Goal: Task Accomplishment & Management: Manage account settings

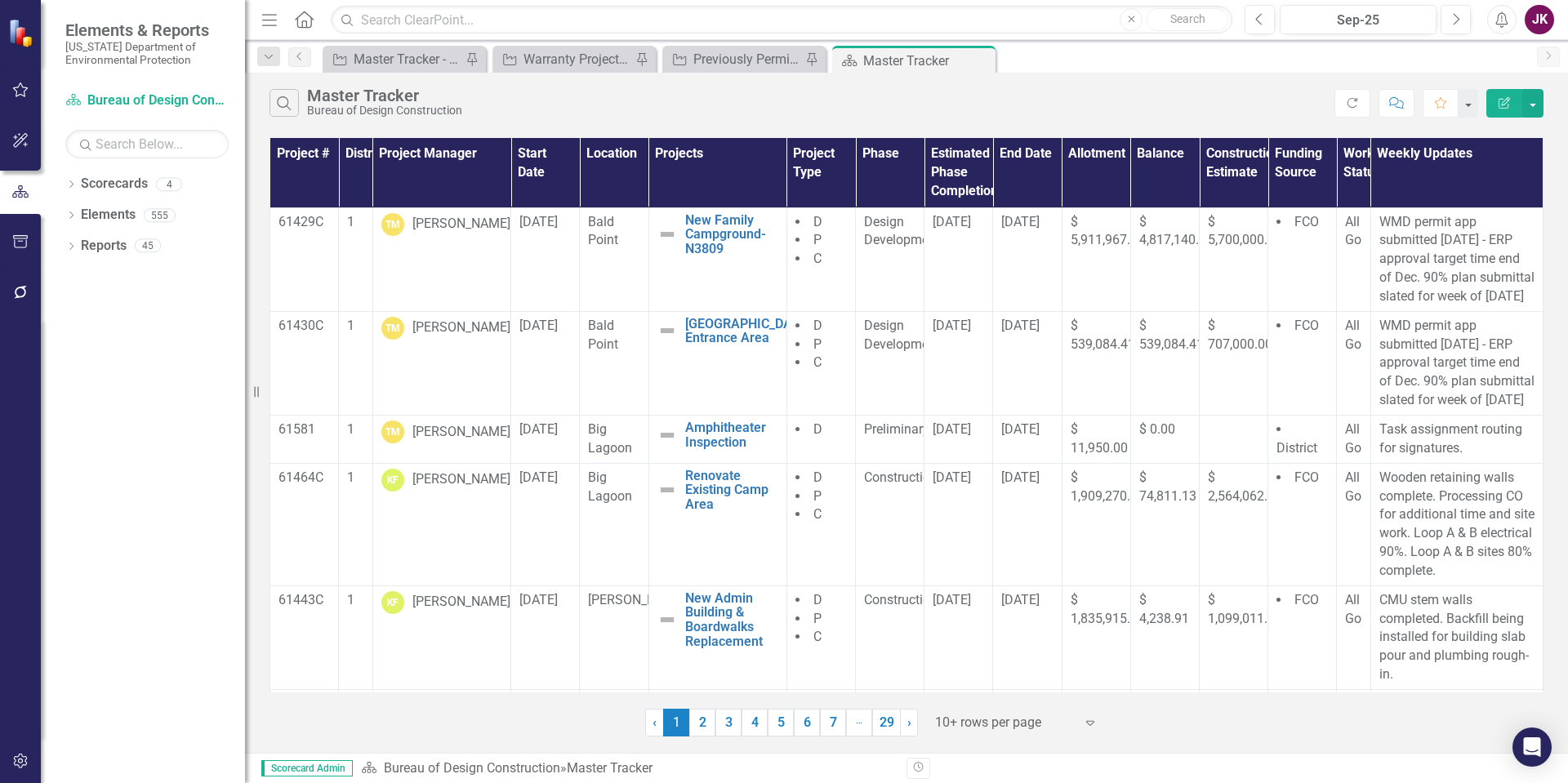
click at [278, 23] on icon "Menu" at bounding box center [270, 19] width 21 height 17
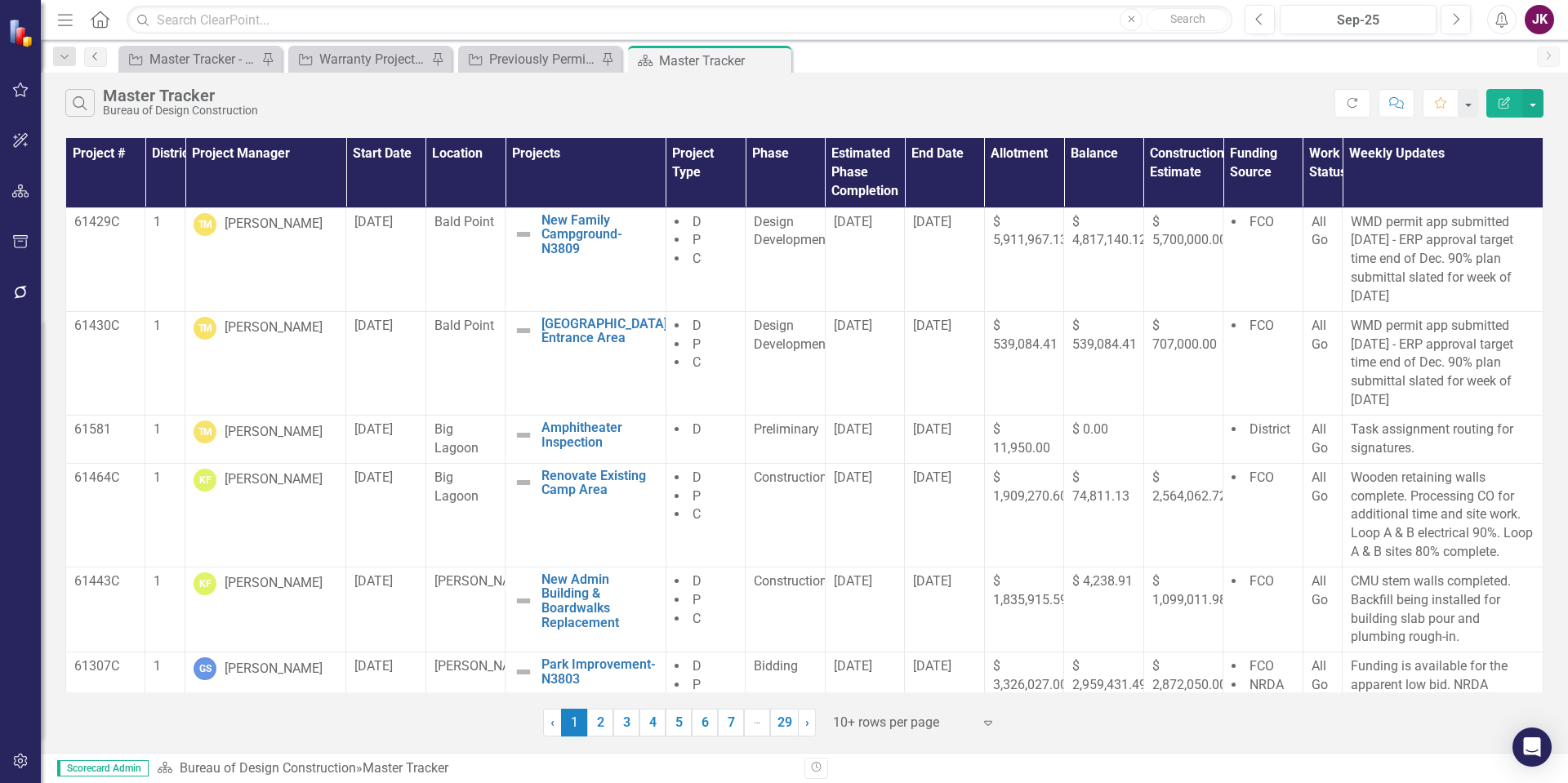
click at [88, 57] on link "Previous" at bounding box center [96, 57] width 23 height 20
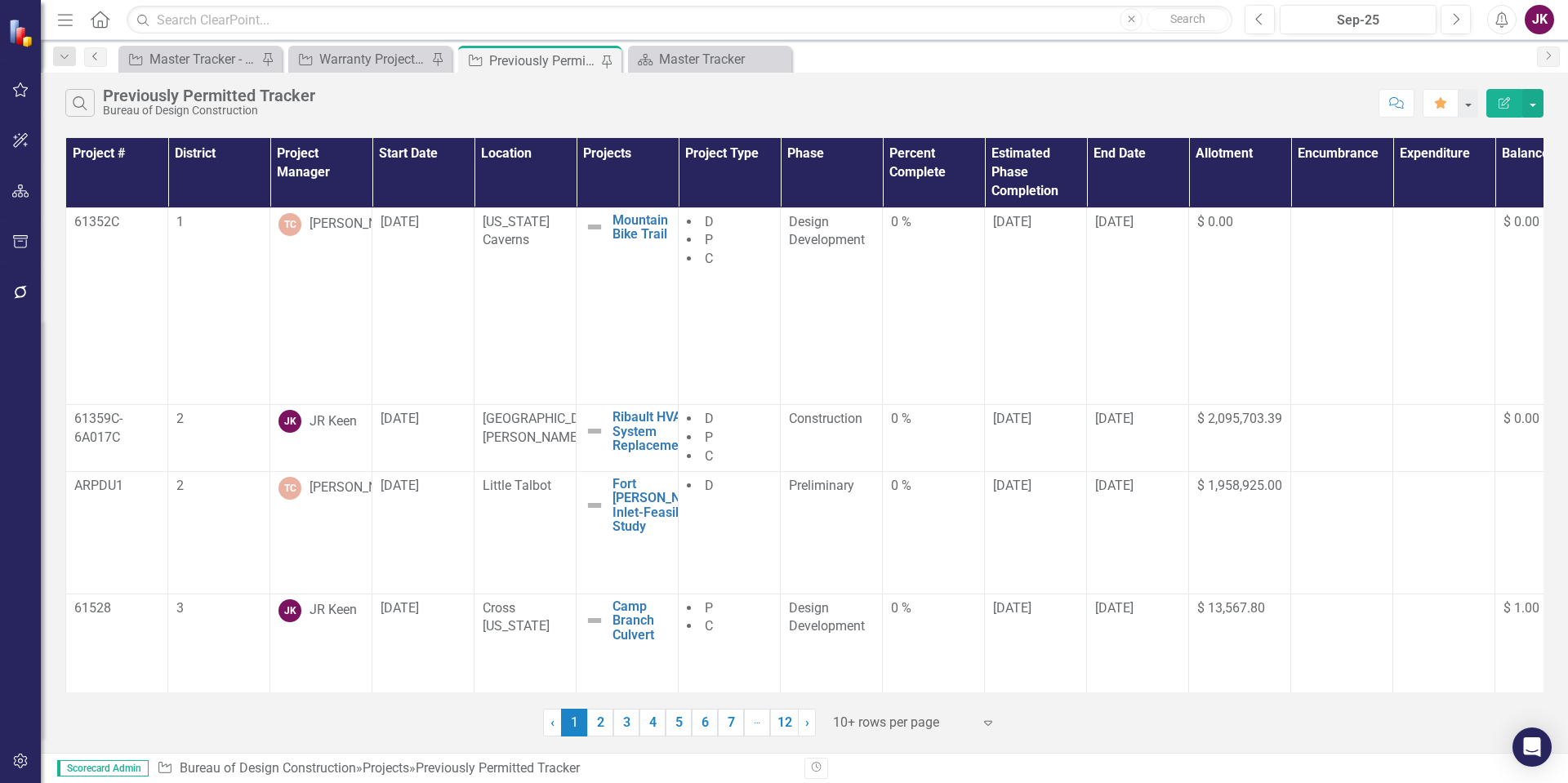
click at [93, 57] on icon "Previous" at bounding box center [95, 56] width 13 height 10
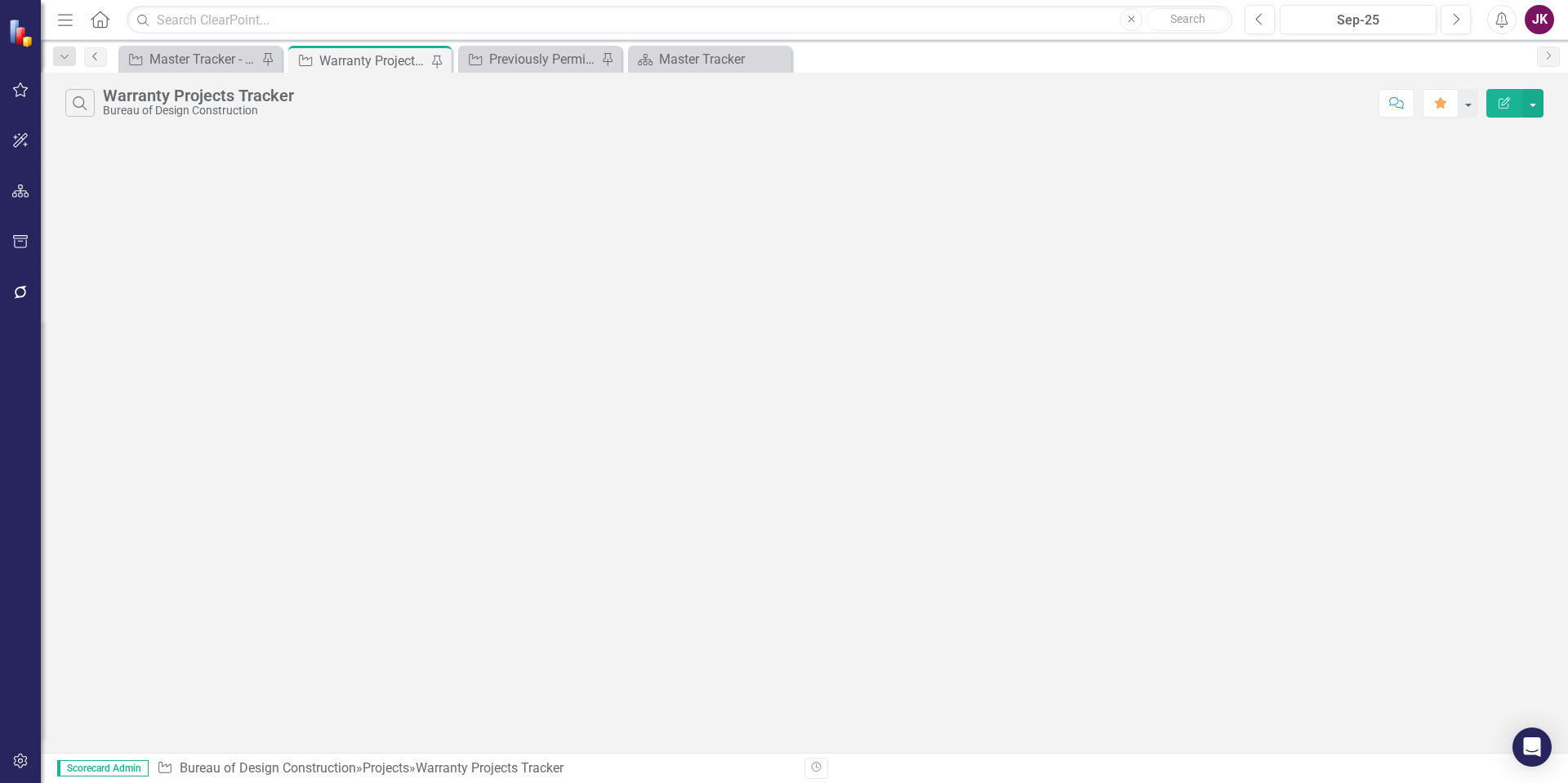
click at [93, 57] on icon "Previous" at bounding box center [95, 56] width 13 height 10
click at [680, 68] on div "Master Tracker" at bounding box center [713, 59] width 108 height 20
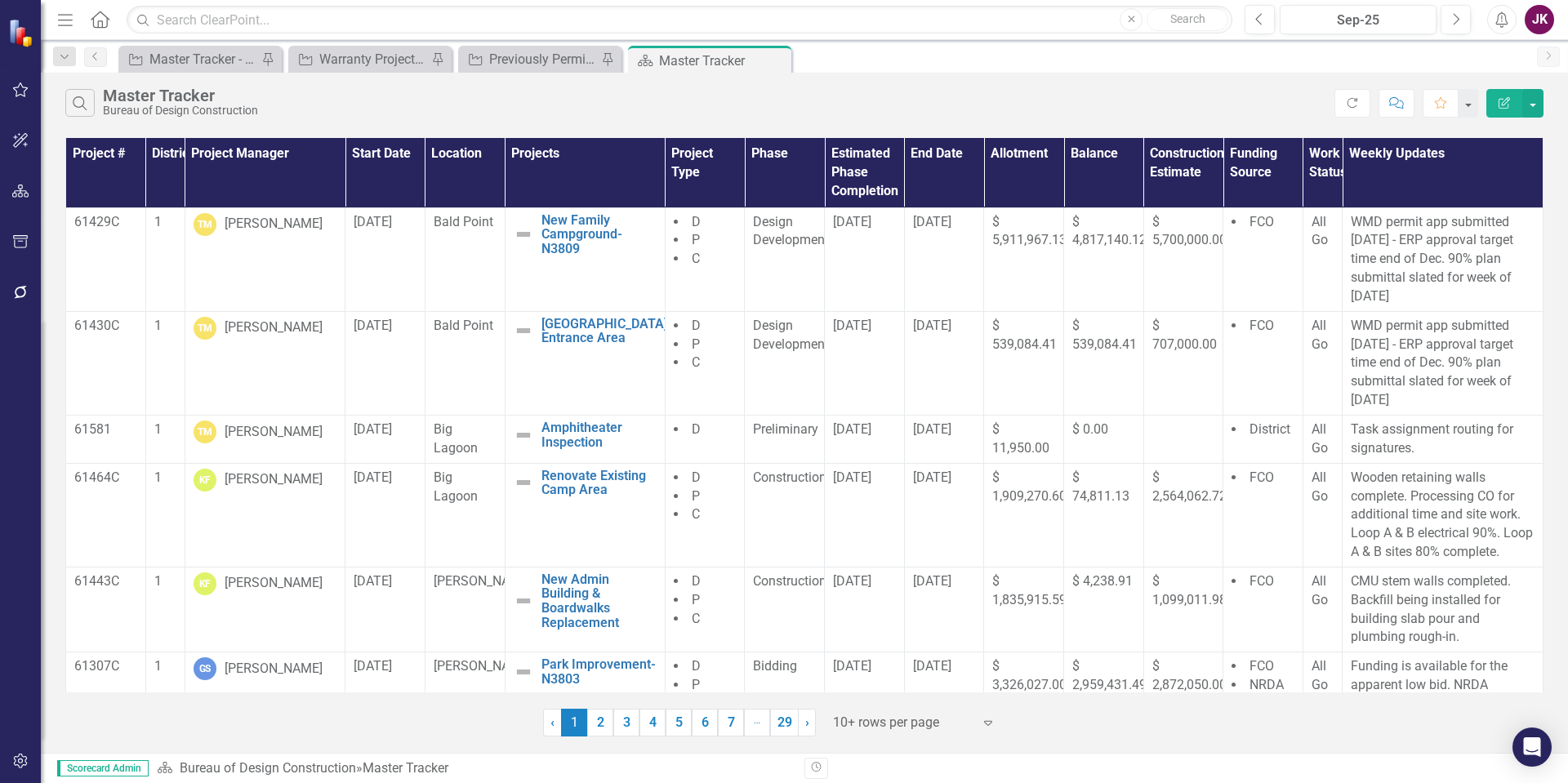
click at [99, 20] on icon "Home" at bounding box center [100, 19] width 21 height 17
click at [69, 16] on icon "Menu" at bounding box center [65, 19] width 21 height 17
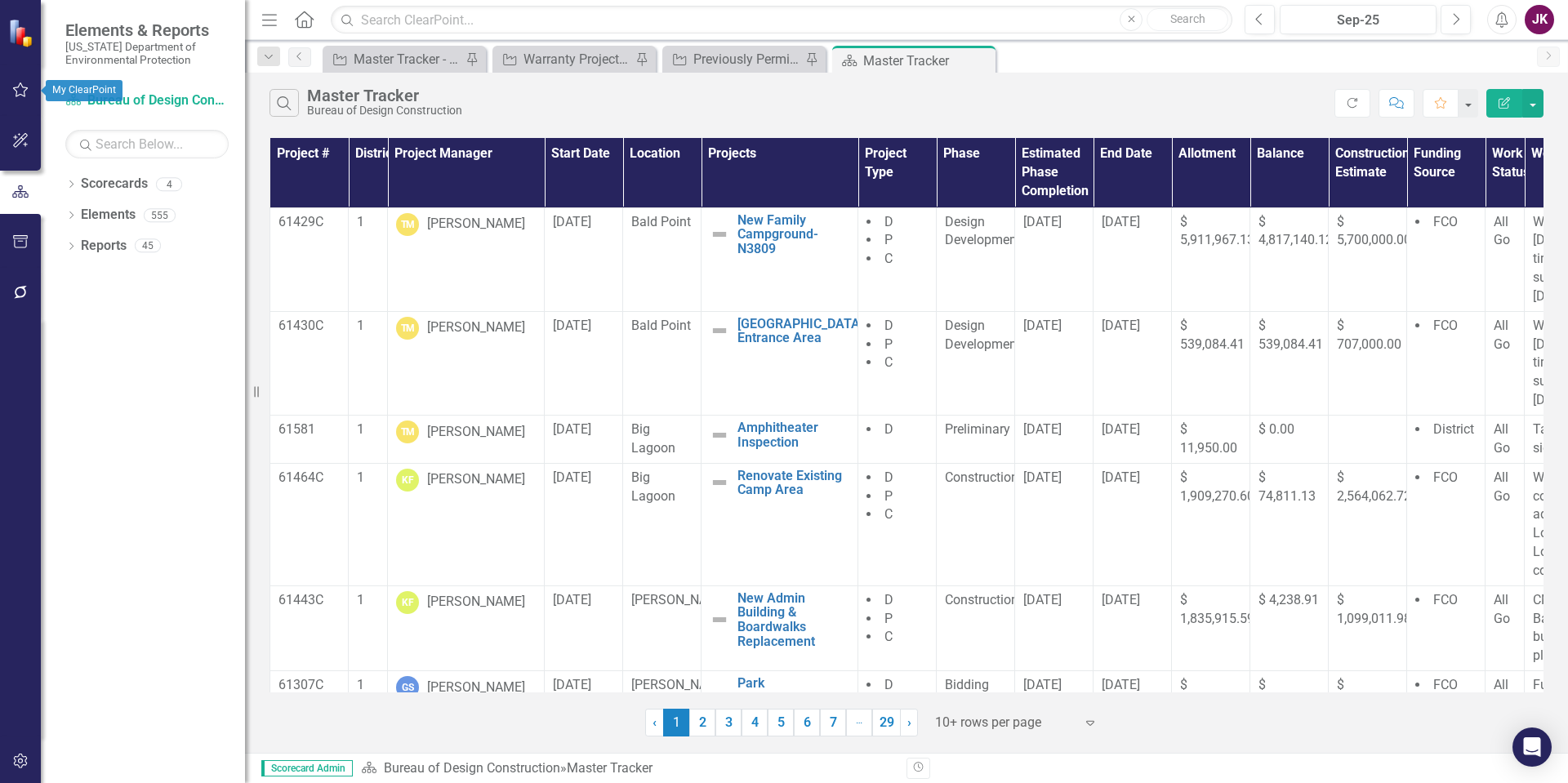
click at [16, 86] on icon "button" at bounding box center [20, 90] width 17 height 13
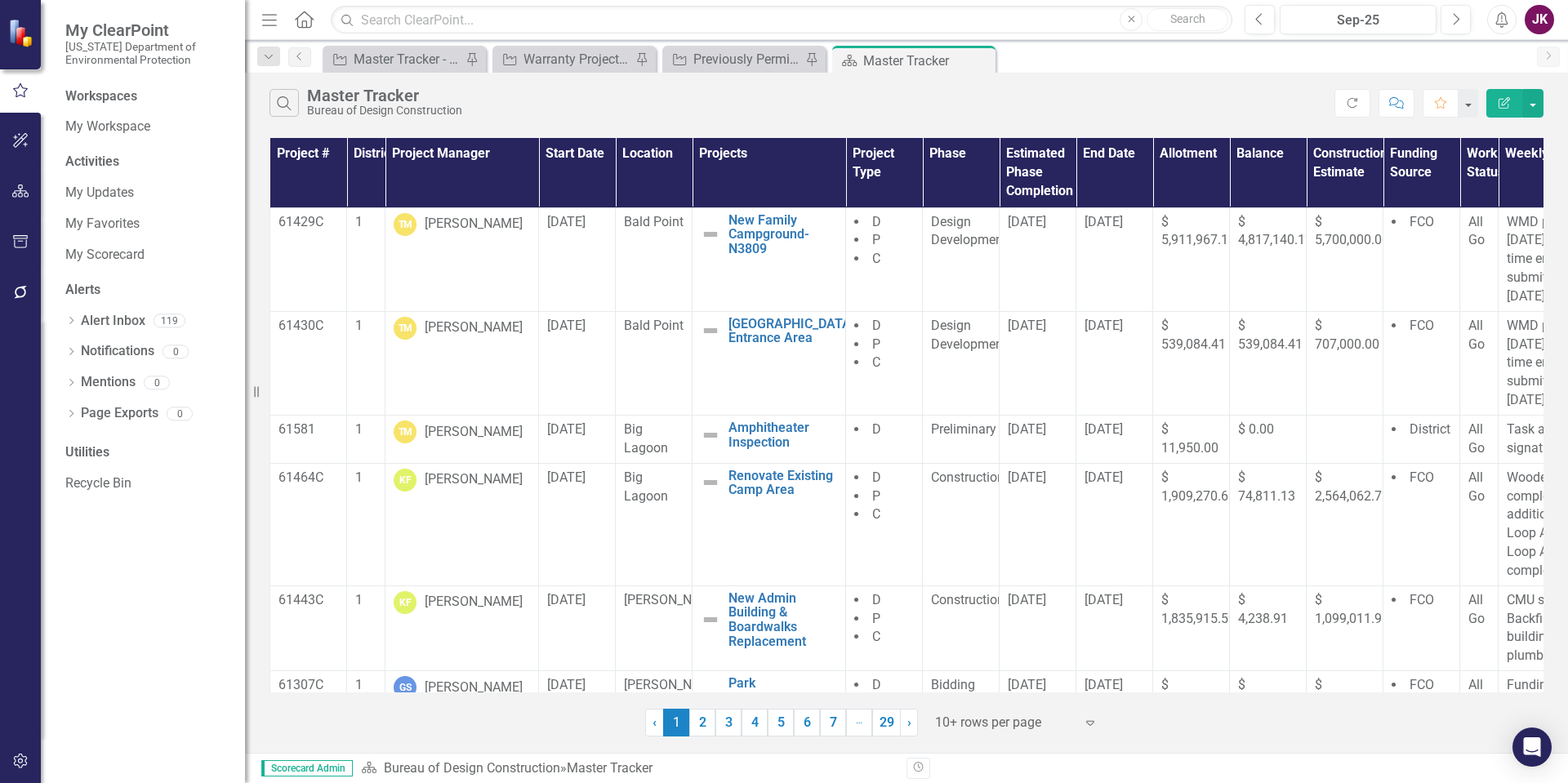
click at [303, 20] on icon "Home" at bounding box center [303, 19] width 21 height 17
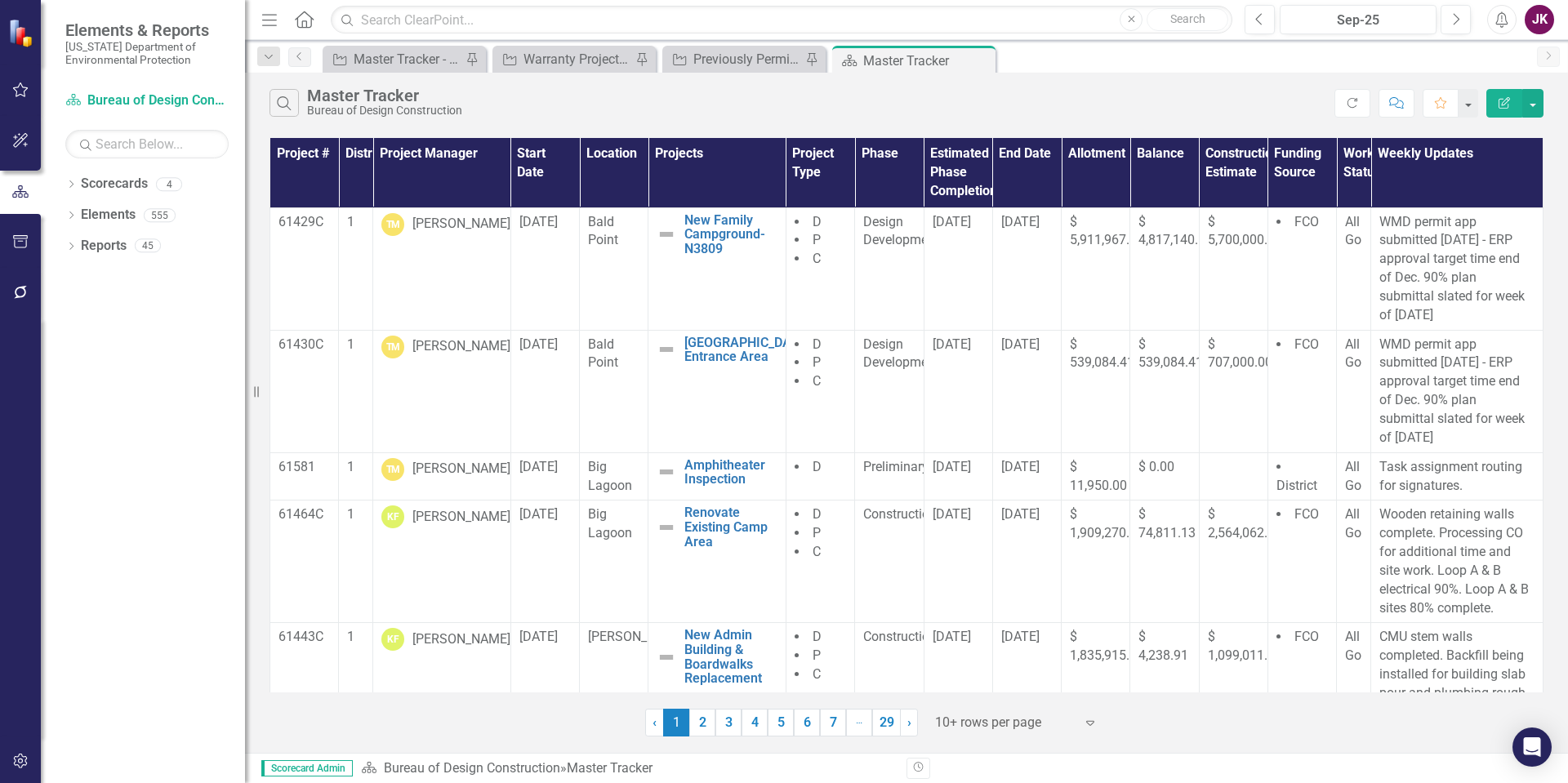
click at [1548, 24] on div "JK" at bounding box center [1539, 20] width 29 height 29
click at [1541, 22] on div "JK" at bounding box center [1539, 20] width 29 height 29
click at [8, 80] on button "button" at bounding box center [20, 91] width 36 height 35
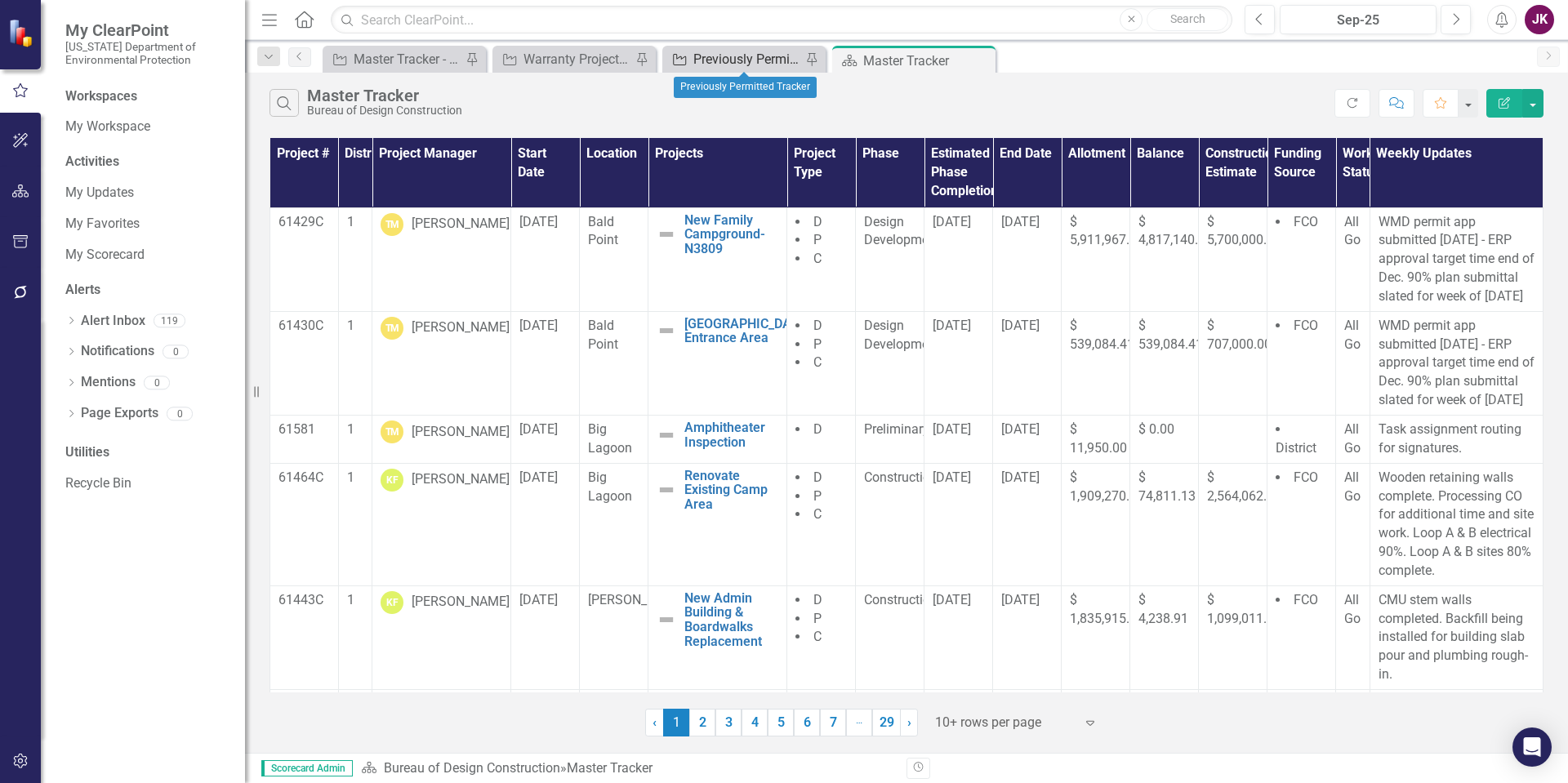
click at [739, 52] on div "Previously Permitted Tracker" at bounding box center [747, 59] width 108 height 20
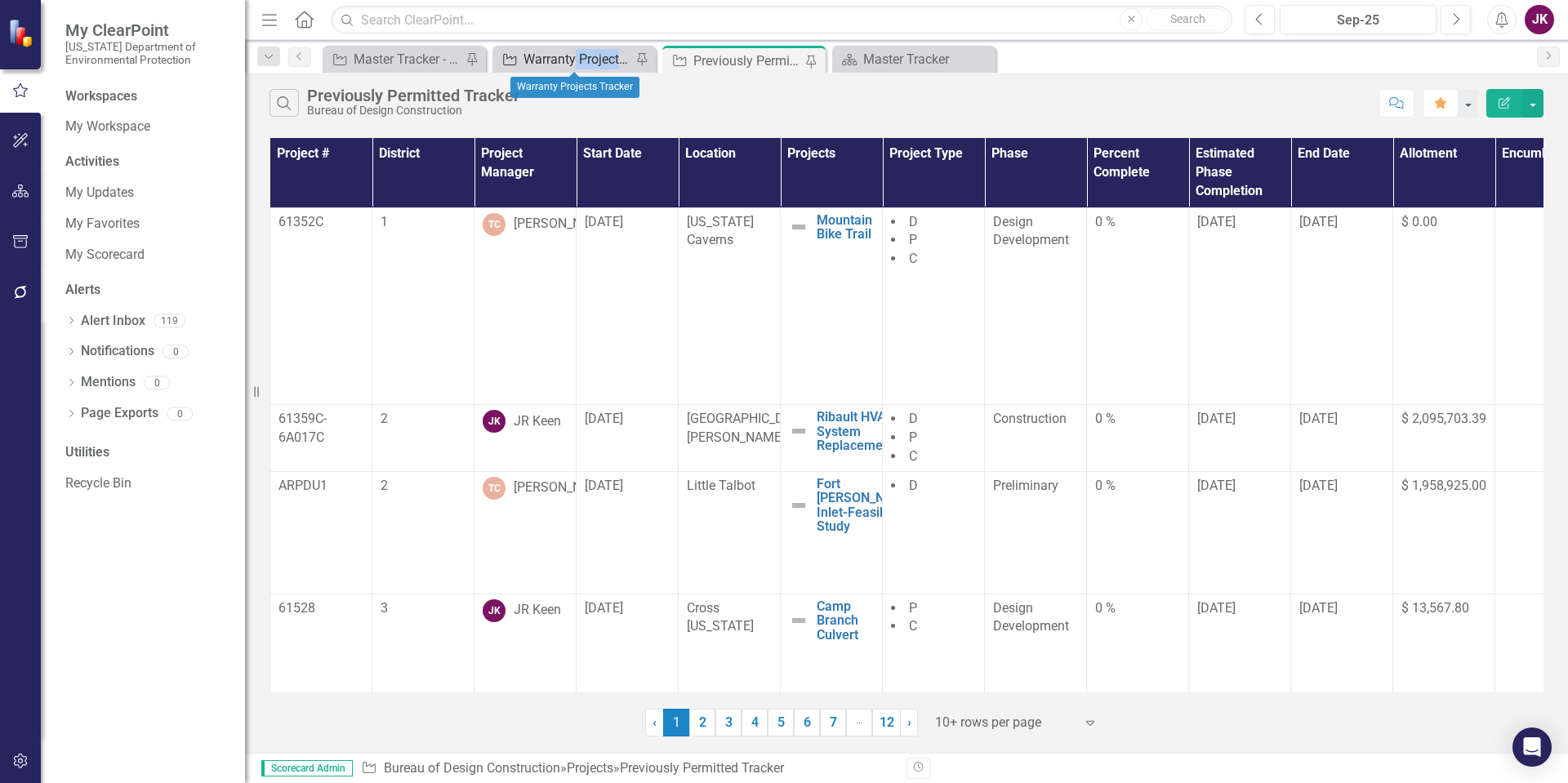
drag, startPoint x: 654, startPoint y: 57, endPoint x: 575, endPoint y: 64, distance: 79.3
click at [575, 64] on span "Project Warranty Projects Tracker Pin" at bounding box center [574, 58] width 170 height 26
click at [537, 60] on div "Warranty Projects Tracker" at bounding box center [577, 59] width 108 height 20
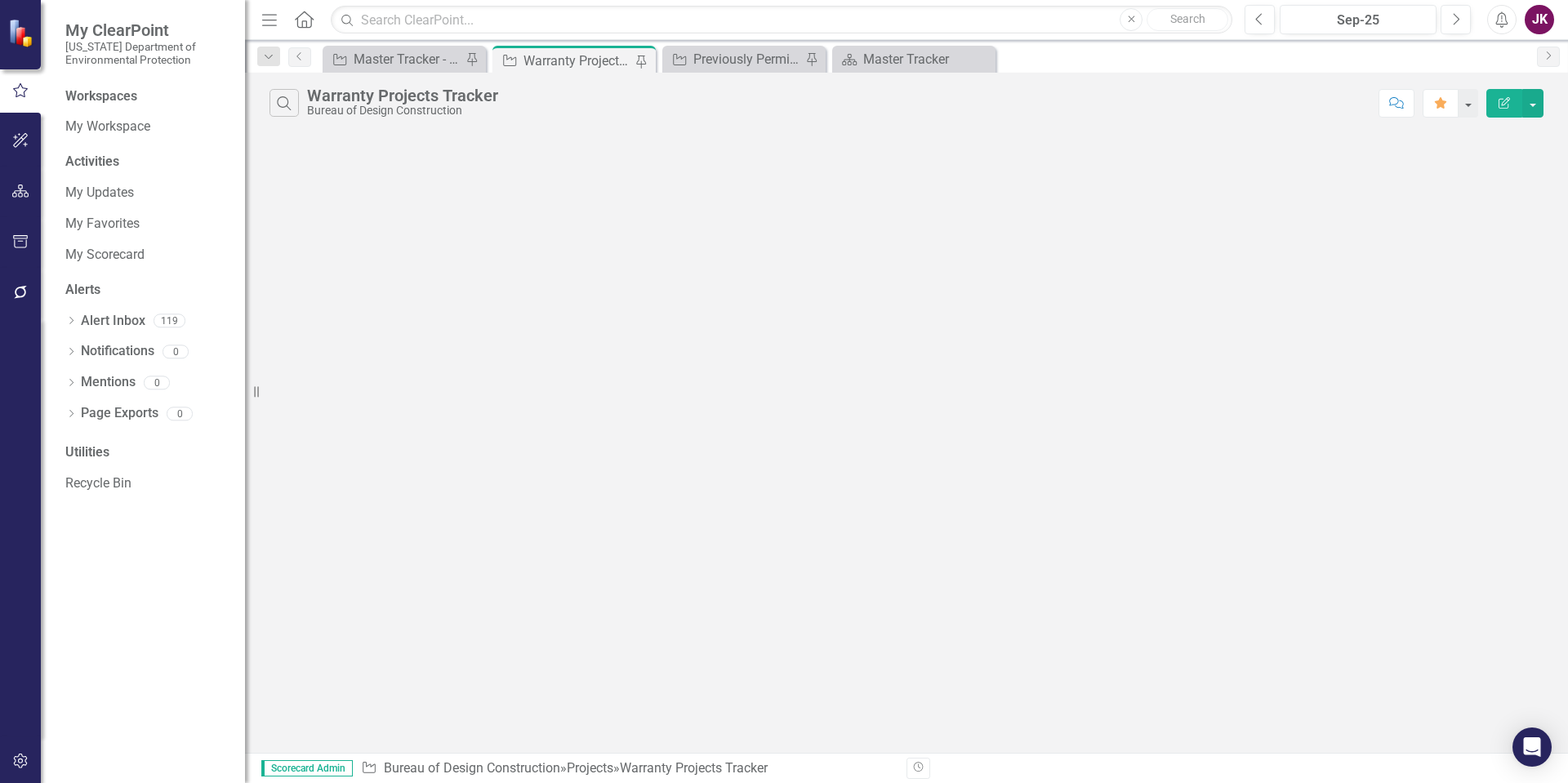
click at [541, 59] on div "Warranty Projects Tracker" at bounding box center [577, 61] width 108 height 20
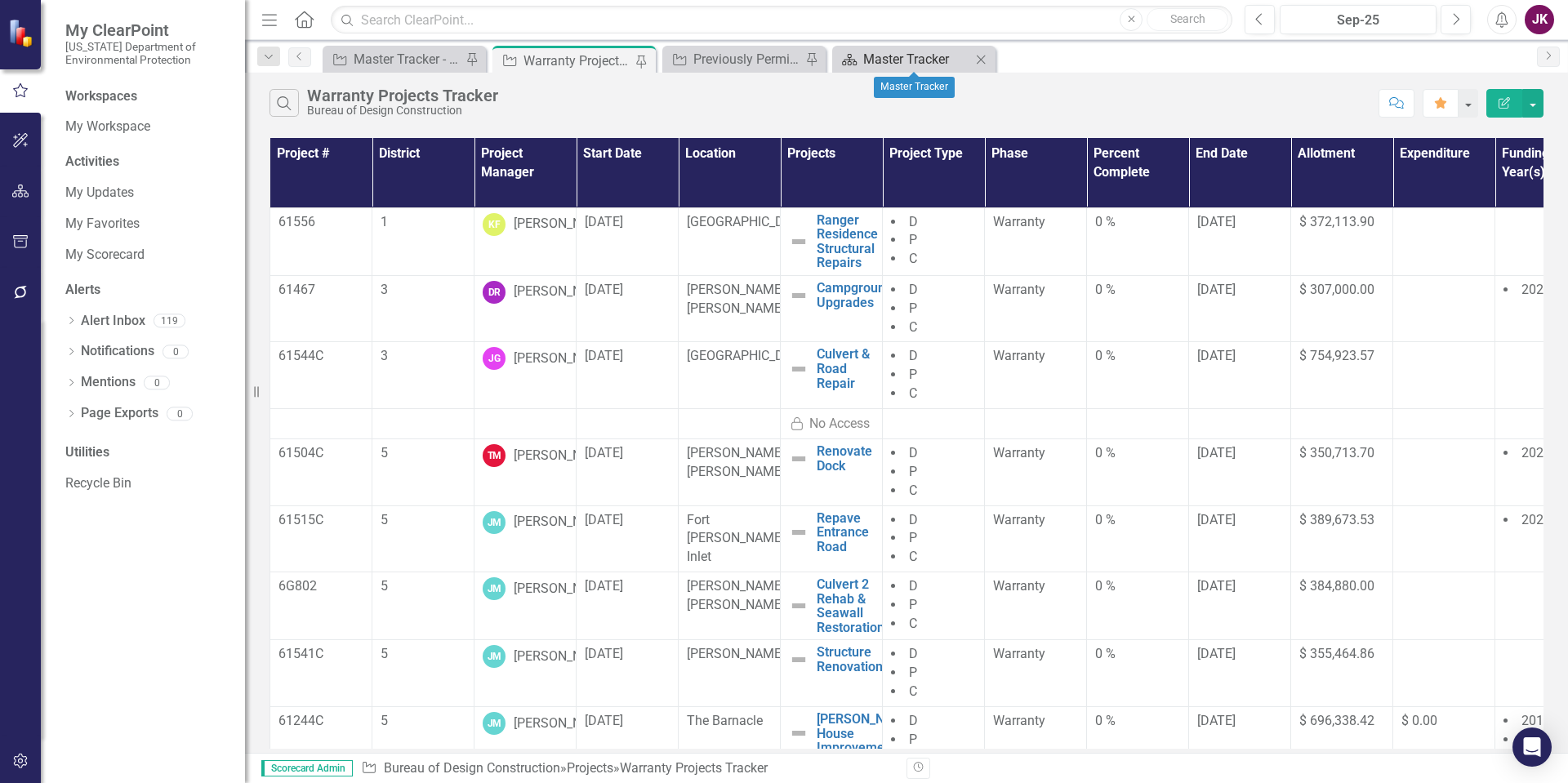
click at [887, 56] on div "Master Tracker" at bounding box center [917, 59] width 108 height 20
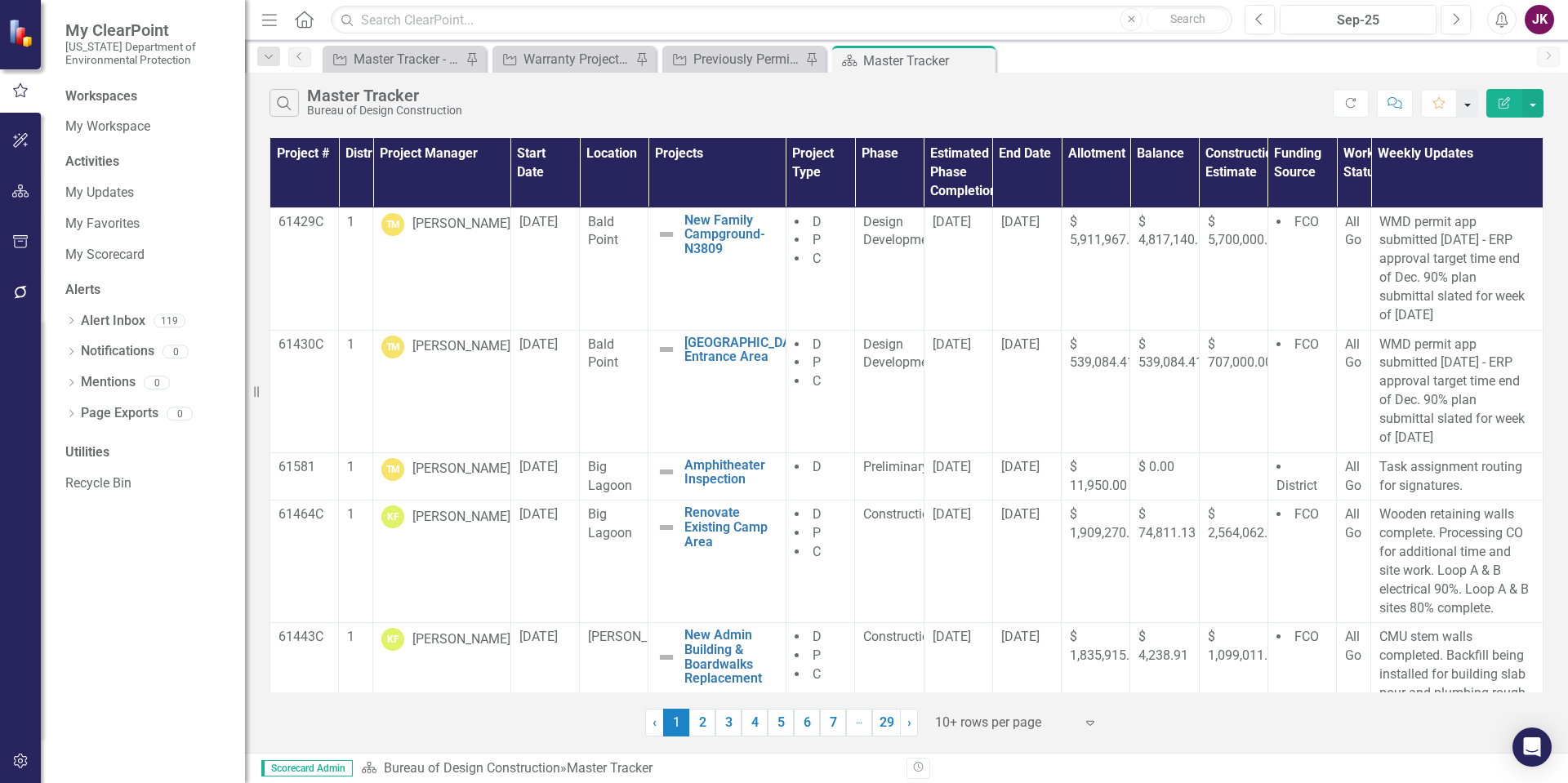
click at [1464, 104] on button "button" at bounding box center [1467, 103] width 21 height 28
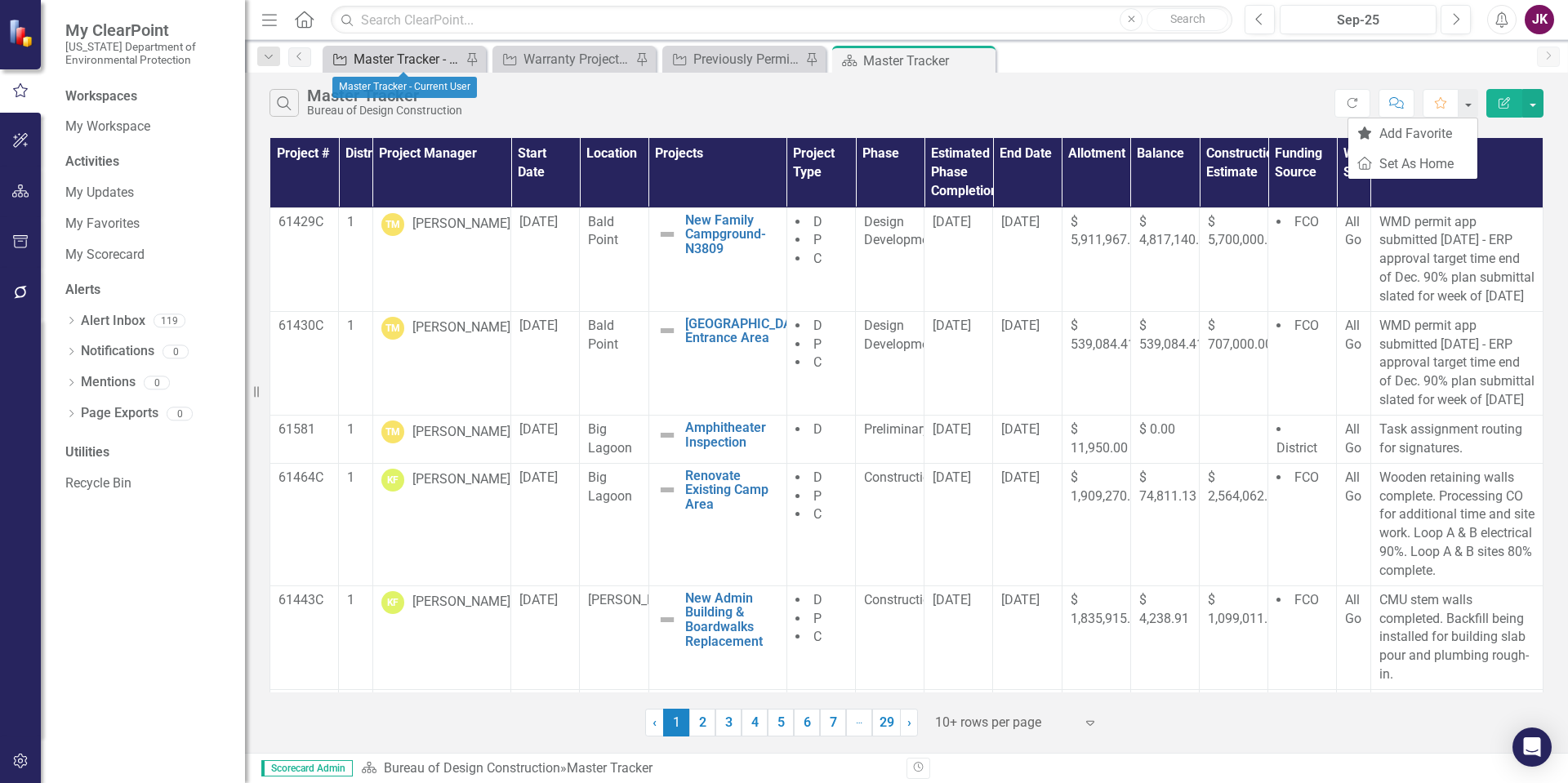
click at [376, 63] on div "Master Tracker - Current User" at bounding box center [407, 59] width 108 height 20
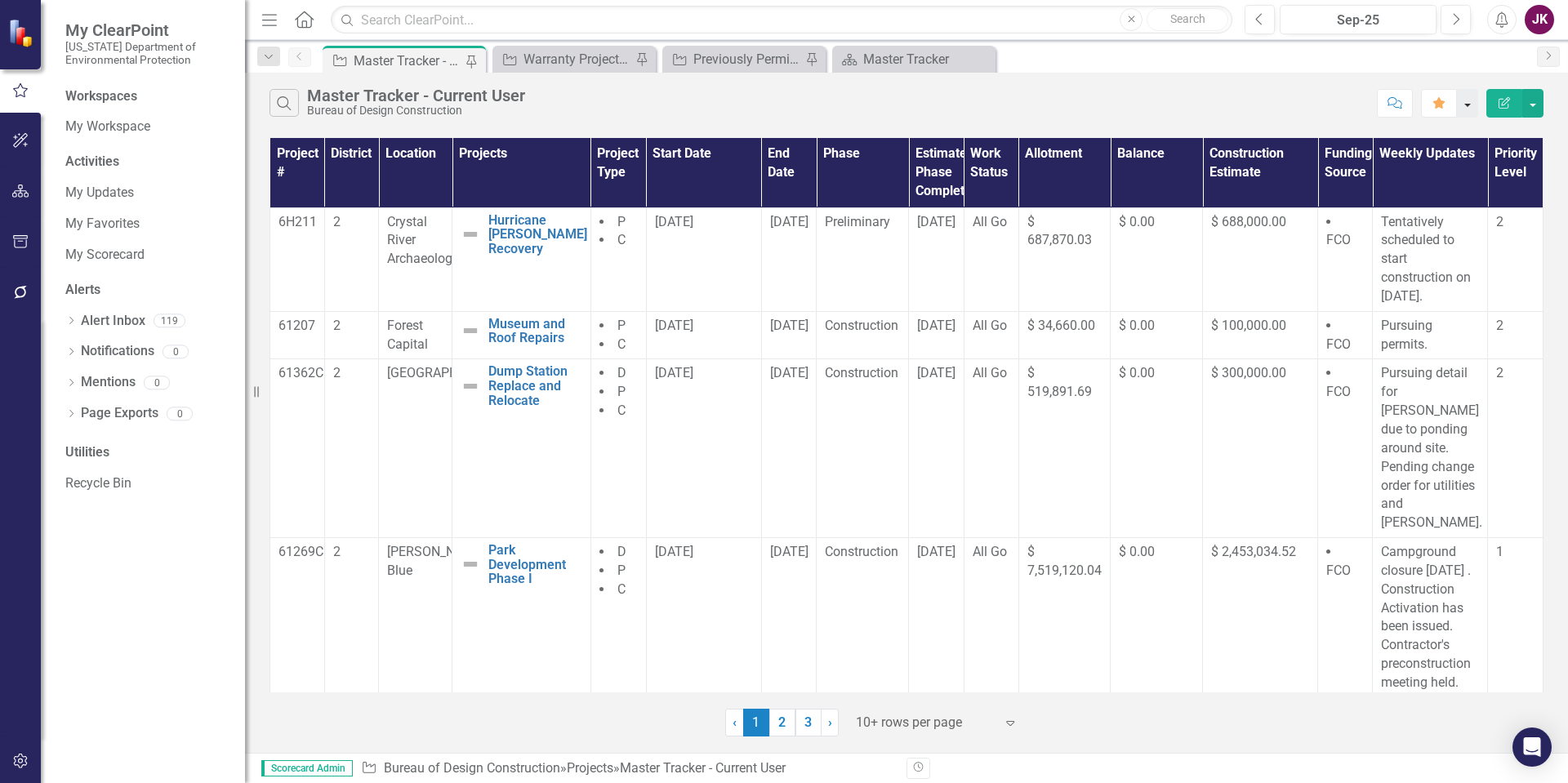
click at [1472, 109] on button "button" at bounding box center [1467, 103] width 21 height 28
click at [1362, 158] on icon "Home" at bounding box center [1358, 163] width 16 height 13
click at [23, 196] on icon "button" at bounding box center [20, 190] width 17 height 13
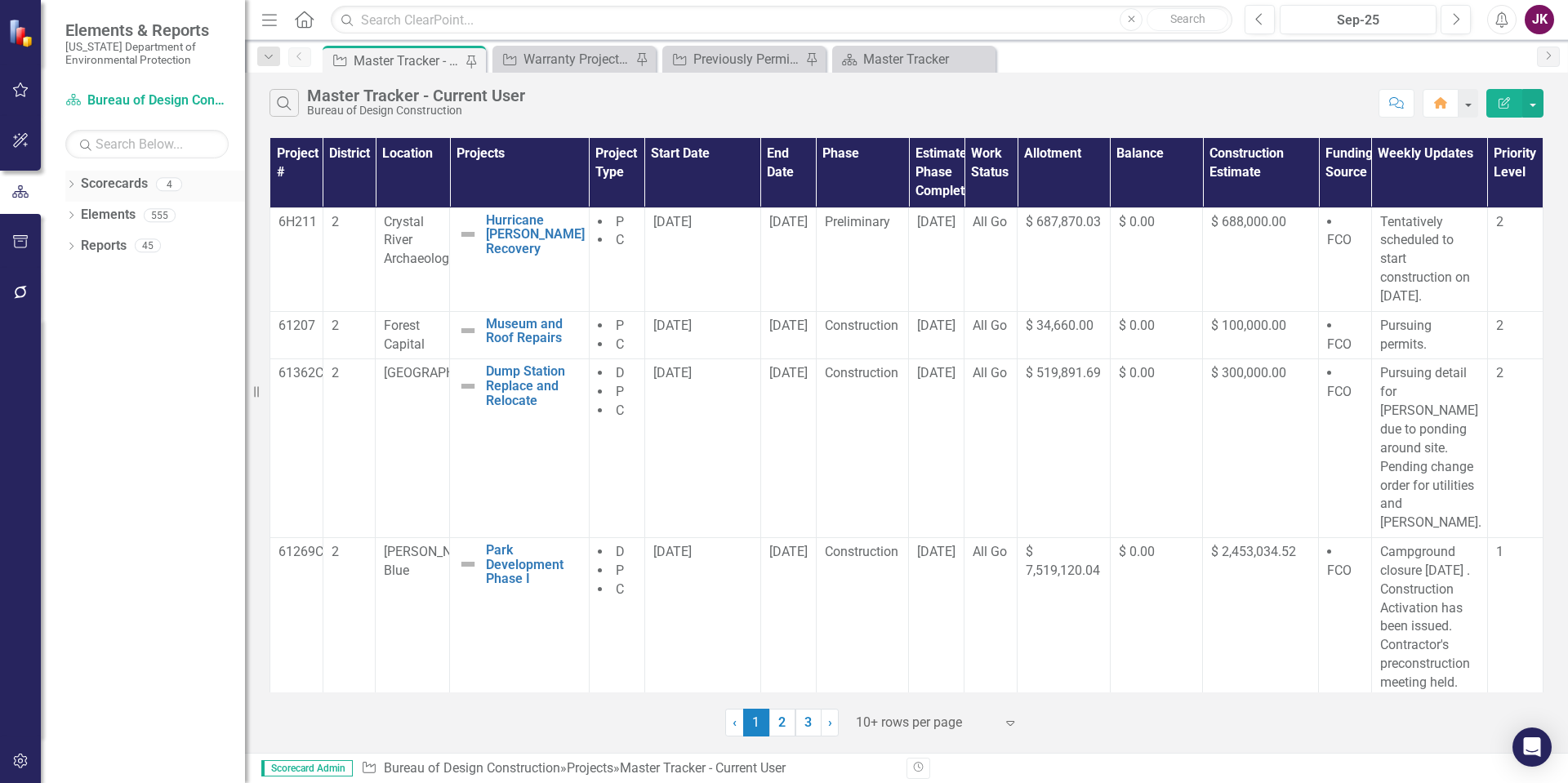
click at [75, 183] on icon "Dropdown" at bounding box center [70, 186] width 12 height 9
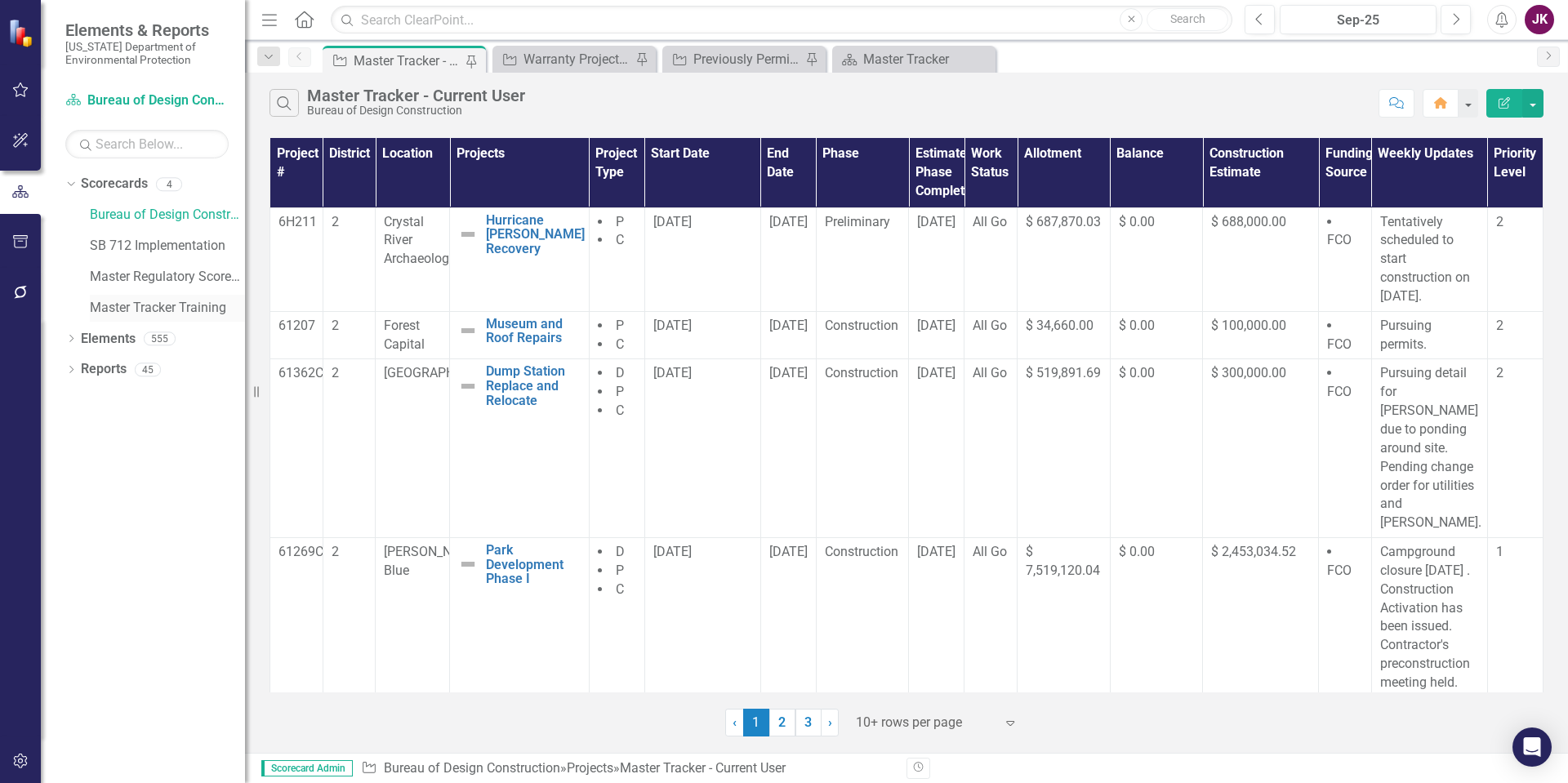
click at [111, 306] on link "Master Tracker Training" at bounding box center [167, 308] width 155 height 19
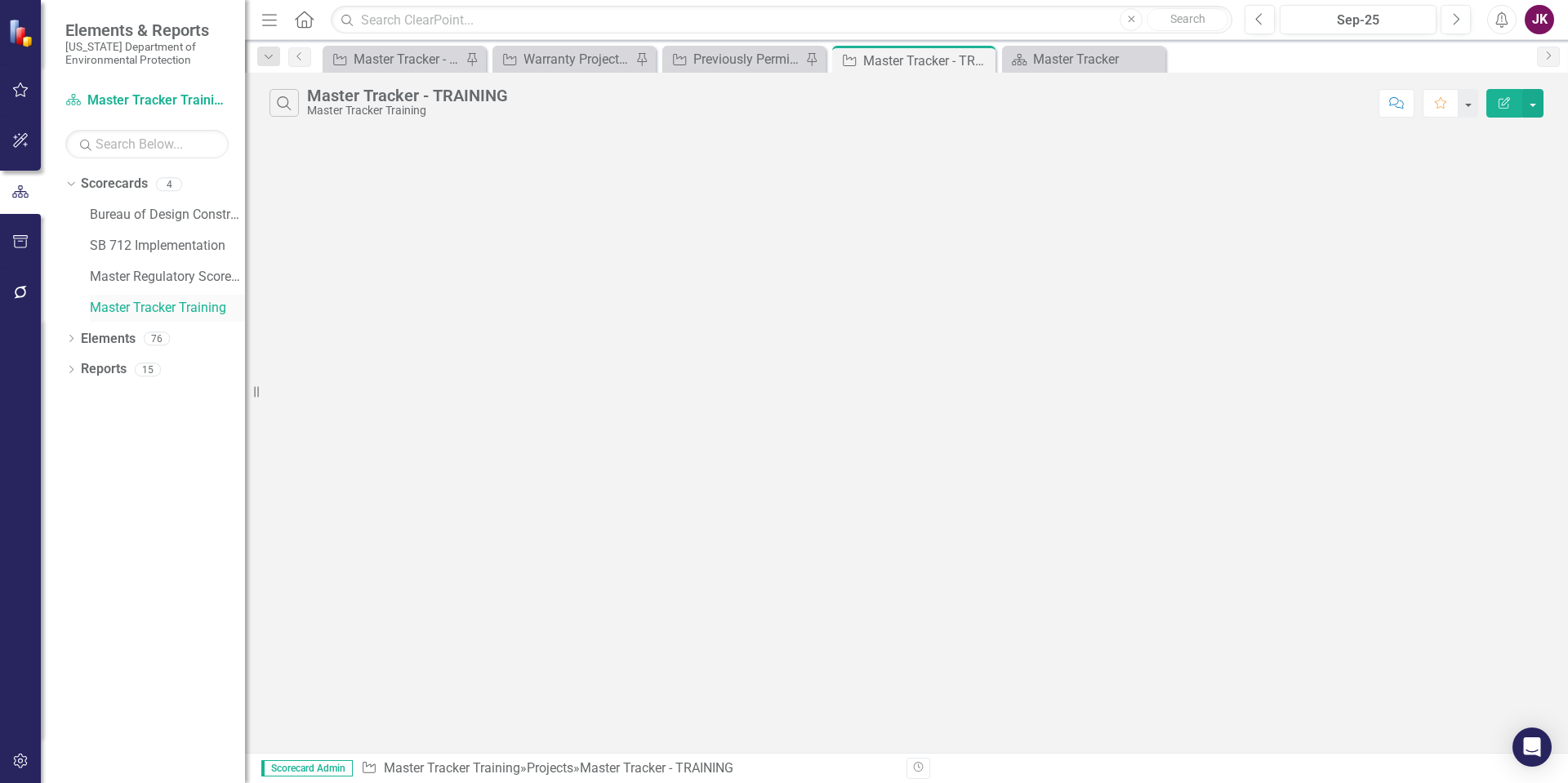
click at [164, 310] on link "Master Tracker Training" at bounding box center [167, 308] width 155 height 19
click at [1531, 96] on button "button" at bounding box center [1532, 103] width 21 height 28
click at [1180, 112] on div "Search Master Tracker - TRAINING Master Tracker Training" at bounding box center [820, 102] width 1101 height 28
click at [1528, 106] on button "button" at bounding box center [1532, 103] width 21 height 28
click at [1467, 130] on link "Edit Report Edit Report" at bounding box center [1477, 133] width 129 height 30
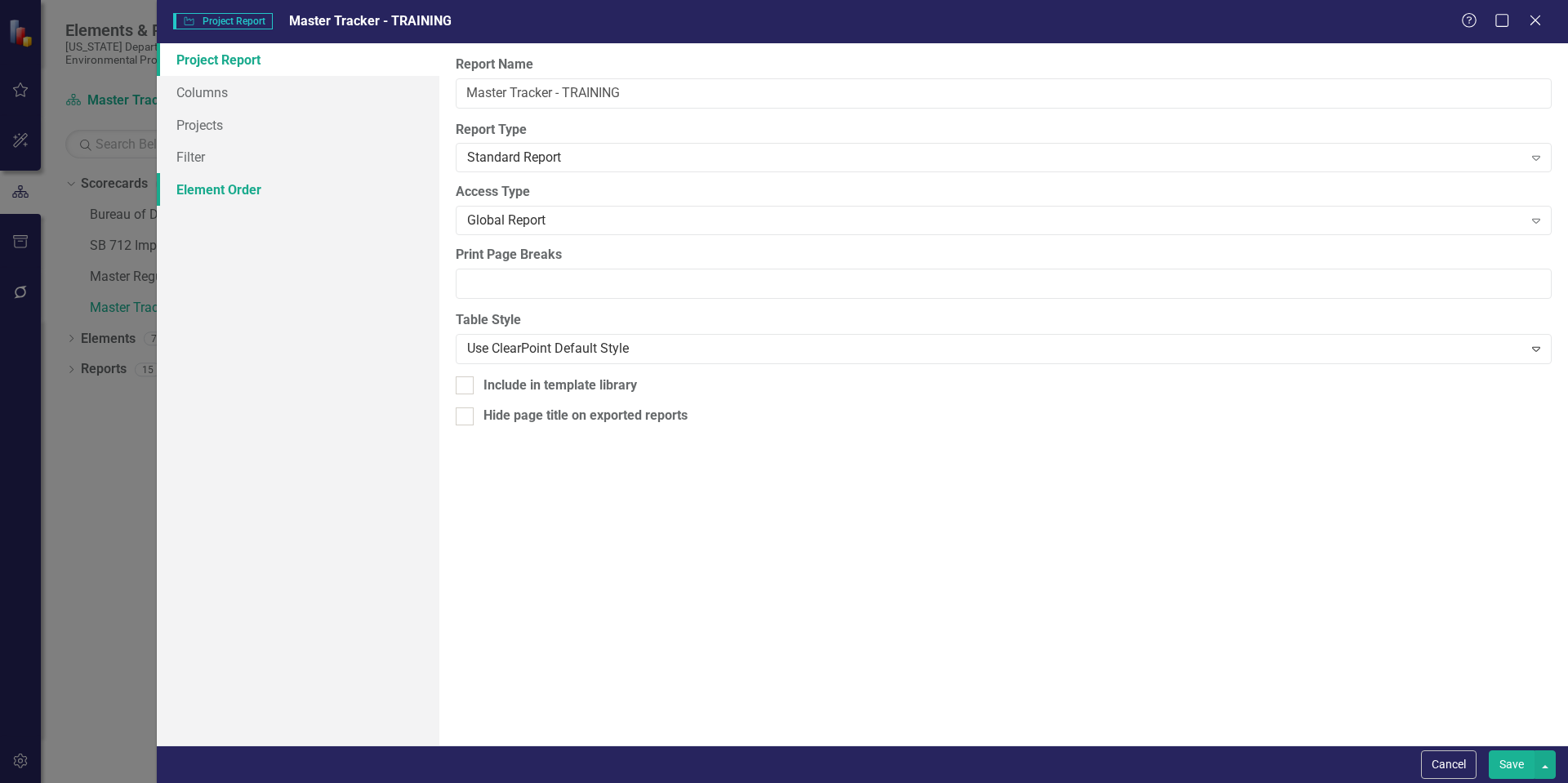
click at [191, 190] on link "Element Order" at bounding box center [297, 190] width 282 height 33
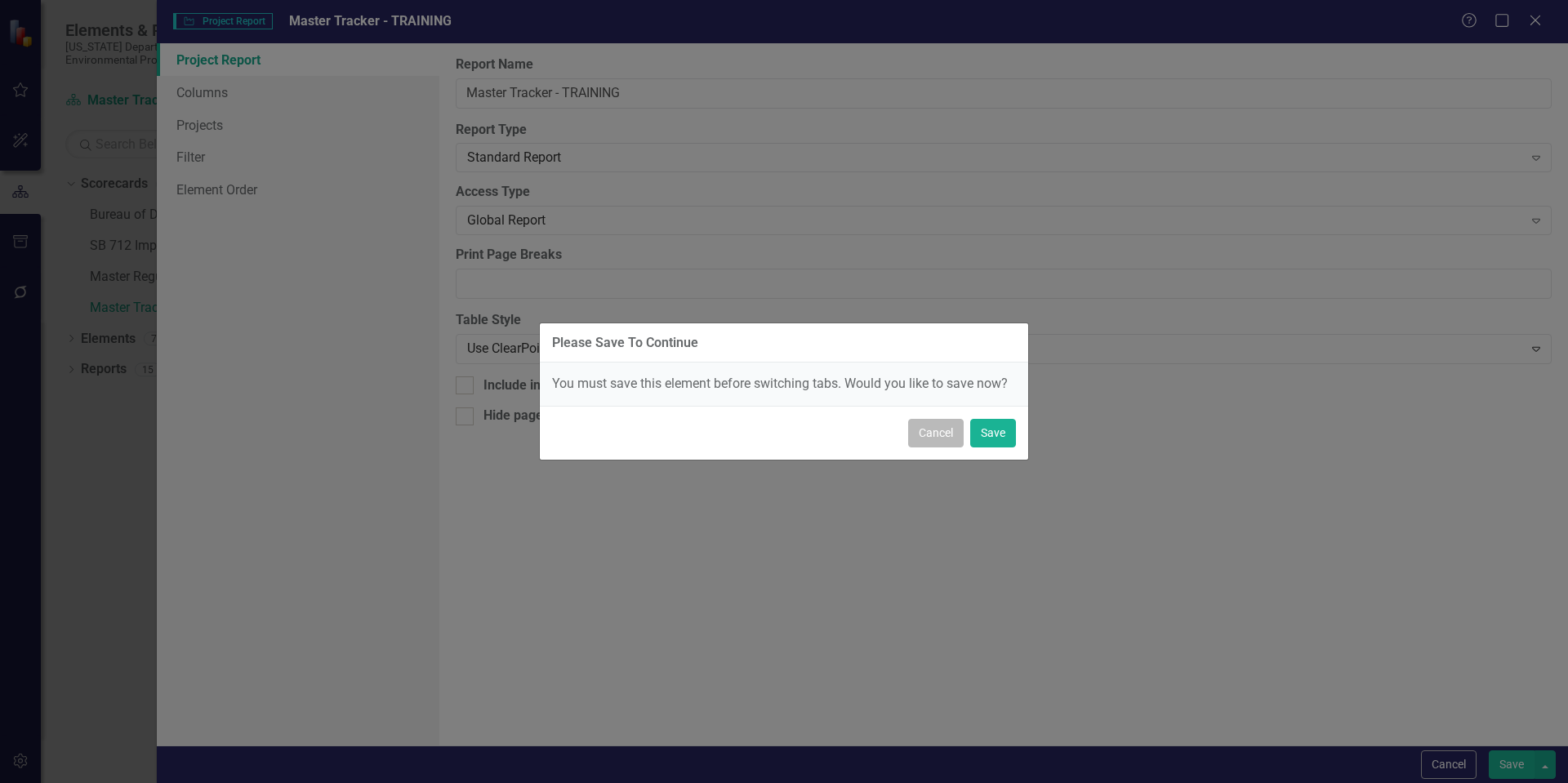
click at [931, 439] on button "Cancel" at bounding box center [935, 433] width 55 height 28
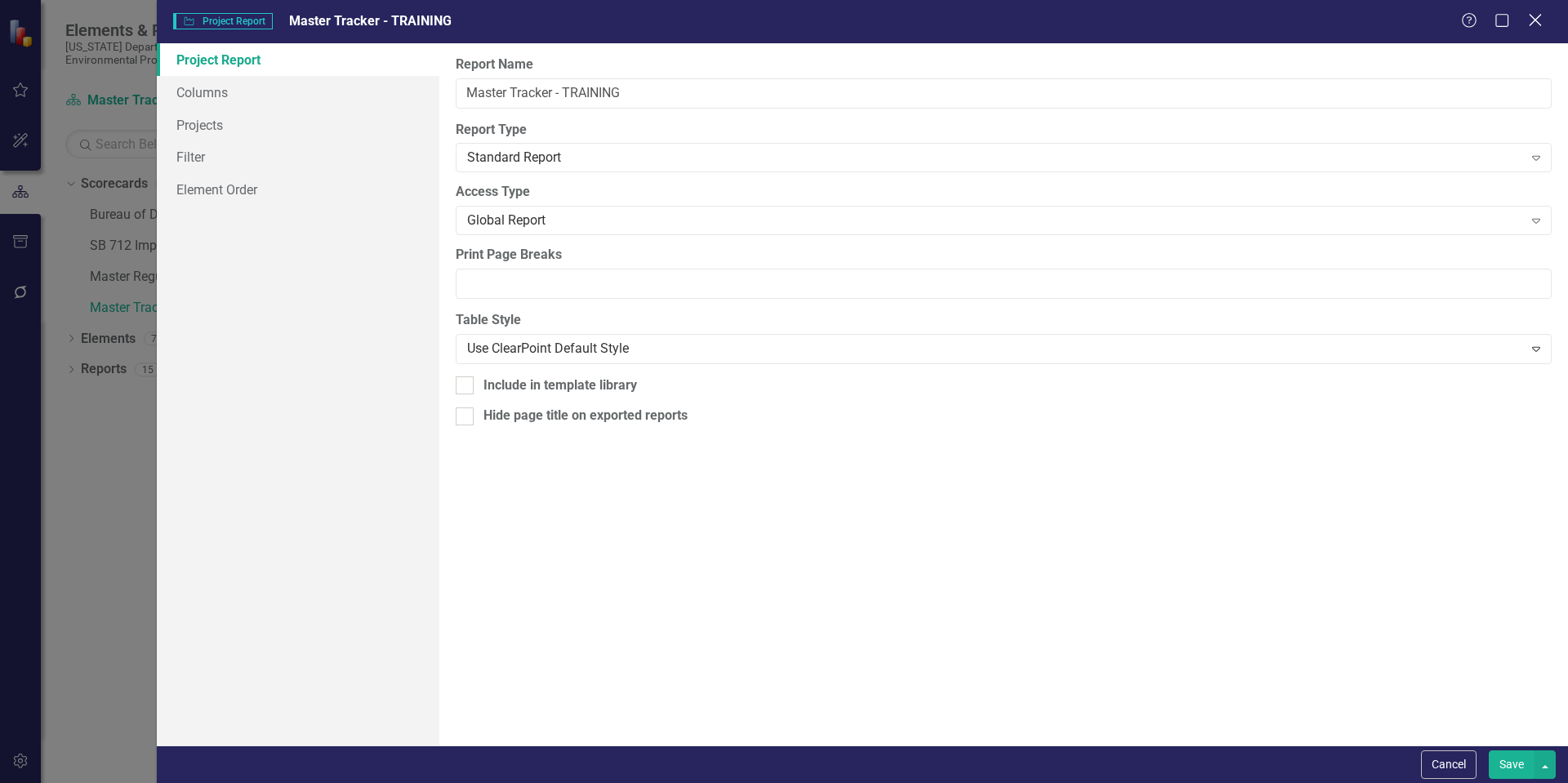
click at [1532, 15] on icon "Close" at bounding box center [1534, 20] width 20 height 15
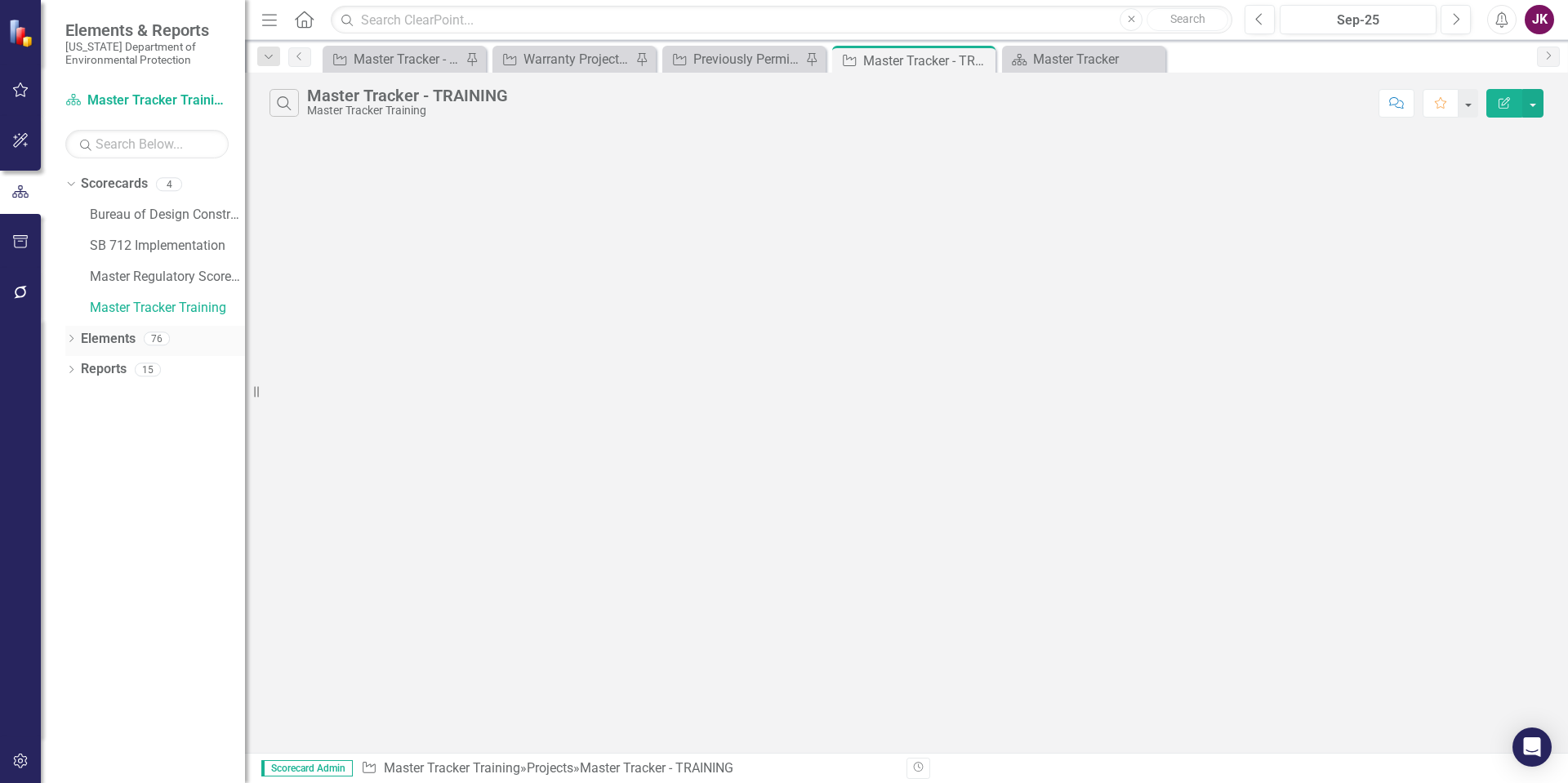
click at [71, 335] on div "Dropdown" at bounding box center [70, 341] width 12 height 14
click at [79, 432] on icon "Dropdown" at bounding box center [79, 433] width 12 height 9
click at [167, 457] on div "Project Template - Version 2 (copy - DO NOT edit) - Training" at bounding box center [189, 458] width 111 height 15
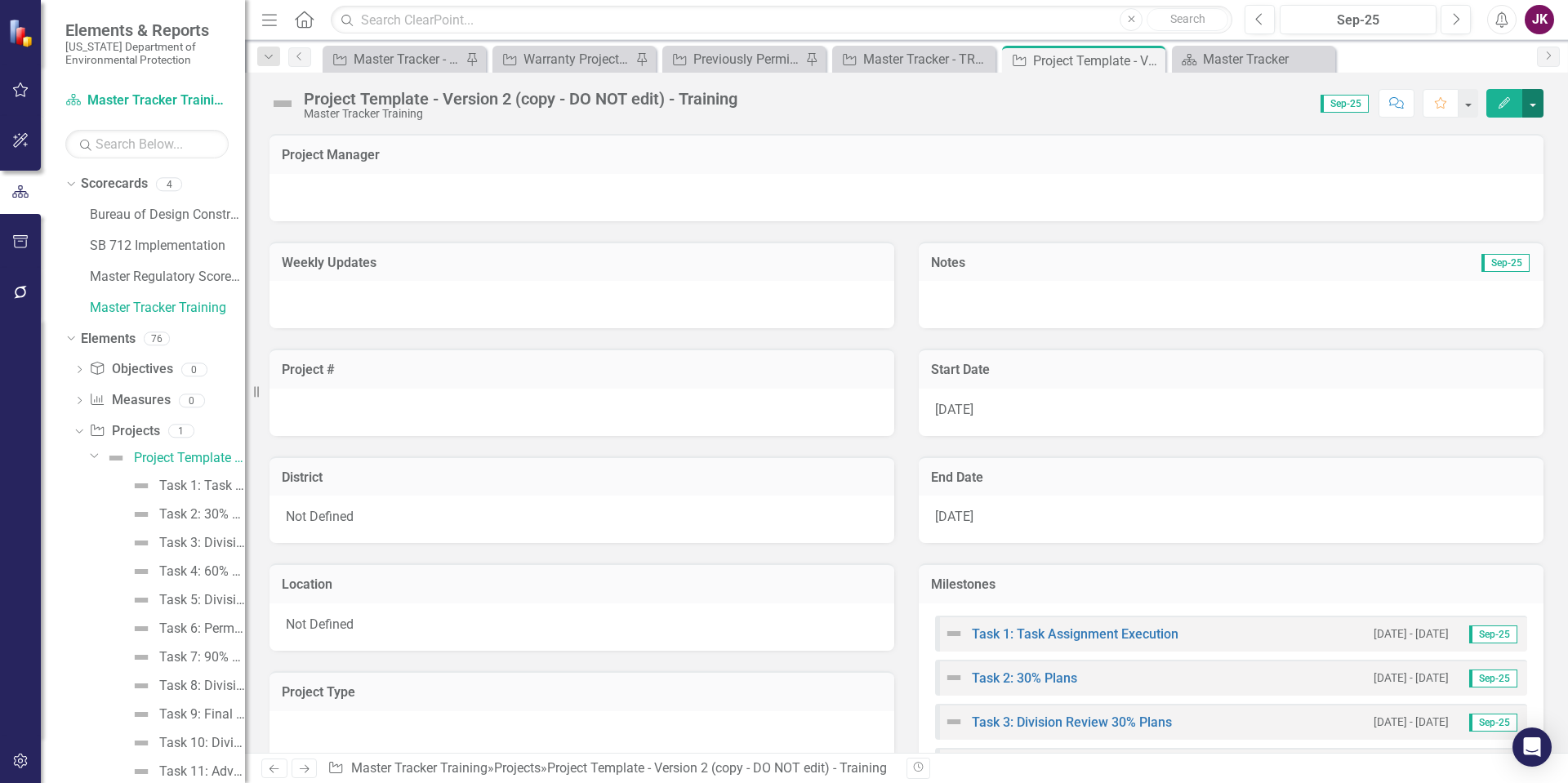
click at [1532, 103] on button "button" at bounding box center [1532, 103] width 21 height 28
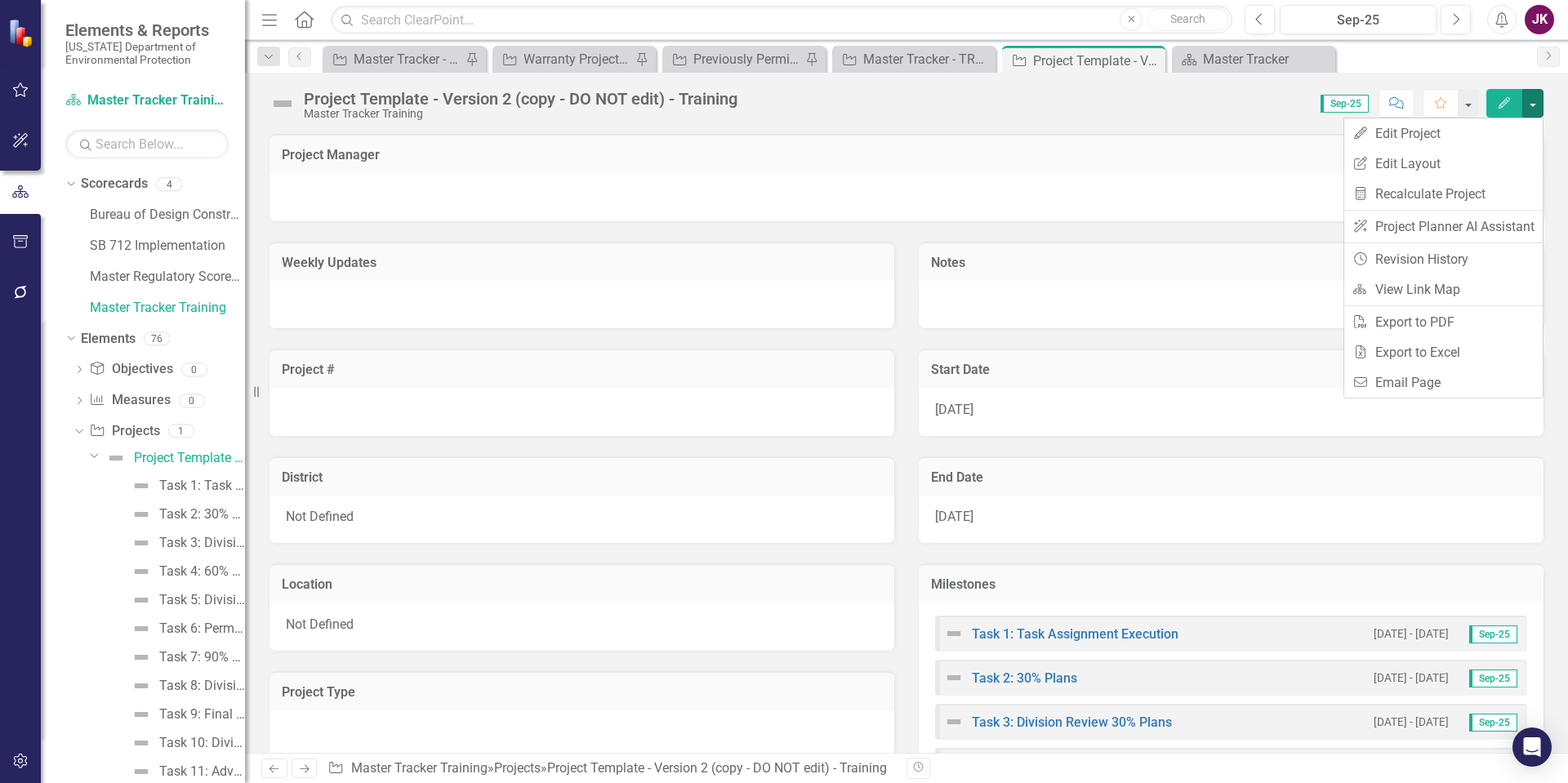
click at [901, 121] on div "Project Template - Version 2 (copy - DO NOT edit) - Training Master Tracker Tra…" at bounding box center [906, 97] width 1323 height 49
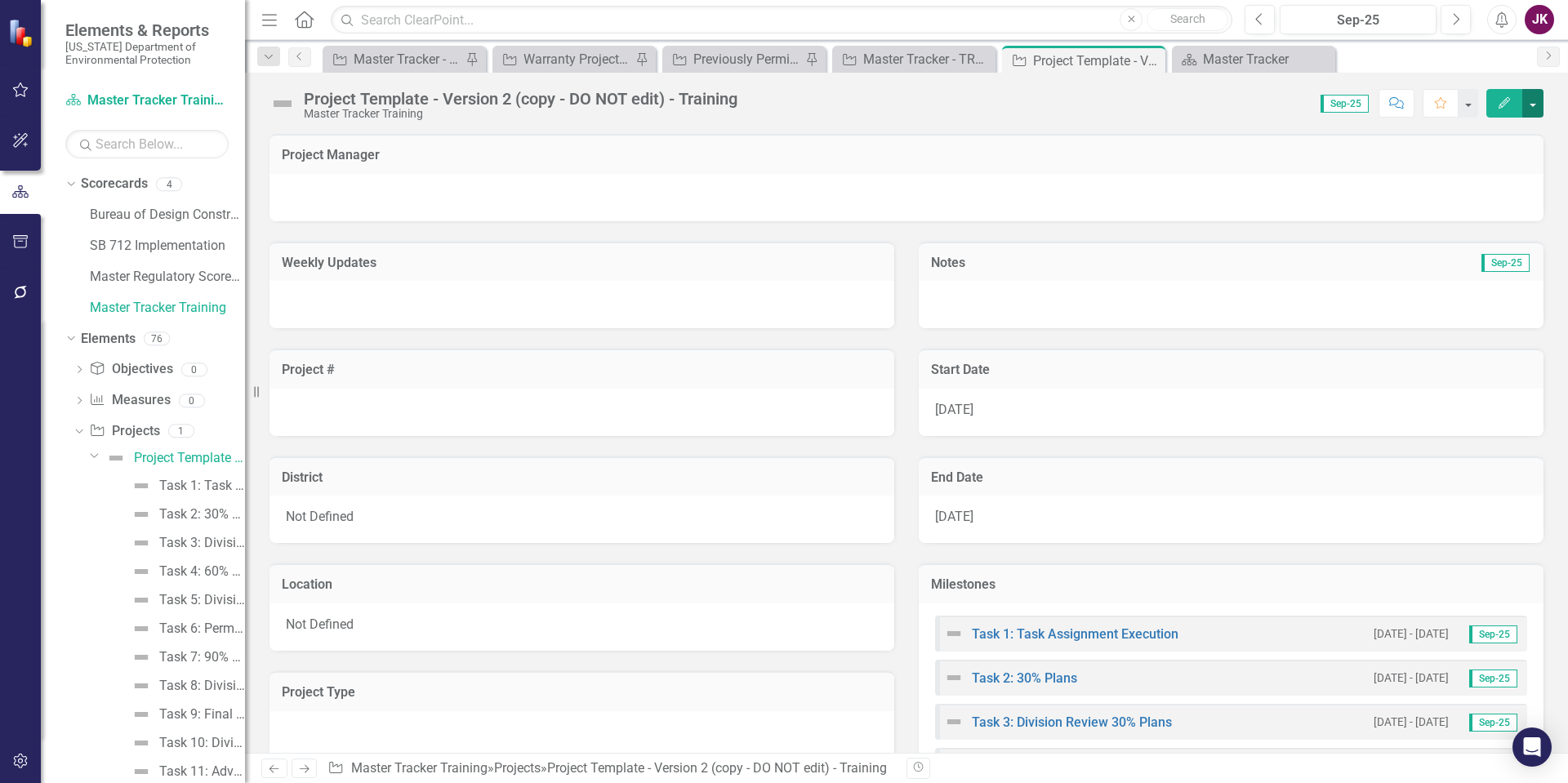
click at [1537, 106] on button "button" at bounding box center [1532, 103] width 21 height 28
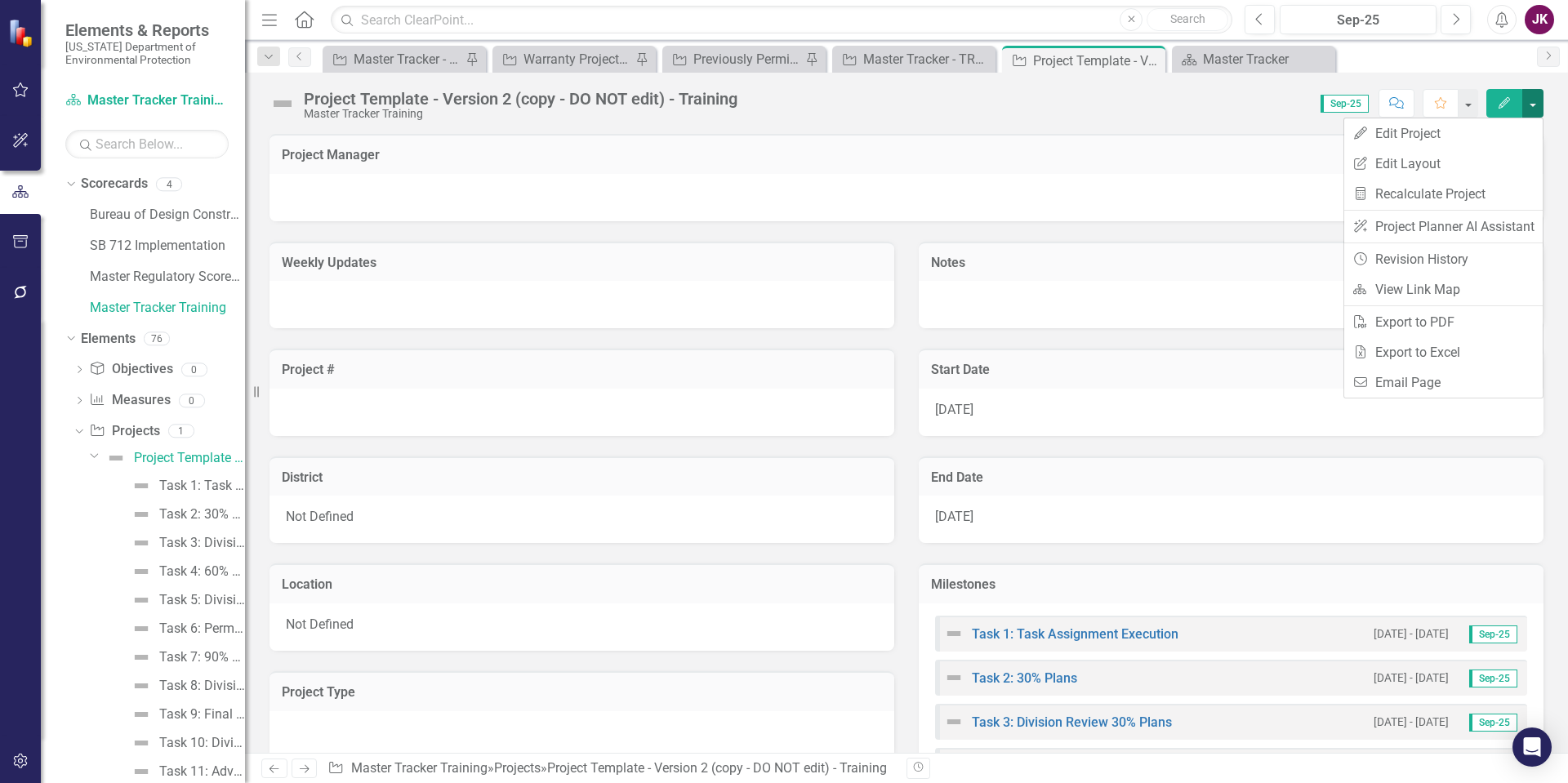
click at [1532, 101] on button "button" at bounding box center [1532, 103] width 21 height 28
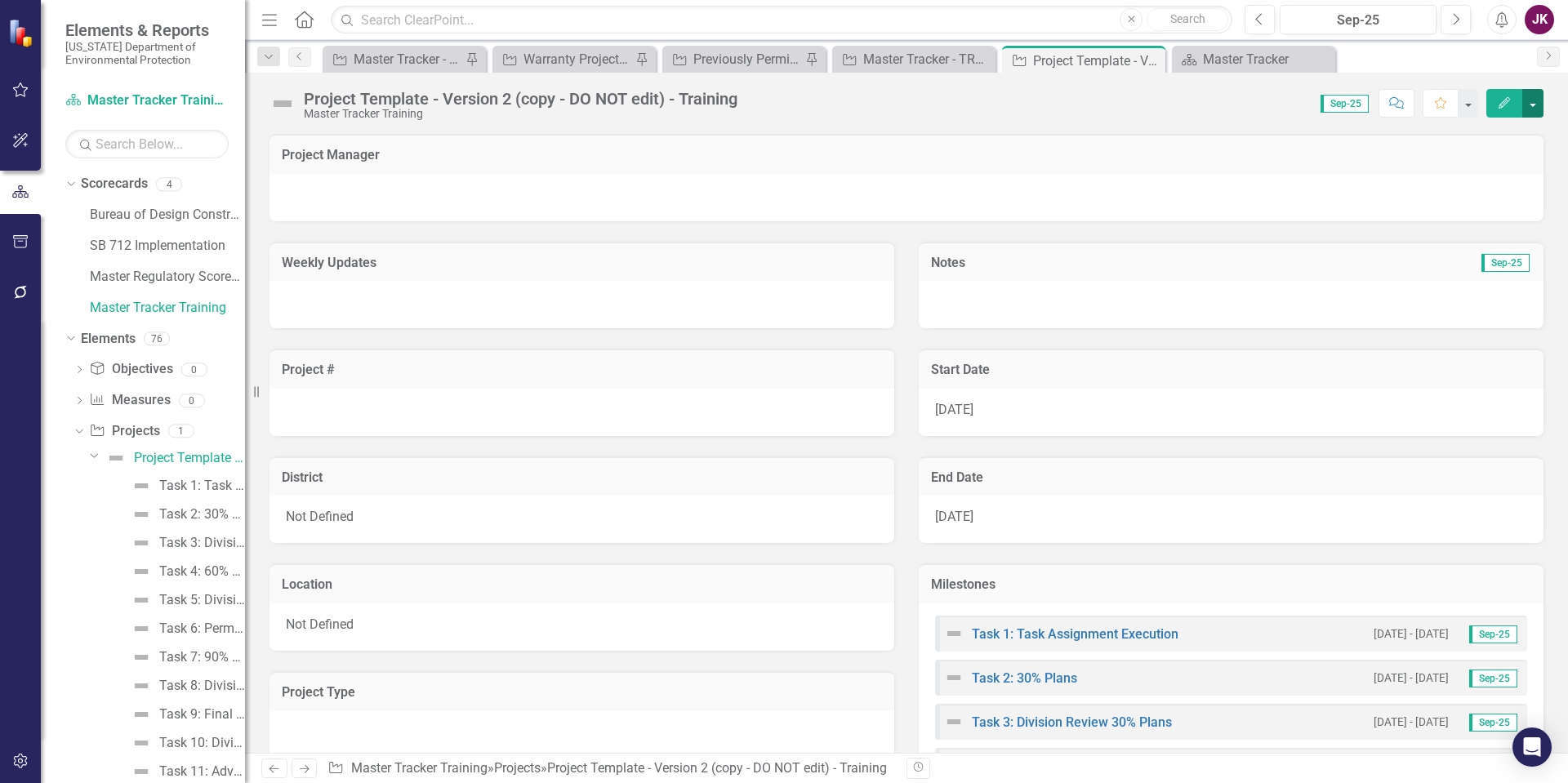
click at [1532, 101] on button "button" at bounding box center [1532, 103] width 21 height 28
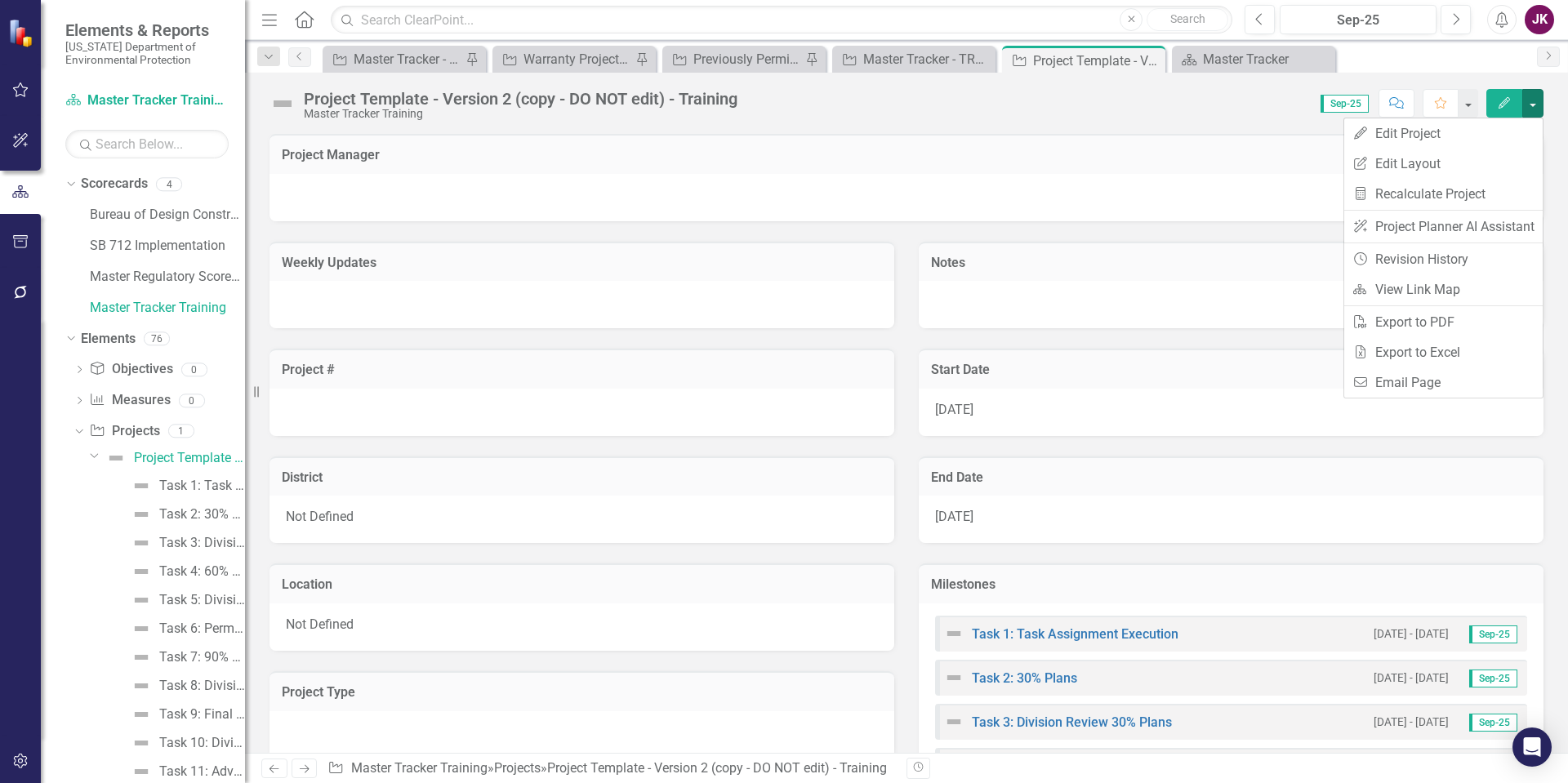
click at [460, 124] on div "Project Template - Version 2 (copy - DO NOT edit) - Training Master Tracker Tra…" at bounding box center [906, 413] width 1323 height 680
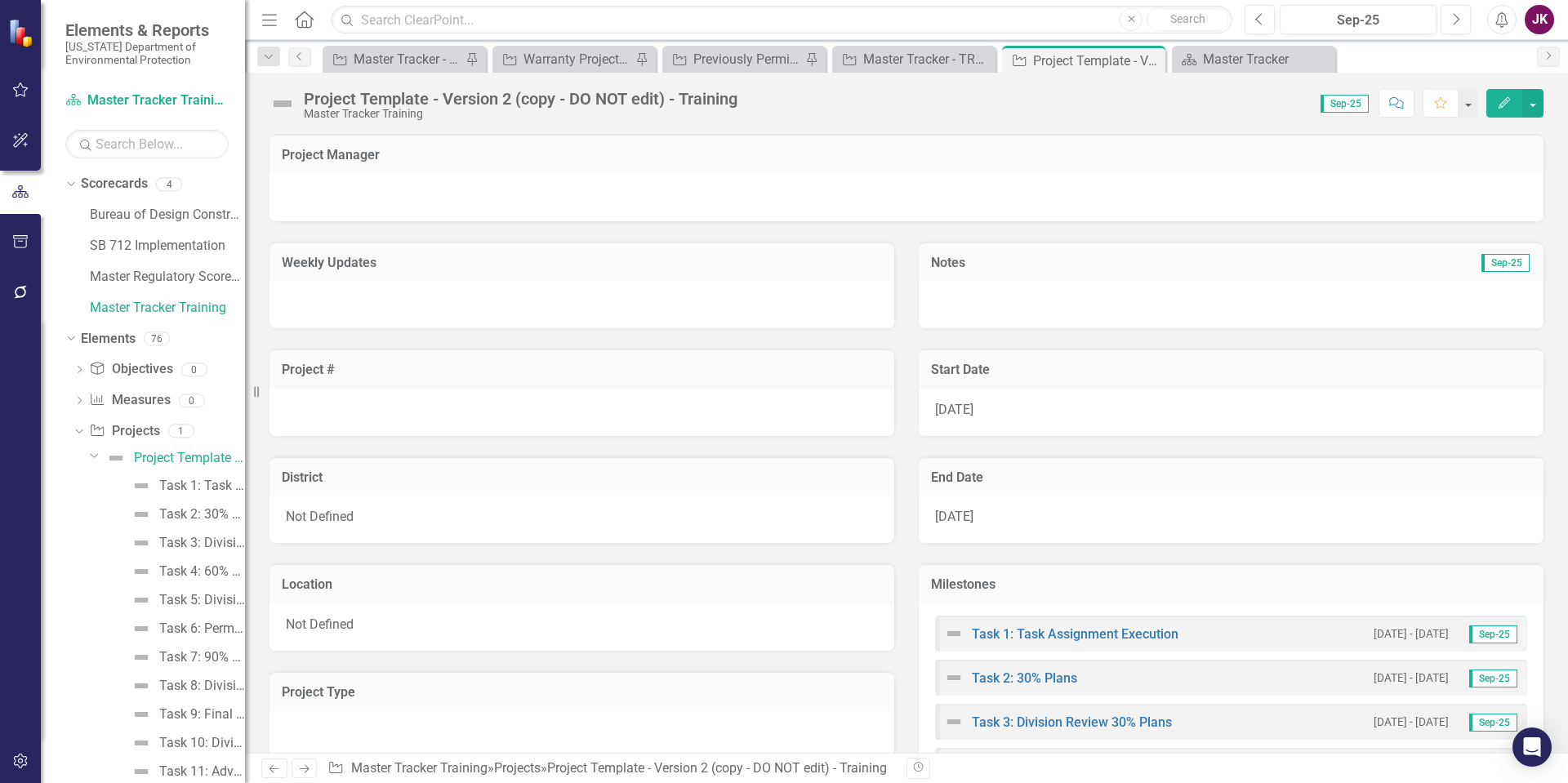
click at [279, 101] on img at bounding box center [282, 103] width 26 height 26
click at [1153, 62] on icon "Close" at bounding box center [1150, 61] width 16 height 13
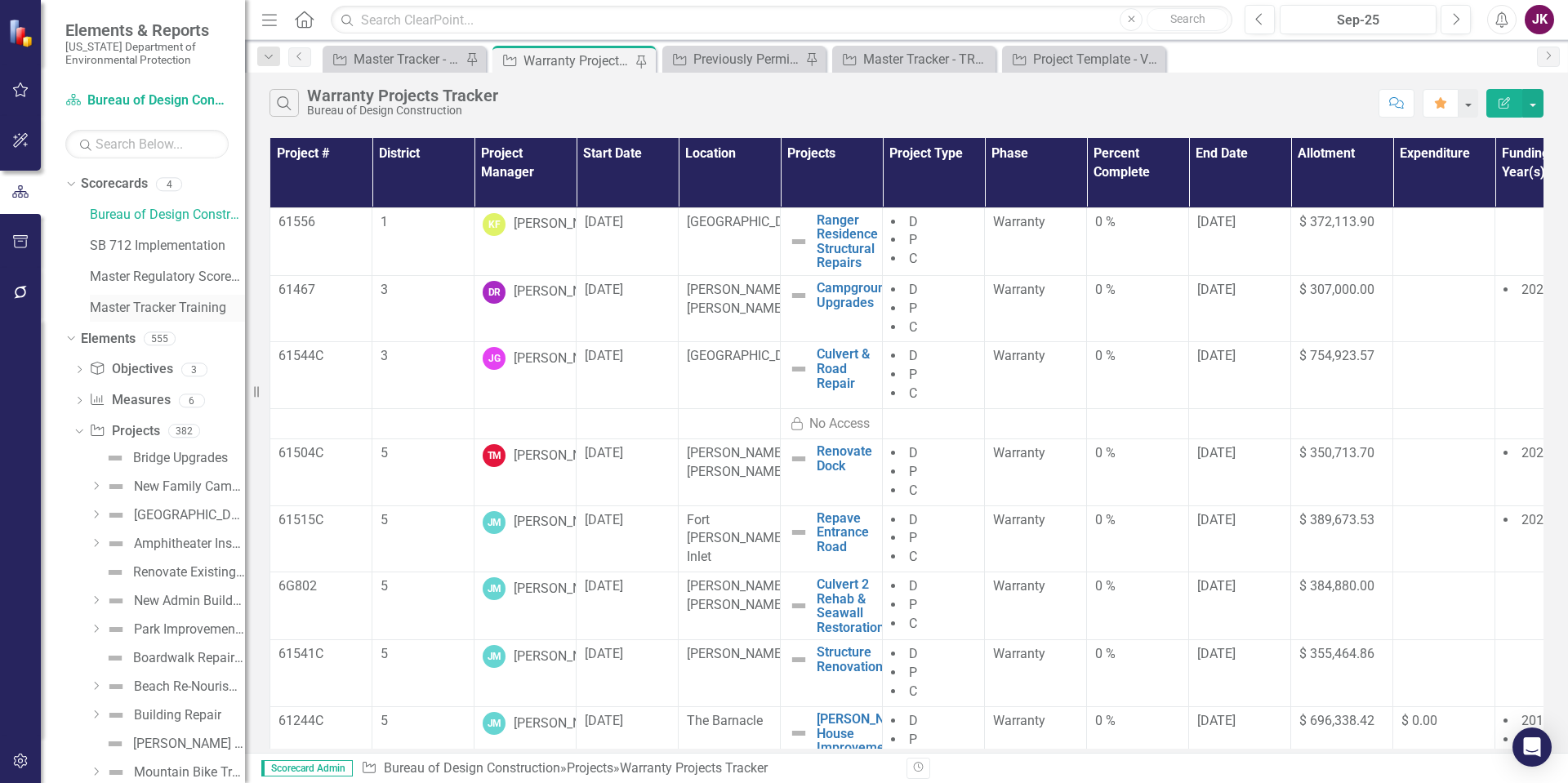
click at [141, 302] on link "Master Tracker Training" at bounding box center [167, 308] width 155 height 19
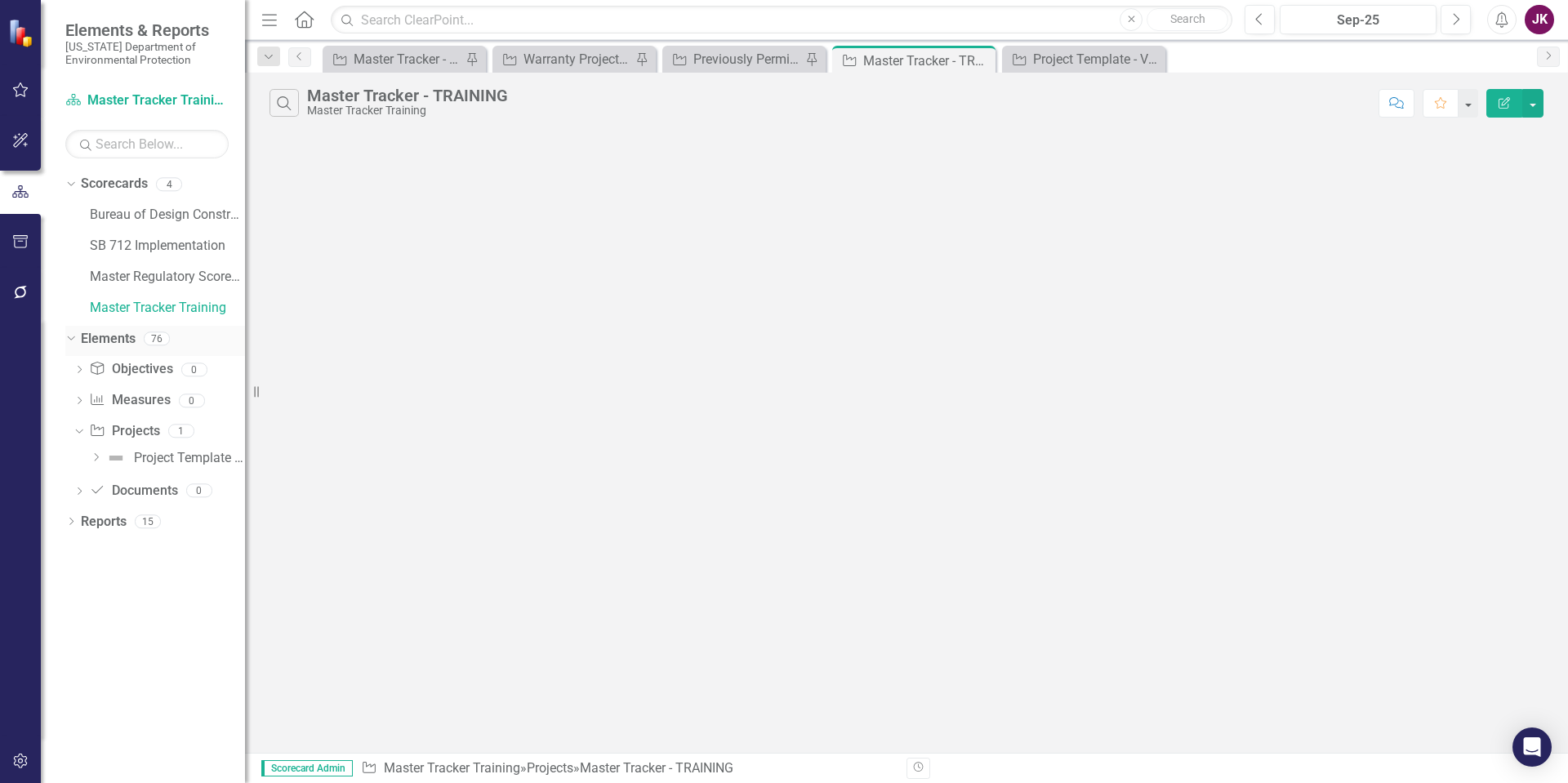
click at [118, 335] on link "Elements" at bounding box center [108, 339] width 54 height 19
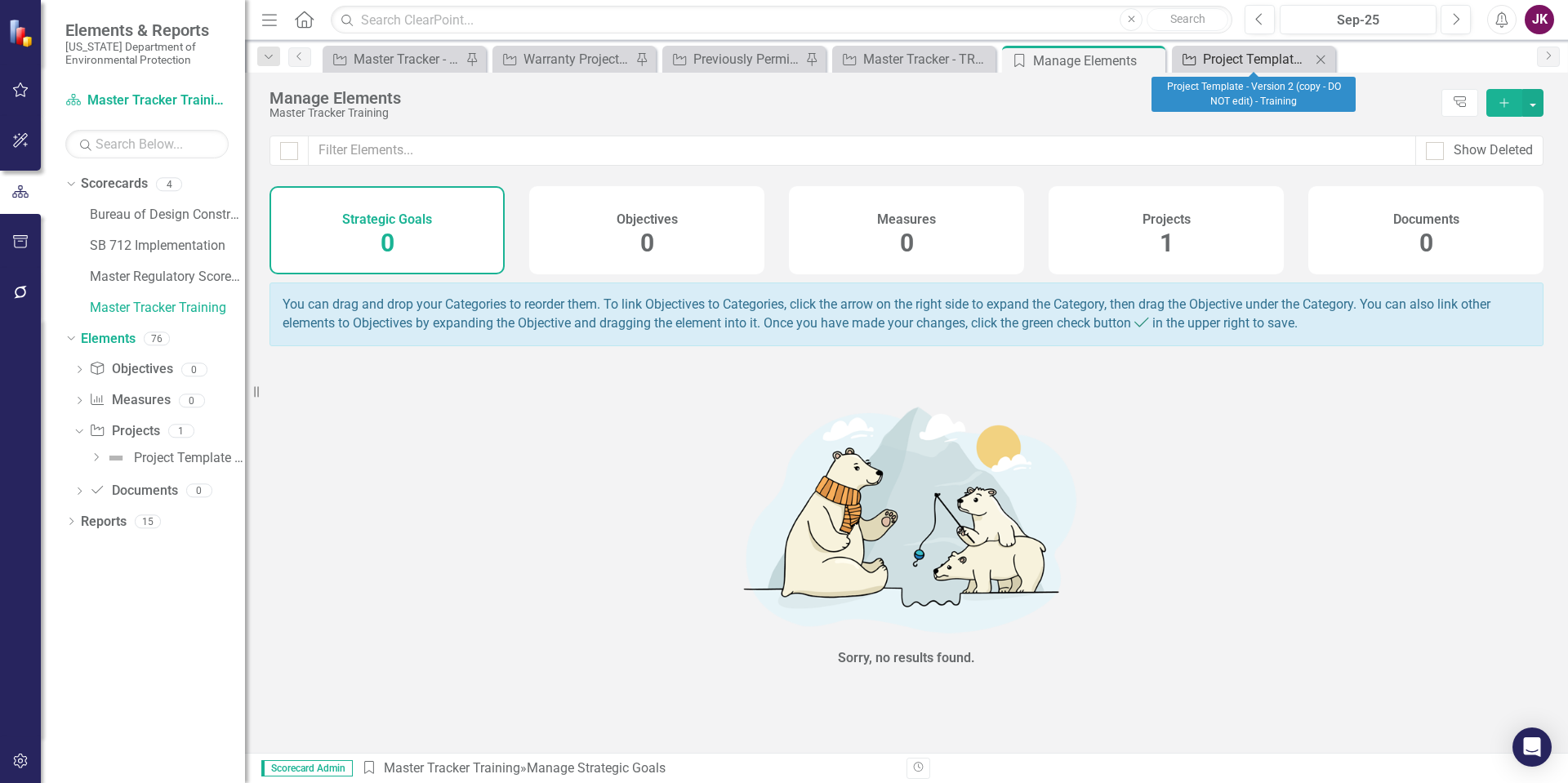
click at [1284, 63] on div "Project Template - Version 2 (copy - DO NOT edit) - Training" at bounding box center [1257, 59] width 108 height 20
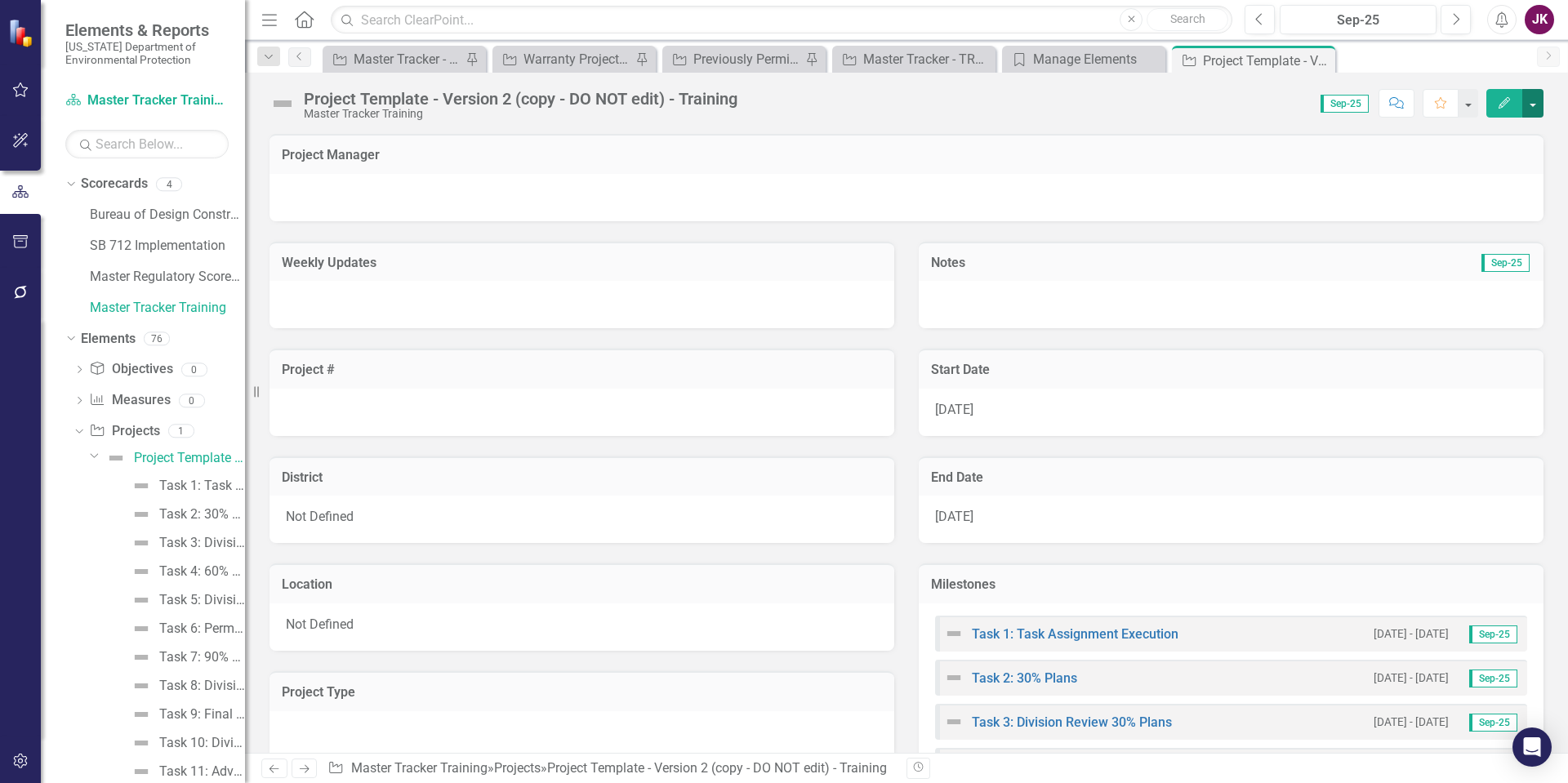
click at [1535, 101] on button "button" at bounding box center [1532, 103] width 21 height 28
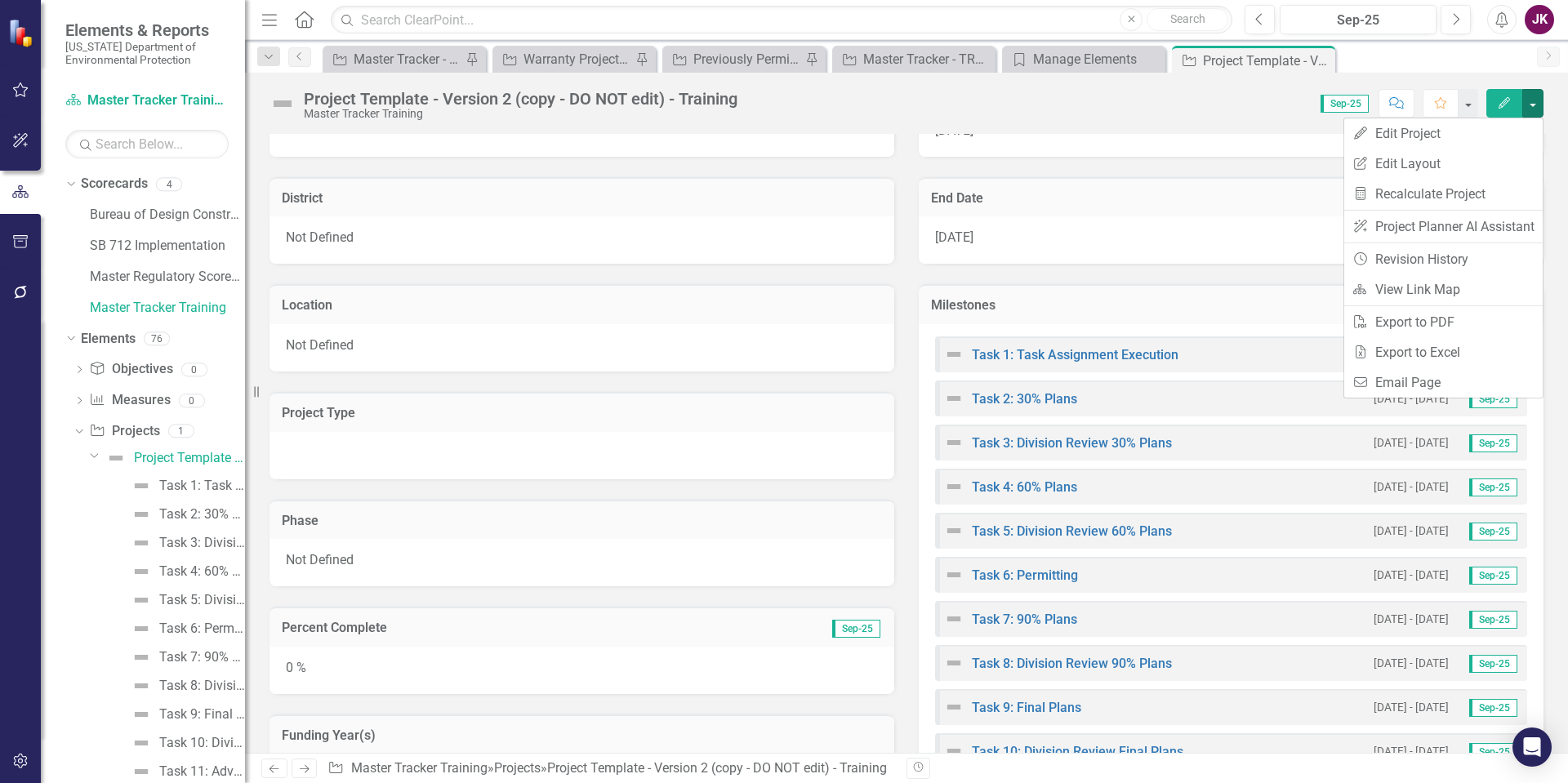
scroll to position [245, 0]
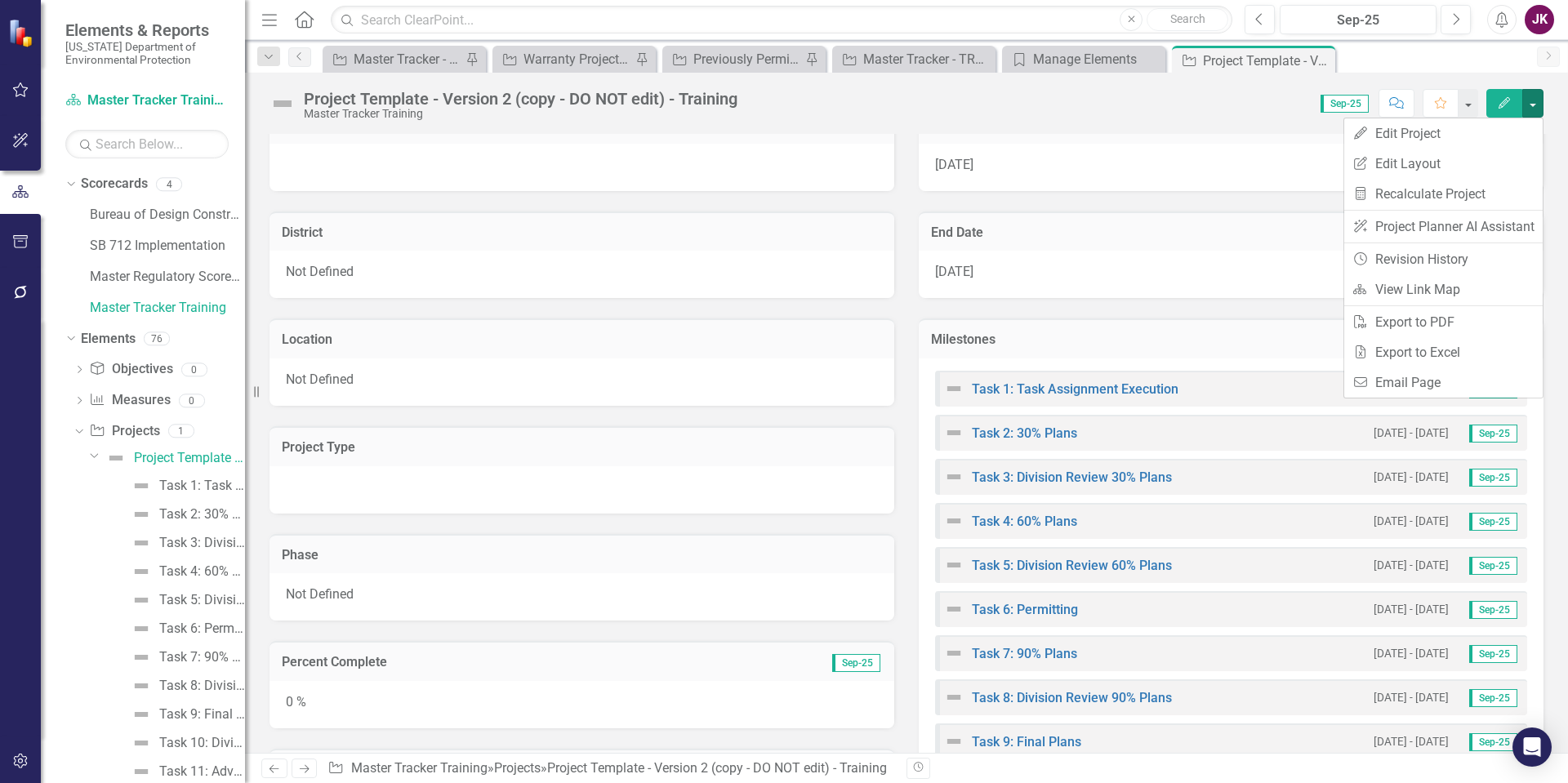
click at [1111, 114] on div "Score: N/A Sep-25 Completed Comment Favorite Edit" at bounding box center [1144, 102] width 797 height 28
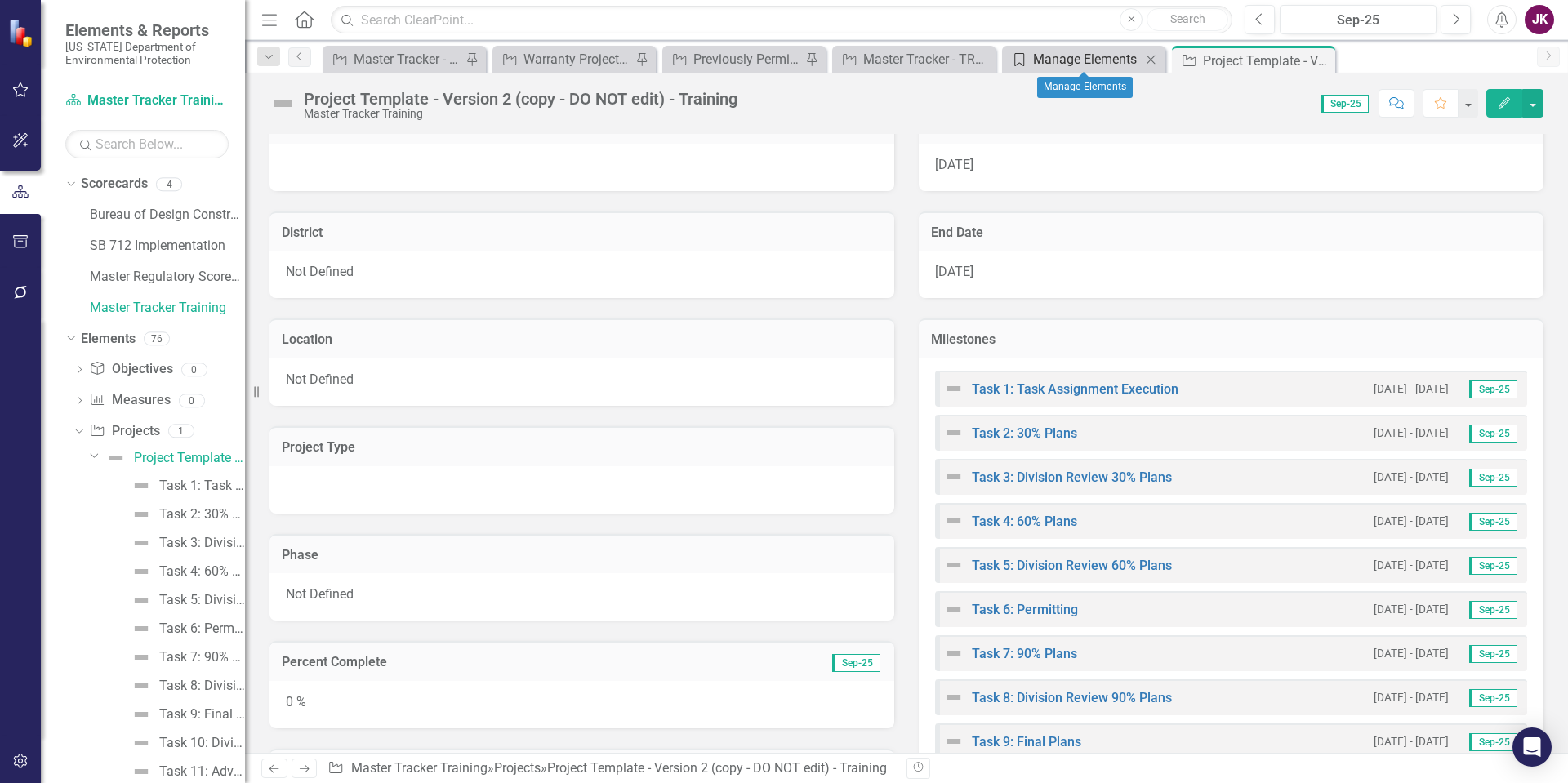
click at [1062, 51] on div "Manage Elements" at bounding box center [1087, 59] width 108 height 20
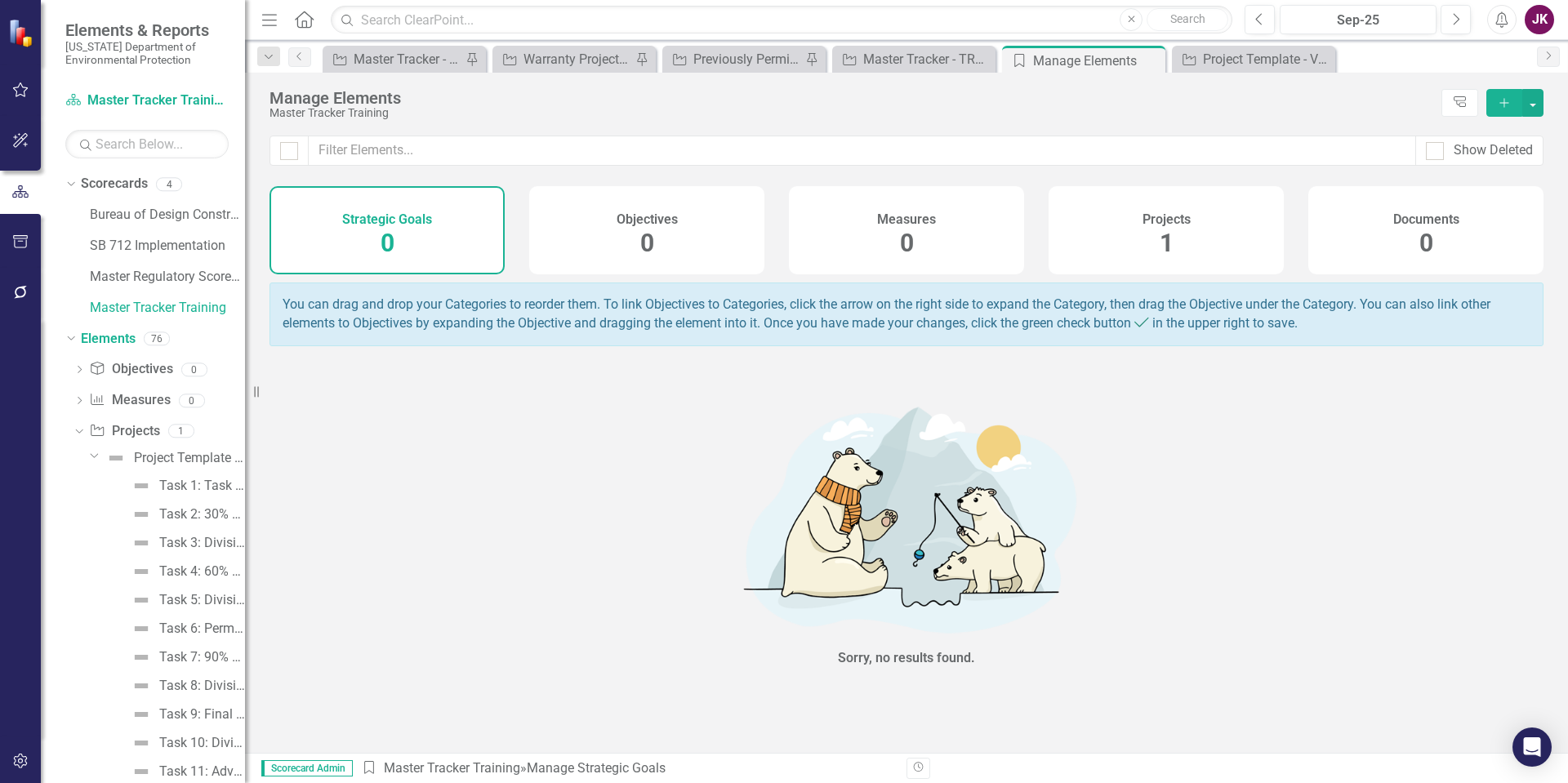
click at [1210, 237] on div "Projects 1" at bounding box center [1166, 230] width 235 height 88
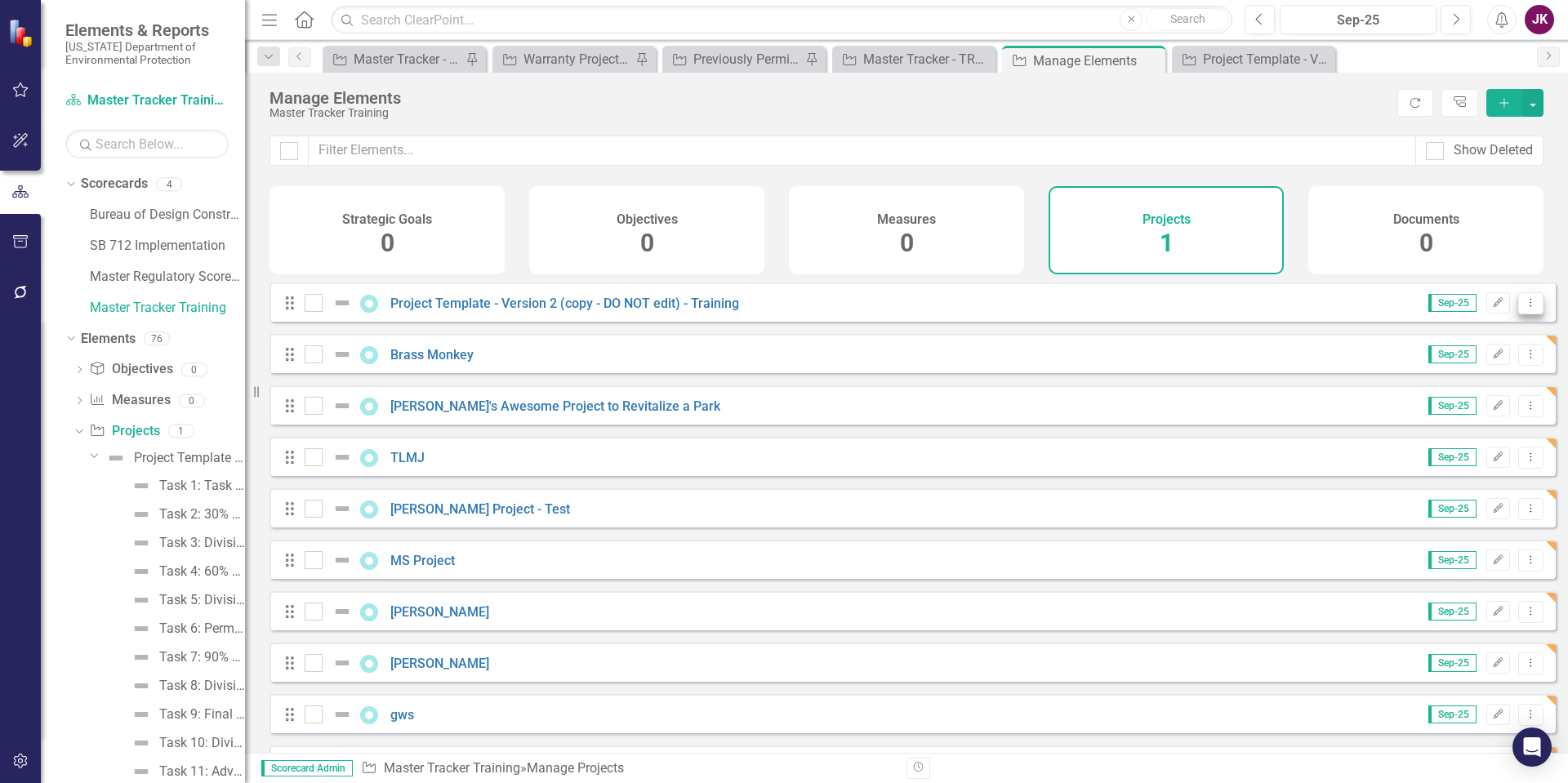
click at [1524, 308] on icon "Dropdown Menu" at bounding box center [1531, 303] width 14 height 11
click at [1445, 401] on link "Copy Duplicate Project" at bounding box center [1461, 403] width 137 height 30
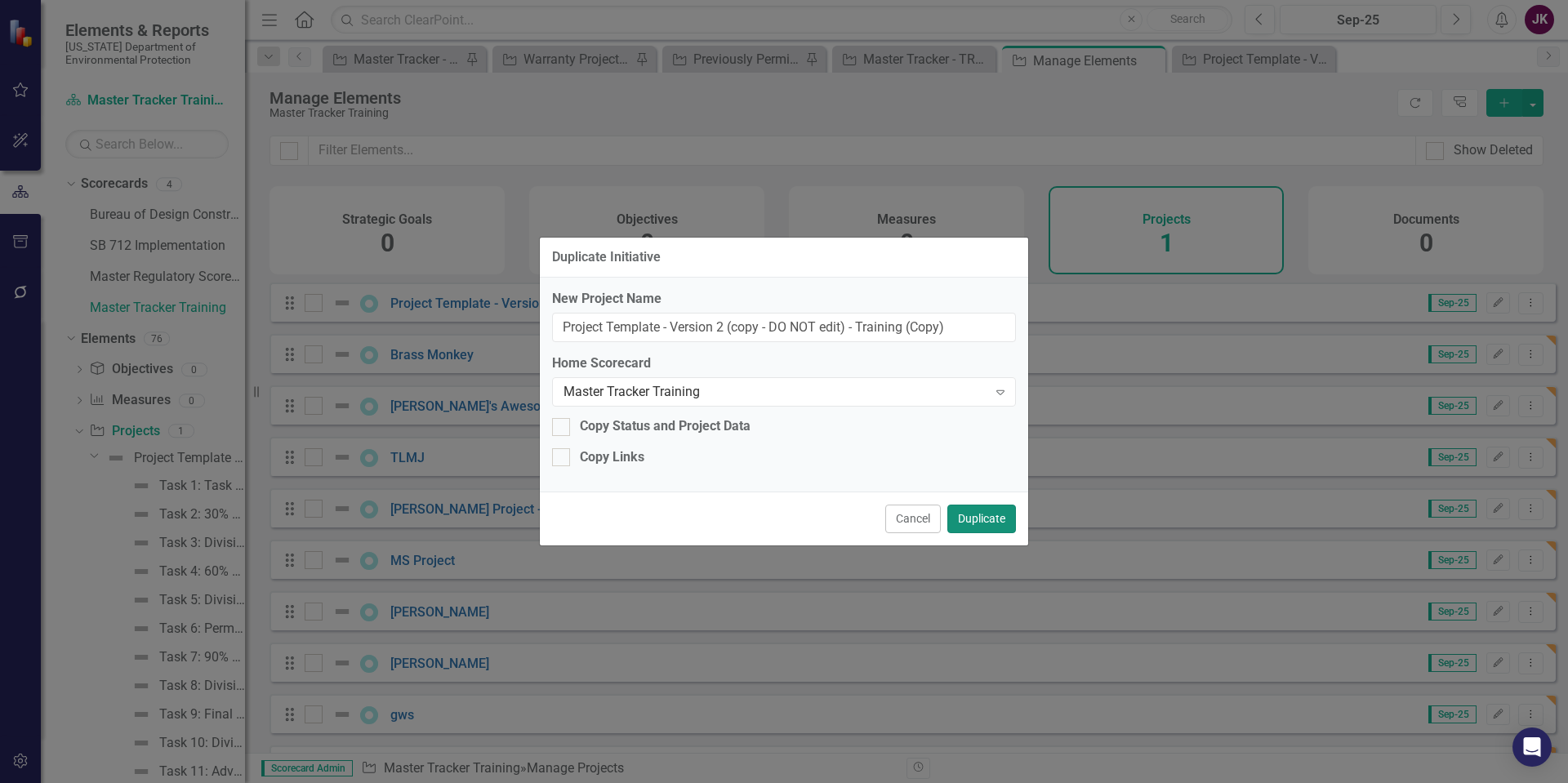
click at [984, 525] on button "Duplicate" at bounding box center [981, 519] width 69 height 28
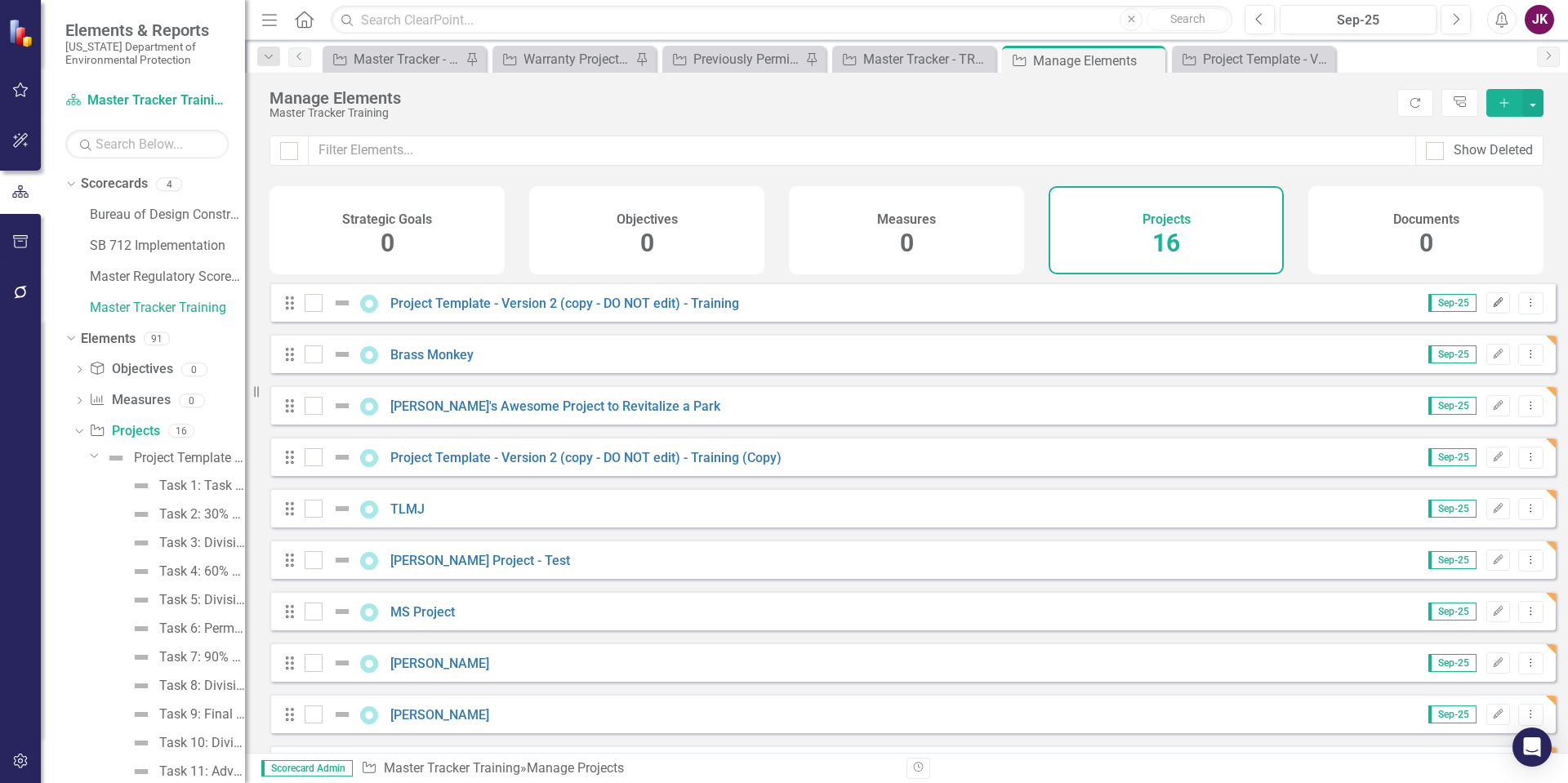
drag, startPoint x: 472, startPoint y: 315, endPoint x: 1488, endPoint y: 319, distance: 1016.0
click at [1491, 308] on icon "Edit" at bounding box center [1498, 303] width 12 height 10
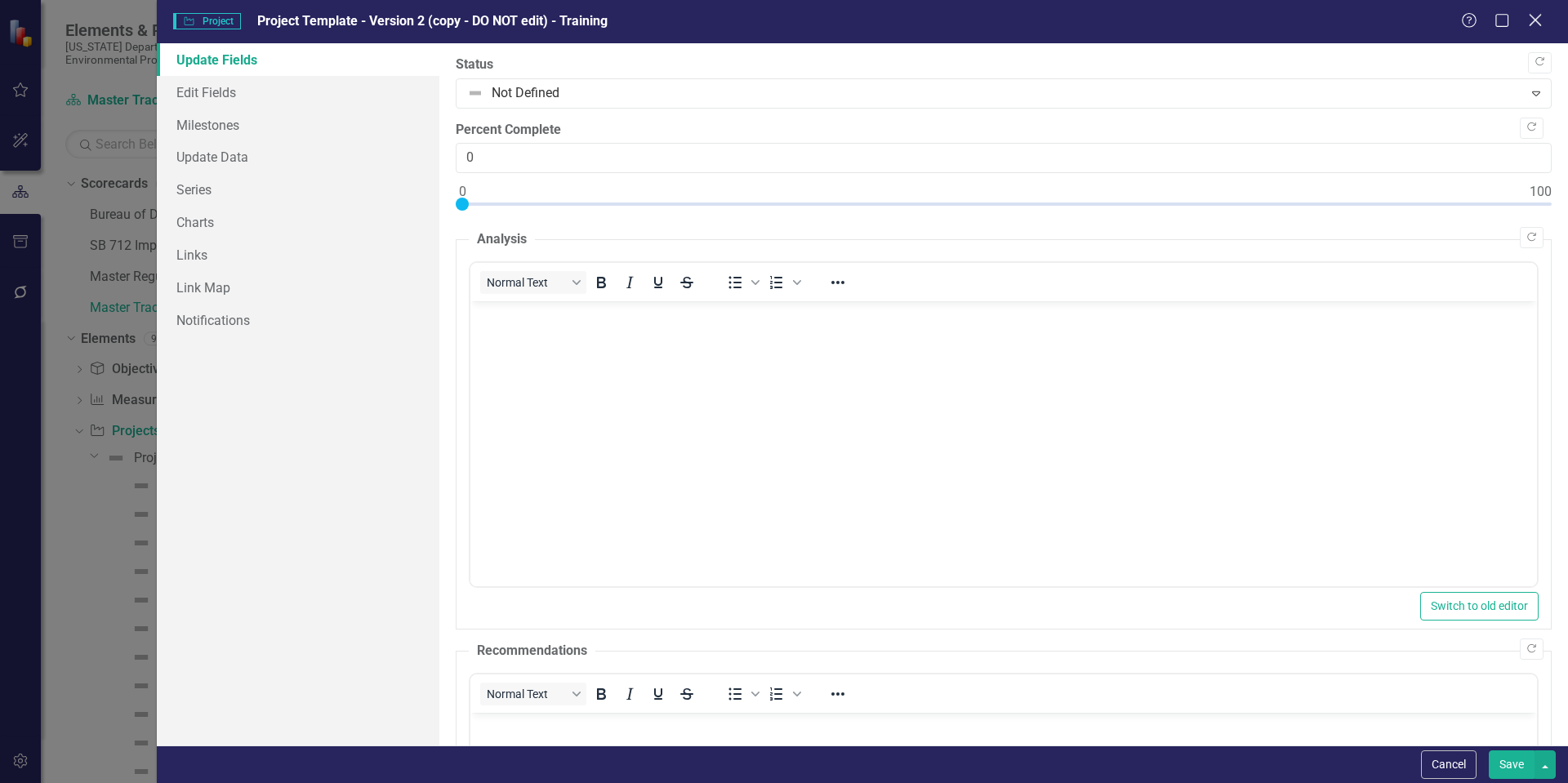
drag, startPoint x: 562, startPoint y: 20, endPoint x: 1531, endPoint y: 20, distance: 969.0
click at [1531, 20] on icon "Close" at bounding box center [1534, 20] width 20 height 15
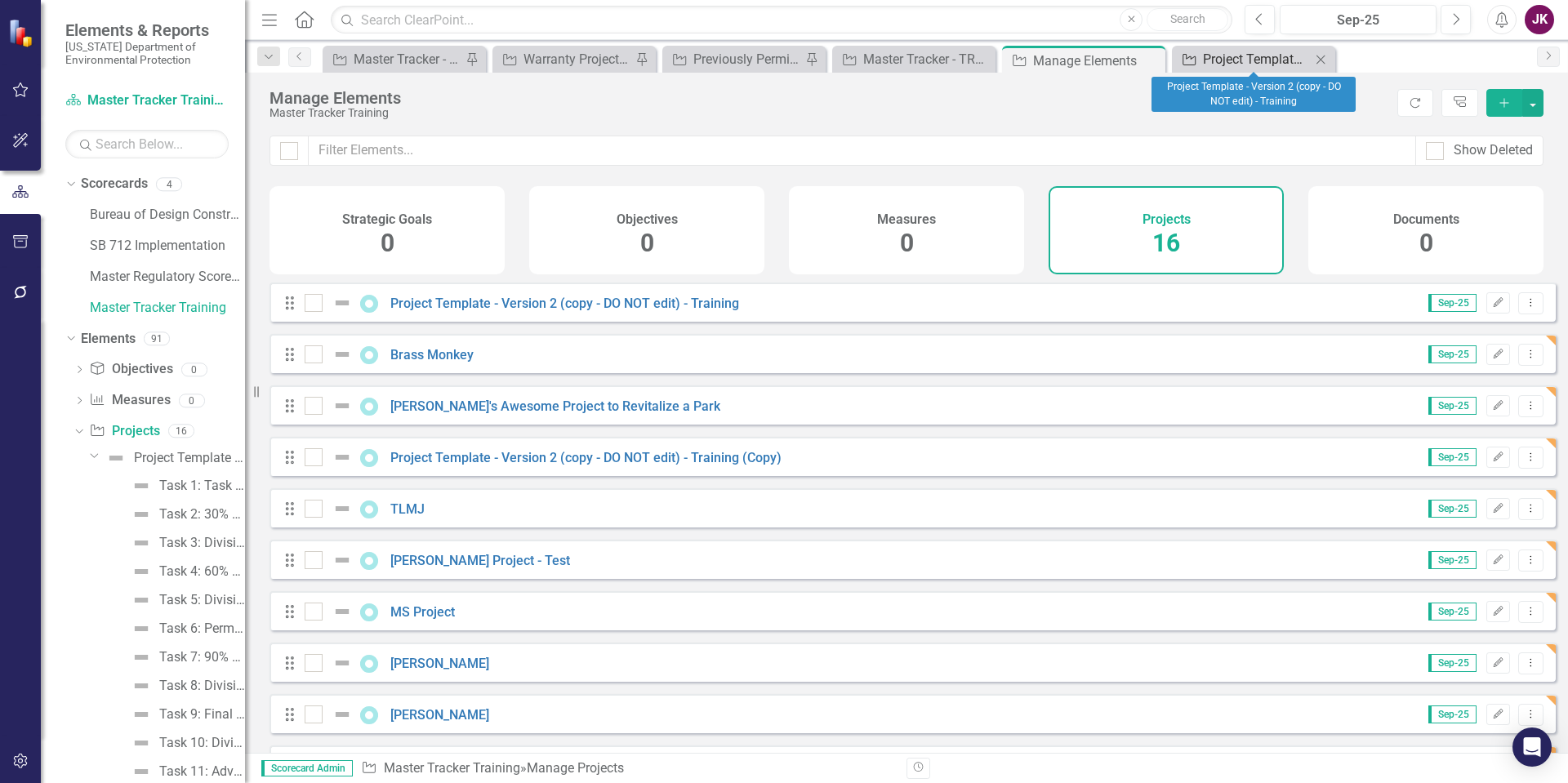
click at [1241, 64] on div "Project Template - Version 2 (copy - DO NOT edit) - Training" at bounding box center [1257, 59] width 108 height 20
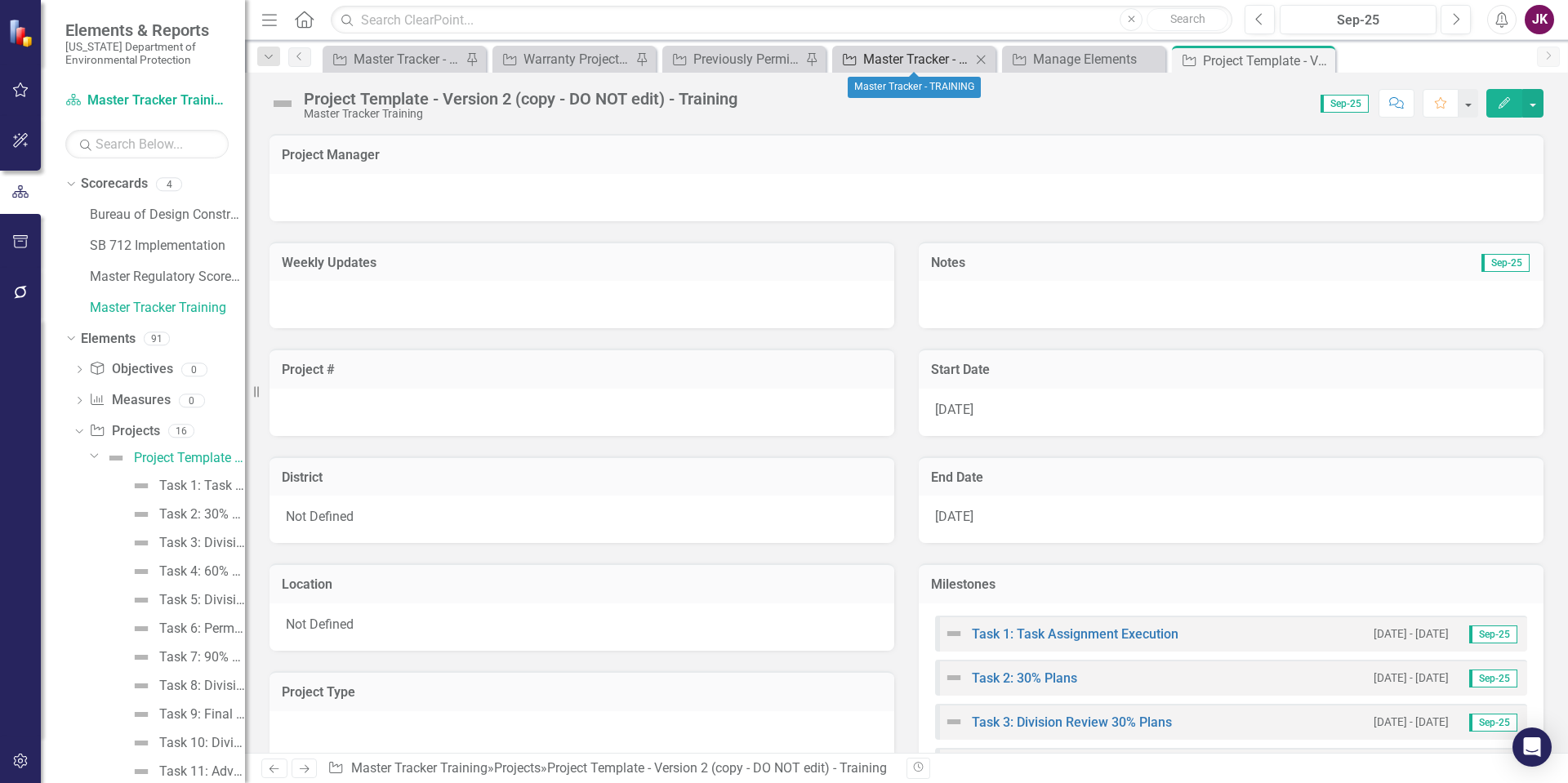
click at [914, 64] on div "Master Tracker - TRAINING" at bounding box center [917, 59] width 108 height 20
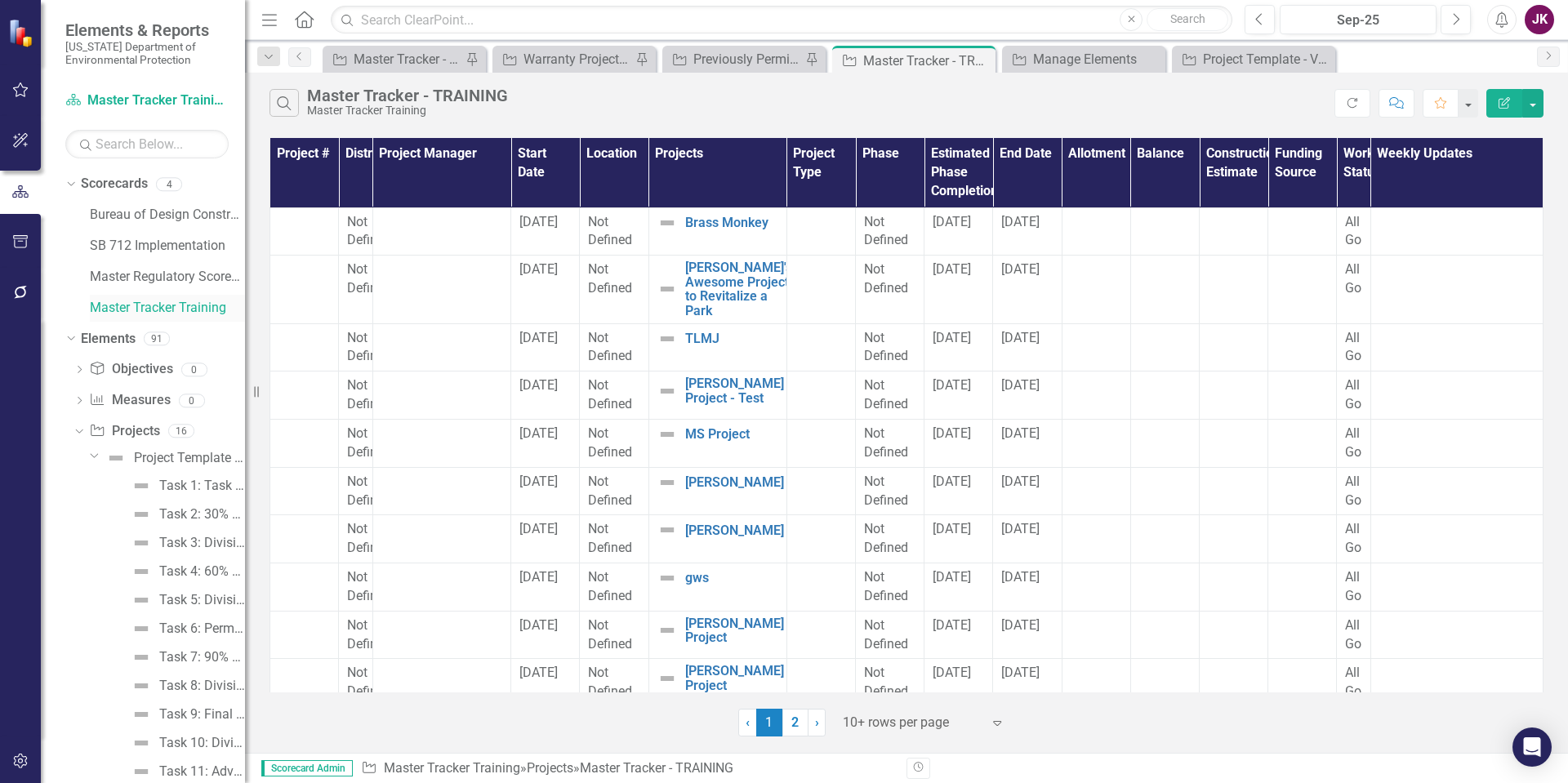
click at [122, 305] on link "Master Tracker Training" at bounding box center [167, 308] width 155 height 19
click at [123, 340] on link "Elements" at bounding box center [108, 339] width 54 height 19
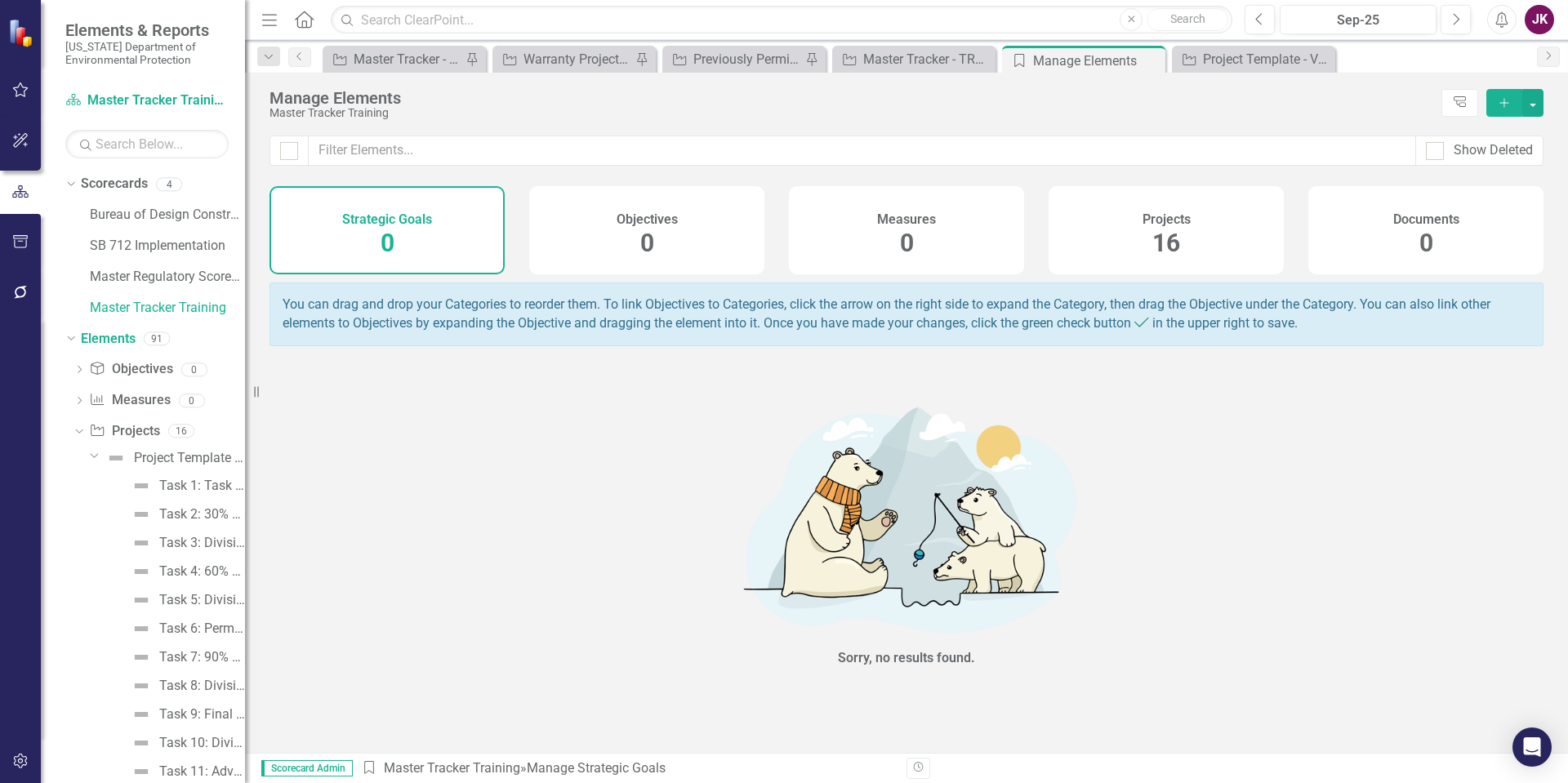
click at [1170, 221] on h4 "Projects" at bounding box center [1167, 220] width 48 height 15
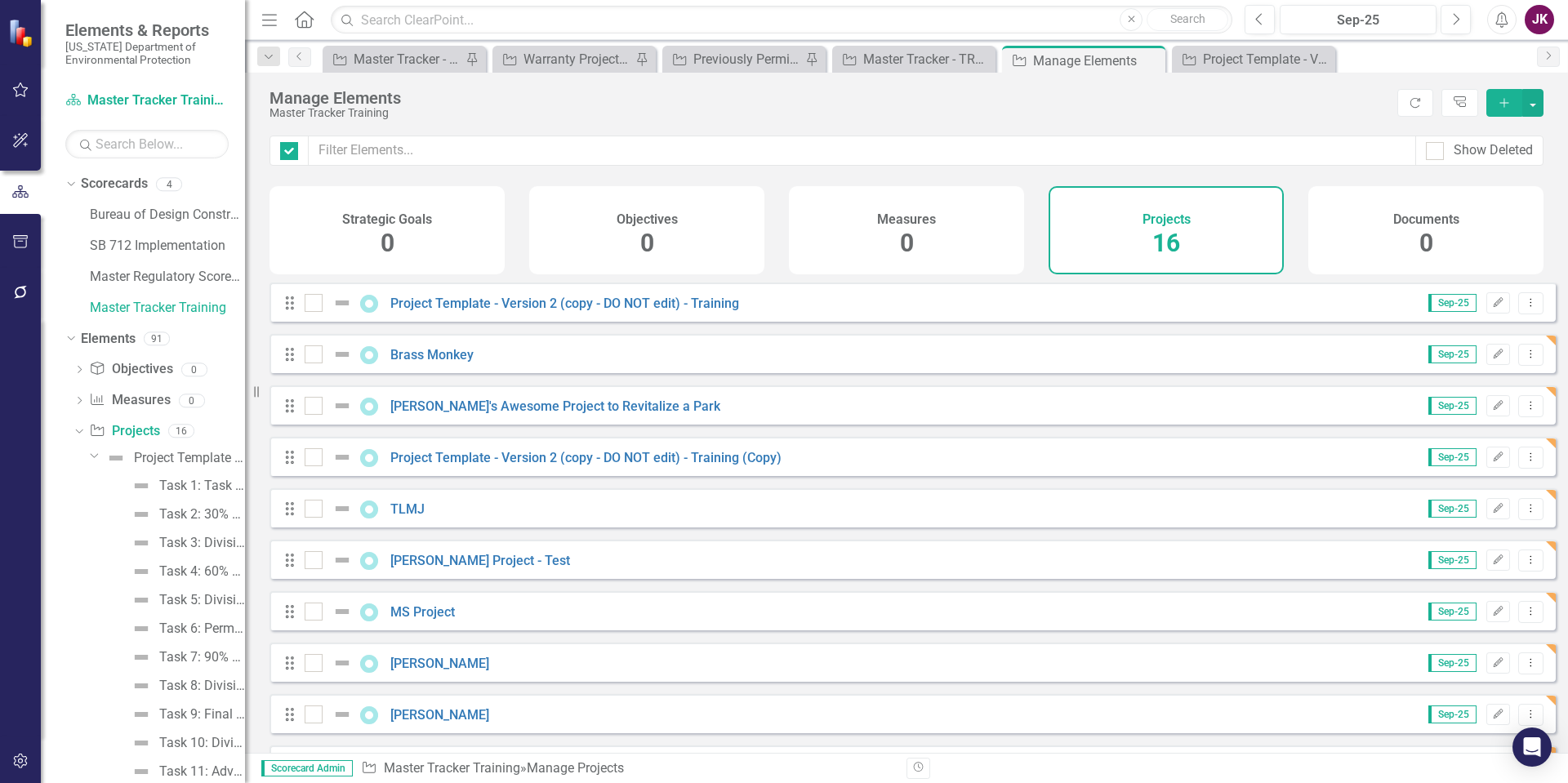
checkbox input "false"
click at [1524, 462] on icon "Dropdown Menu" at bounding box center [1531, 456] width 14 height 11
click at [1450, 553] on link "Copy Duplicate Project" at bounding box center [1461, 557] width 137 height 30
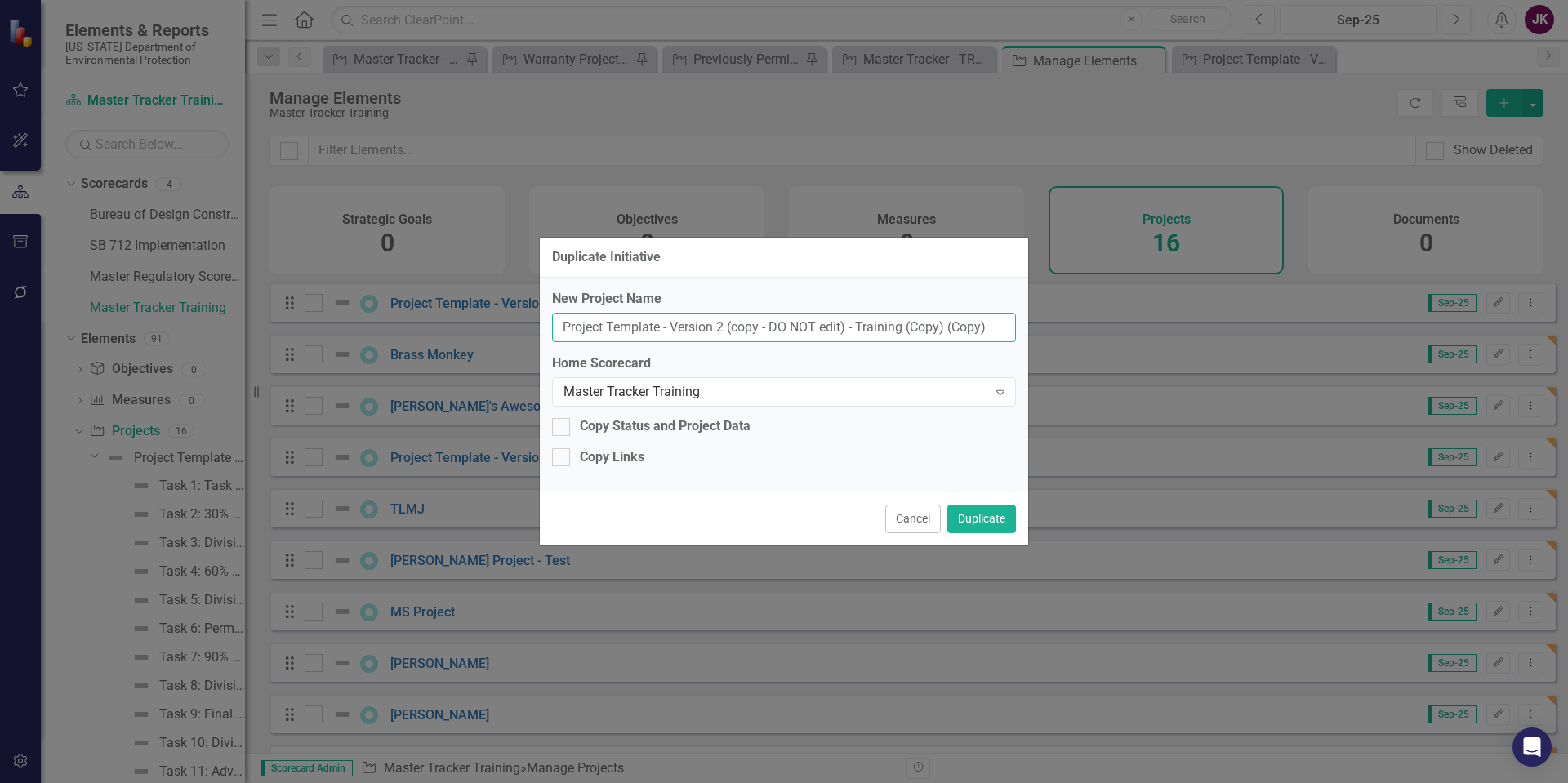
click at [562, 322] on input "Project Template - Version 2 (copy - DO NOT edit) - Training (Copy) (Copy)" at bounding box center [783, 327] width 464 height 30
type input "JR Project Template - Version 2 (copy - DO NOT edit) - Training (Copy) (Copy)"
click at [966, 521] on button "Duplicate" at bounding box center [981, 519] width 69 height 28
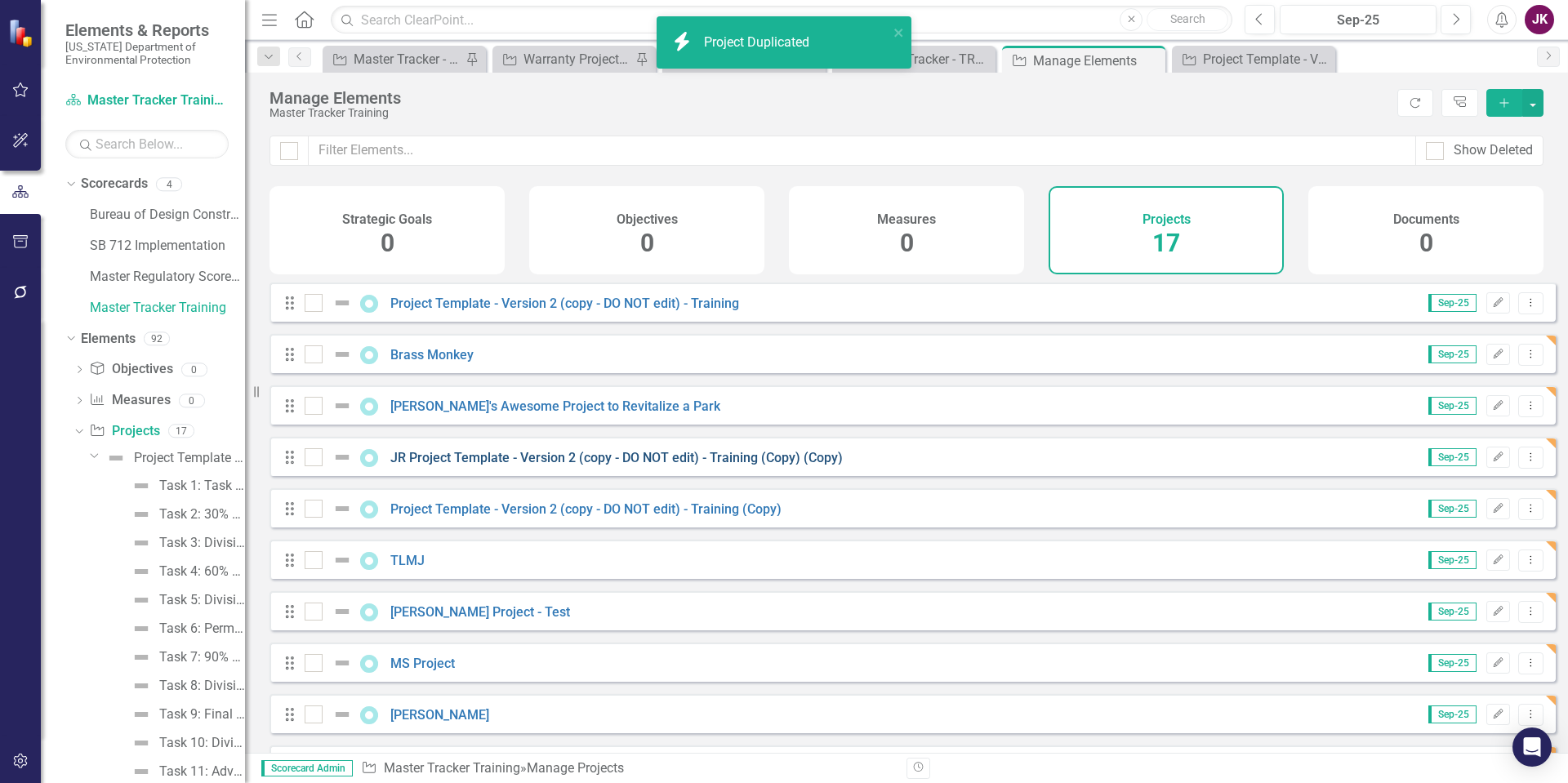
click at [710, 465] on link "JR Project Template - Version 2 (copy - DO NOT edit) - Training (Copy) (Copy)" at bounding box center [617, 457] width 452 height 15
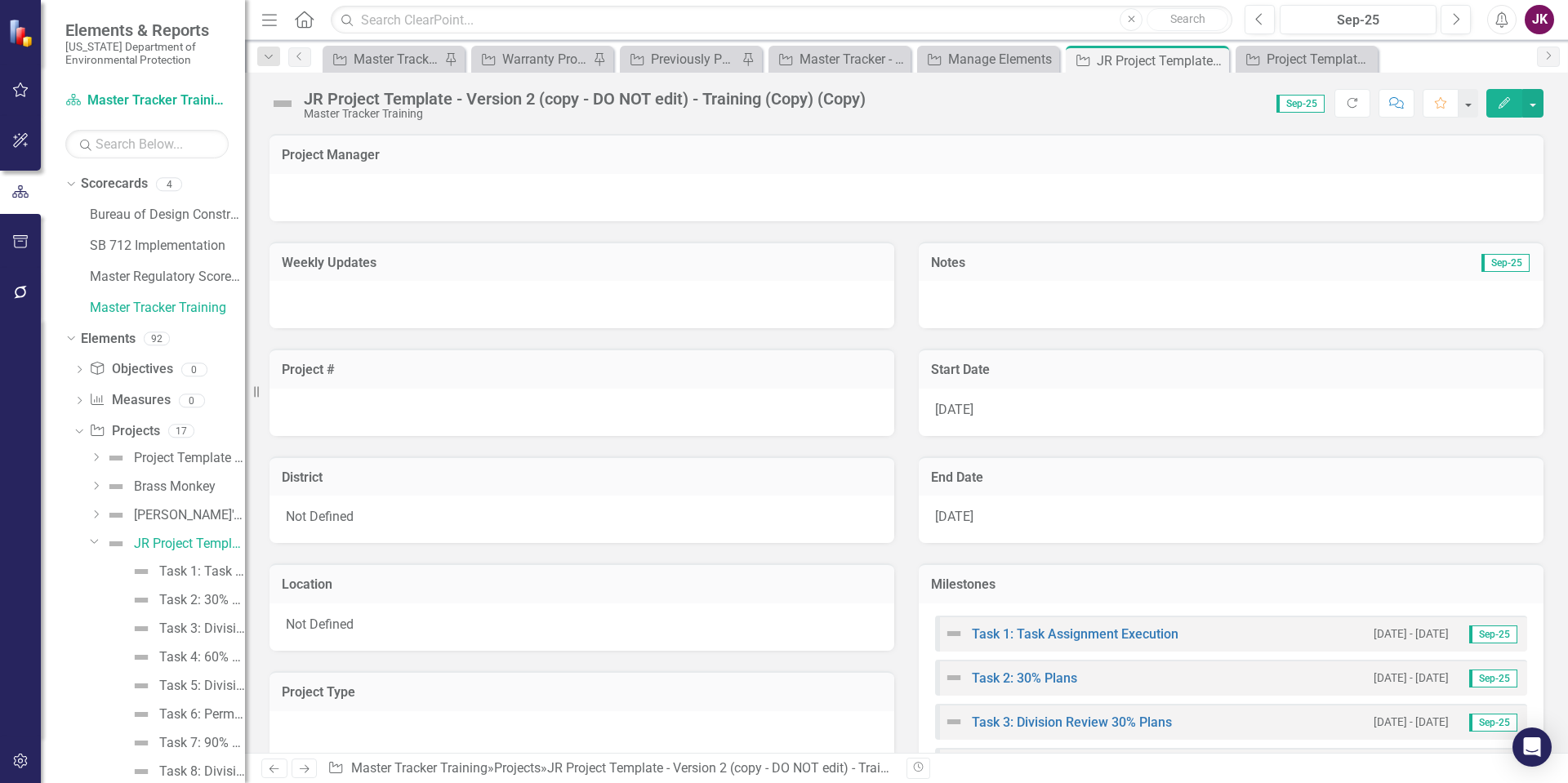
click at [946, 212] on div at bounding box center [906, 197] width 1273 height 47
click at [1540, 114] on button "button" at bounding box center [1532, 103] width 21 height 28
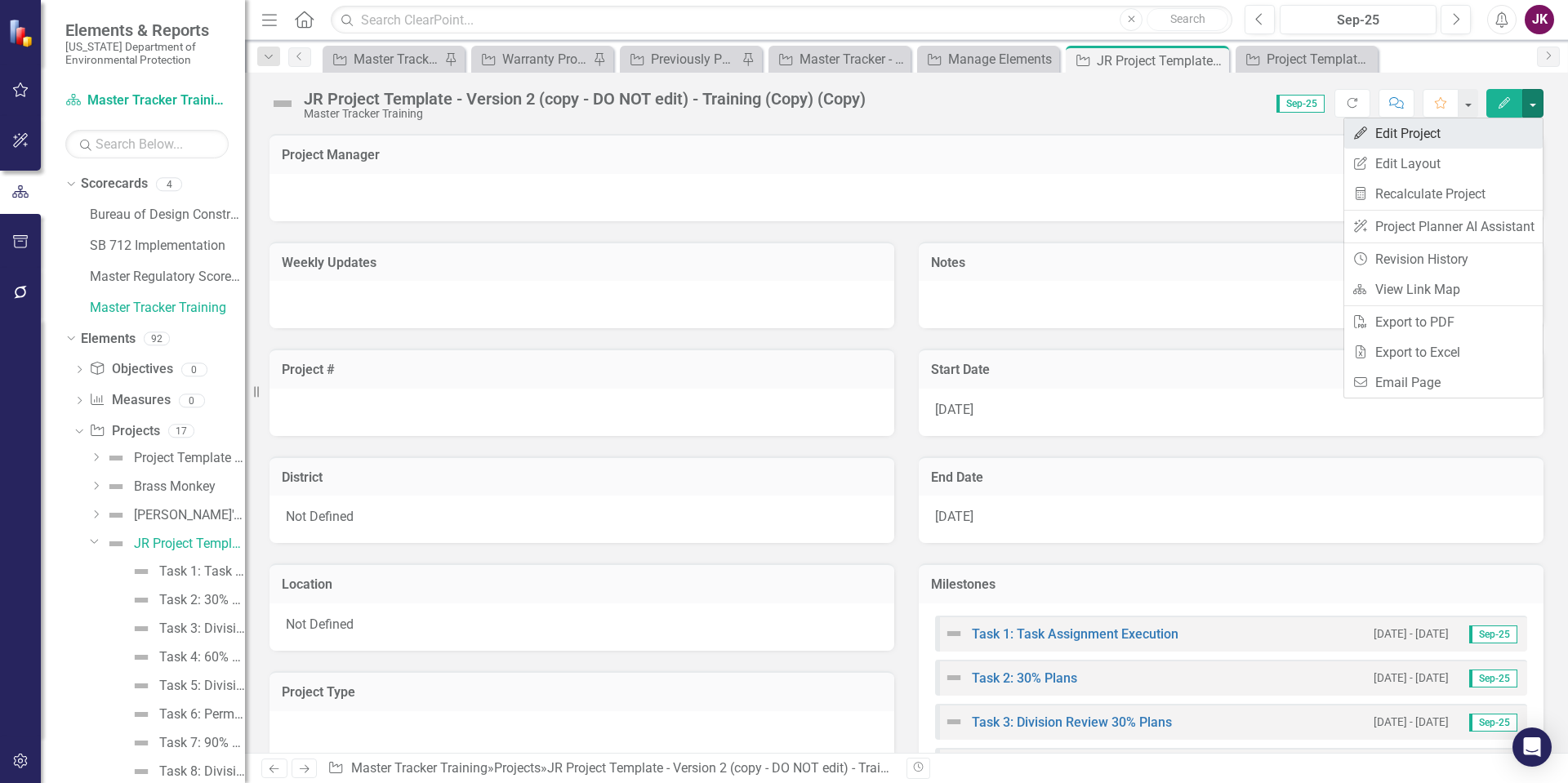
click at [1410, 141] on link "Edit Edit Project" at bounding box center [1443, 133] width 198 height 30
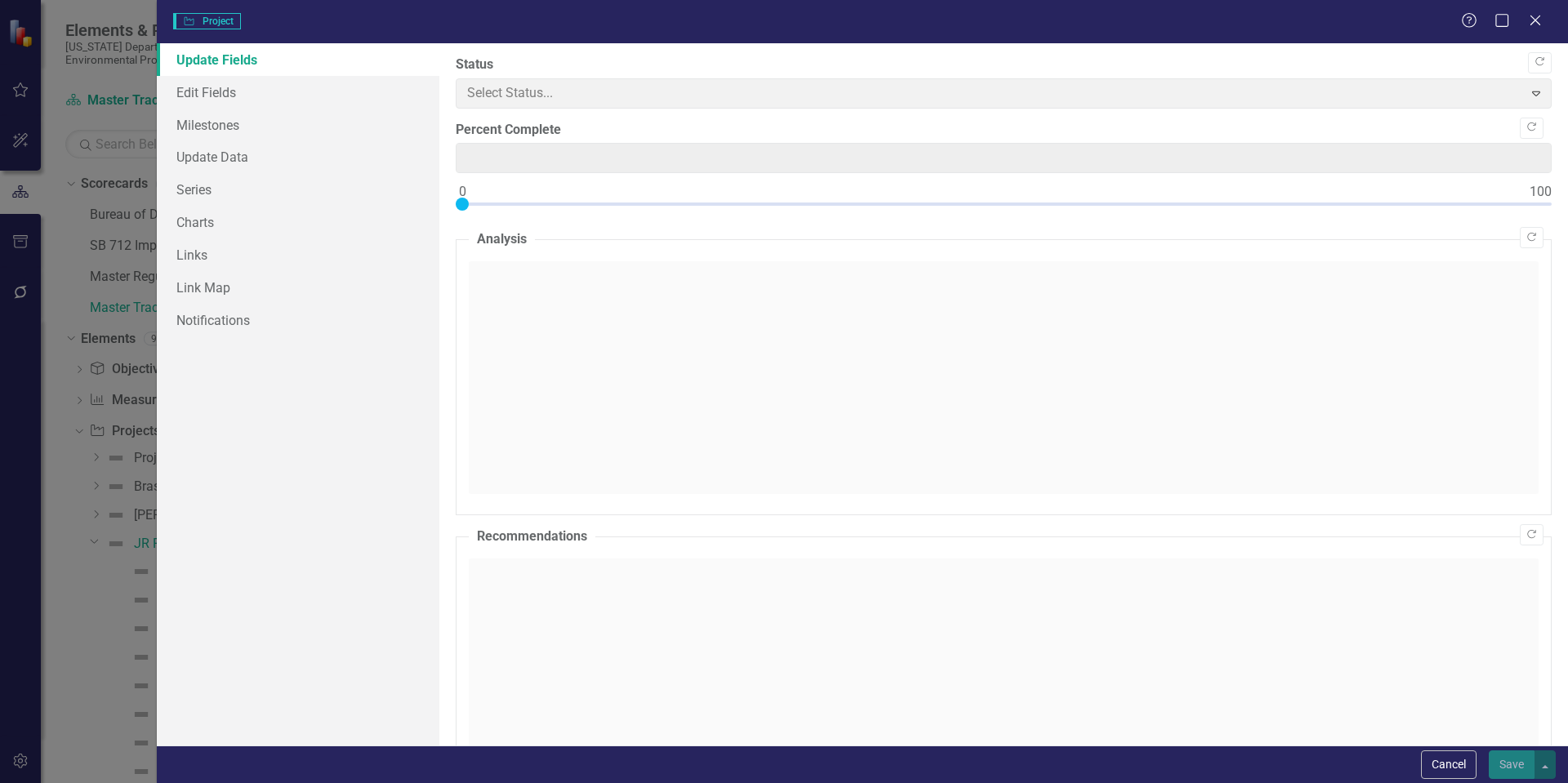
type input "0"
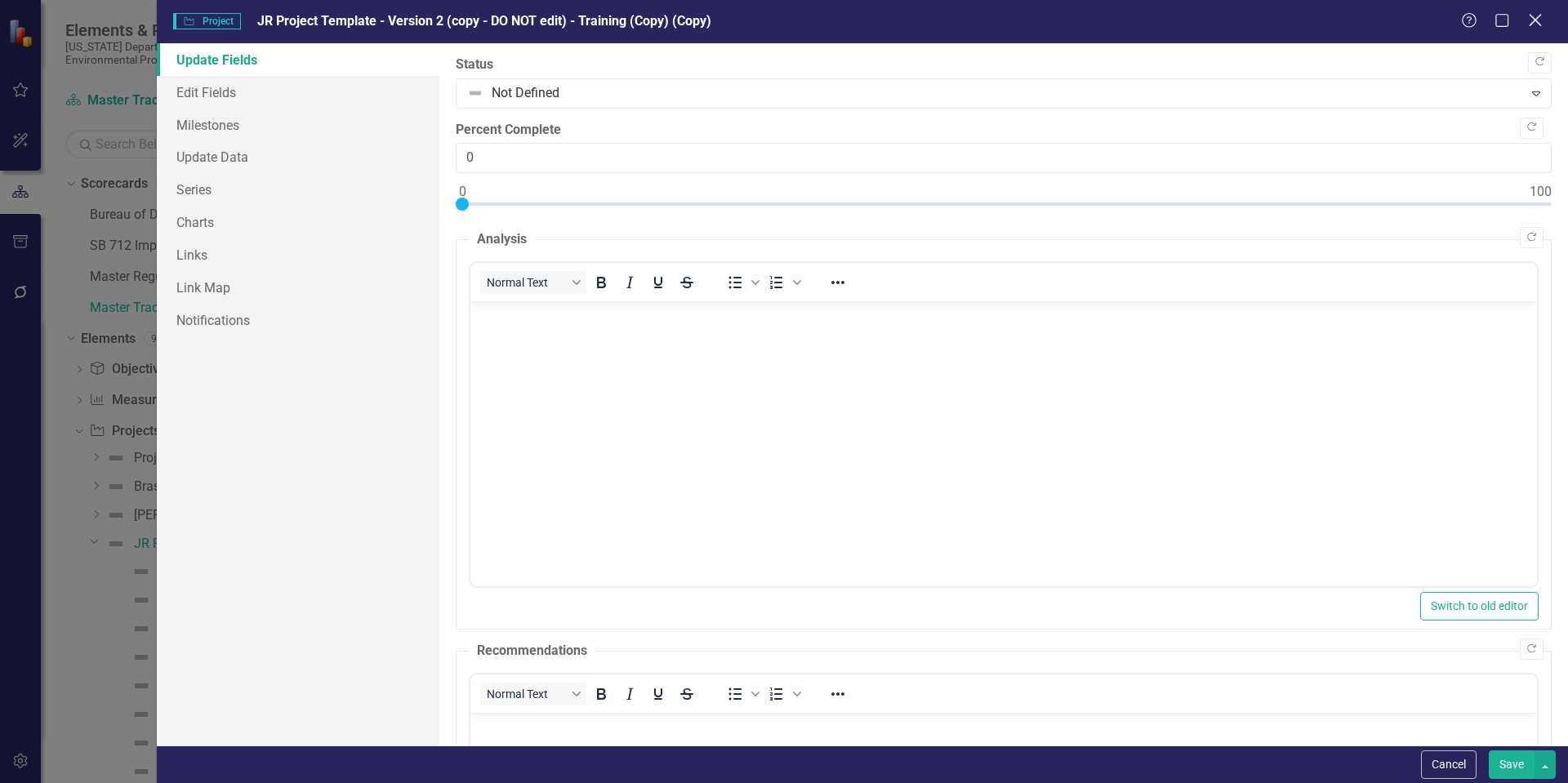
click at [1538, 24] on icon "Close" at bounding box center [1534, 20] width 20 height 15
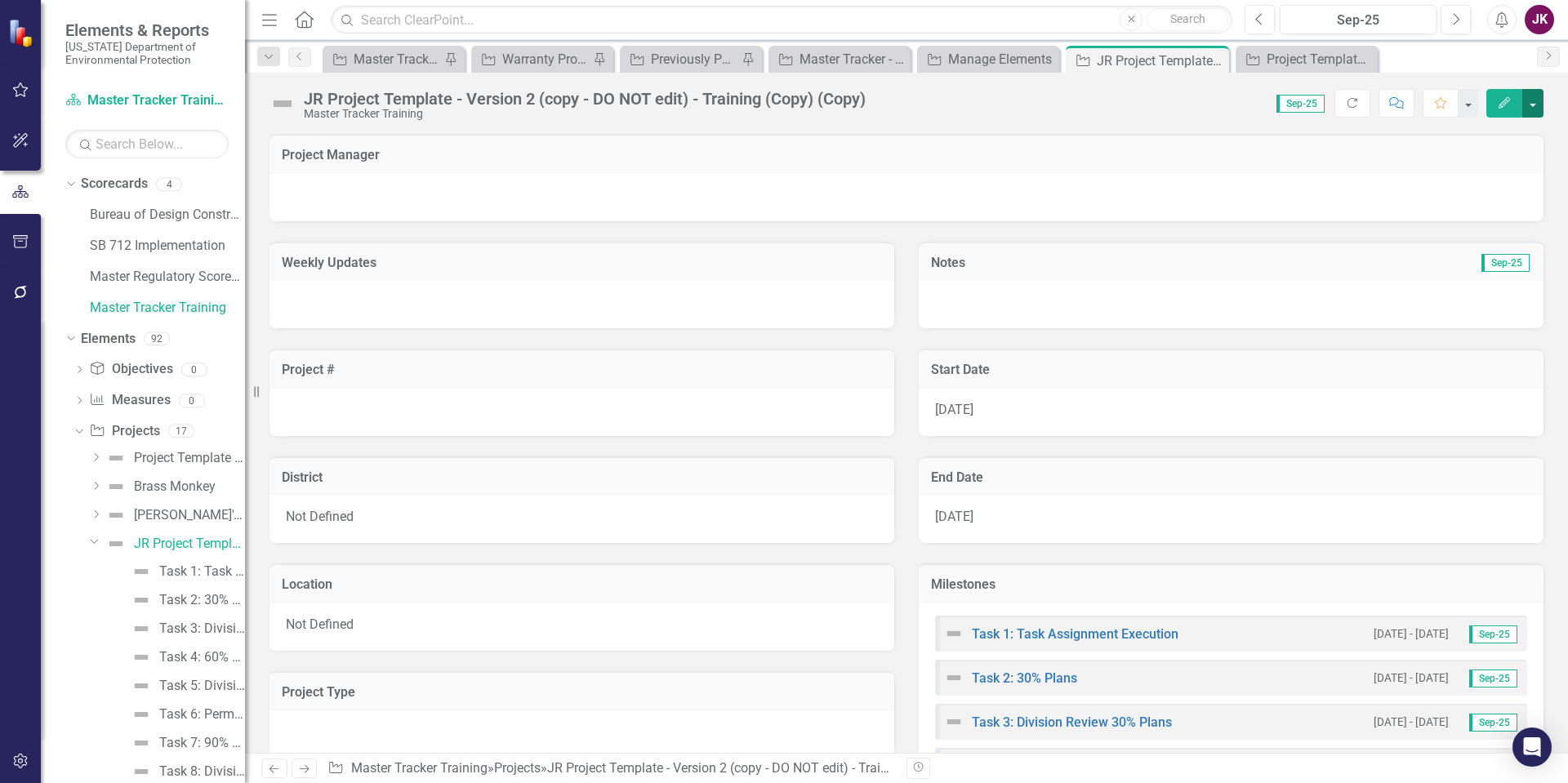
click at [1524, 105] on button "button" at bounding box center [1532, 103] width 21 height 28
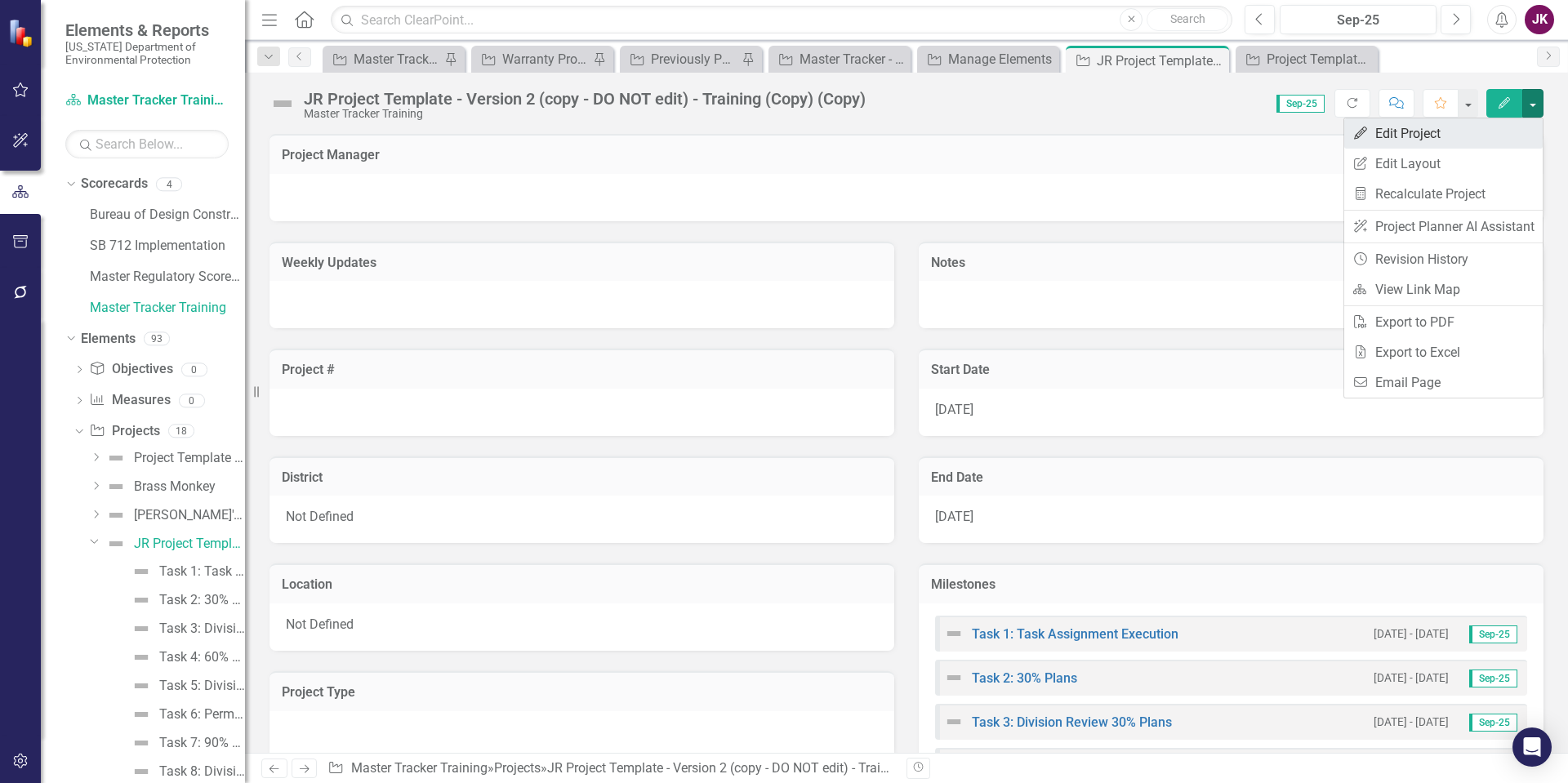
click at [1410, 134] on link "Edit Edit Project" at bounding box center [1443, 133] width 198 height 30
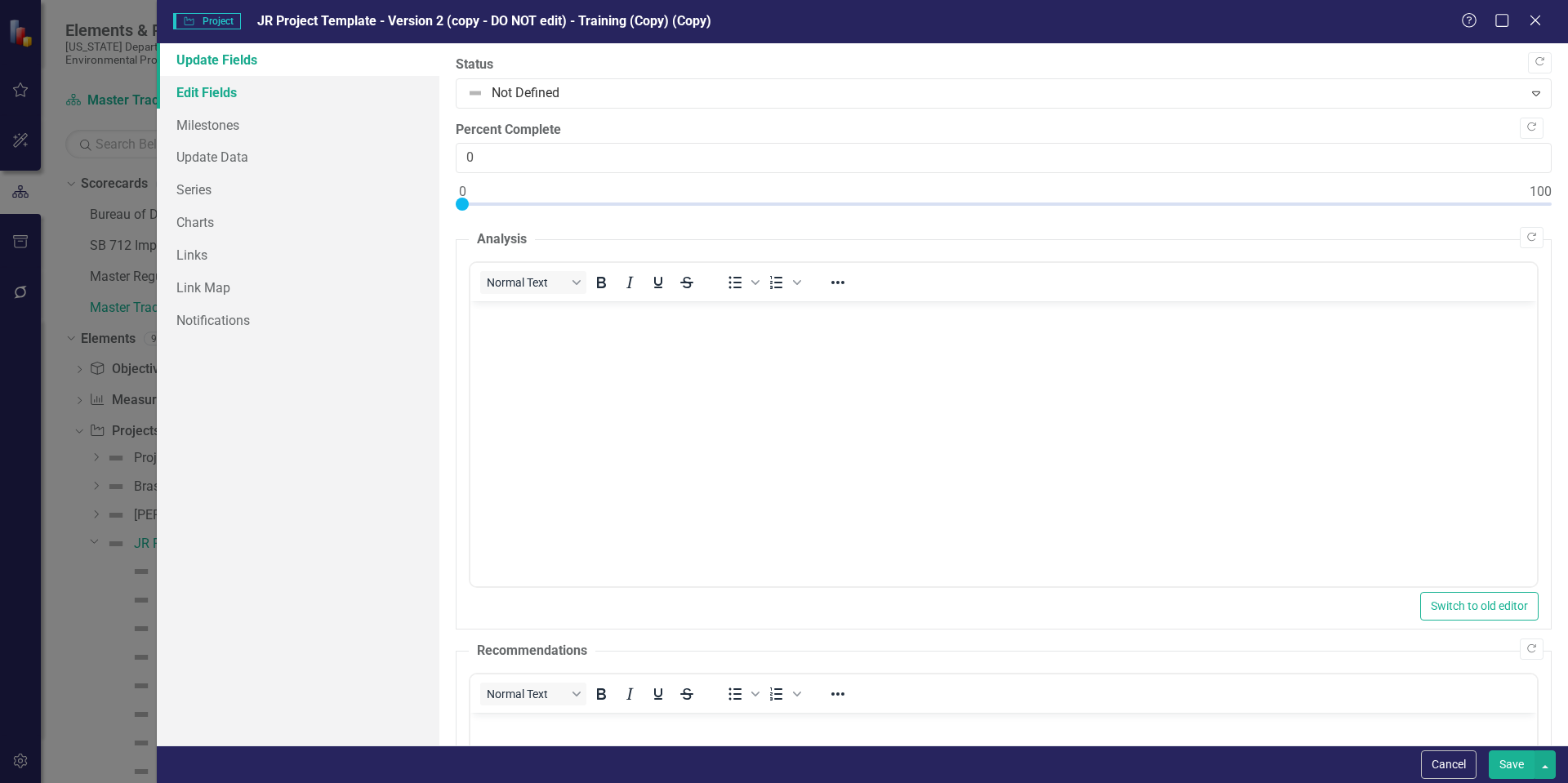
click at [220, 100] on link "Edit Fields" at bounding box center [297, 92] width 282 height 33
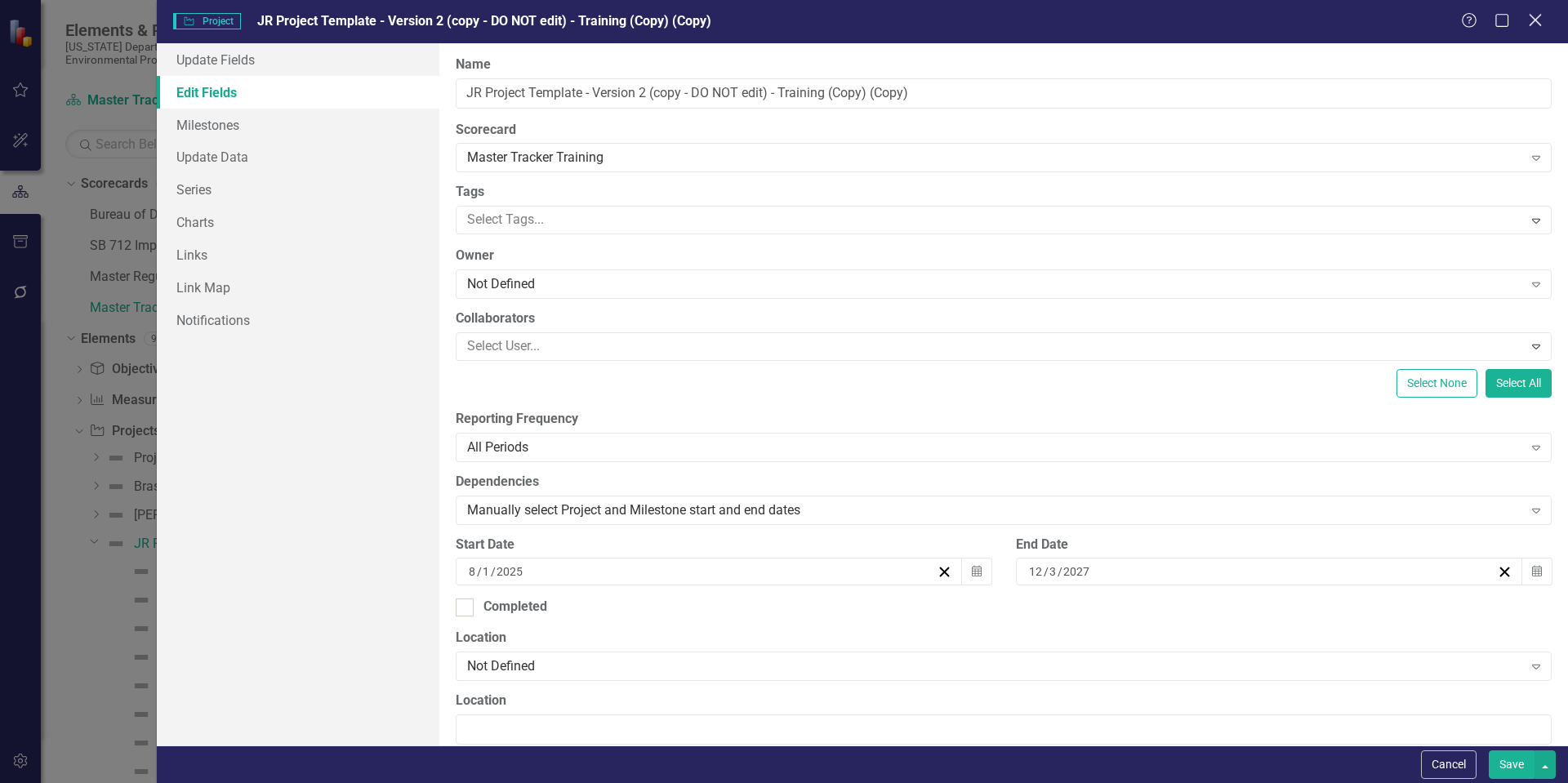
click at [1540, 20] on icon "Close" at bounding box center [1534, 20] width 20 height 15
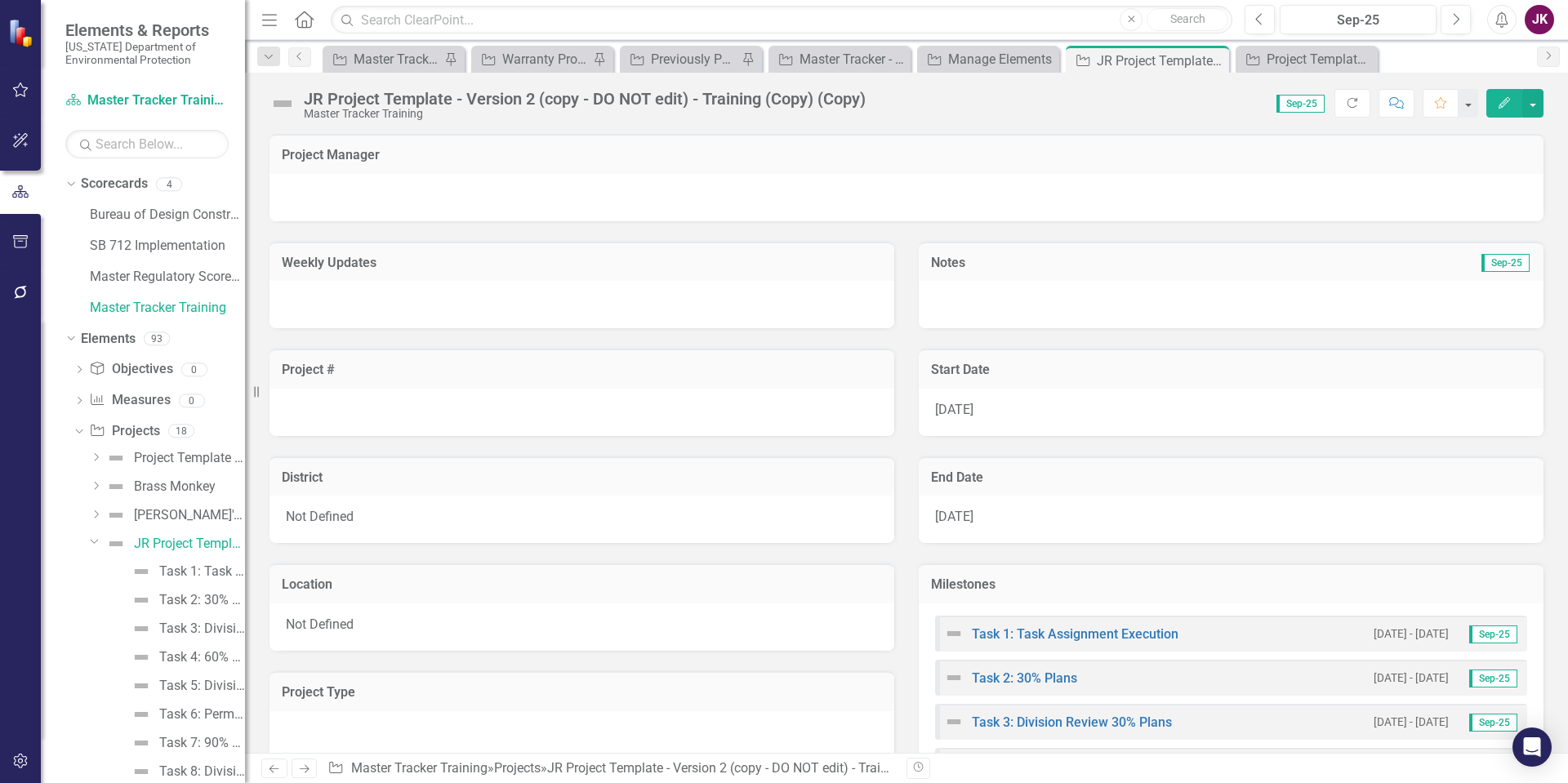
click at [392, 518] on div "Not Defined" at bounding box center [582, 519] width 625 height 47
click at [1527, 102] on button "button" at bounding box center [1532, 103] width 21 height 28
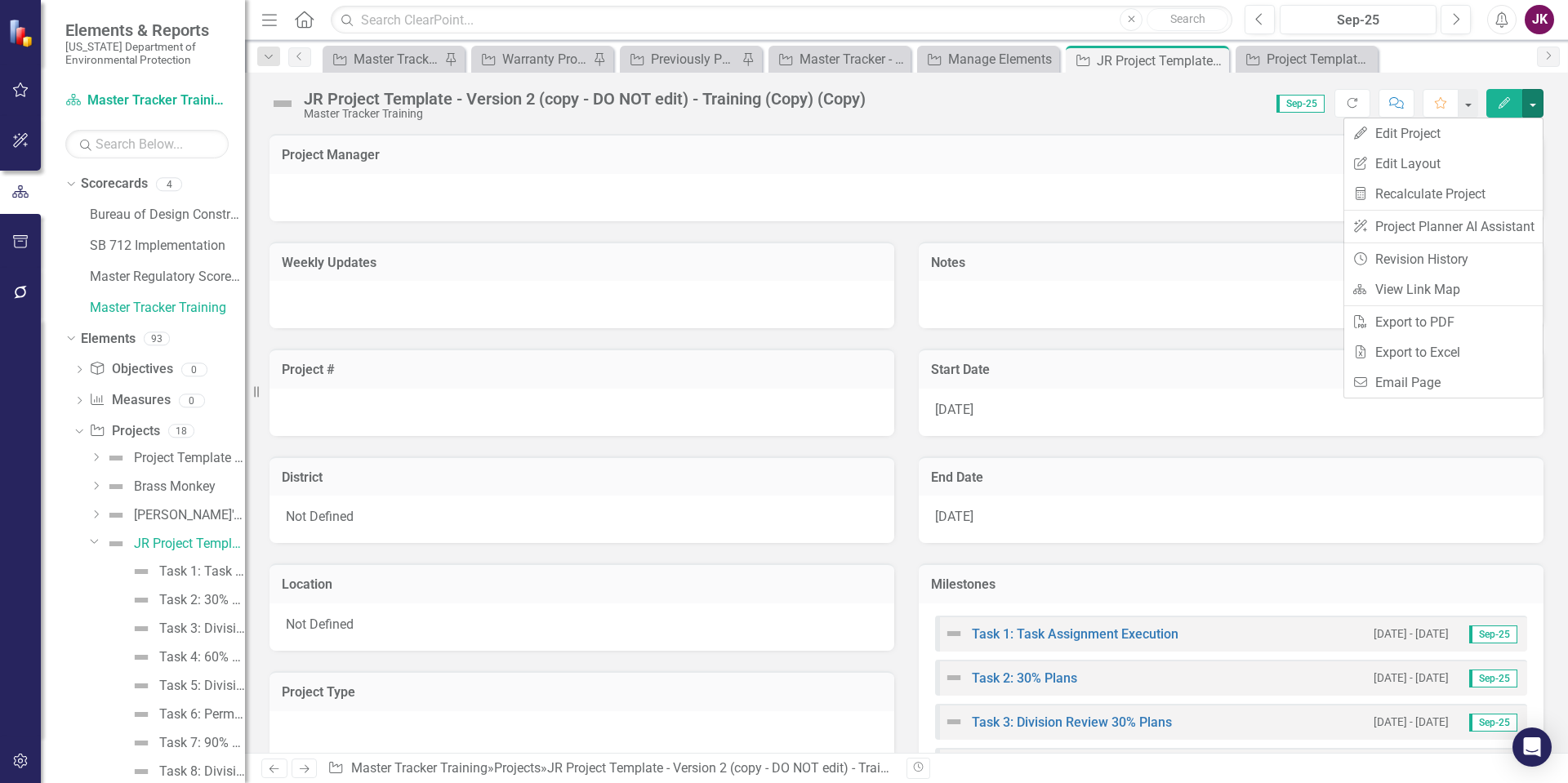
click at [1504, 103] on icon "button" at bounding box center [1504, 102] width 12 height 12
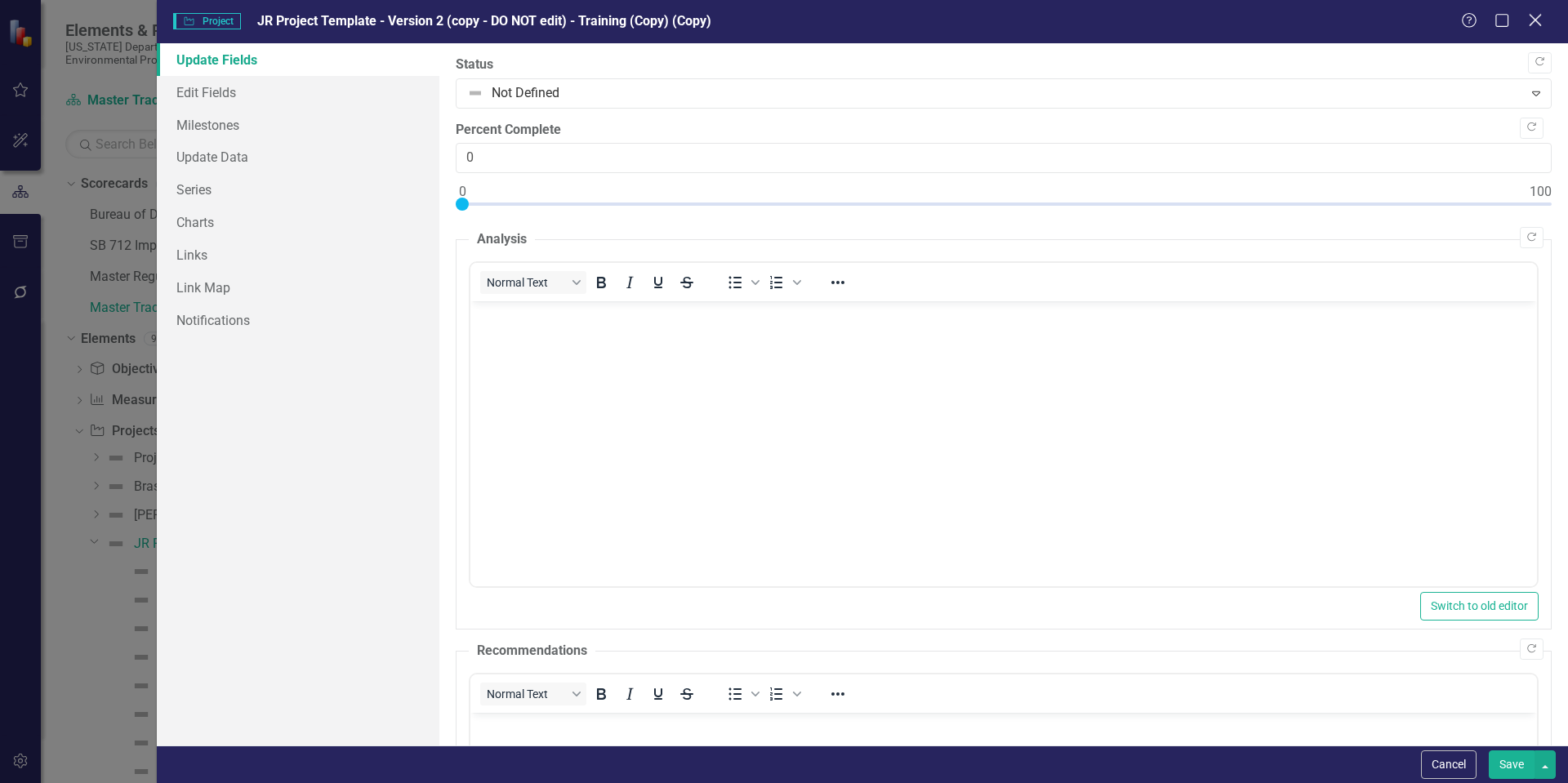
click at [1540, 21] on icon "Close" at bounding box center [1534, 20] width 20 height 15
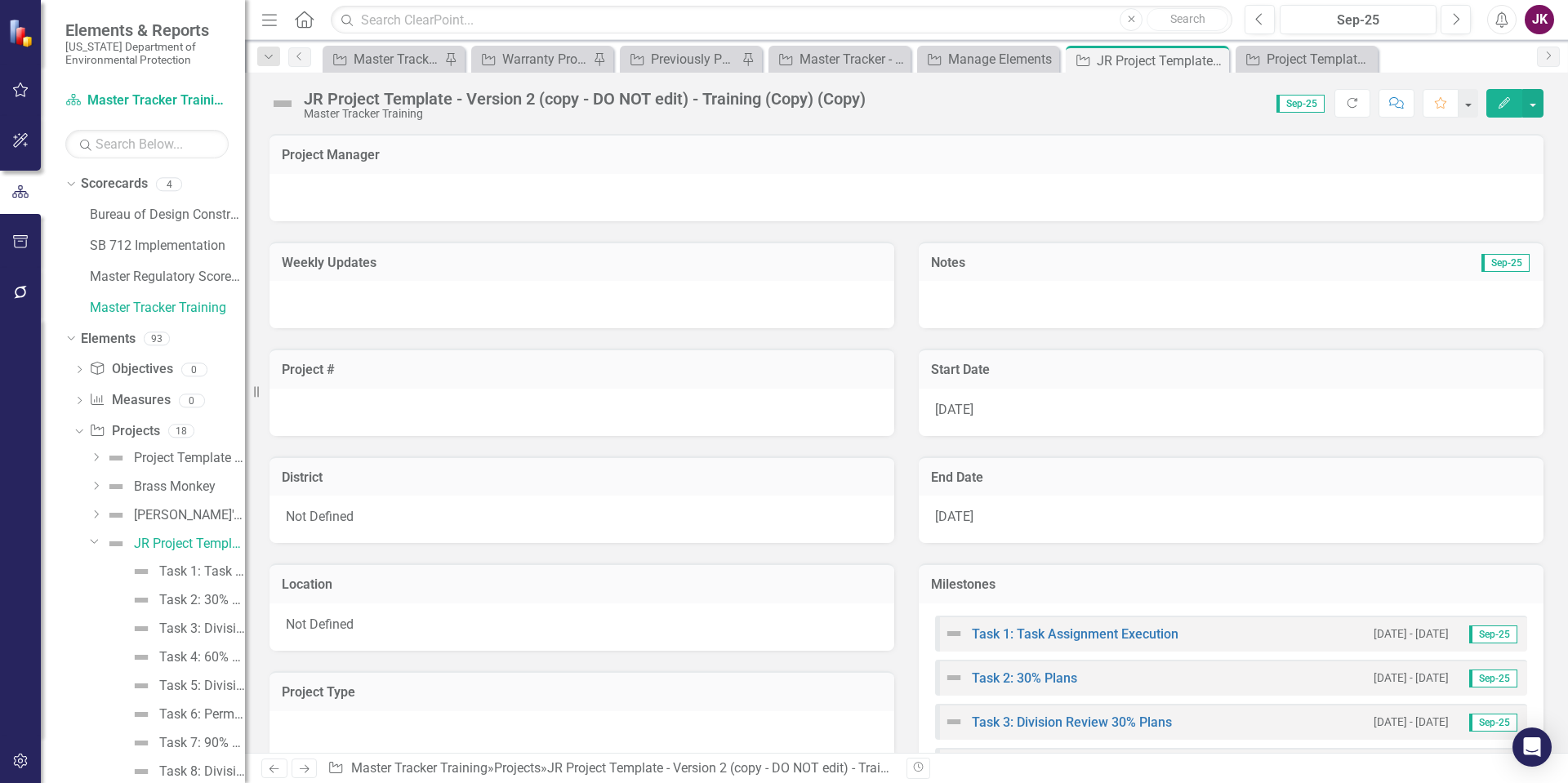
click at [292, 472] on h3 "District" at bounding box center [582, 478] width 600 height 15
click at [347, 396] on div at bounding box center [582, 412] width 625 height 47
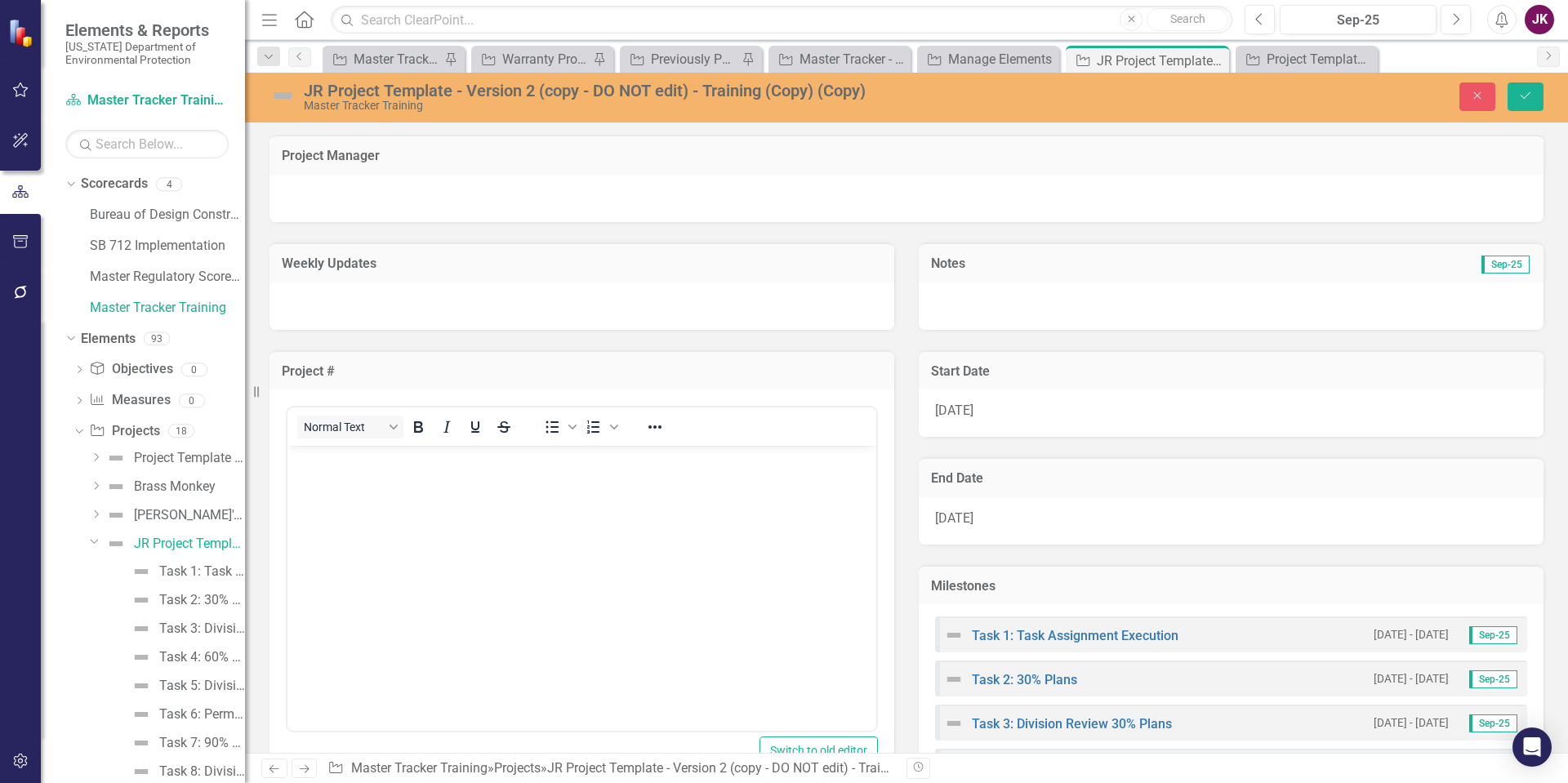
click at [434, 289] on div at bounding box center [582, 305] width 625 height 47
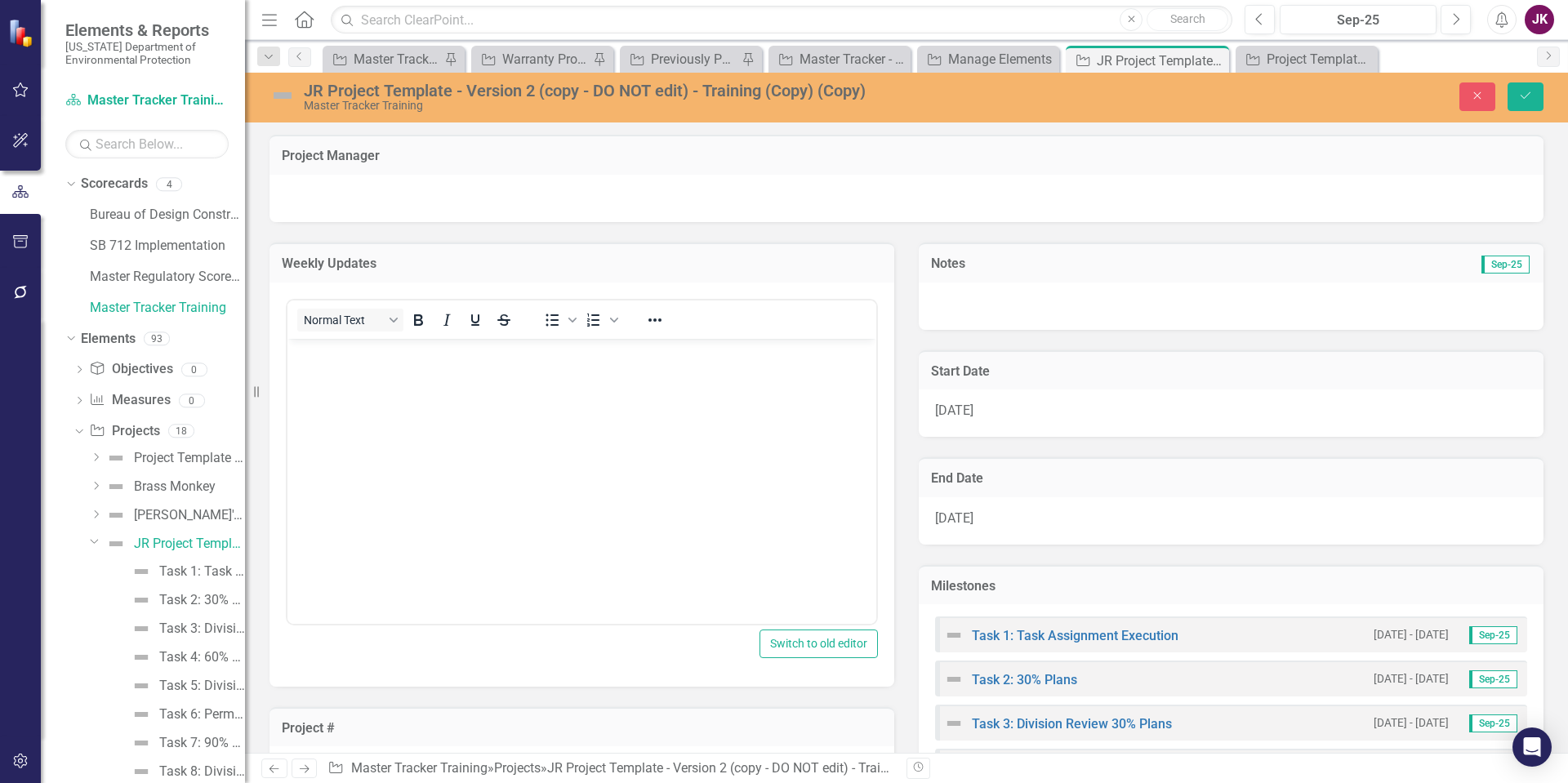
click at [462, 174] on div at bounding box center [906, 198] width 1273 height 47
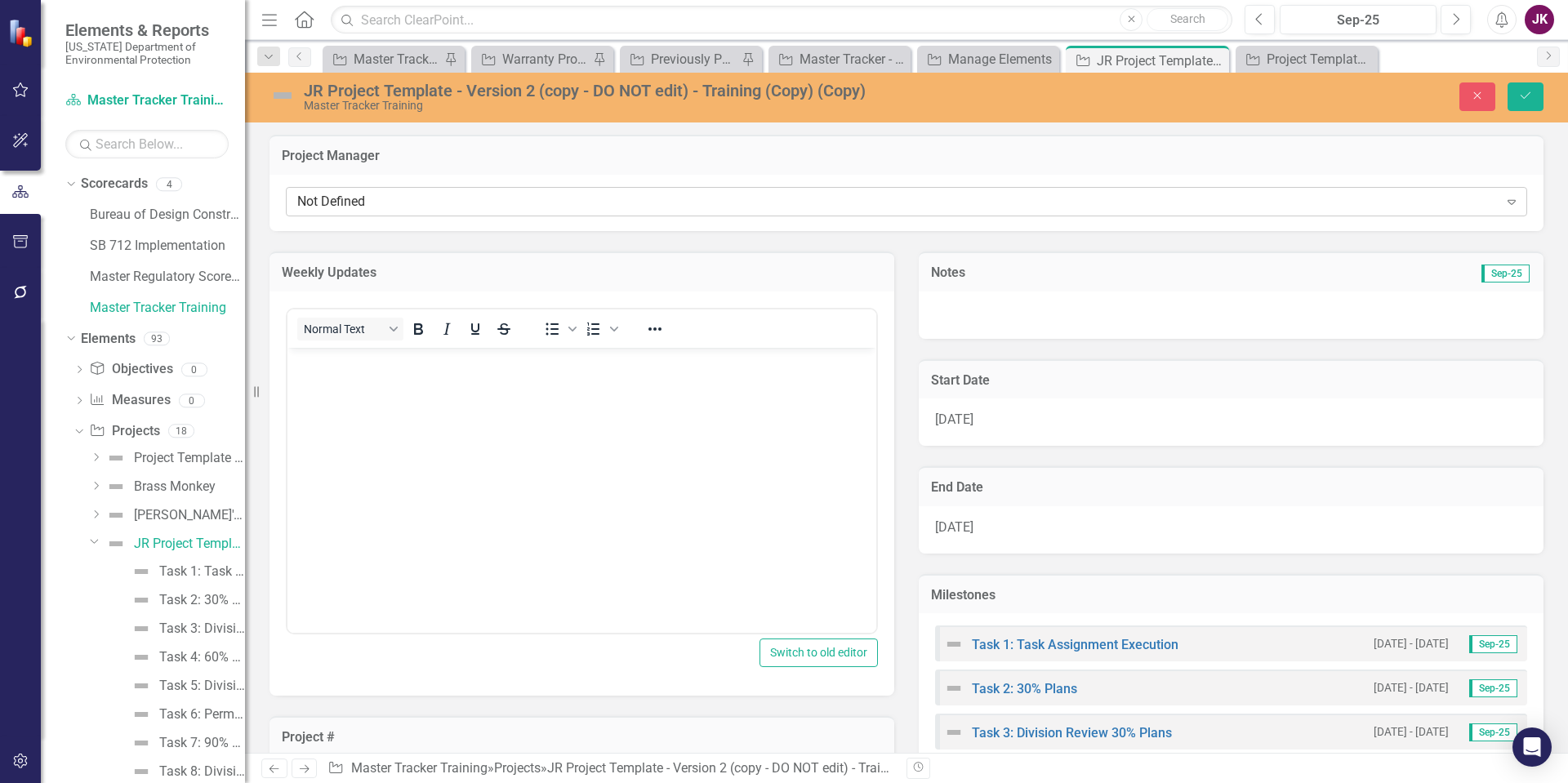
click at [445, 190] on div "Not Defined Expand" at bounding box center [906, 201] width 1241 height 29
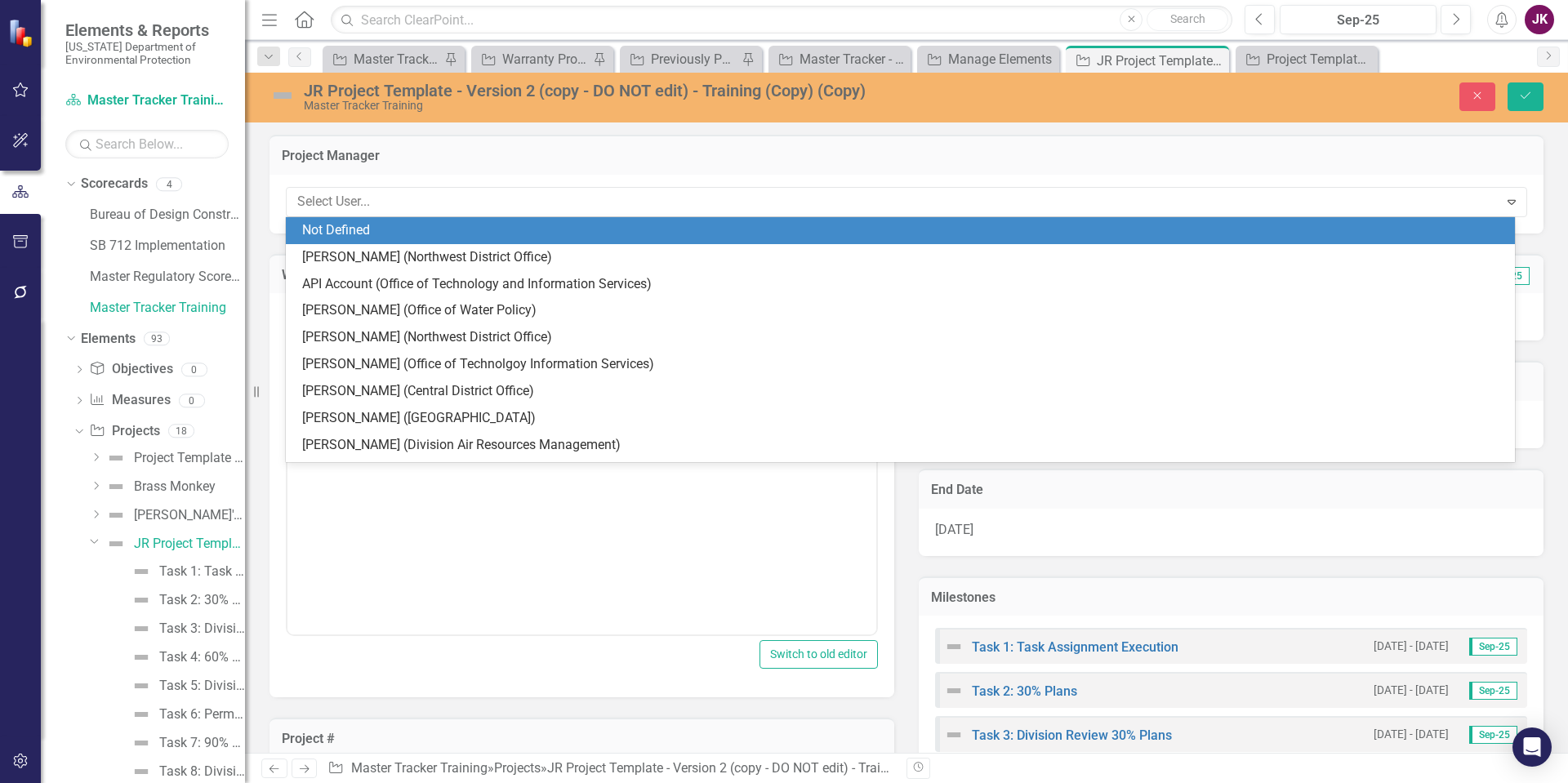
type input "k"
type input "jr"
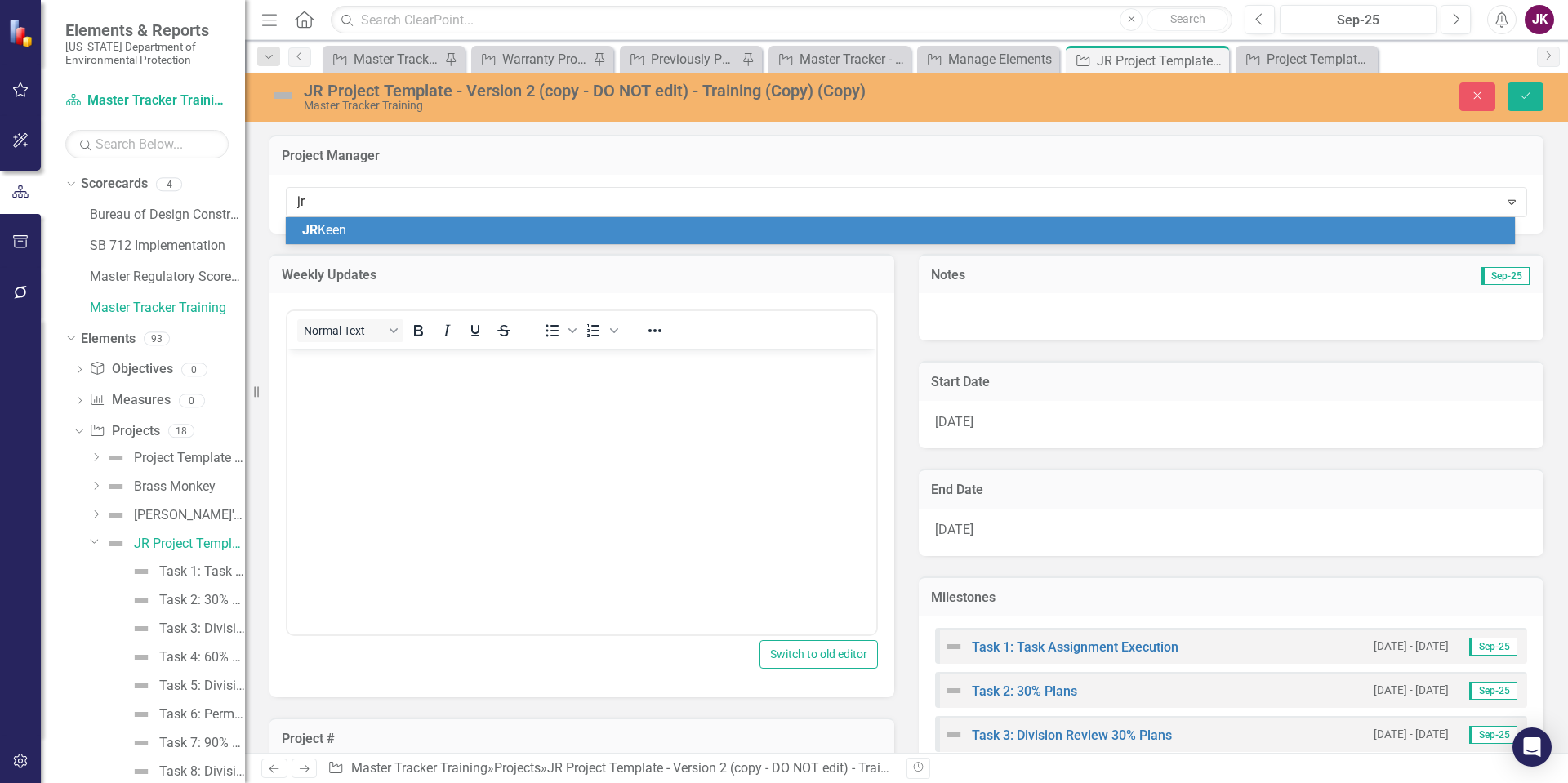
click at [445, 234] on div "JR Keen" at bounding box center [904, 230] width 1203 height 19
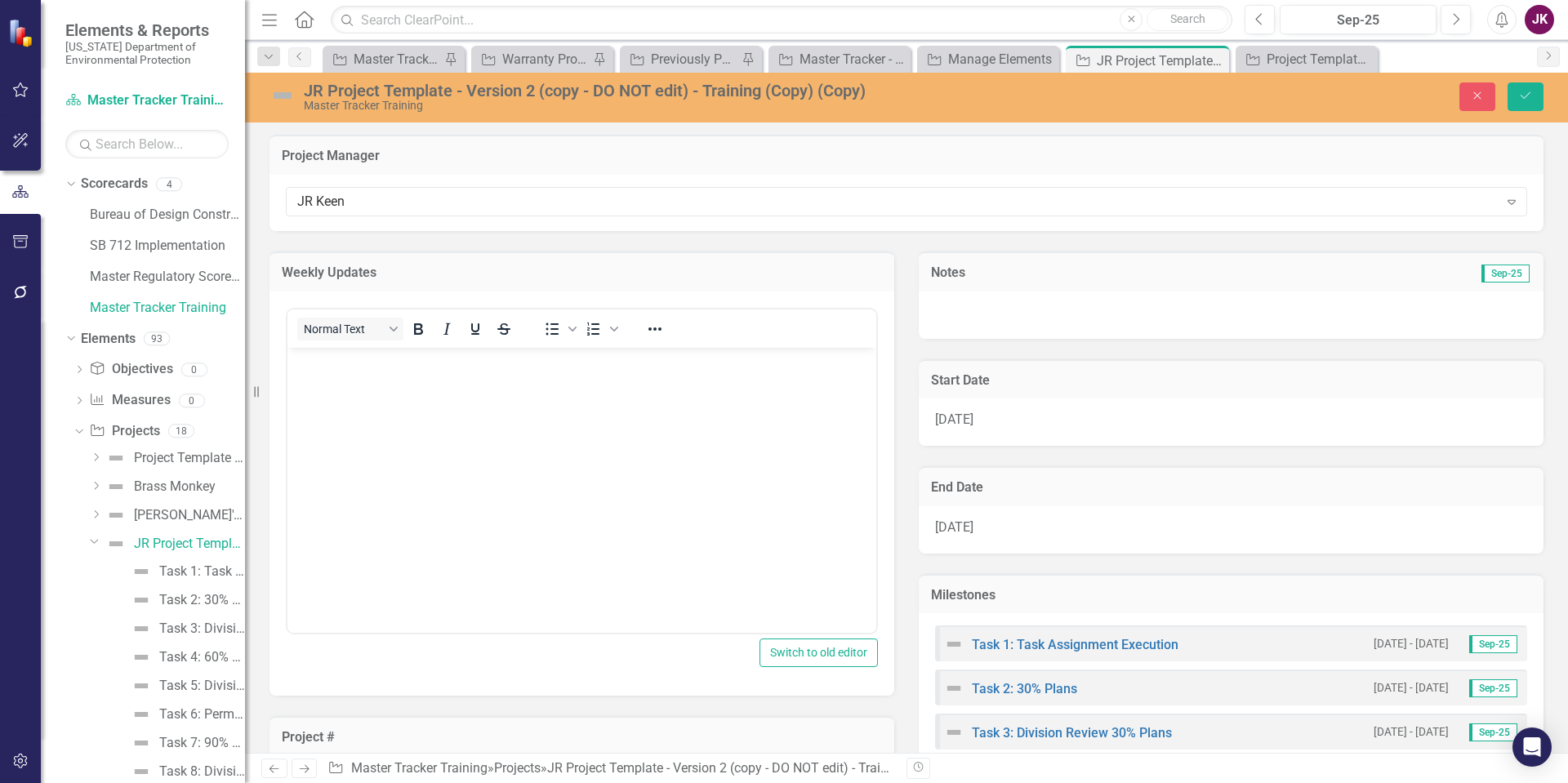
click at [1028, 319] on div at bounding box center [1231, 315] width 625 height 47
click at [966, 323] on div at bounding box center [1231, 315] width 625 height 47
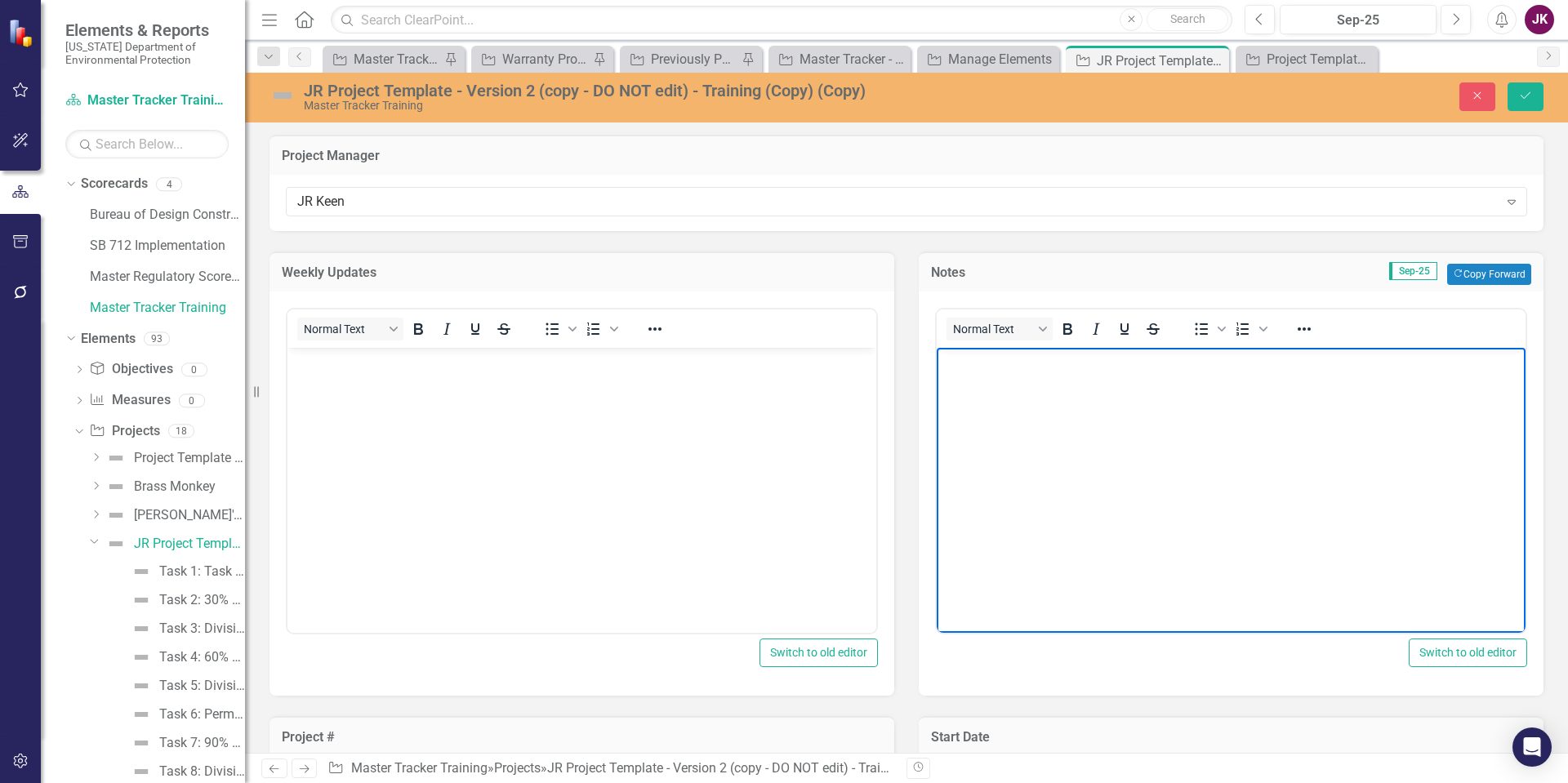
click at [949, 419] on body "Rich Text Area. Press ALT-0 for help." at bounding box center [1231, 470] width 589 height 245
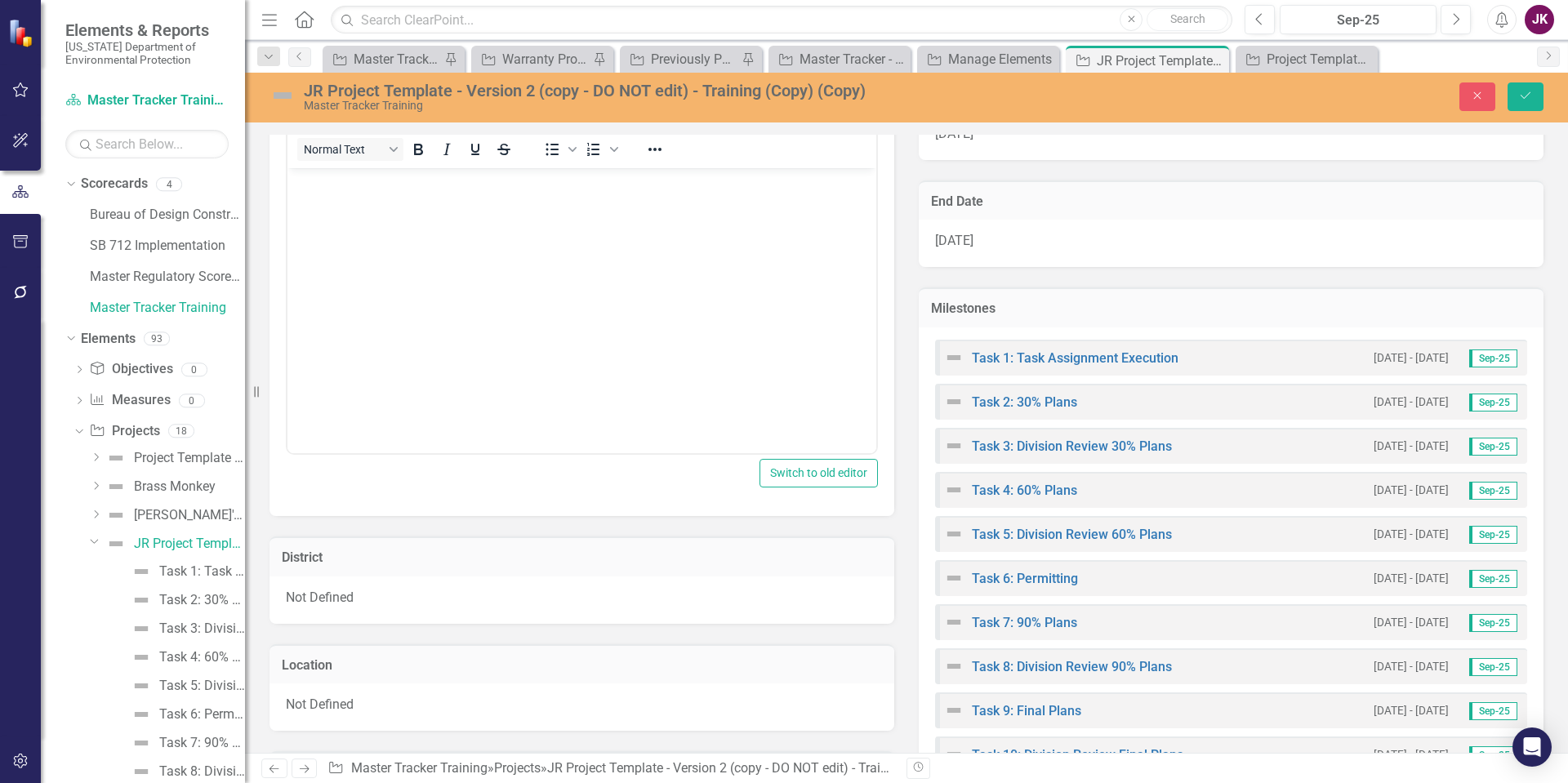
scroll to position [980, 0]
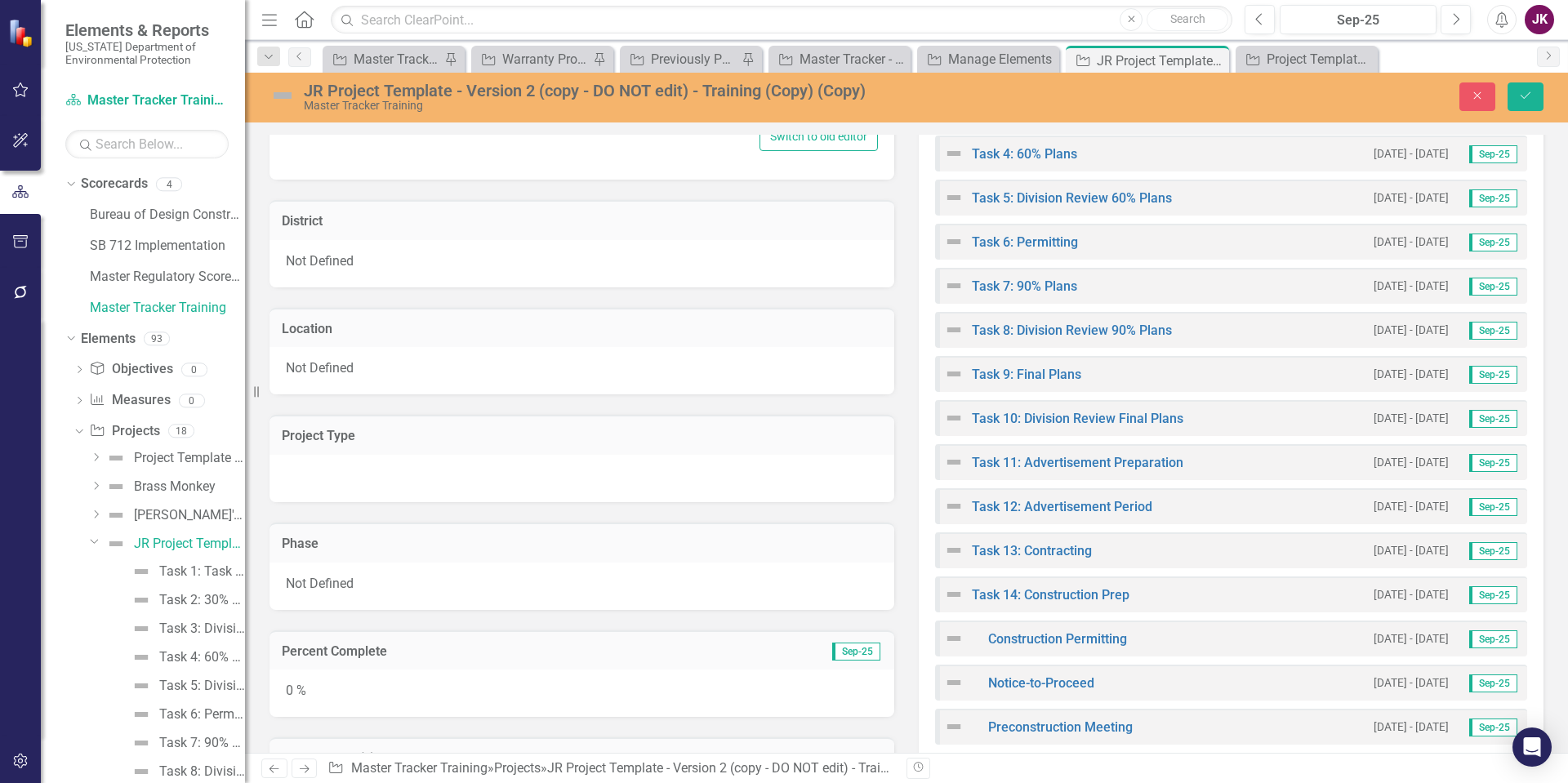
click at [374, 367] on div "Not Defined" at bounding box center [582, 370] width 625 height 47
click at [861, 369] on icon "Expand" at bounding box center [862, 374] width 16 height 13
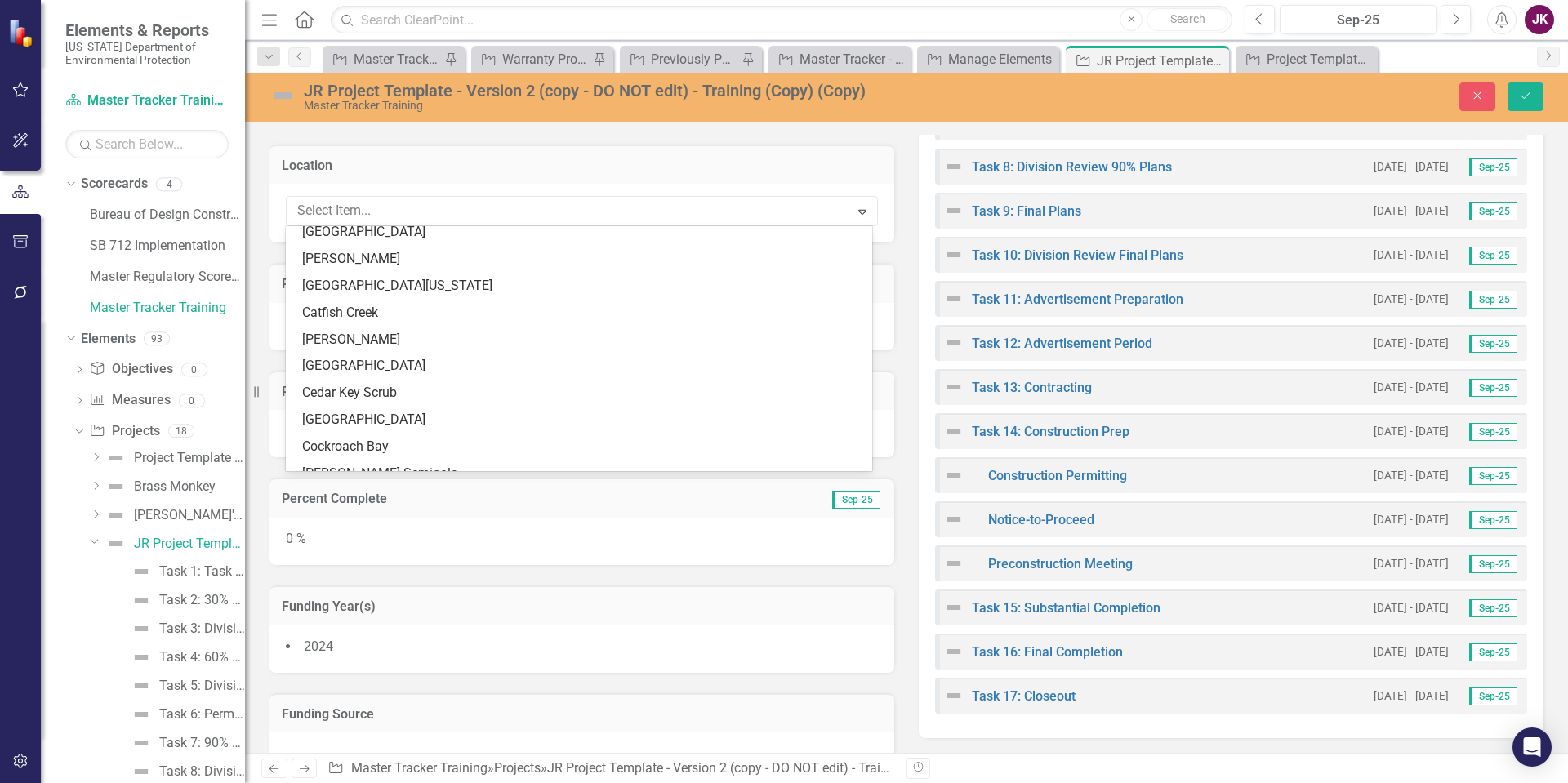
scroll to position [925, 0]
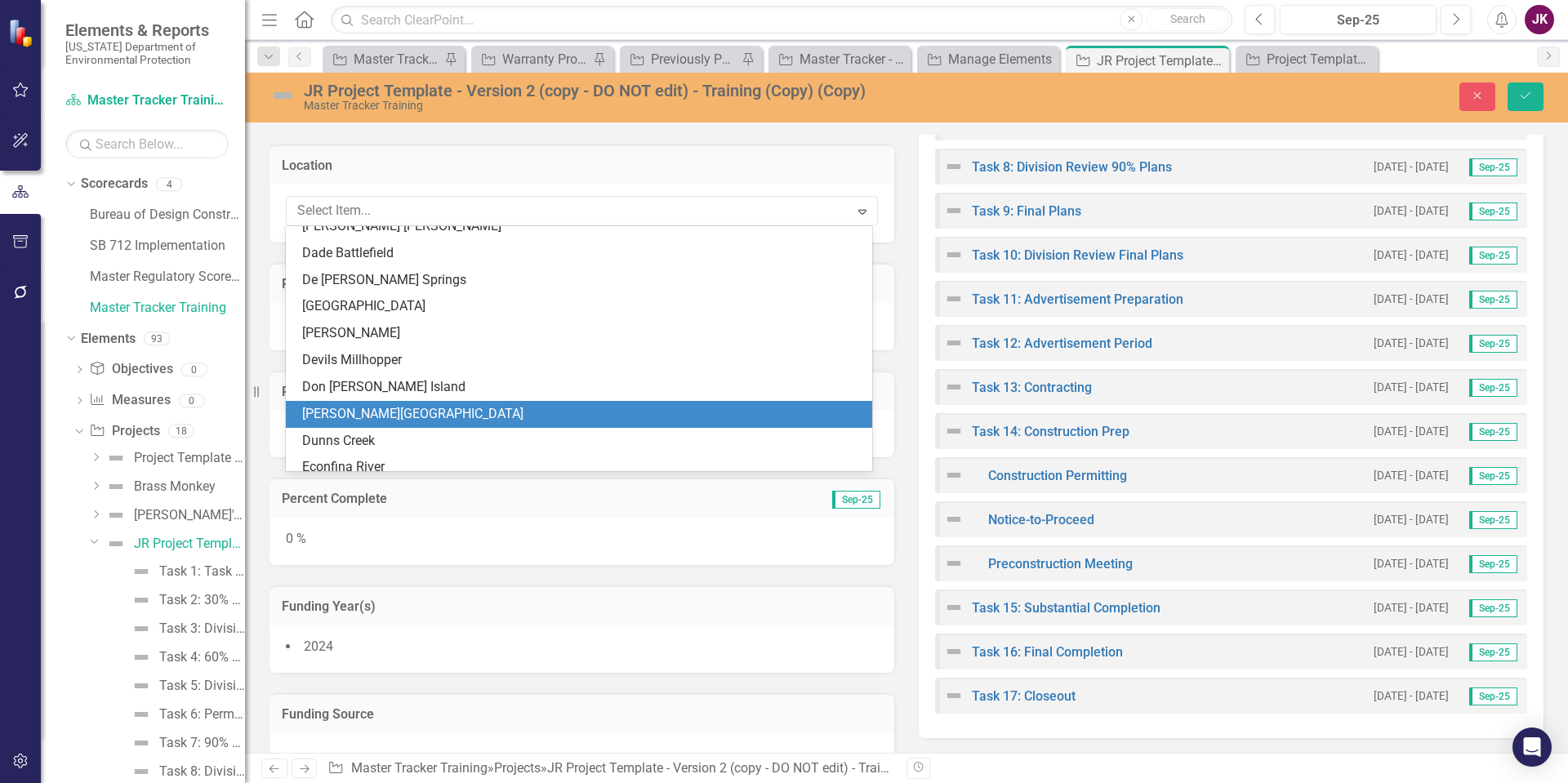
click at [371, 405] on div "Dudley Farm" at bounding box center [582, 414] width 560 height 19
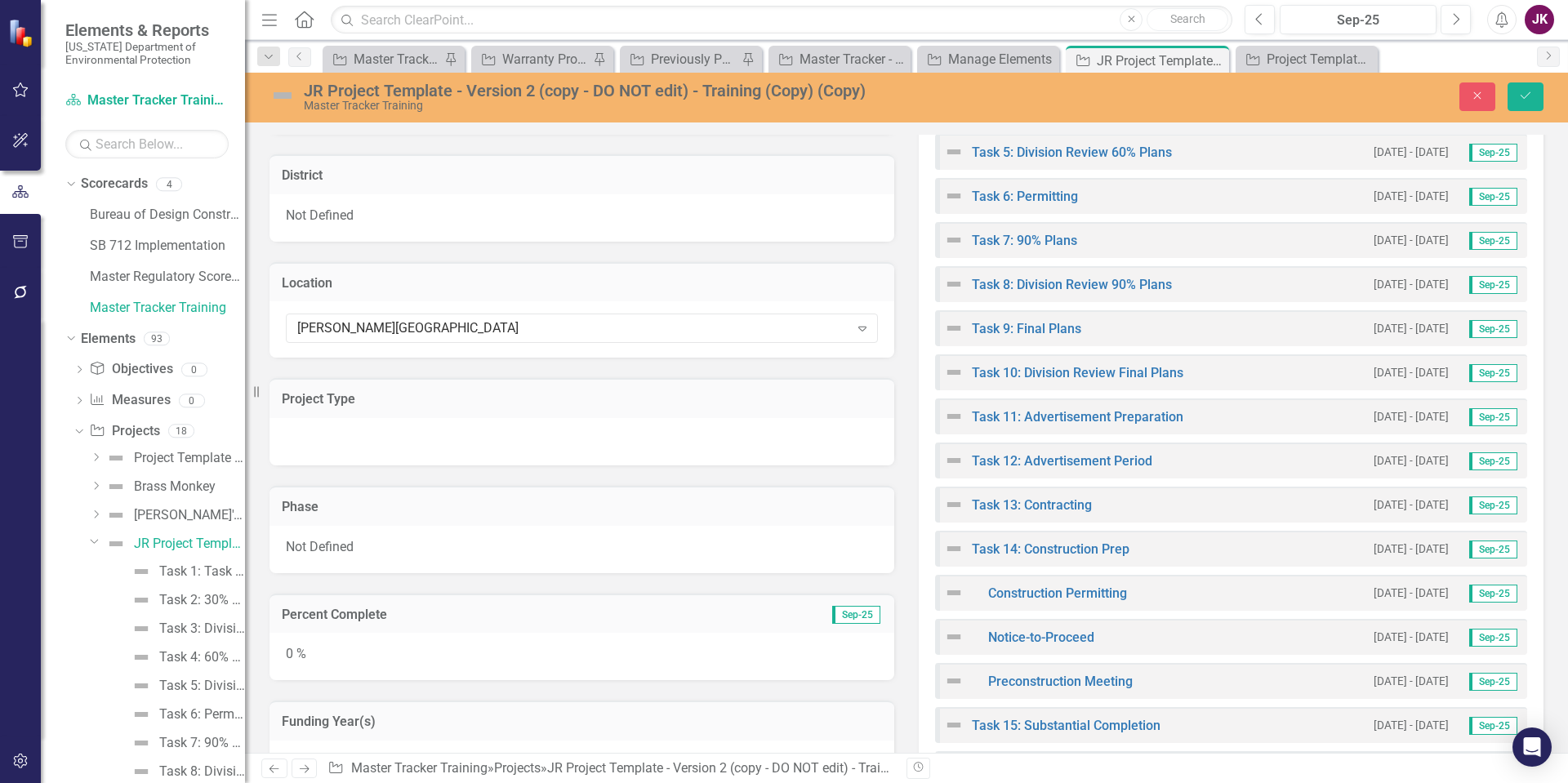
scroll to position [817, 0]
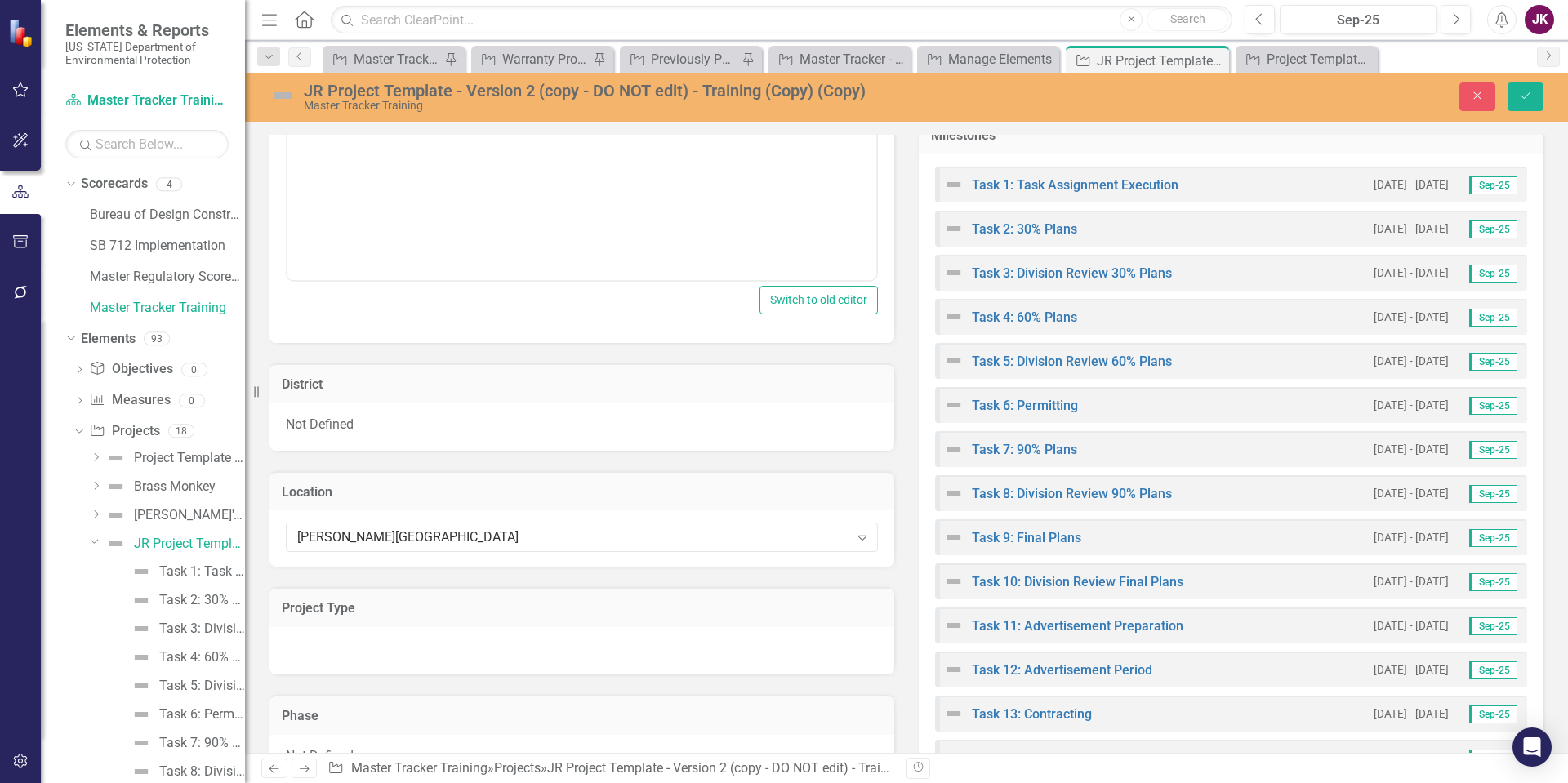
click at [393, 416] on div "Not Defined" at bounding box center [582, 426] width 625 height 47
click at [860, 428] on icon "Expand" at bounding box center [862, 430] width 16 height 13
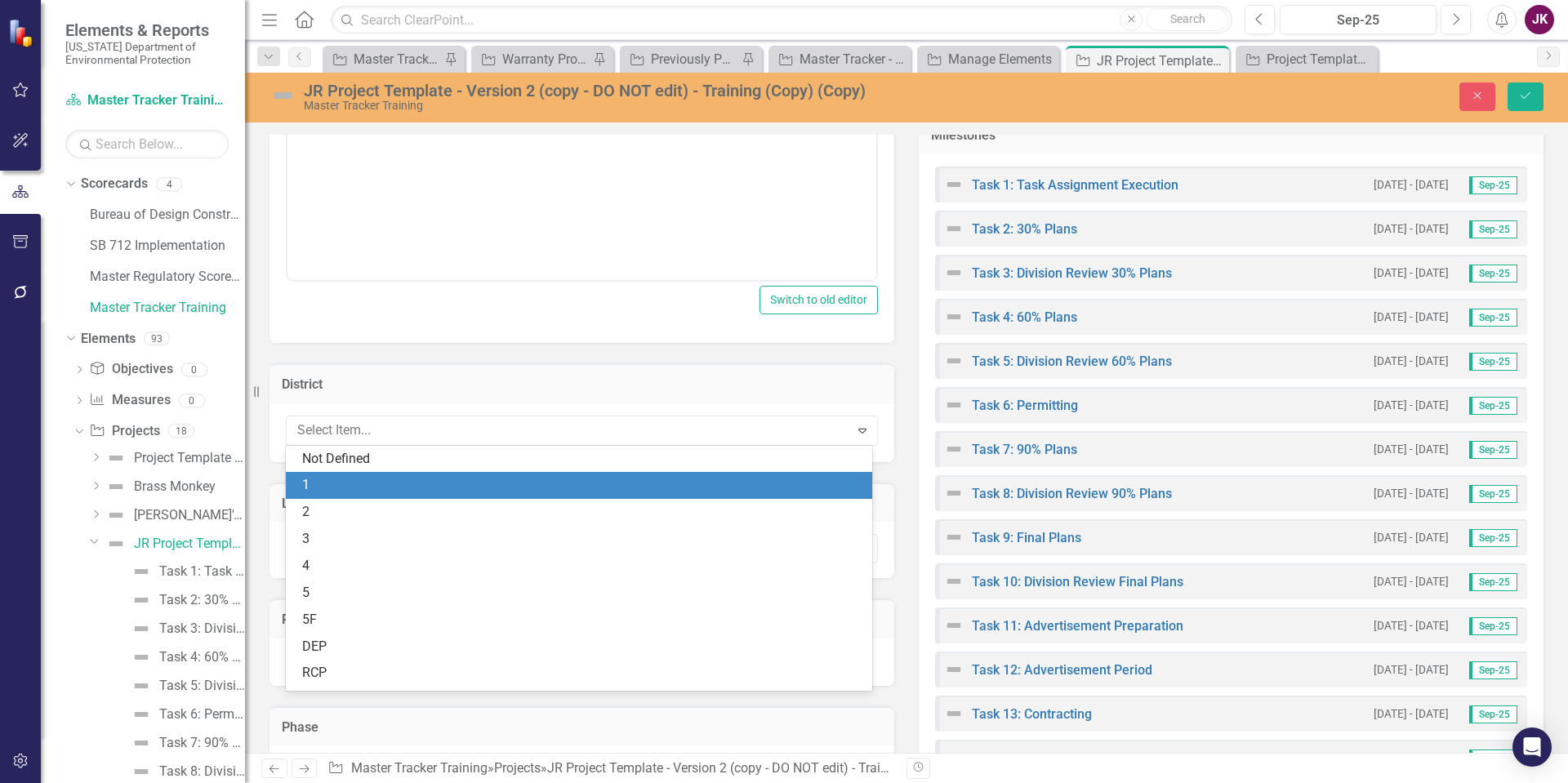
click at [327, 503] on div "2" at bounding box center [582, 512] width 560 height 19
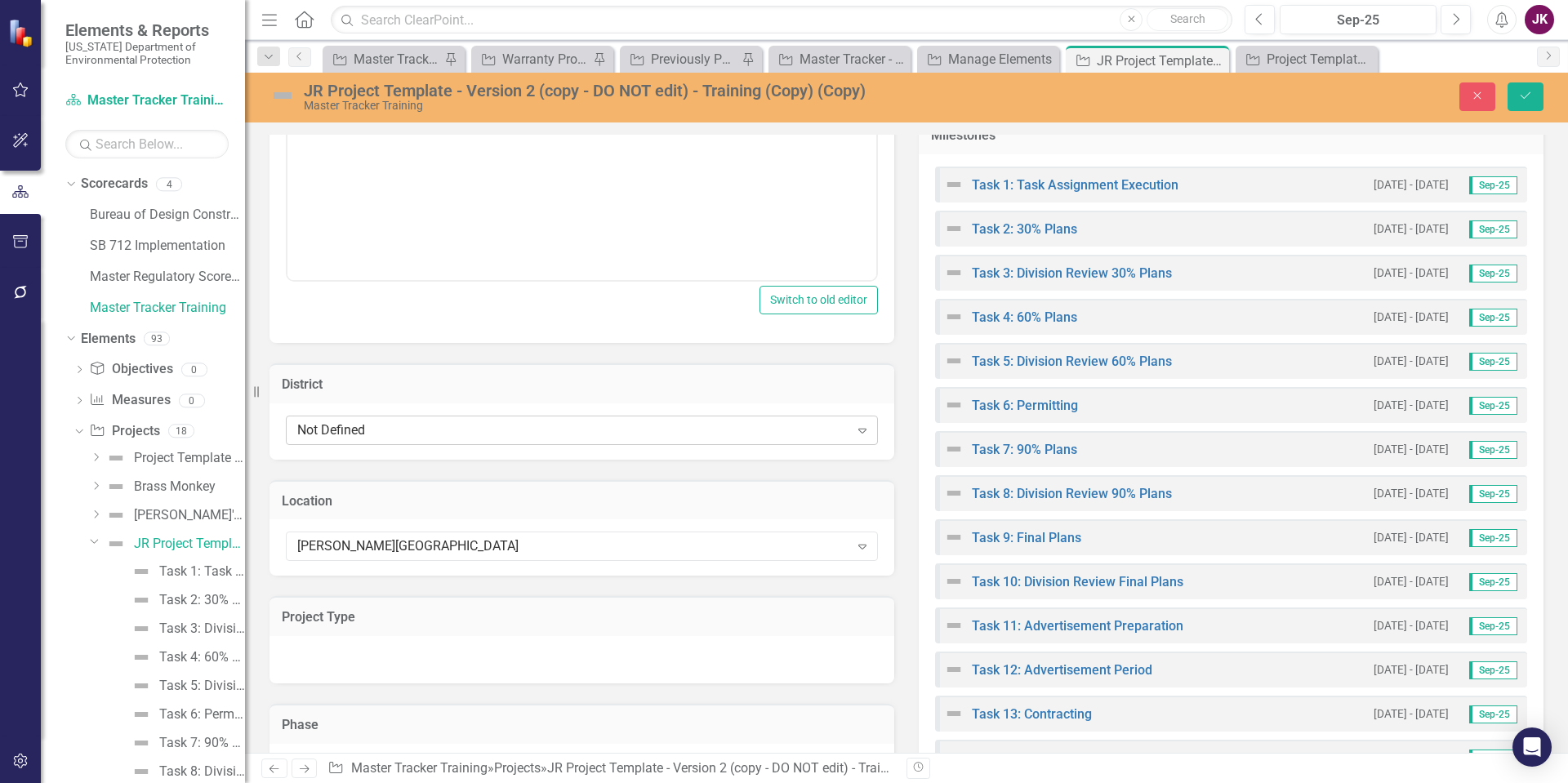
click at [441, 424] on div "Not Defined" at bounding box center [573, 430] width 552 height 19
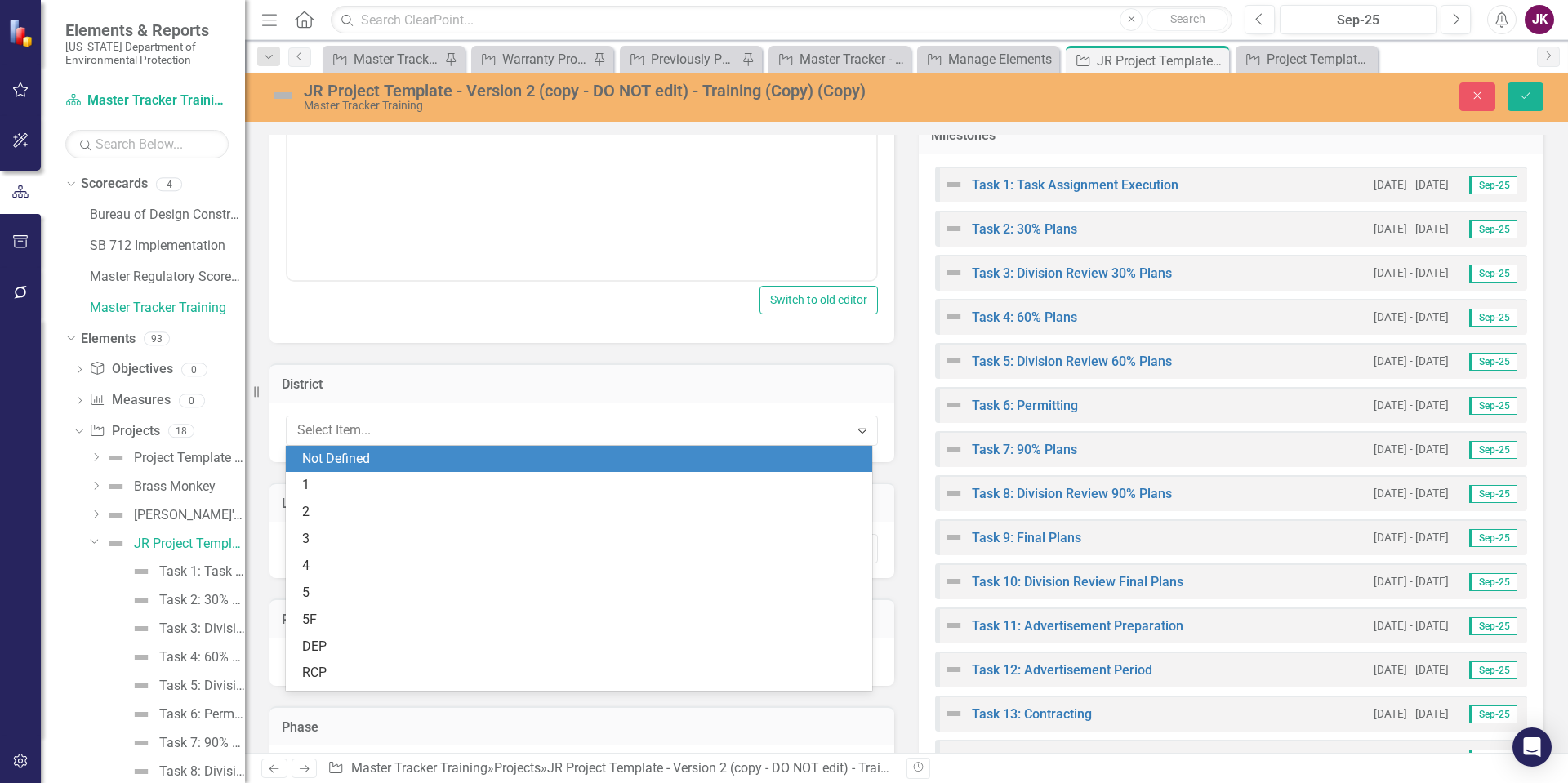
scroll to position [50, 0]
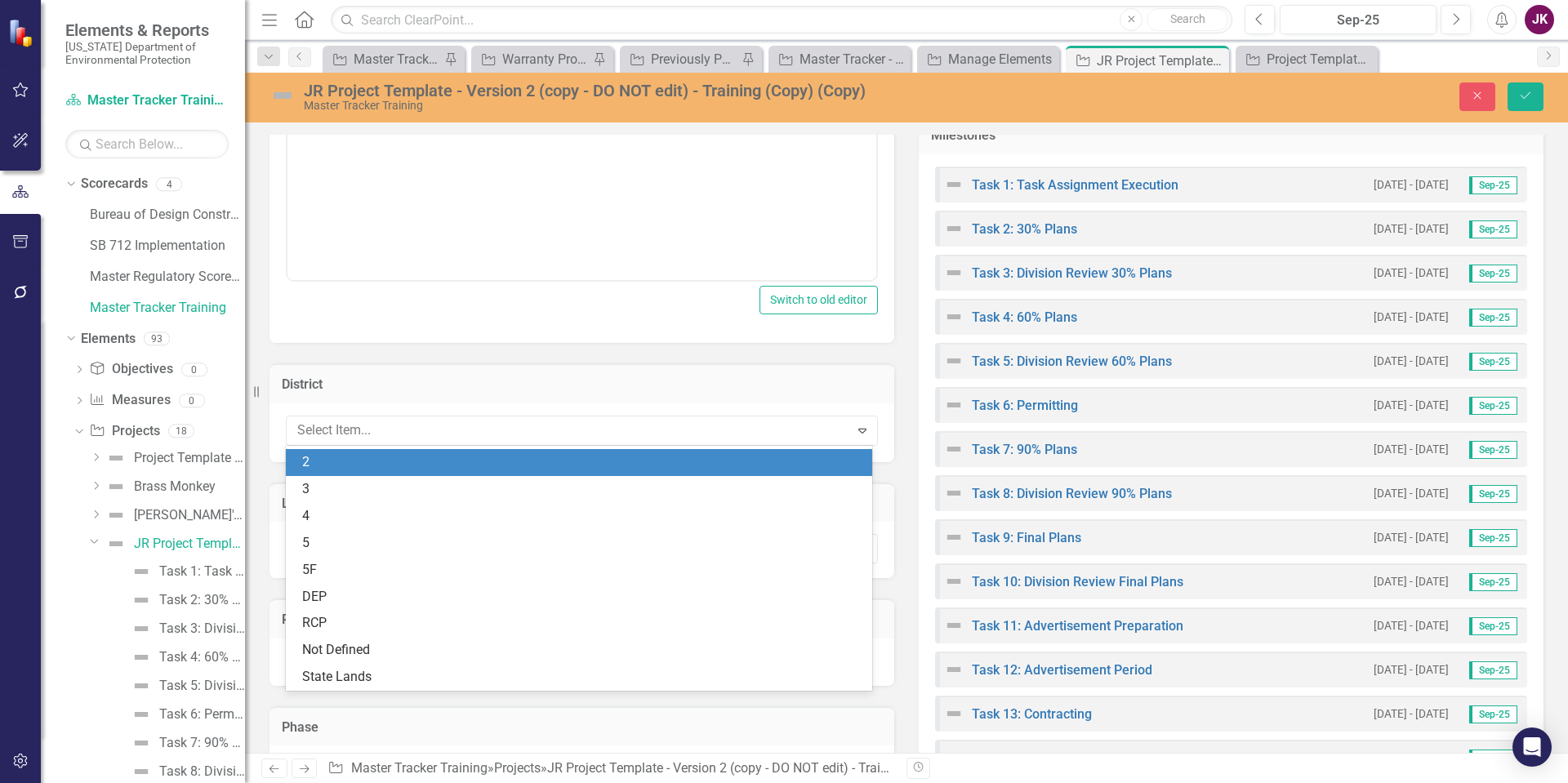
click at [311, 462] on div "2" at bounding box center [582, 462] width 560 height 19
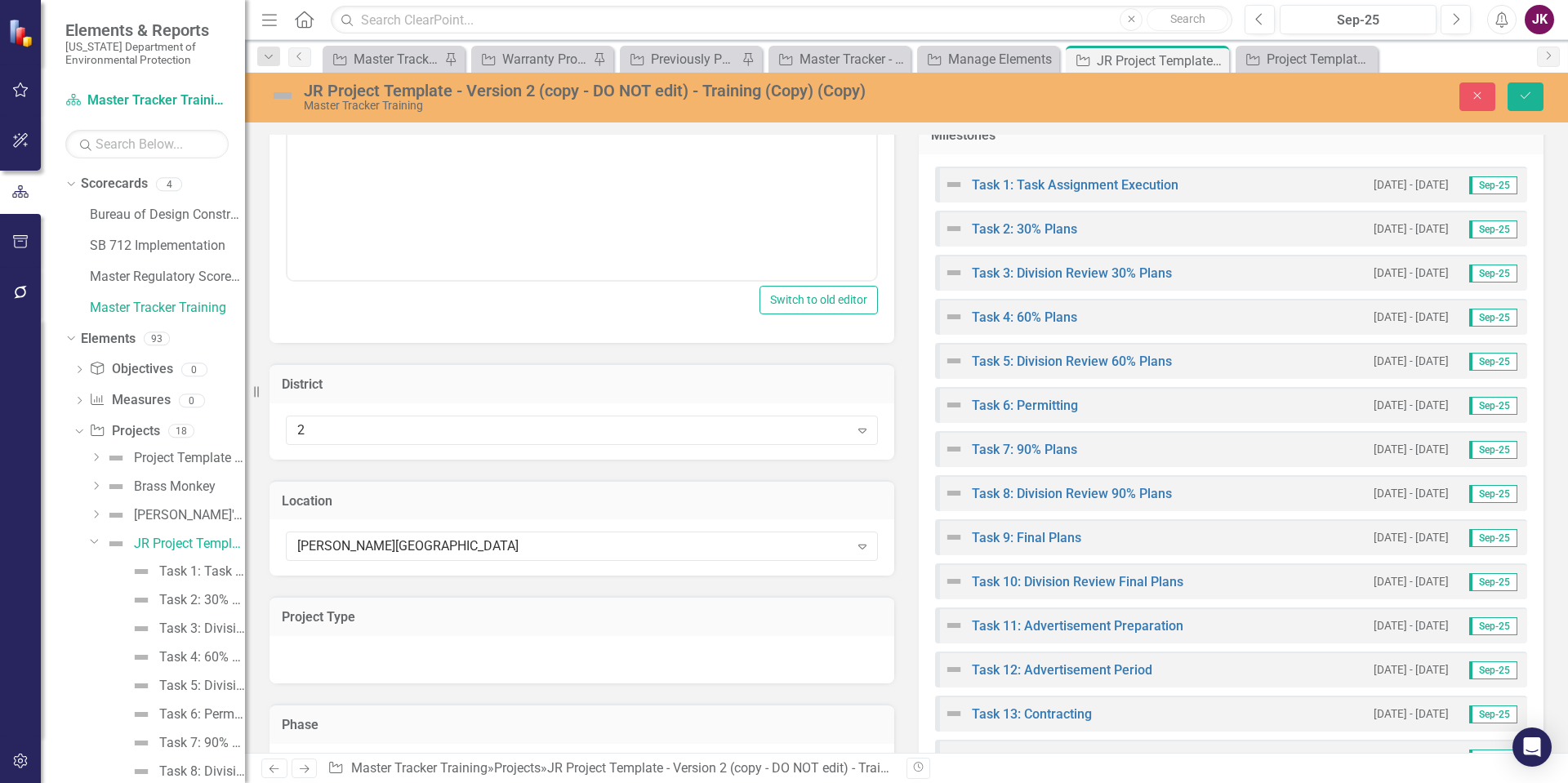
click at [385, 656] on div at bounding box center [582, 659] width 625 height 47
click at [386, 656] on div at bounding box center [582, 659] width 625 height 47
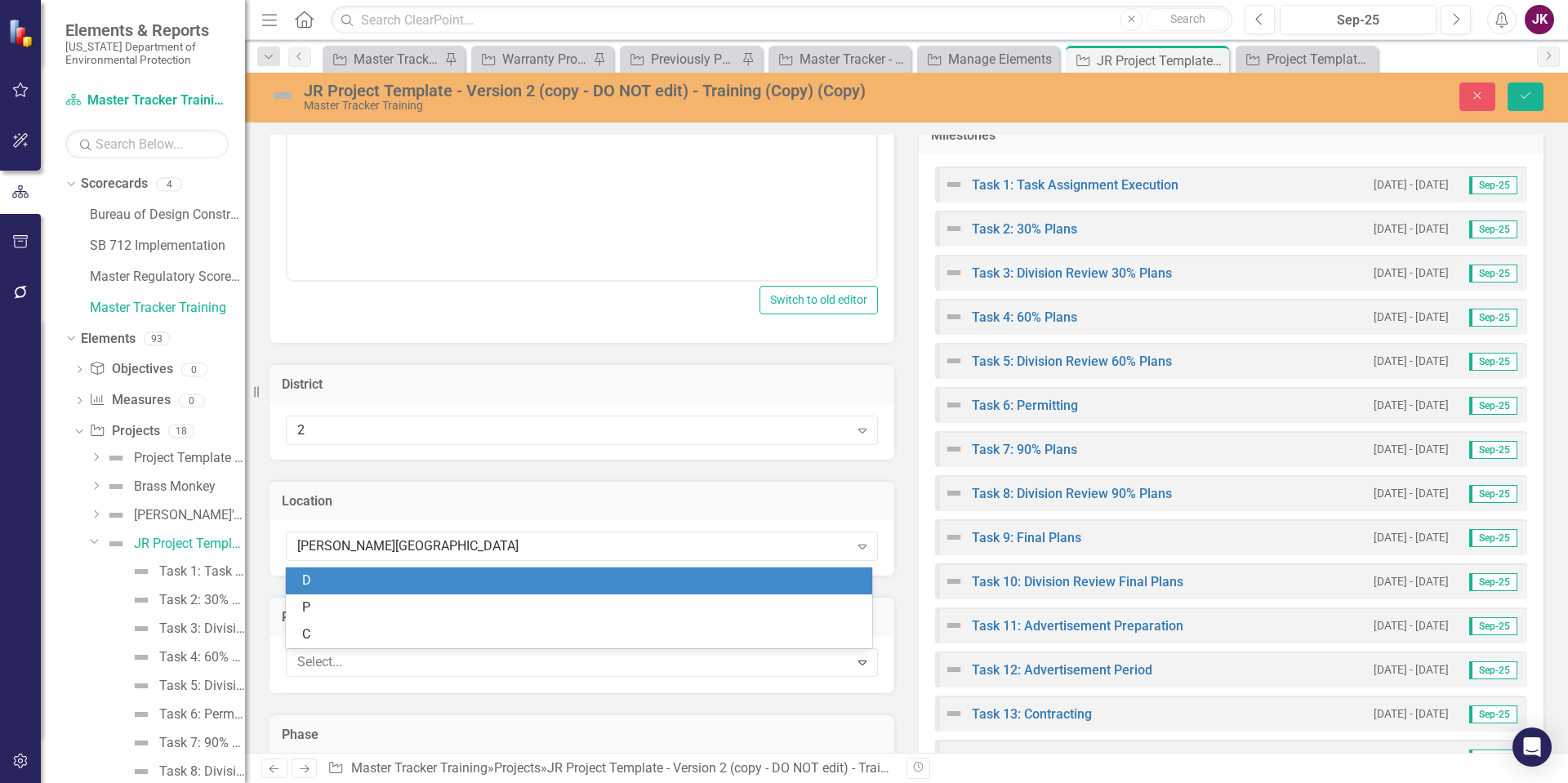
click at [386, 655] on div at bounding box center [570, 662] width 559 height 22
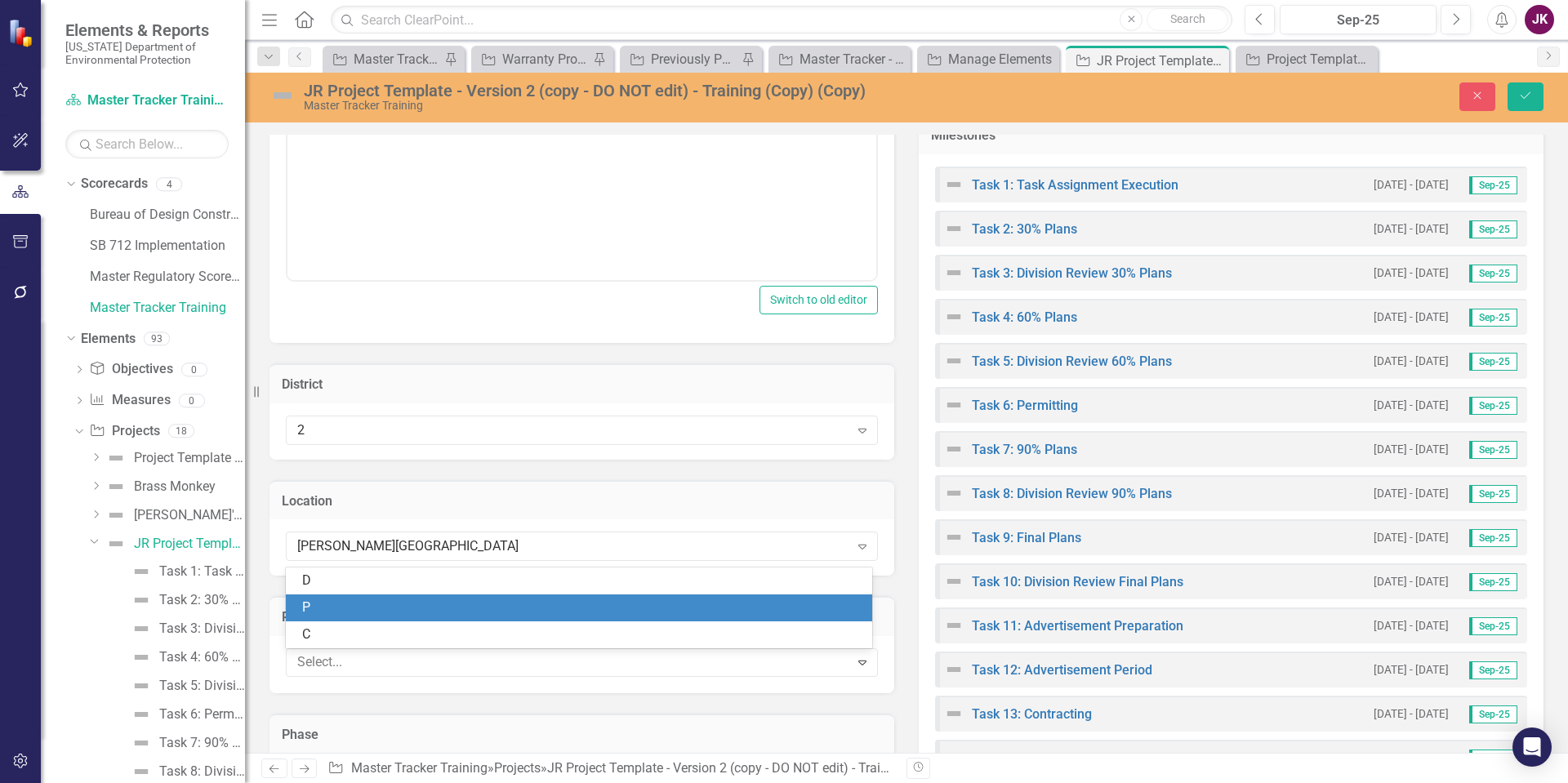
click at [351, 601] on div "P" at bounding box center [582, 608] width 560 height 19
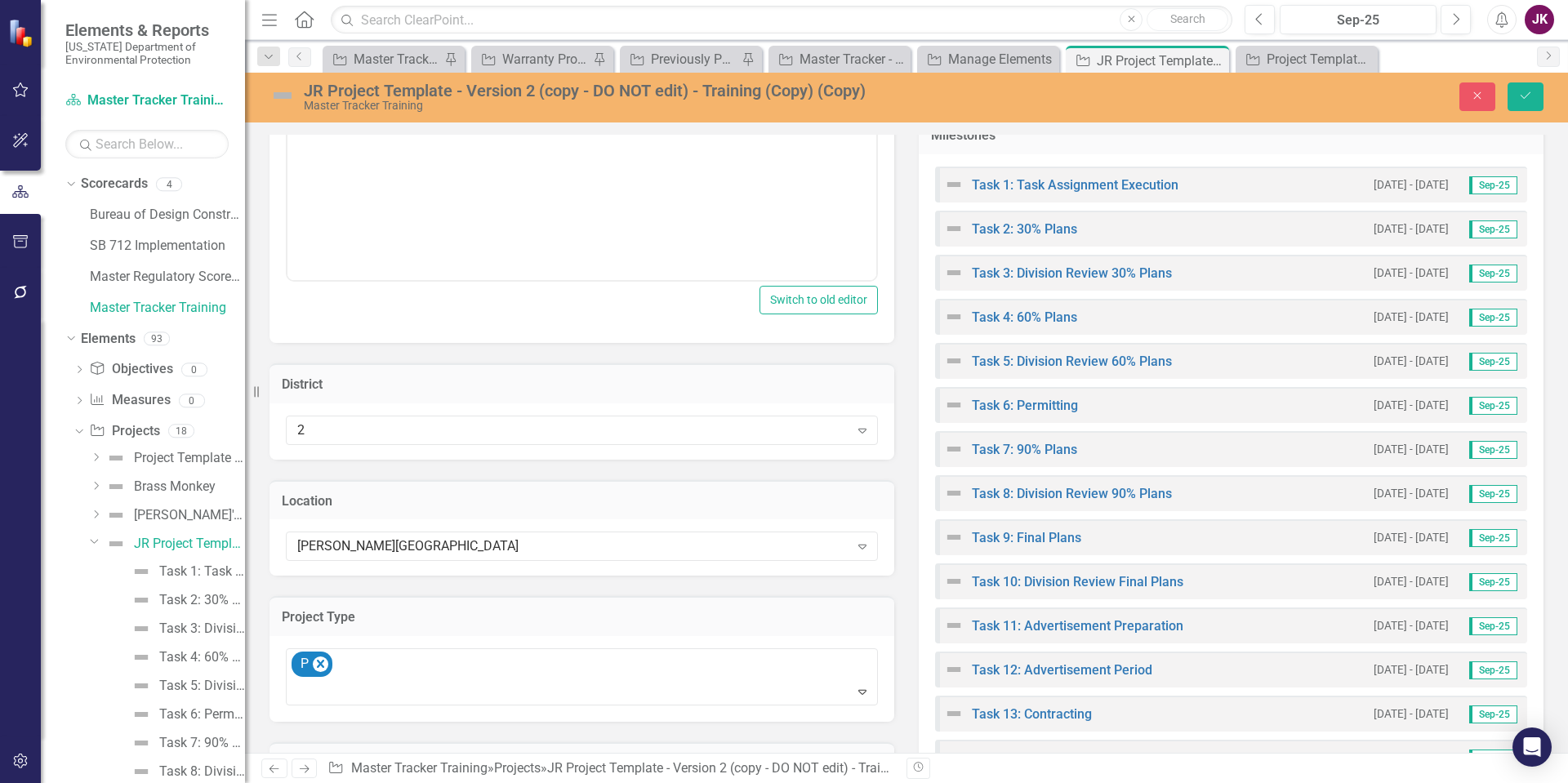
click at [432, 629] on div "Project Type" at bounding box center [582, 616] width 625 height 40
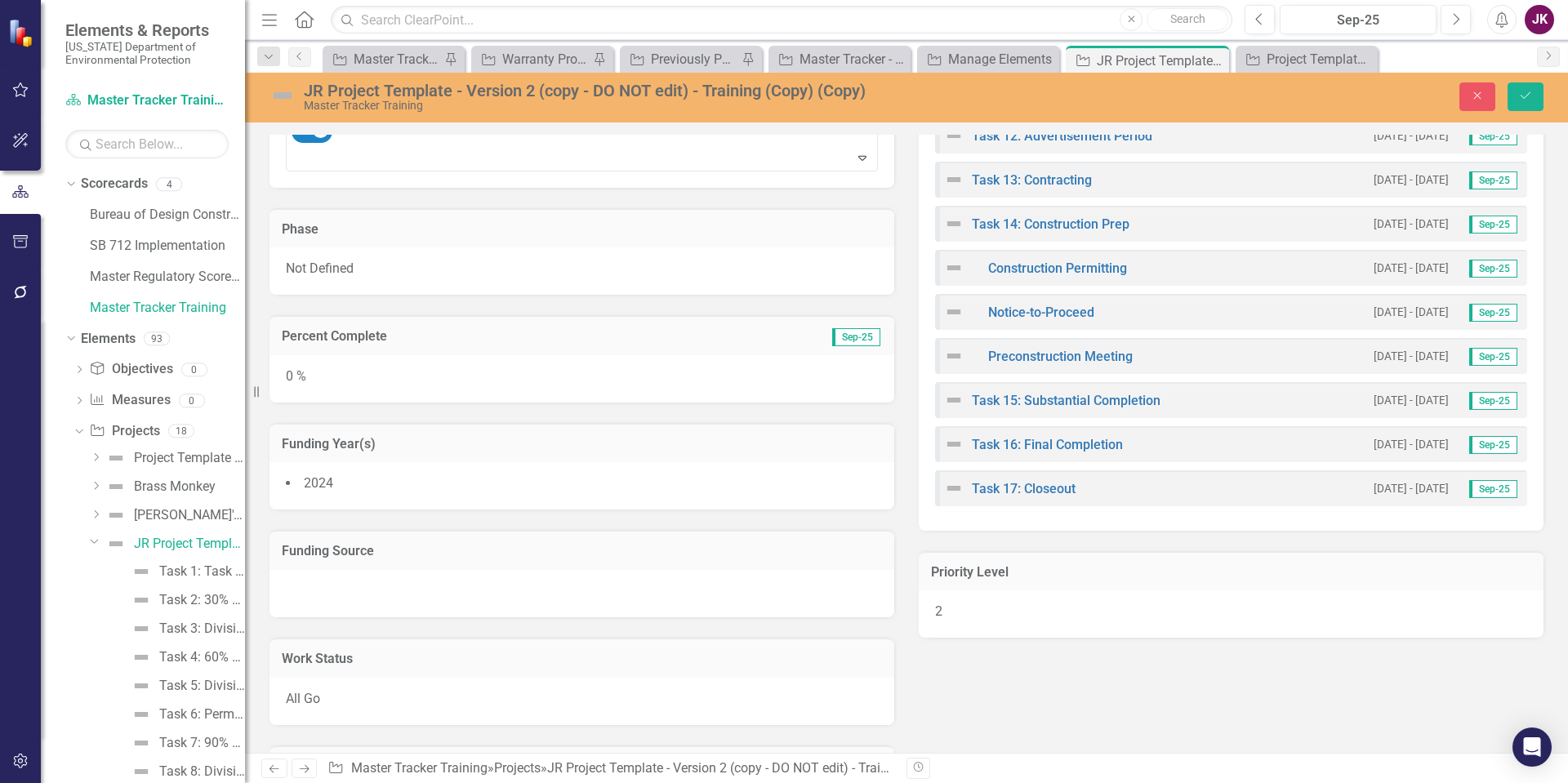
scroll to position [1361, 0]
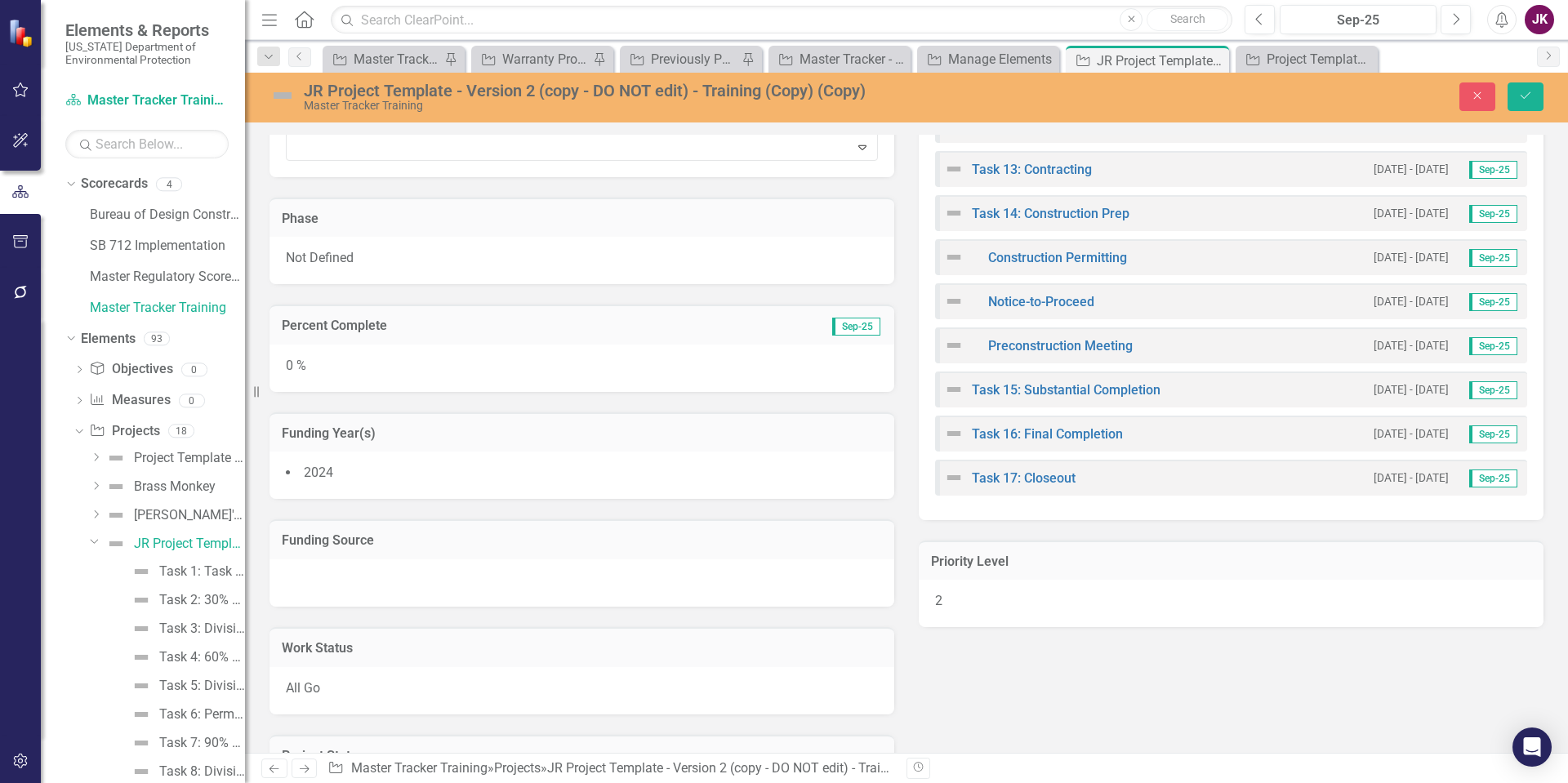
click at [361, 256] on div "Not Defined" at bounding box center [582, 260] width 625 height 47
click at [373, 276] on div "Not Defined Expand" at bounding box center [581, 263] width 592 height 29
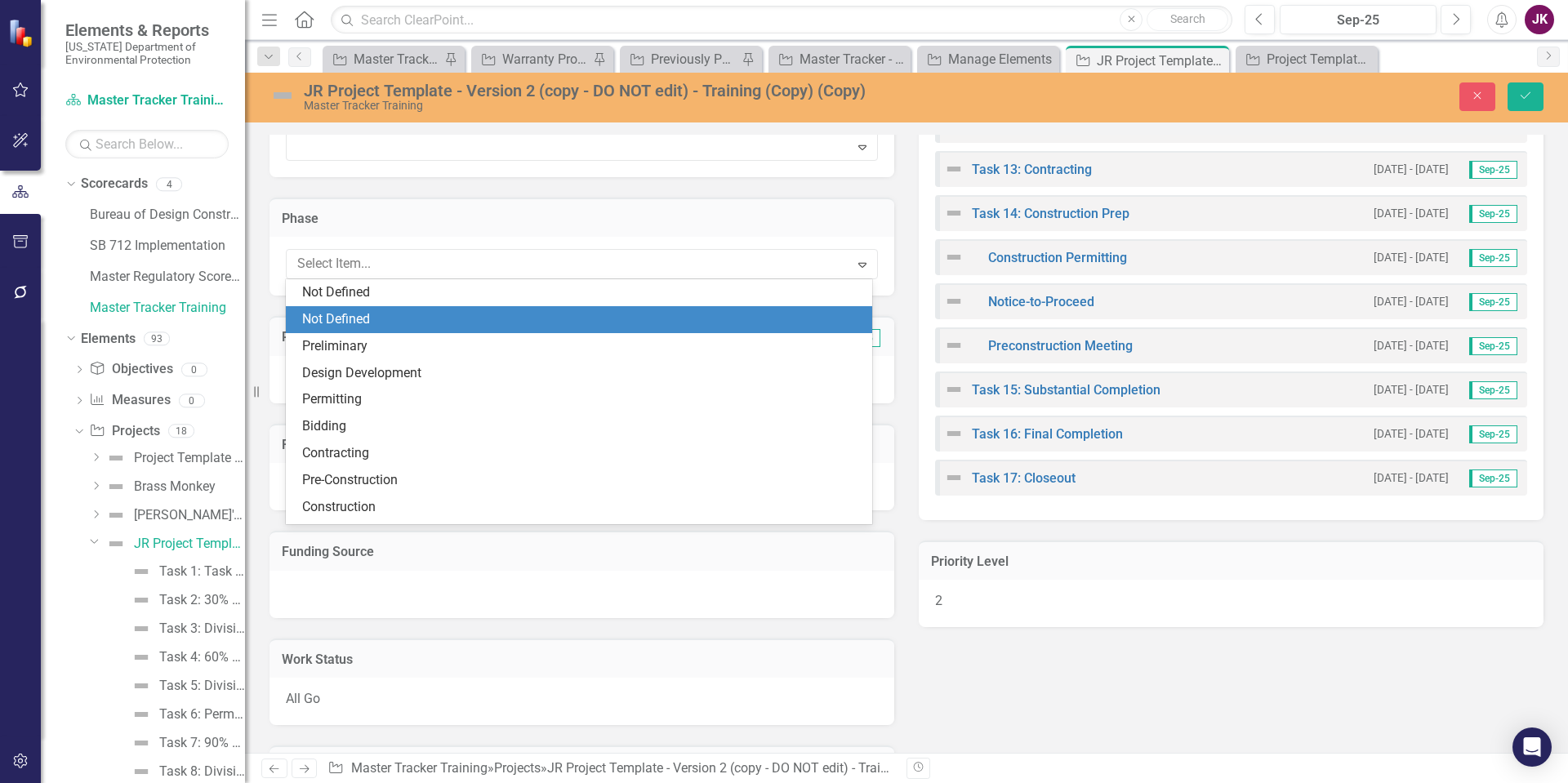
scroll to position [27, 0]
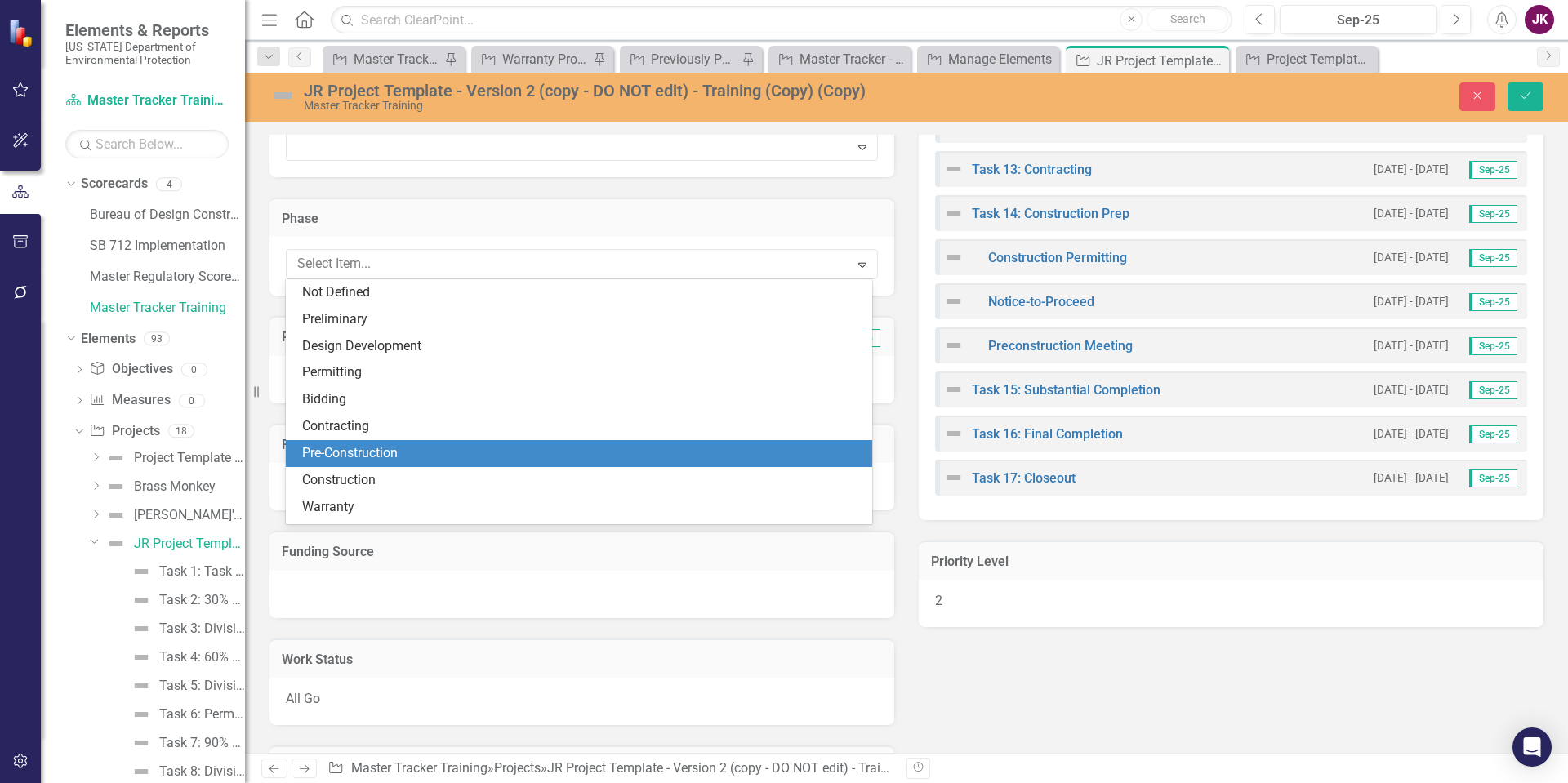
click at [344, 459] on div "Pre-Construction" at bounding box center [582, 453] width 560 height 19
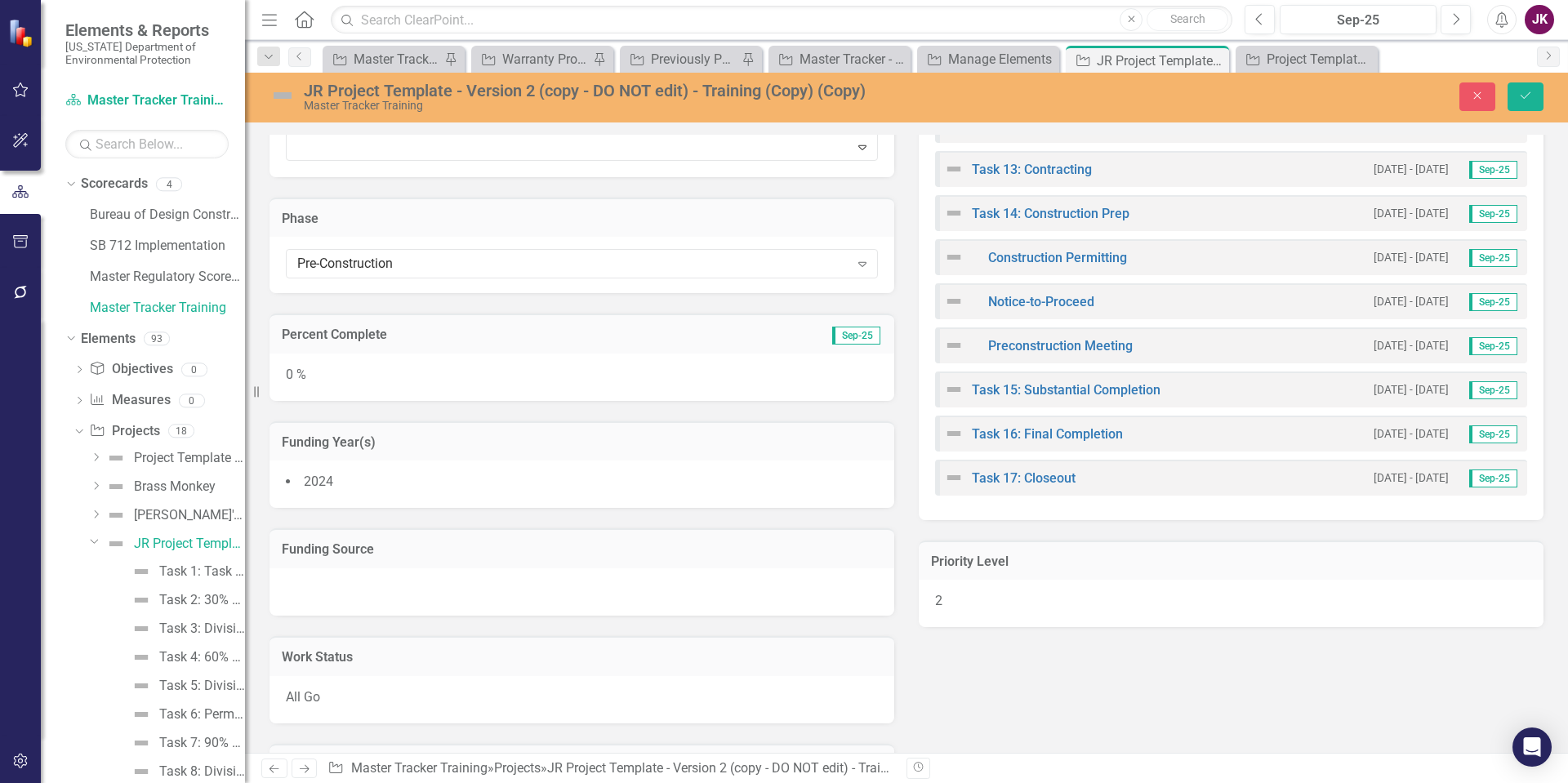
drag, startPoint x: 440, startPoint y: 502, endPoint x: 446, endPoint y: 511, distance: 10.8
click at [610, 703] on div "All Go" at bounding box center [582, 699] width 625 height 47
click at [1531, 100] on icon "Save" at bounding box center [1525, 95] width 15 height 12
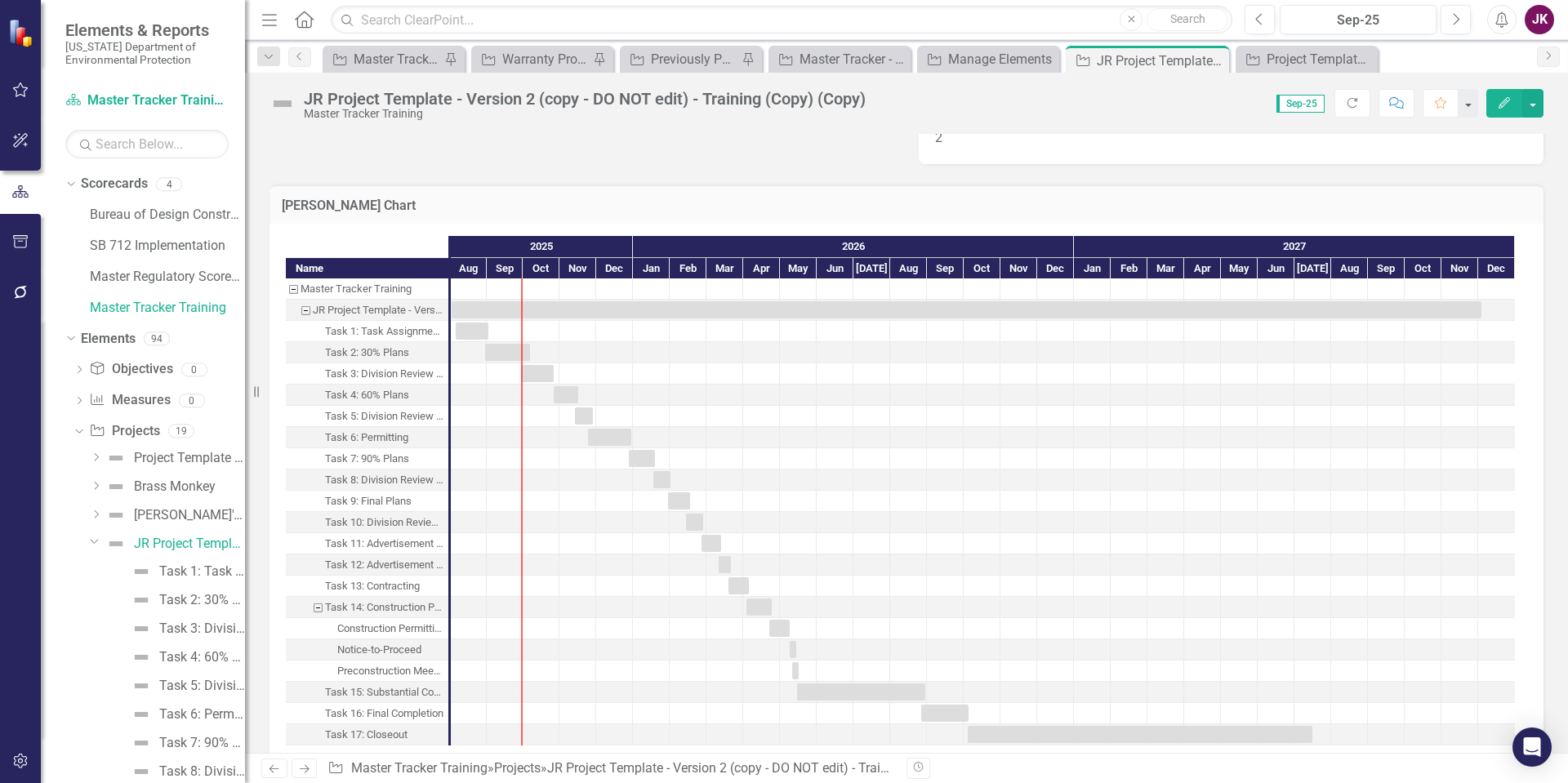
scroll to position [1465, 0]
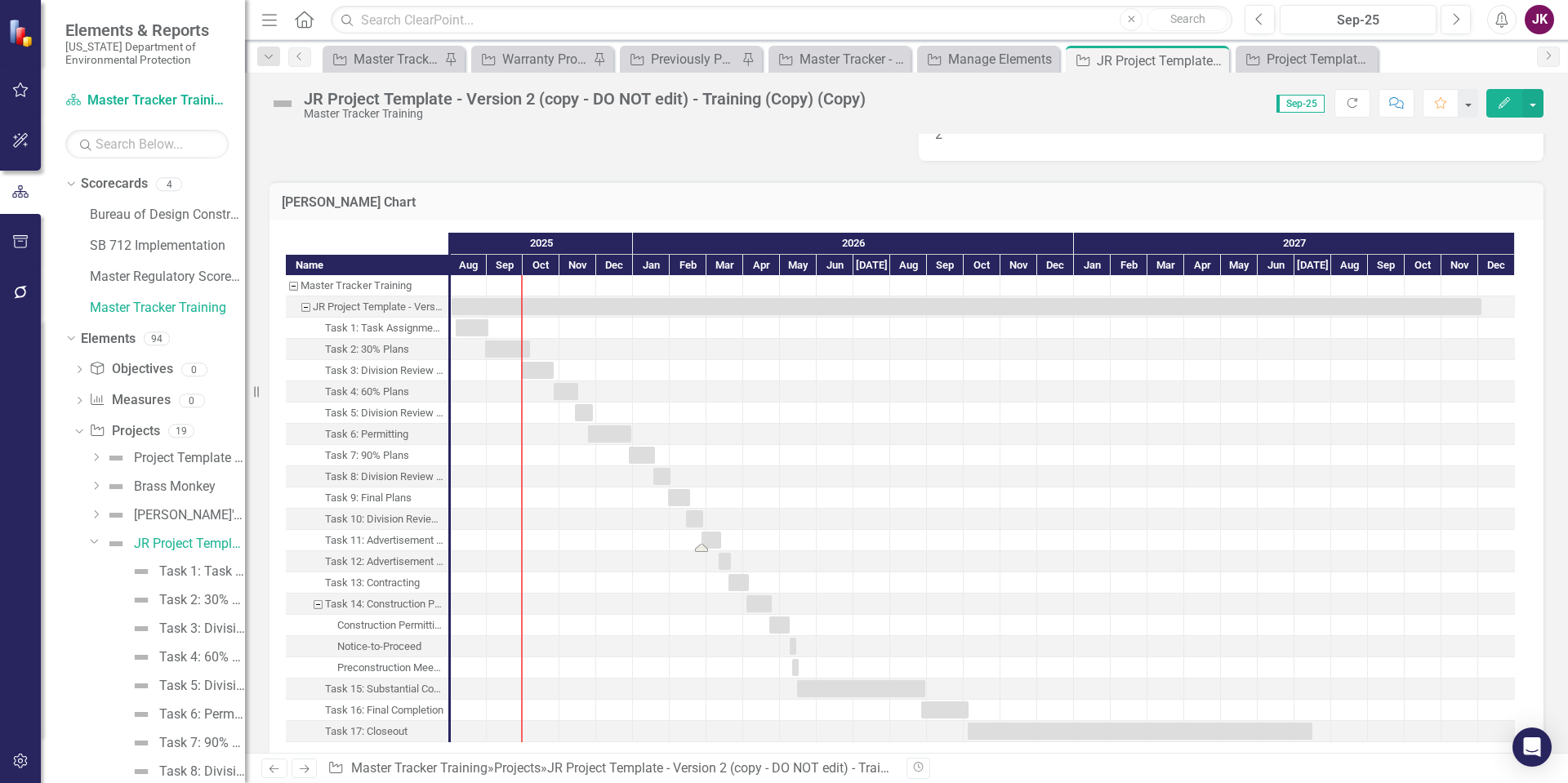
click at [717, 544] on div "Task: Start date: 2026-02-25 End date: 2026-03-13" at bounding box center [711, 539] width 20 height 17
drag, startPoint x: 706, startPoint y: 546, endPoint x: 639, endPoint y: 551, distance: 67.2
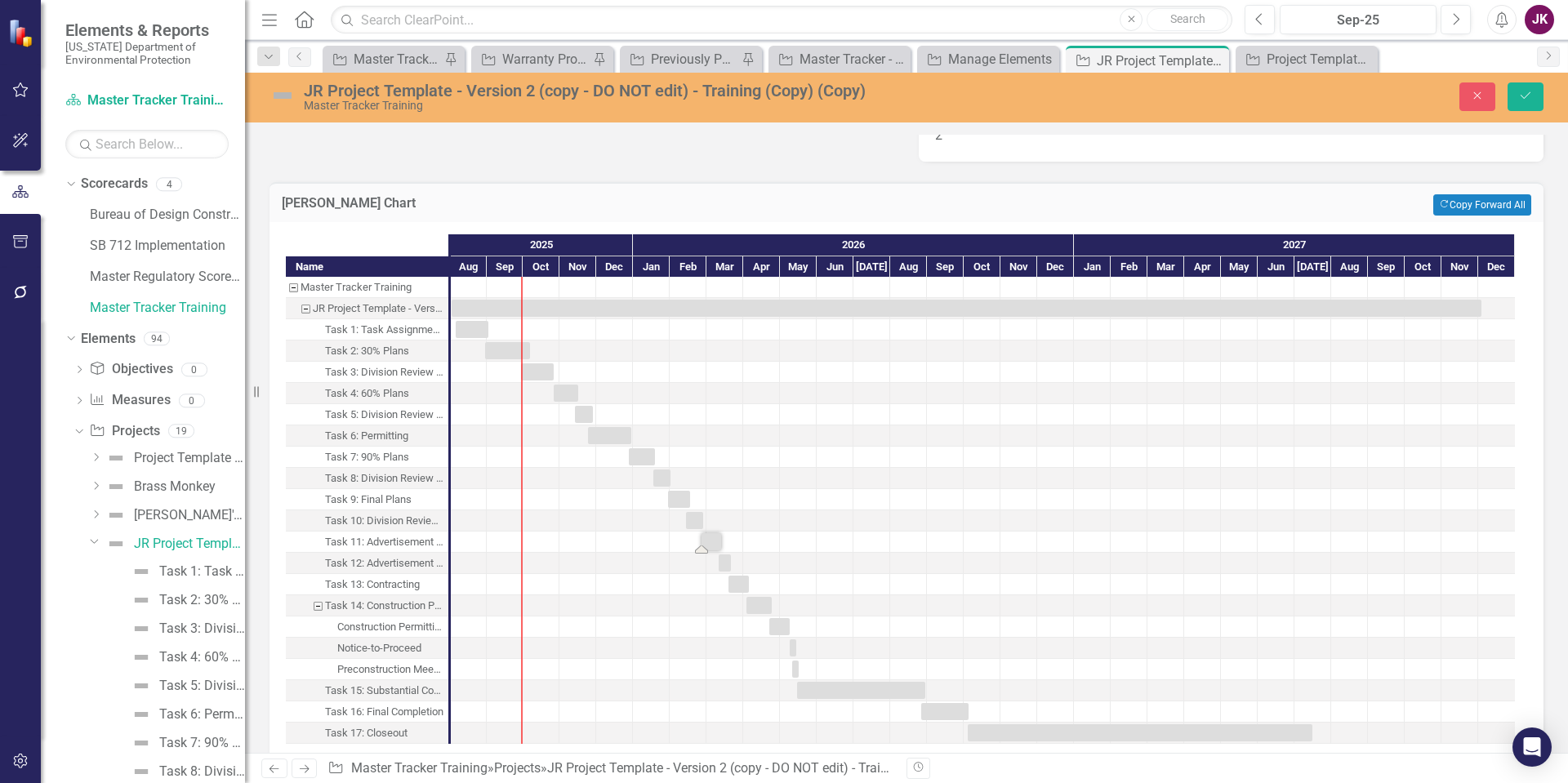
drag, startPoint x: 701, startPoint y: 552, endPoint x: 673, endPoint y: 560, distance: 29.1
click at [701, 540] on div "Task: Start date: 2026-02-25 End date: 2026-03-13" at bounding box center [699, 540] width 6 height 17
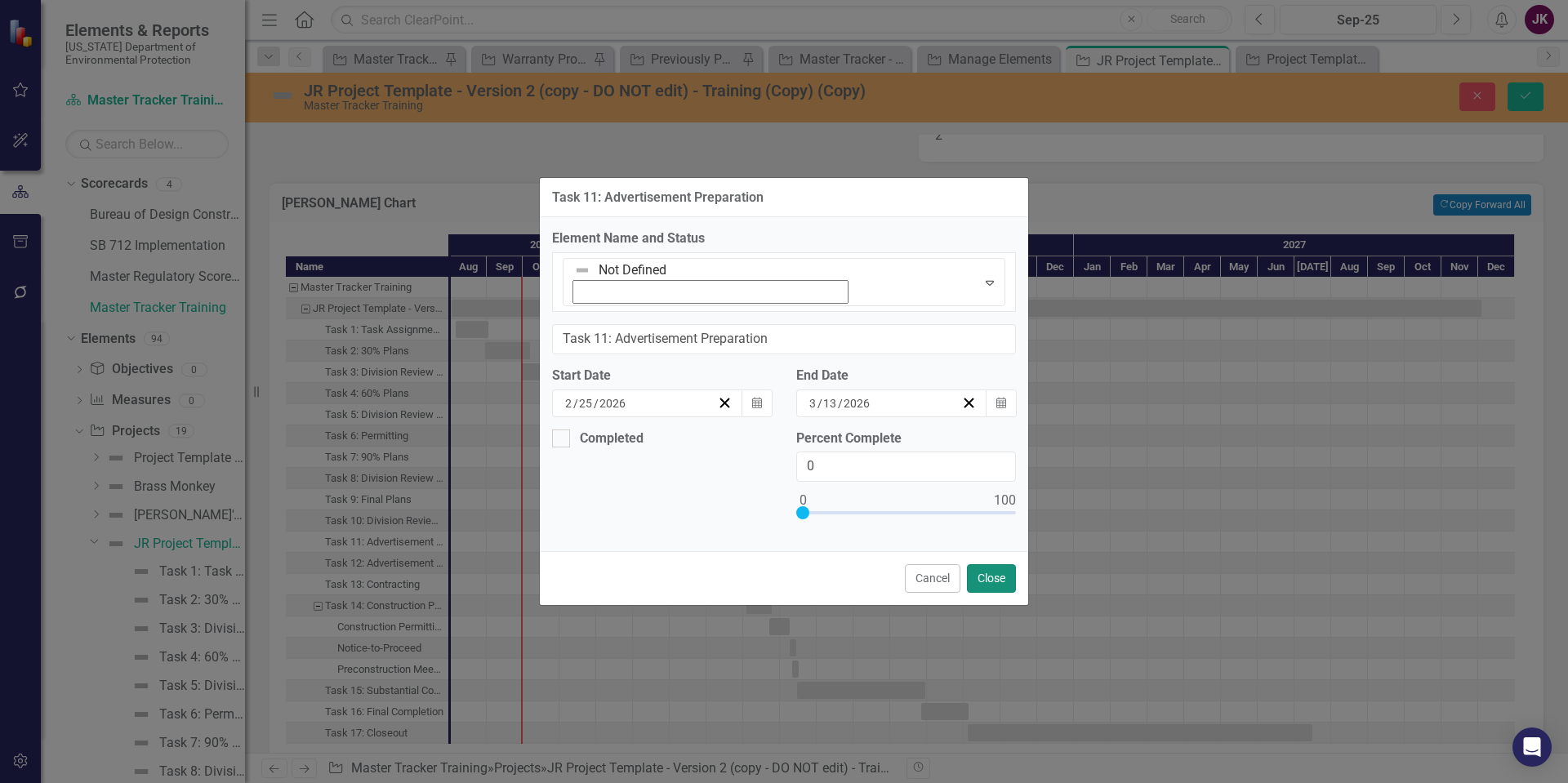
drag, startPoint x: 1010, startPoint y: 540, endPoint x: 985, endPoint y: 540, distance: 25.0
click at [1010, 564] on button "Close" at bounding box center [990, 578] width 49 height 28
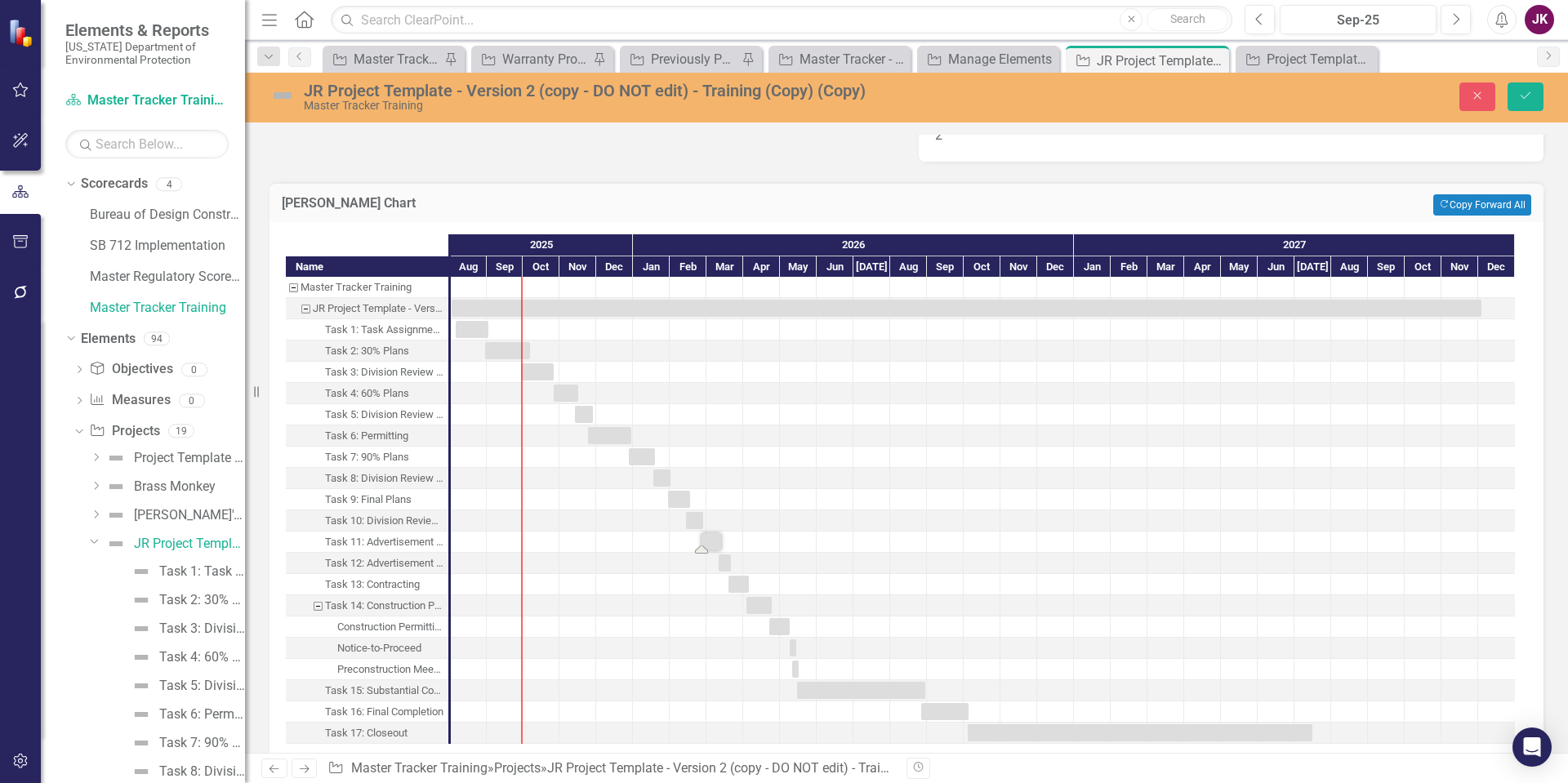
click at [717, 537] on div "Task: Start date: 2026-02-25 End date: 2026-03-13" at bounding box center [711, 541] width 20 height 17
drag, startPoint x: 720, startPoint y: 538, endPoint x: 911, endPoint y: 549, distance: 191.3
drag, startPoint x: 901, startPoint y: 547, endPoint x: 818, endPoint y: 550, distance: 83.1
click at [894, 553] on div "Task: Start date: 2026-08-09 End date: 2026-08-27" at bounding box center [900, 549] width 13 height 8
click at [719, 565] on div "Task: Start date: 2026-03-11 End date: 2026-03-21" at bounding box center [724, 562] width 12 height 17
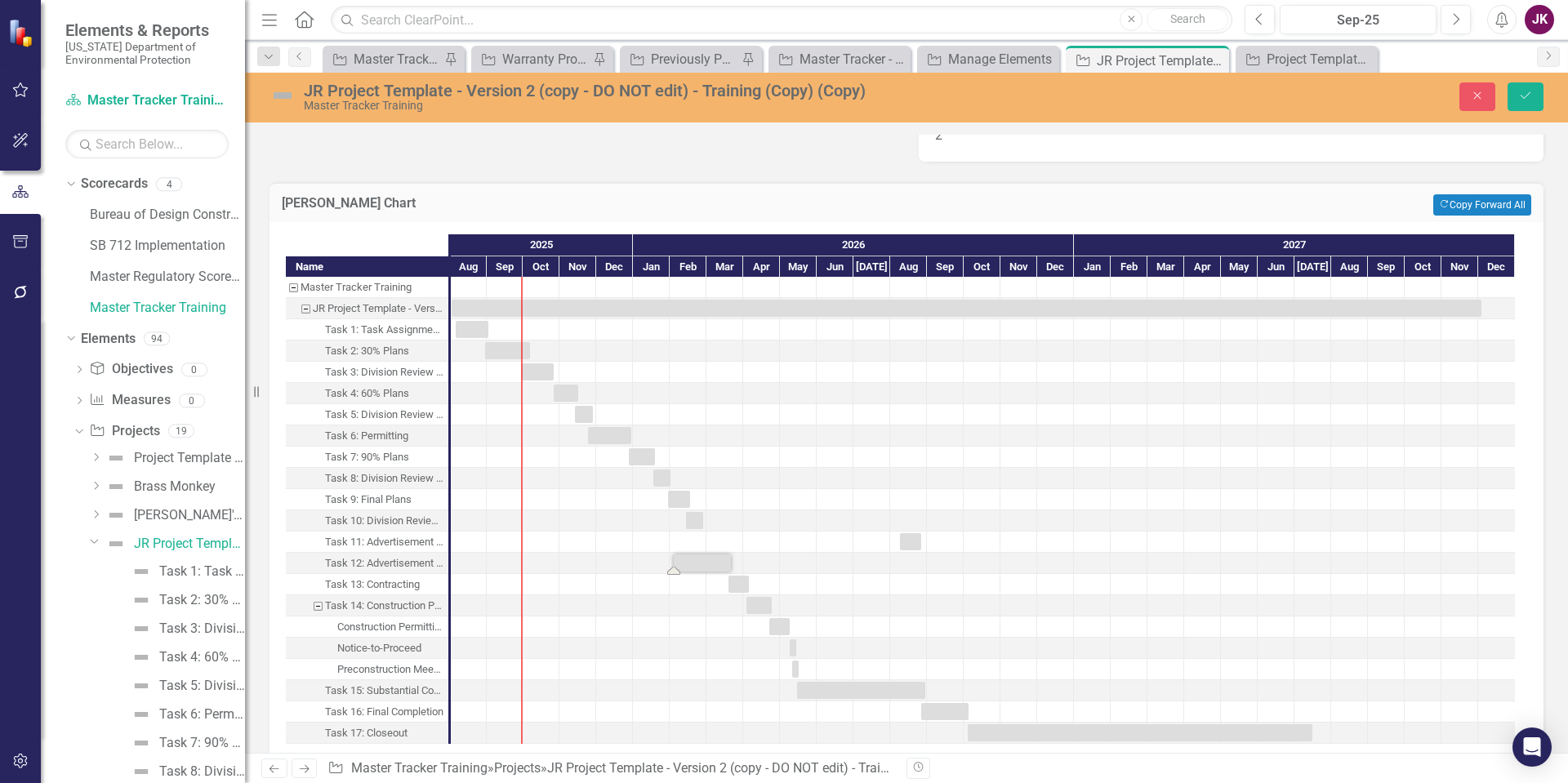
drag, startPoint x: 718, startPoint y: 568, endPoint x: 678, endPoint y: 574, distance: 40.4
click at [1483, 103] on button "Close" at bounding box center [1477, 97] width 36 height 28
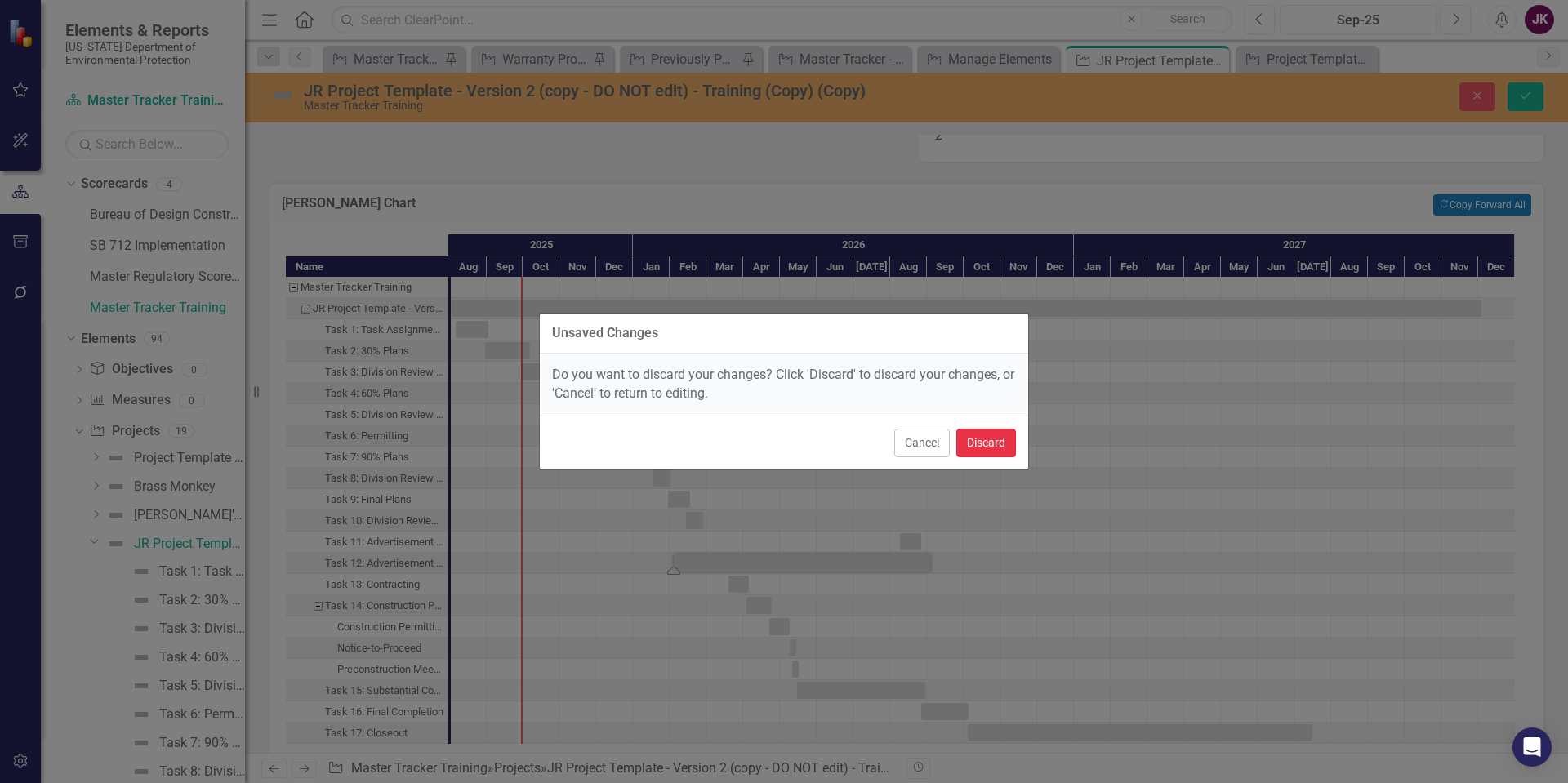
click at [966, 440] on button "Discard" at bounding box center [986, 443] width 60 height 28
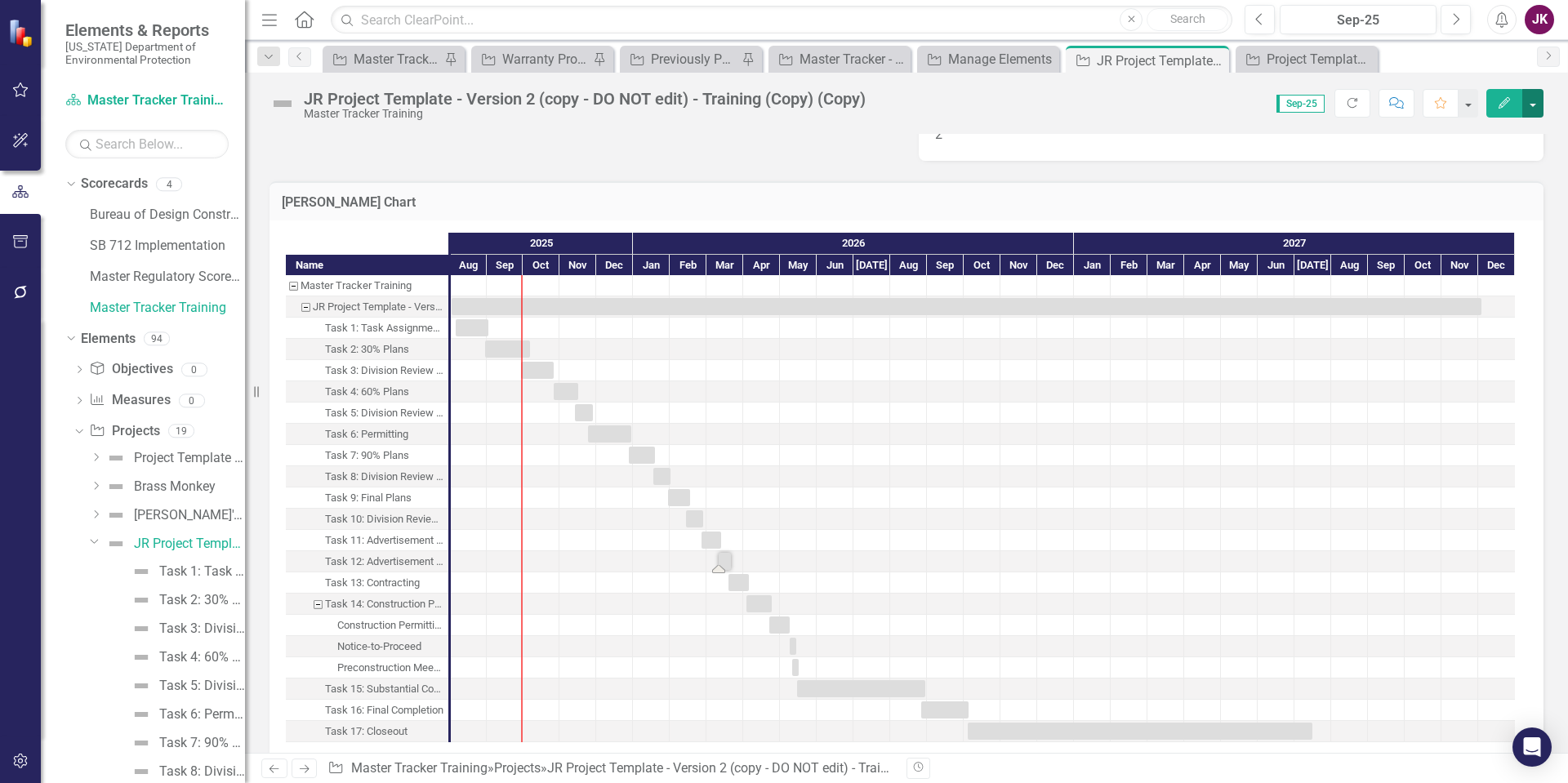
click at [1537, 97] on button "button" at bounding box center [1532, 103] width 21 height 28
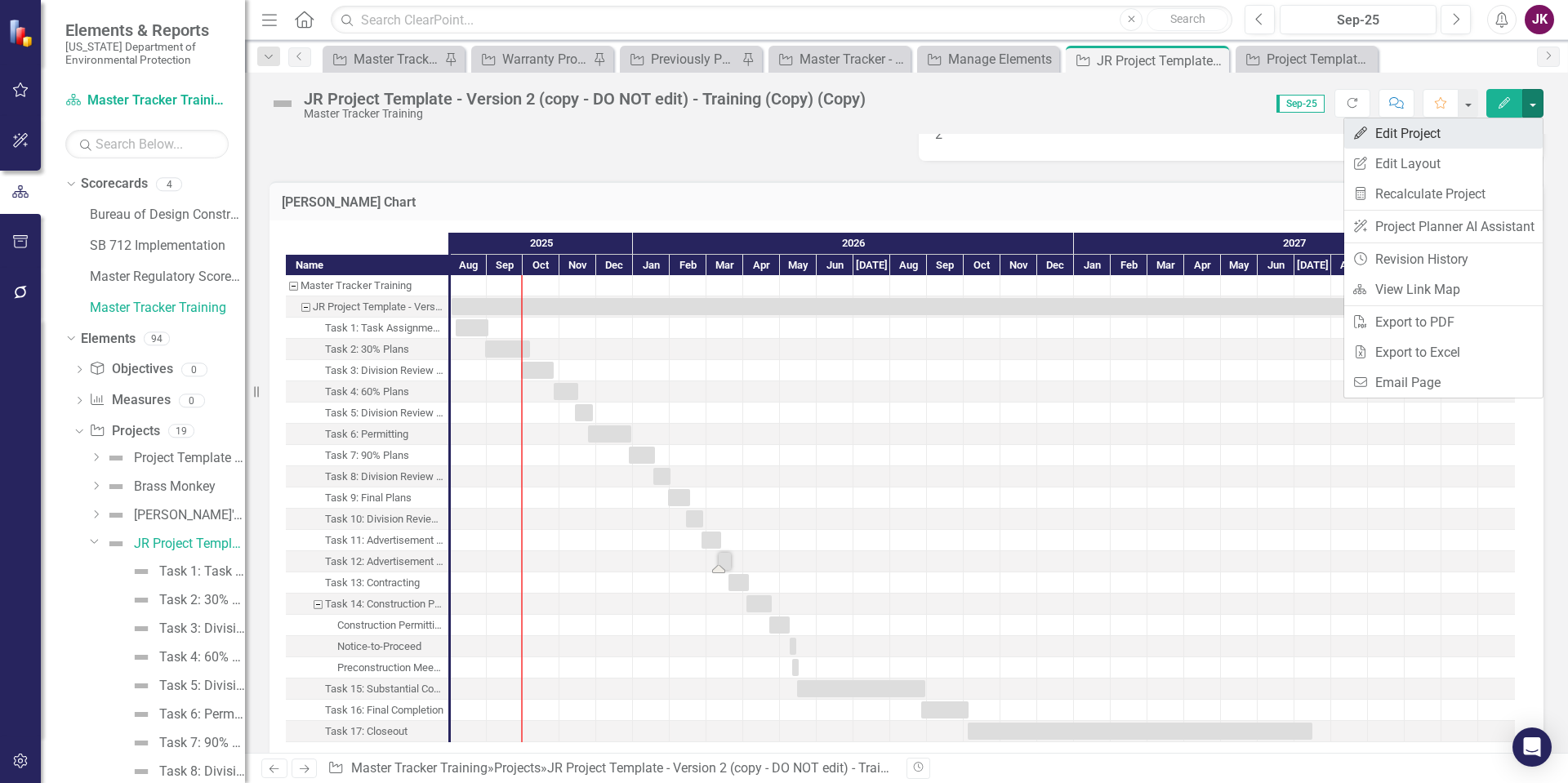
click at [1424, 141] on link "Edit Edit Project" at bounding box center [1443, 133] width 198 height 30
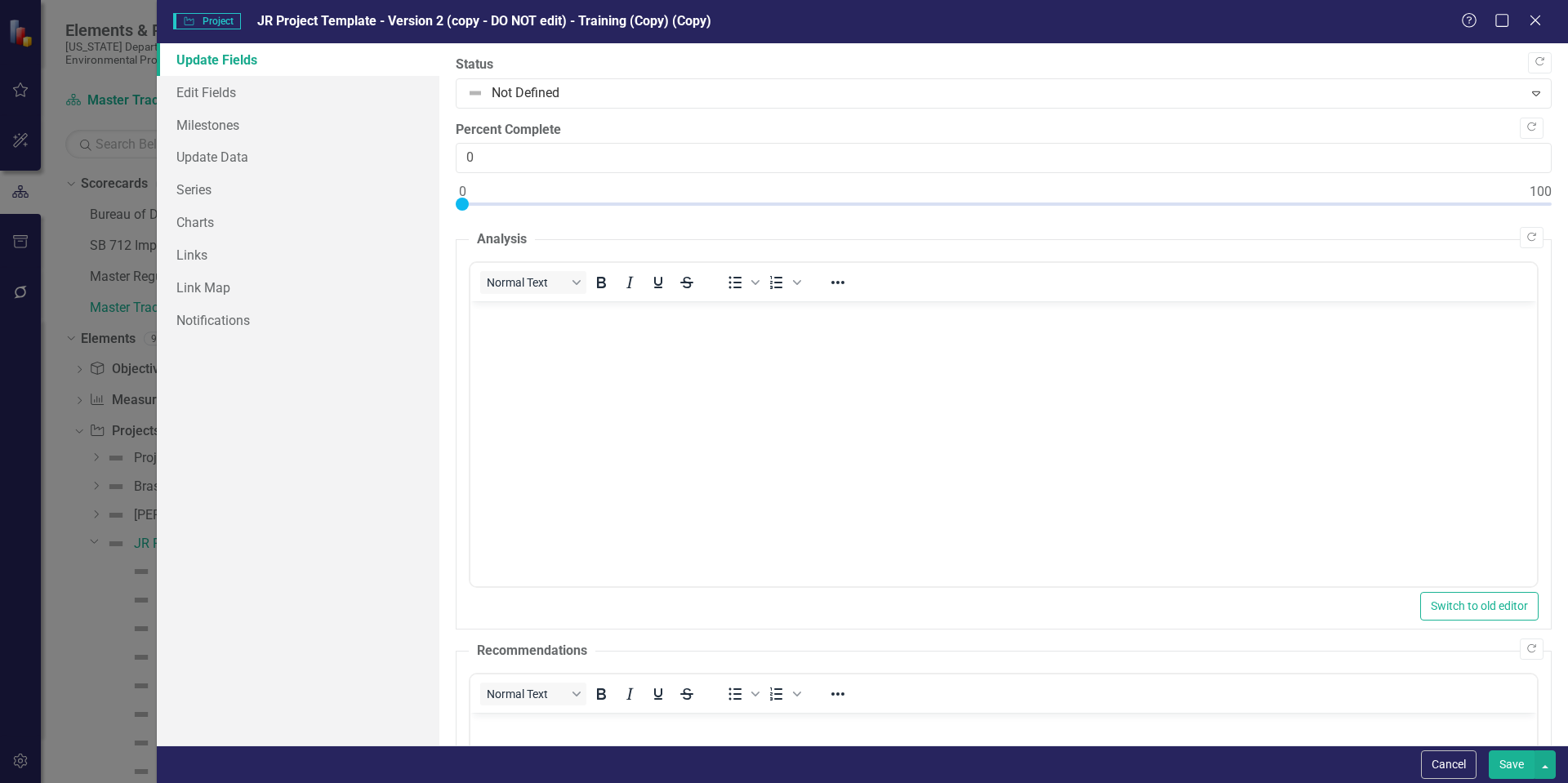
scroll to position [0, 0]
click at [232, 86] on link "Edit Fields" at bounding box center [297, 92] width 282 height 33
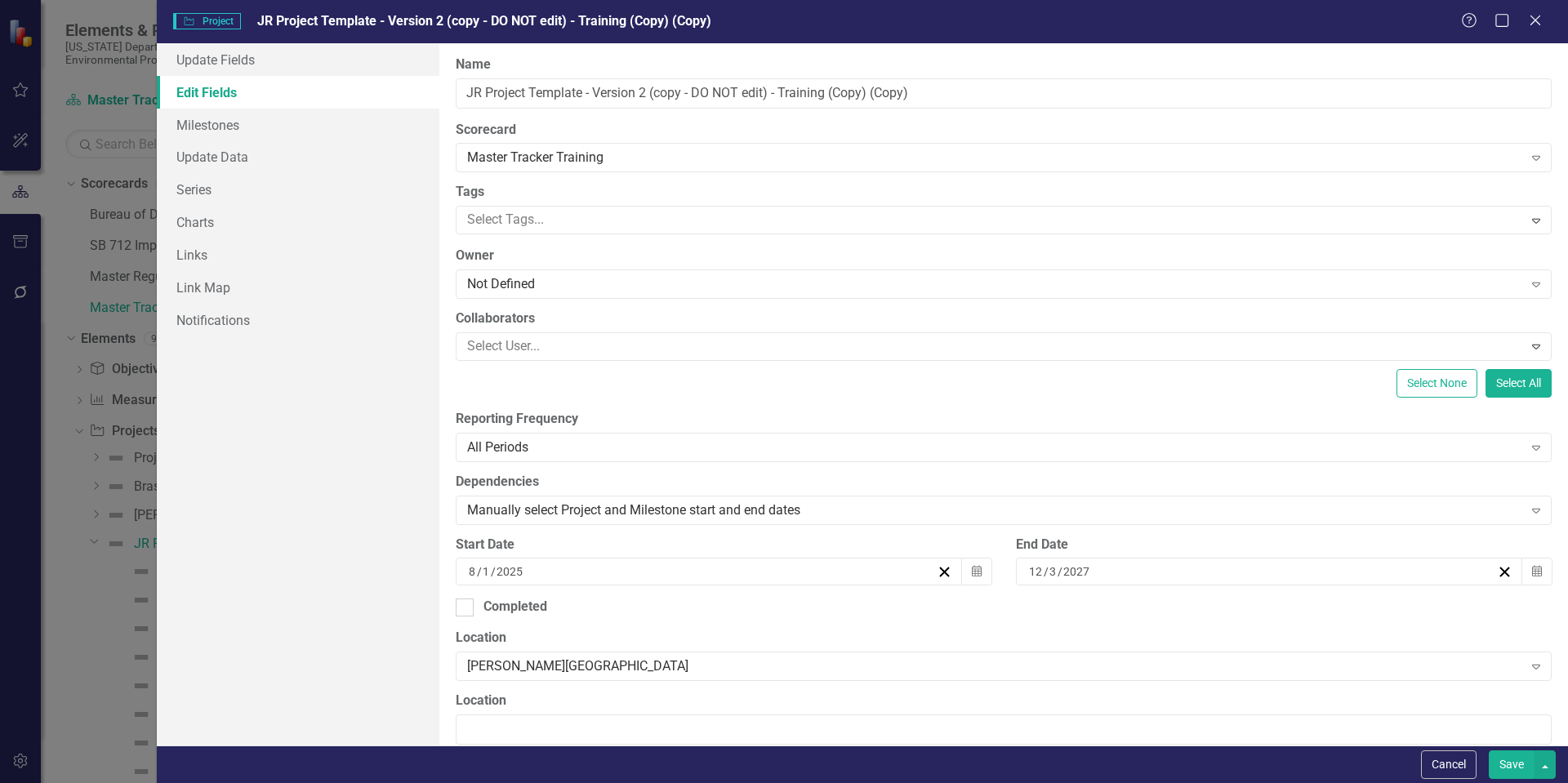
click at [602, 530] on div "ClearPoint Can Do More! How ClearPoint Can Help Close Enterprise plans can auto…" at bounding box center [1004, 394] width 1128 height 702
click at [1535, 17] on icon "Close" at bounding box center [1534, 20] width 20 height 15
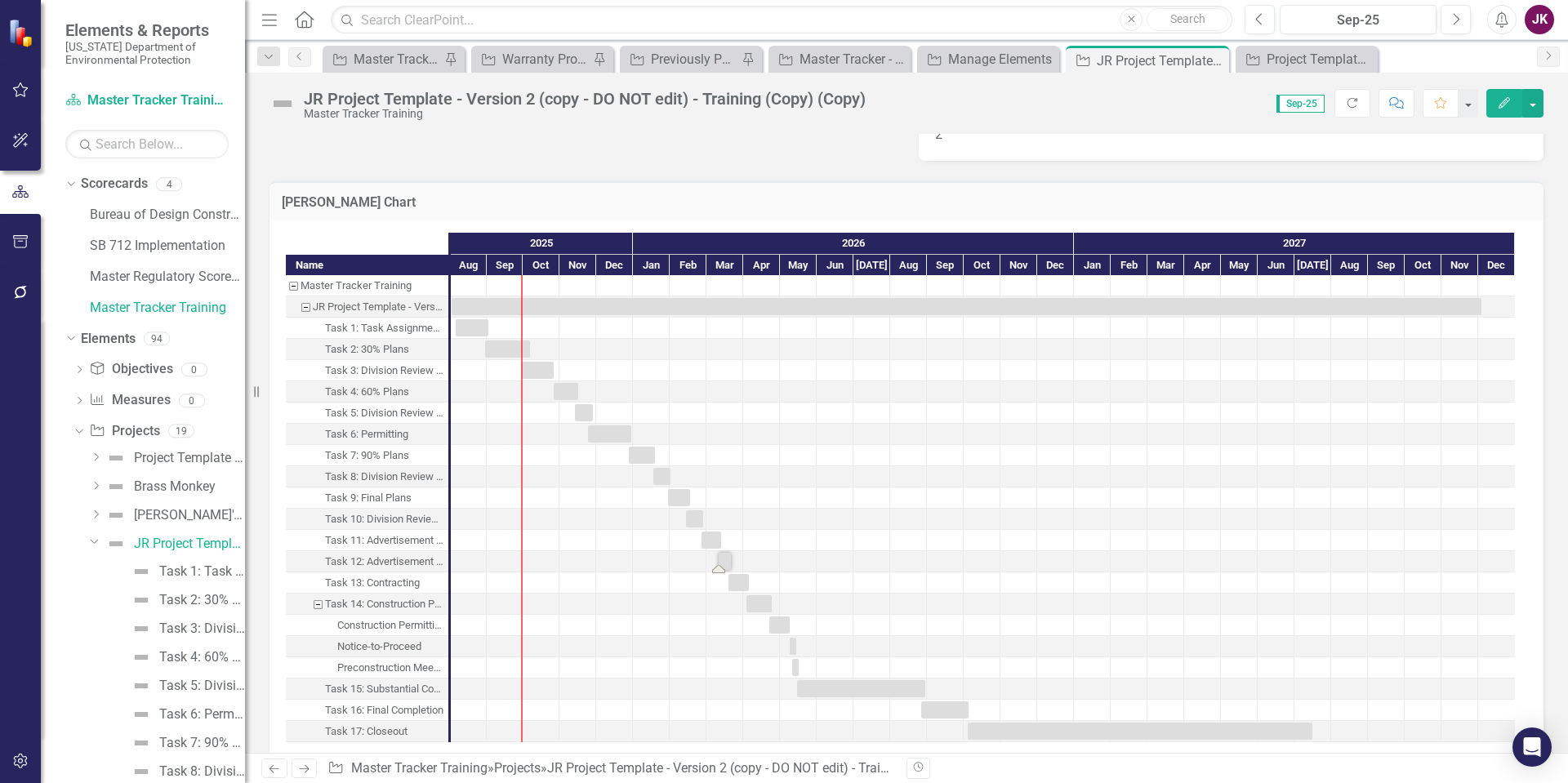
click at [382, 440] on div "Task 6: Permitting" at bounding box center [367, 434] width 84 height 21
drag, startPoint x: 954, startPoint y: 567, endPoint x: 382, endPoint y: 454, distance: 583.1
click at [382, 454] on div "Master Tracker Training JR Project Template - Version 2 (copy - DO NOT edit) - …" at bounding box center [367, 508] width 163 height 467
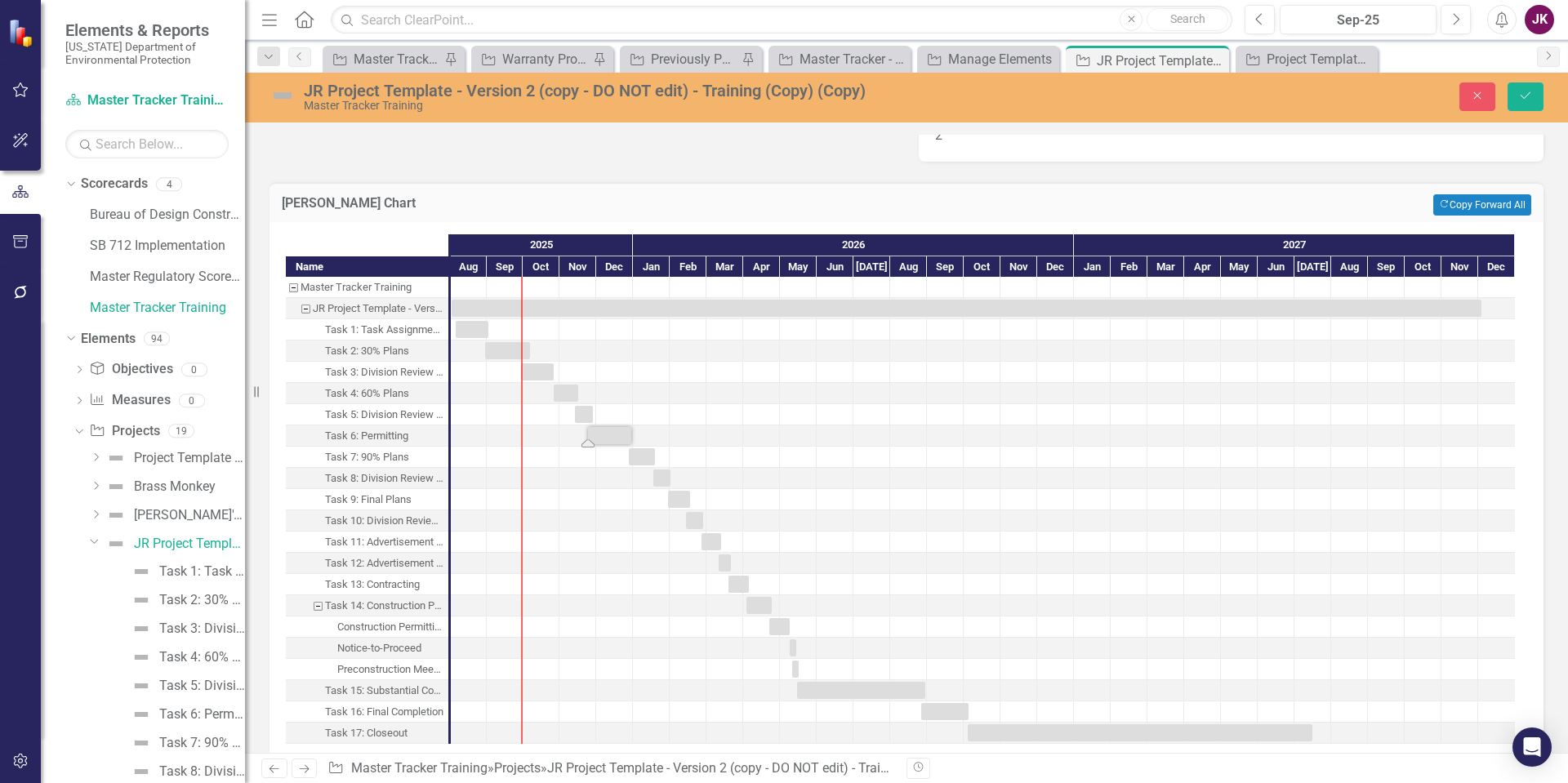
drag, startPoint x: 378, startPoint y: 433, endPoint x: 383, endPoint y: 498, distance: 65.2
click at [383, 498] on div "Master Tracker Training JR Project Template - Version 2 (copy - DO NOT edit) - …" at bounding box center [367, 510] width 163 height 467
click at [1507, 106] on button "Save" at bounding box center [1525, 97] width 36 height 28
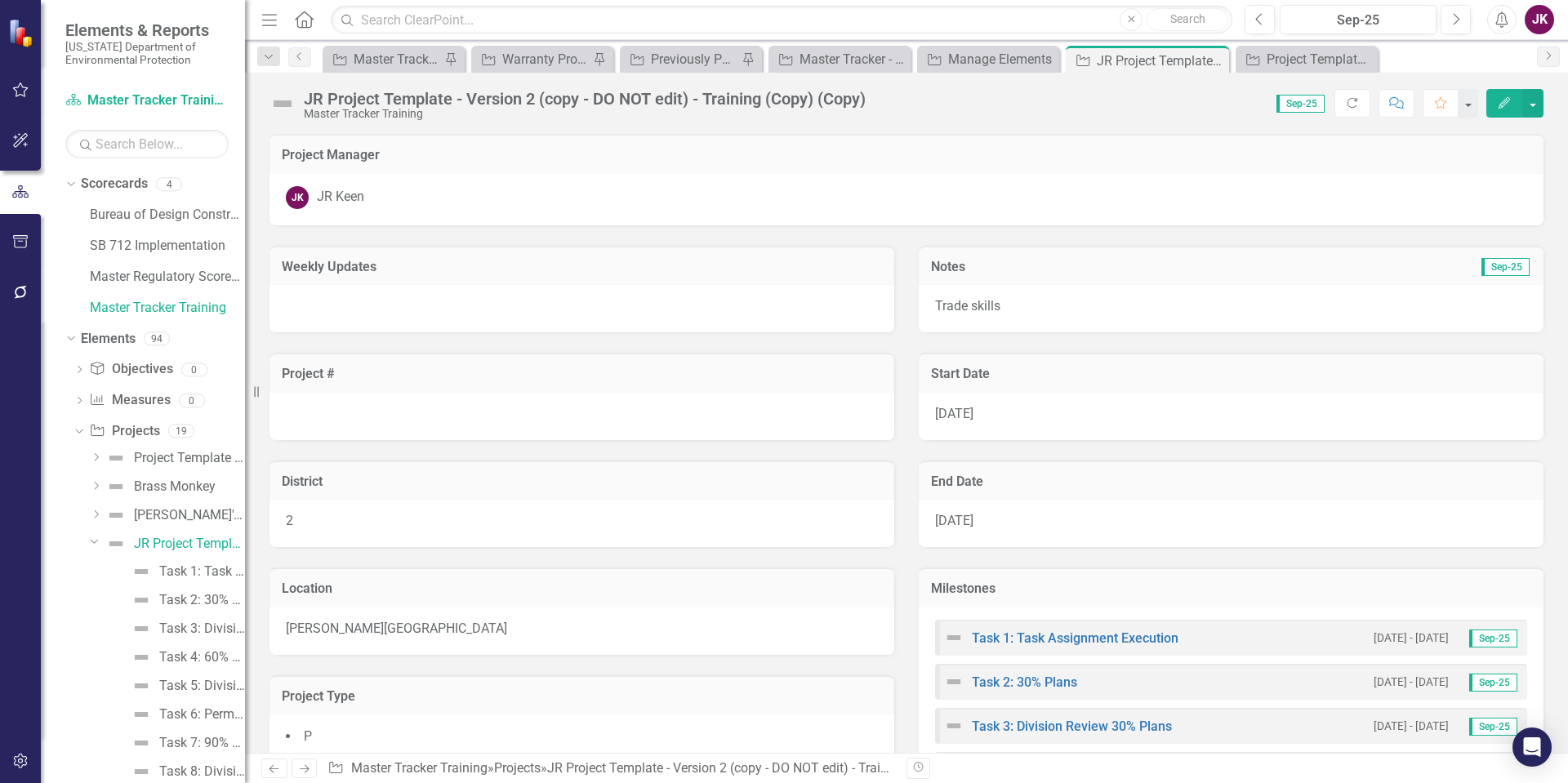
click at [1057, 481] on h3 "End Date" at bounding box center [1231, 481] width 600 height 15
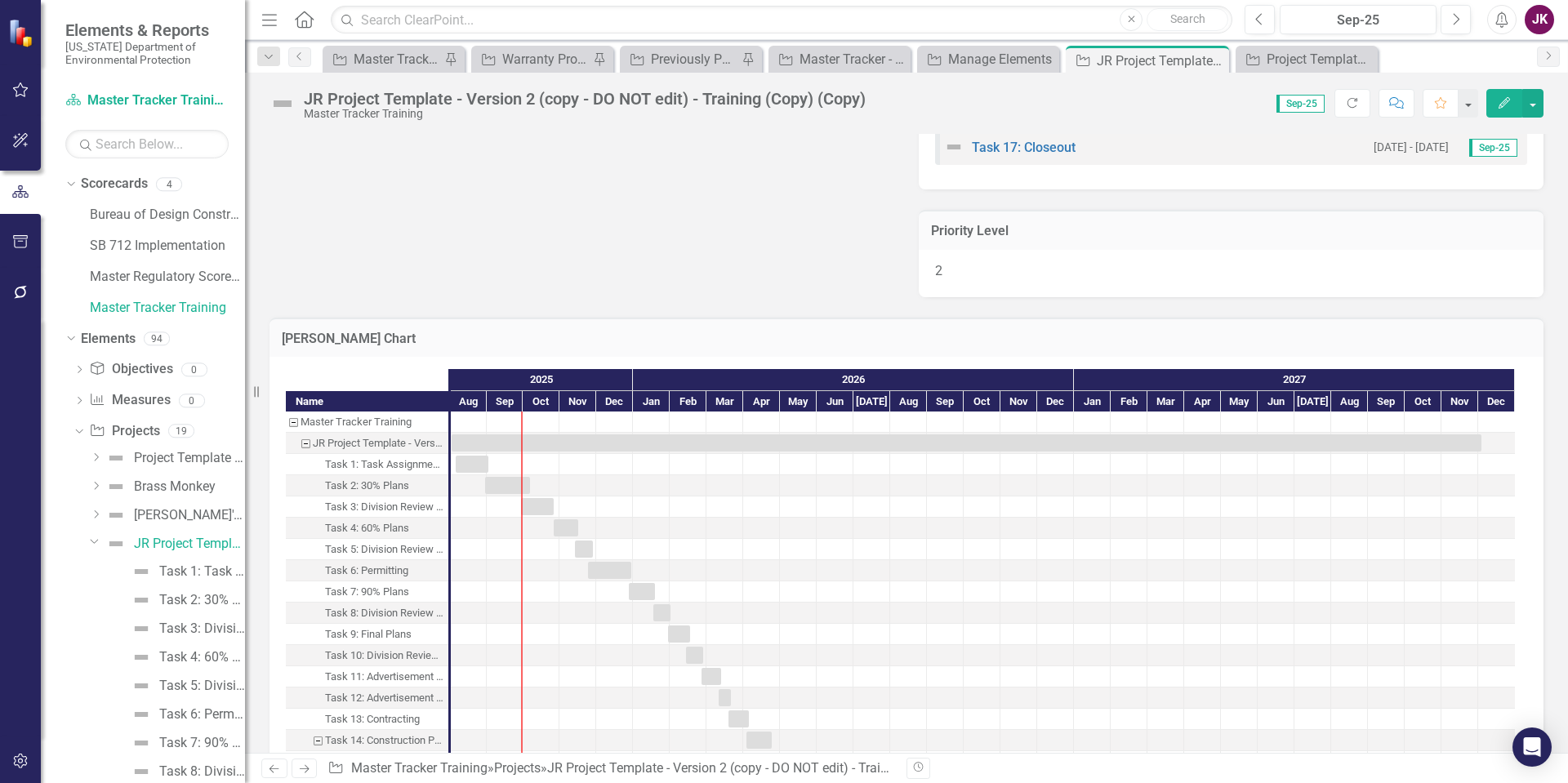
scroll to position [1376, 0]
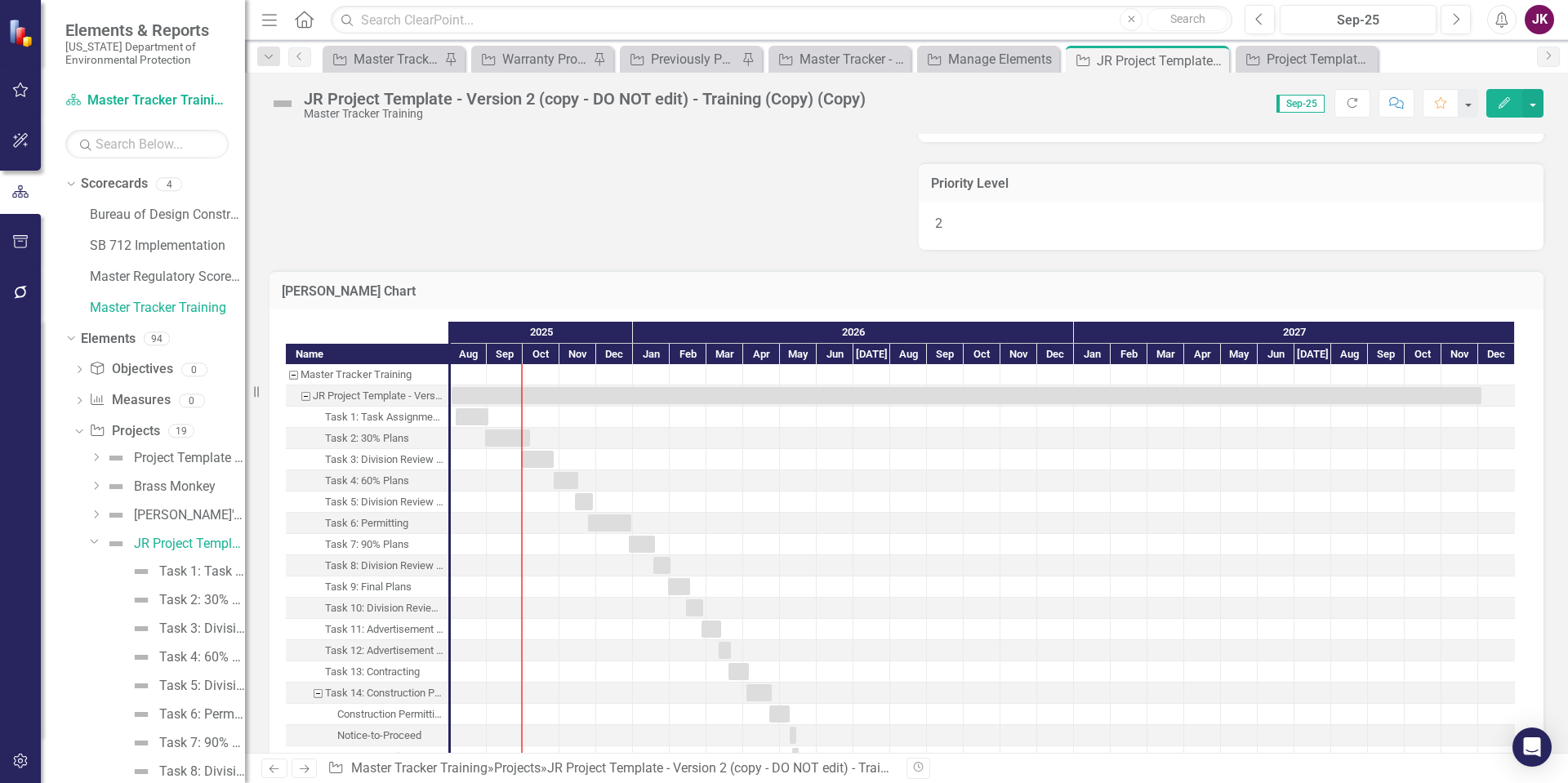
drag, startPoint x: 401, startPoint y: 496, endPoint x: 400, endPoint y: 524, distance: 28.0
click at [400, 524] on div "Master Tracker Training JR Project Template - Version 2 (copy - DO NOT edit) - …" at bounding box center [367, 597] width 163 height 467
drag, startPoint x: 387, startPoint y: 491, endPoint x: 353, endPoint y: 610, distance: 123.8
click at [352, 588] on div "Task 9: Final Plans" at bounding box center [368, 587] width 86 height 21
drag, startPoint x: 352, startPoint y: 588, endPoint x: 380, endPoint y: 612, distance: 36.9
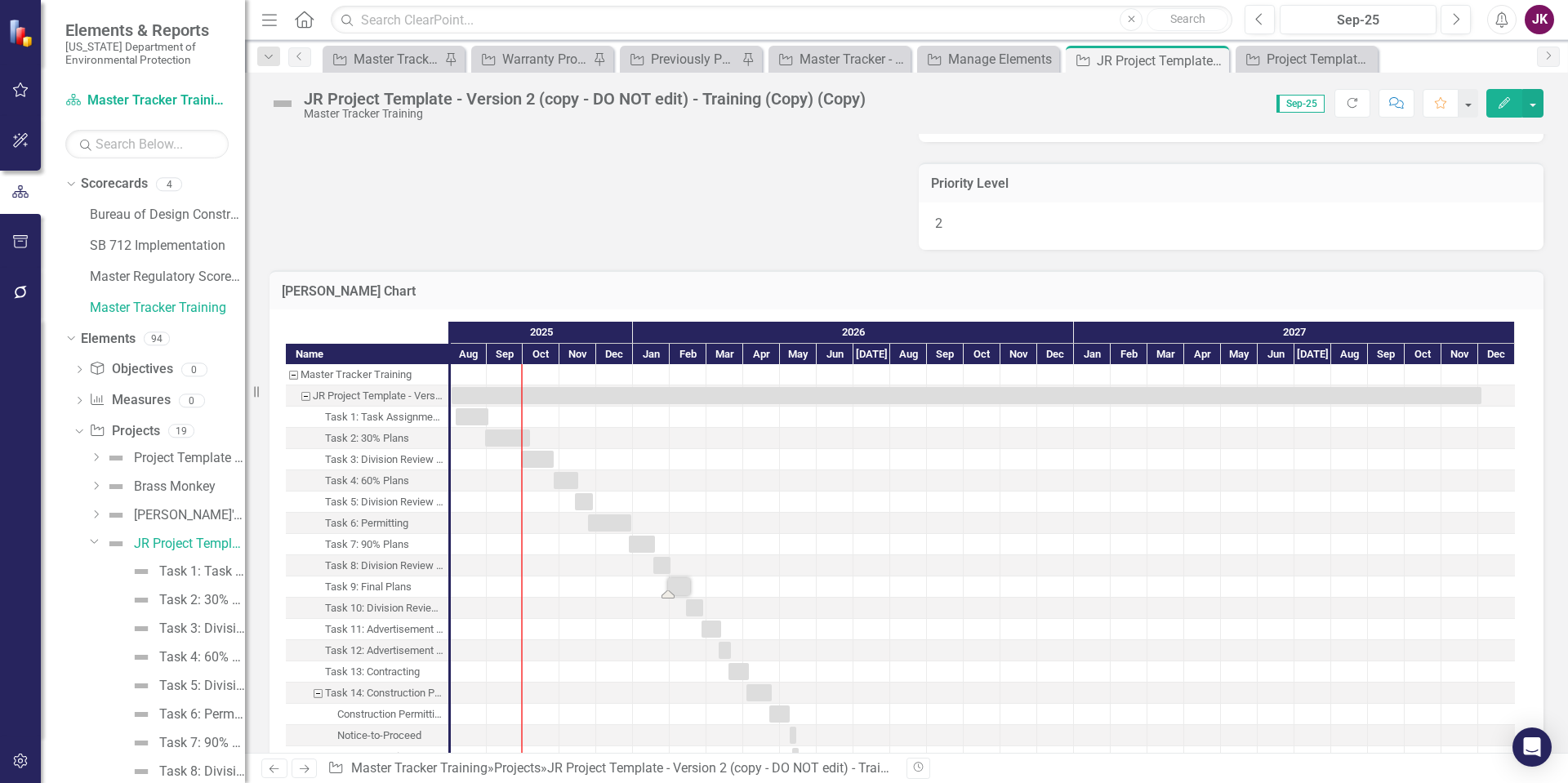
click at [380, 612] on div "Master Tracker Training JR Project Template - Version 2 (copy - DO NOT edit) - …" at bounding box center [367, 597] width 163 height 467
click at [1536, 105] on button "button" at bounding box center [1532, 103] width 21 height 28
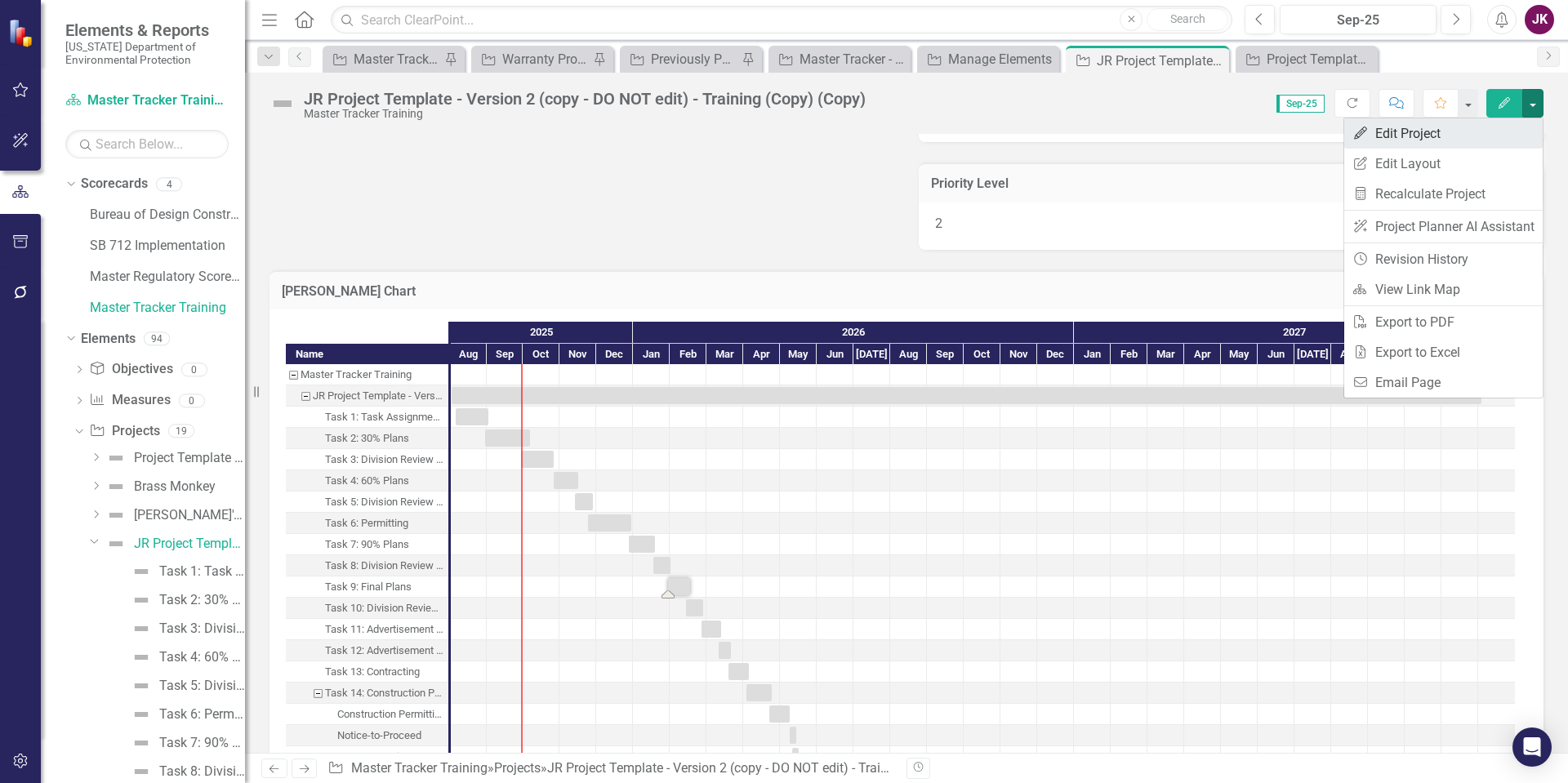
click at [1444, 134] on link "Edit Edit Project" at bounding box center [1443, 133] width 198 height 30
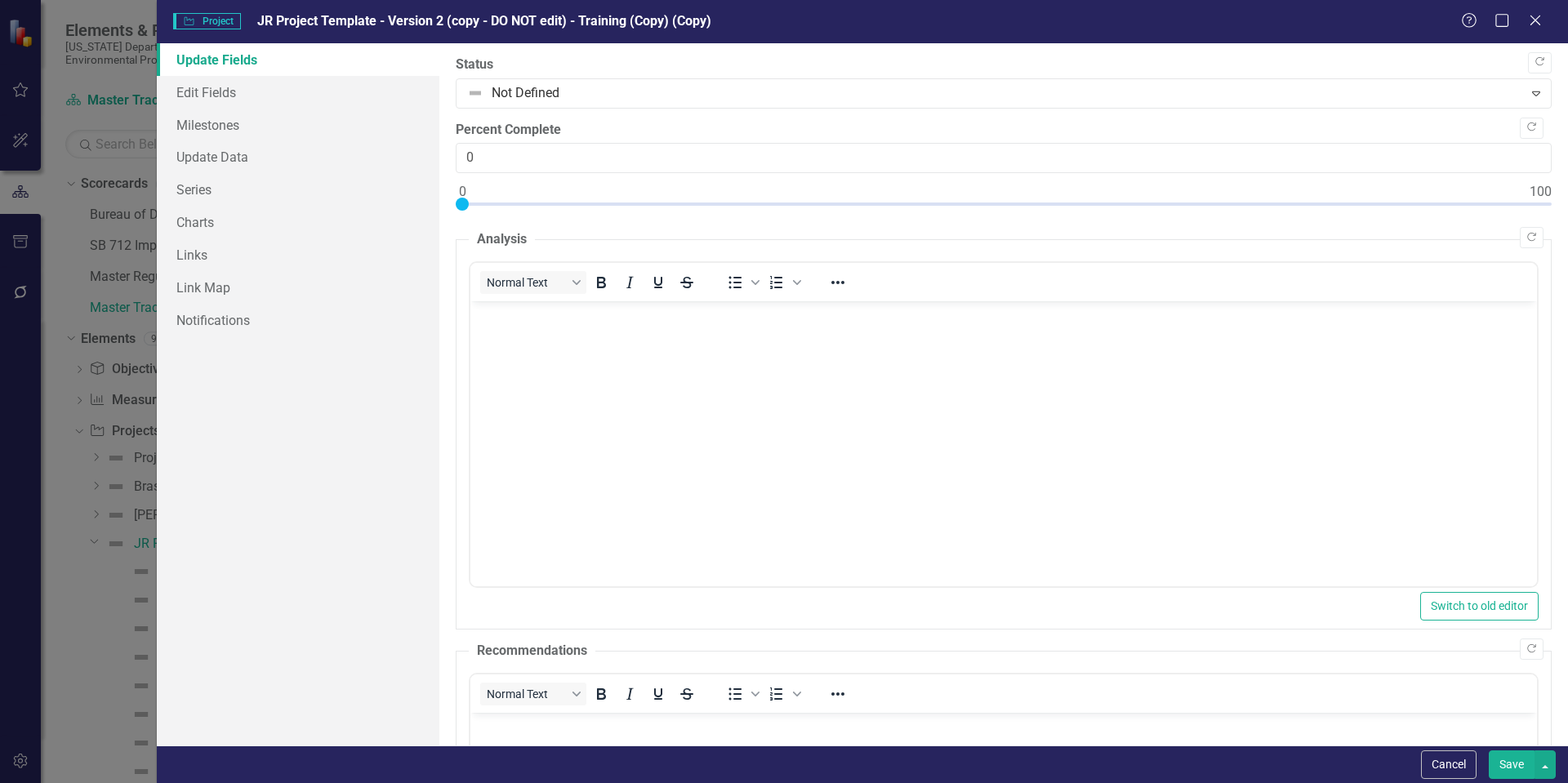
scroll to position [0, 0]
click at [226, 121] on link "Milestones" at bounding box center [297, 125] width 282 height 33
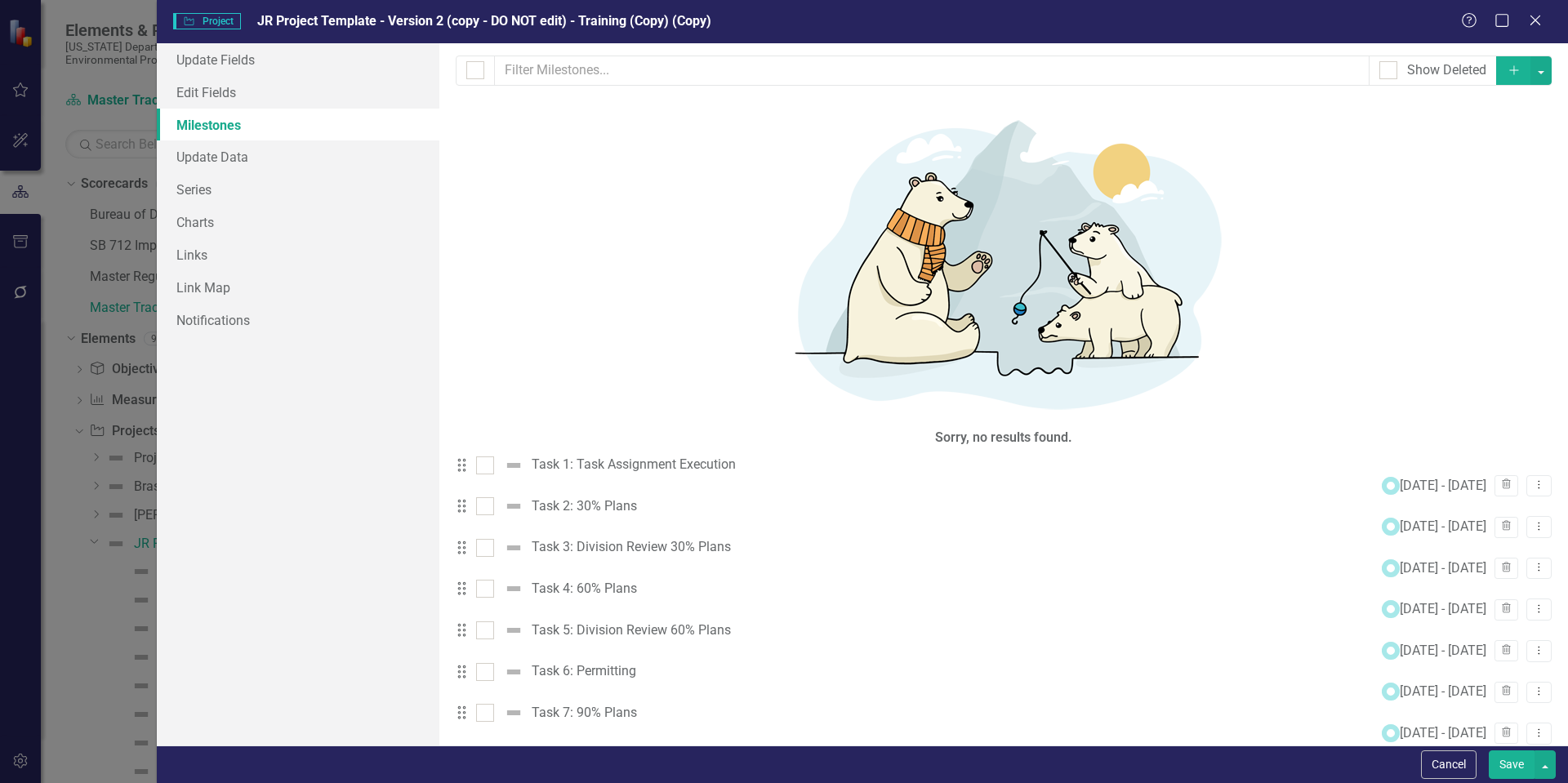
drag, startPoint x: 814, startPoint y: 110, endPoint x: 789, endPoint y: 205, distance: 98.2
drag, startPoint x: 917, startPoint y: 121, endPoint x: 1098, endPoint y: 193, distance: 194.8
click at [1532, 480] on icon "Dropdown Menu" at bounding box center [1539, 485] width 14 height 11
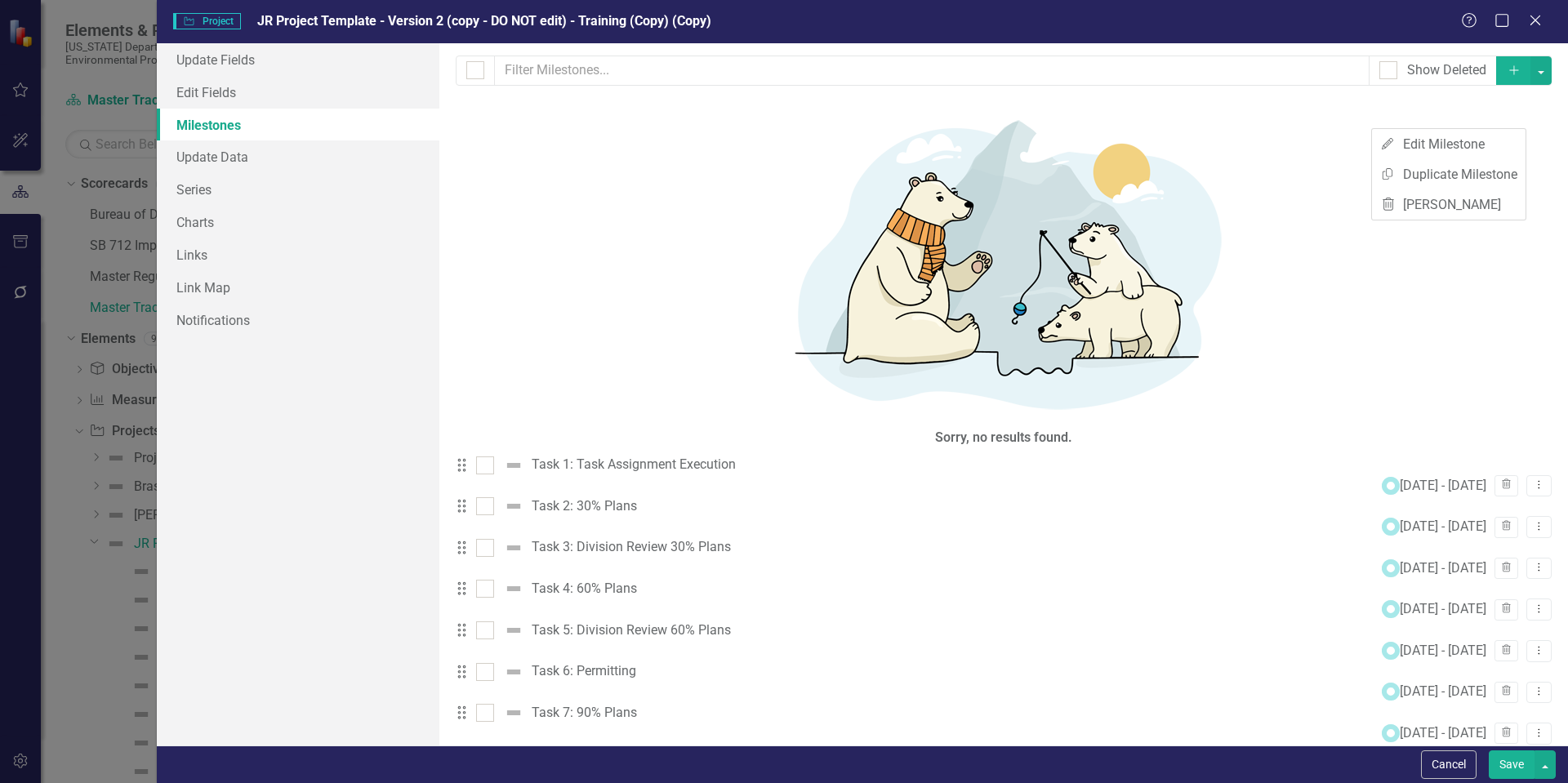
drag, startPoint x: 813, startPoint y: 170, endPoint x: 817, endPoint y: 156, distance: 14.6
click at [817, 496] on div "Drag Task 2: 30% Plans 8/30/25 - 10/7/25 Trash Dropdown Menu" at bounding box center [1003, 517] width 1095 height 42
click at [523, 496] on img at bounding box center [513, 506] width 20 height 20
click at [487, 497] on input "checkbox" at bounding box center [481, 503] width 11 height 11
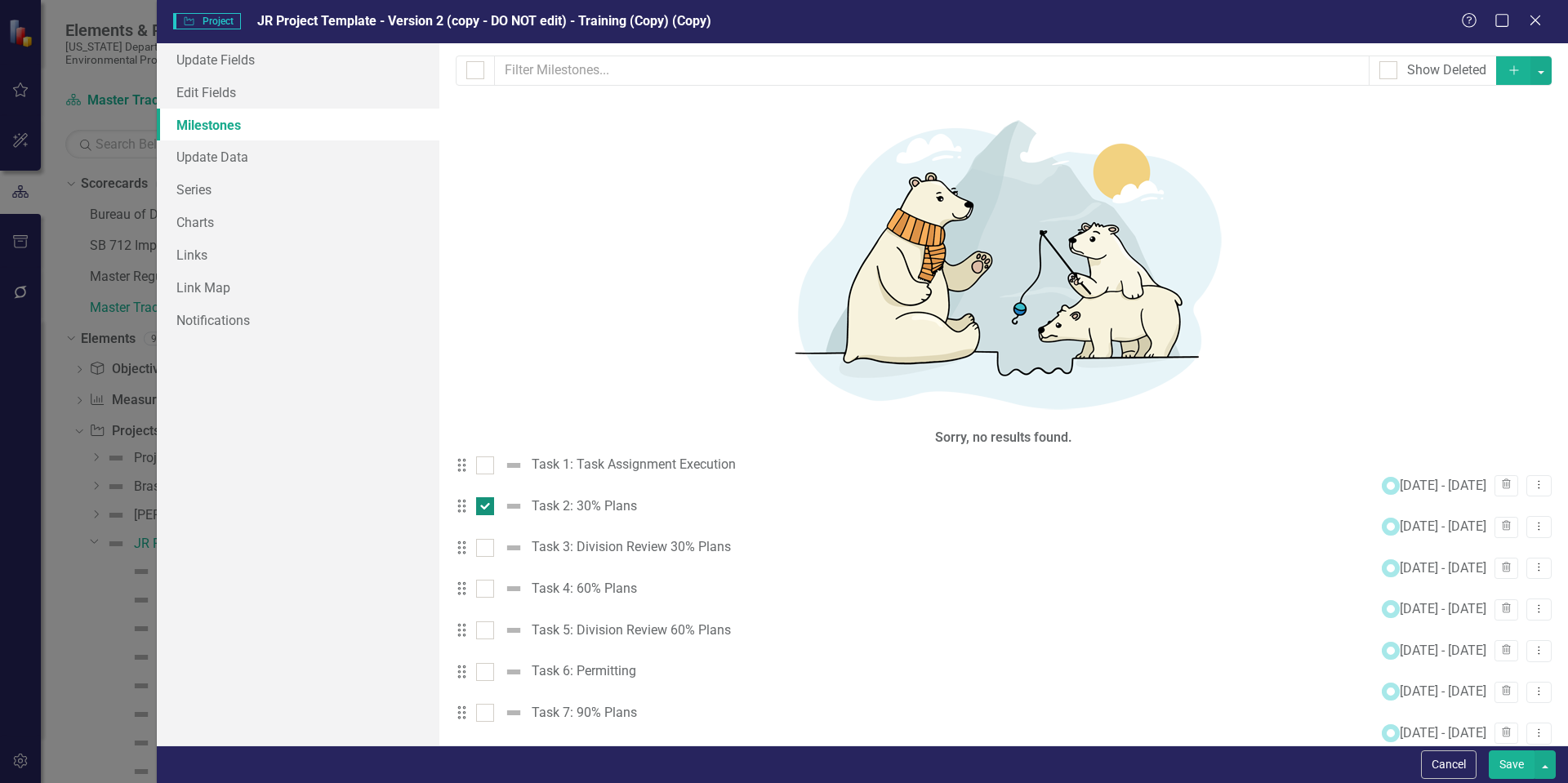
click at [523, 496] on img at bounding box center [513, 506] width 20 height 20
click at [487, 497] on input "checkbox" at bounding box center [481, 503] width 11 height 11
checkbox input "false"
click at [523, 456] on img at bounding box center [513, 465] width 20 height 20
click at [487, 456] on input "checkbox" at bounding box center [481, 462] width 11 height 11
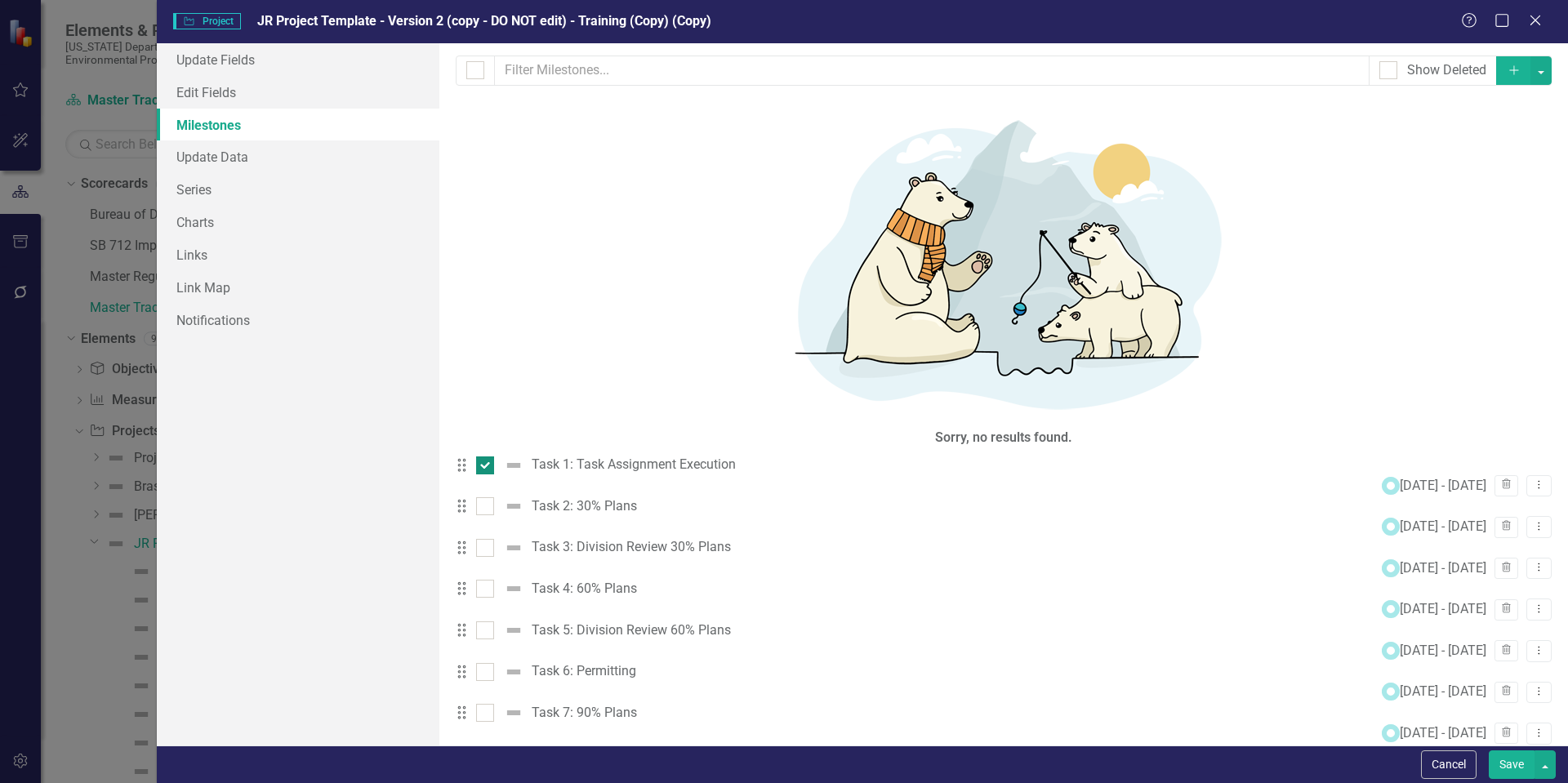
click at [523, 456] on img at bounding box center [513, 465] width 20 height 20
click at [487, 456] on input "checkbox" at bounding box center [481, 462] width 11 height 11
checkbox input "false"
click at [465, 459] on icon at bounding box center [461, 465] width 8 height 13
drag, startPoint x: 476, startPoint y: 116, endPoint x: 468, endPoint y: 138, distance: 23.4
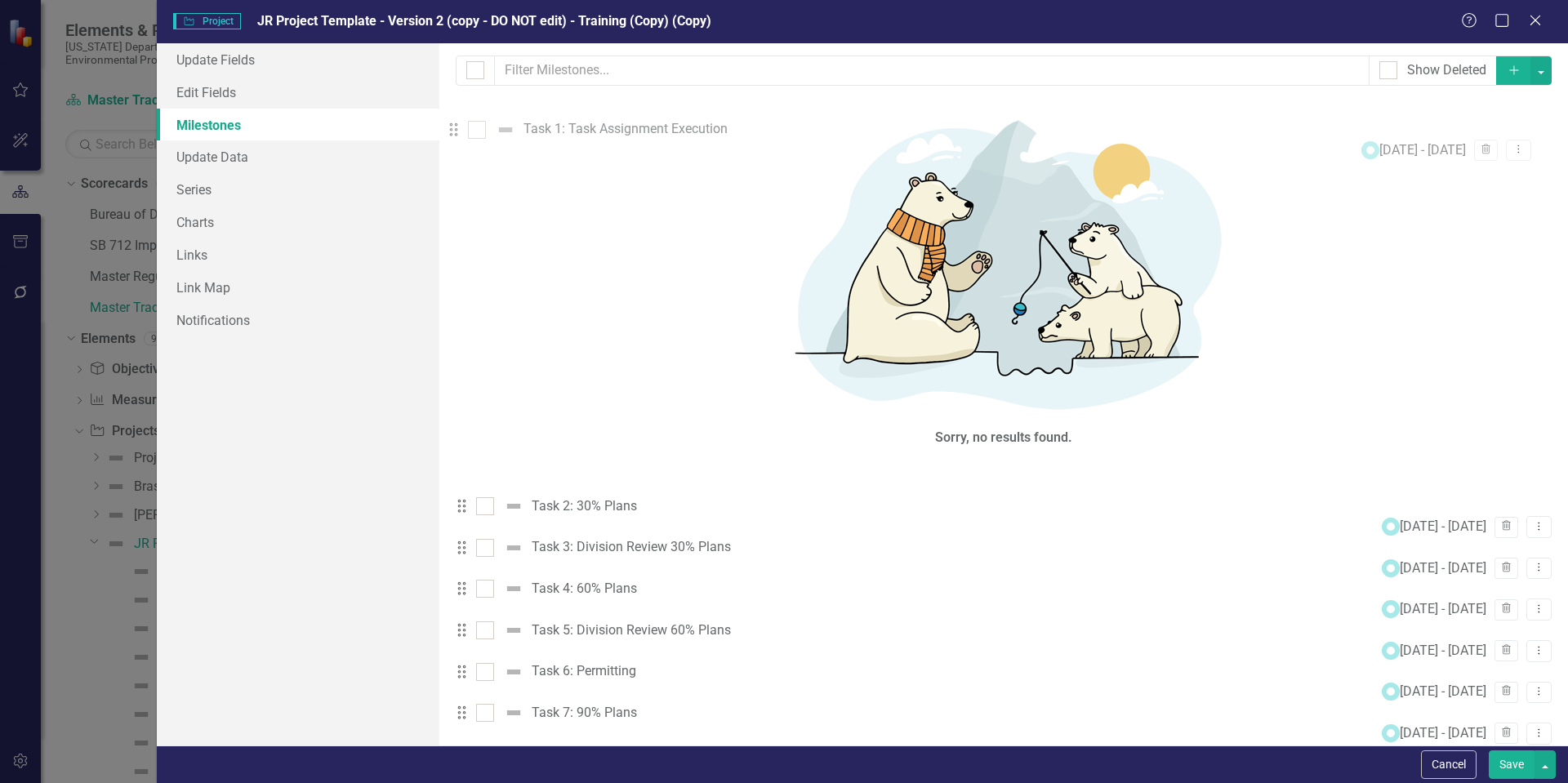
click at [262, 157] on link "Update Data" at bounding box center [297, 157] width 282 height 33
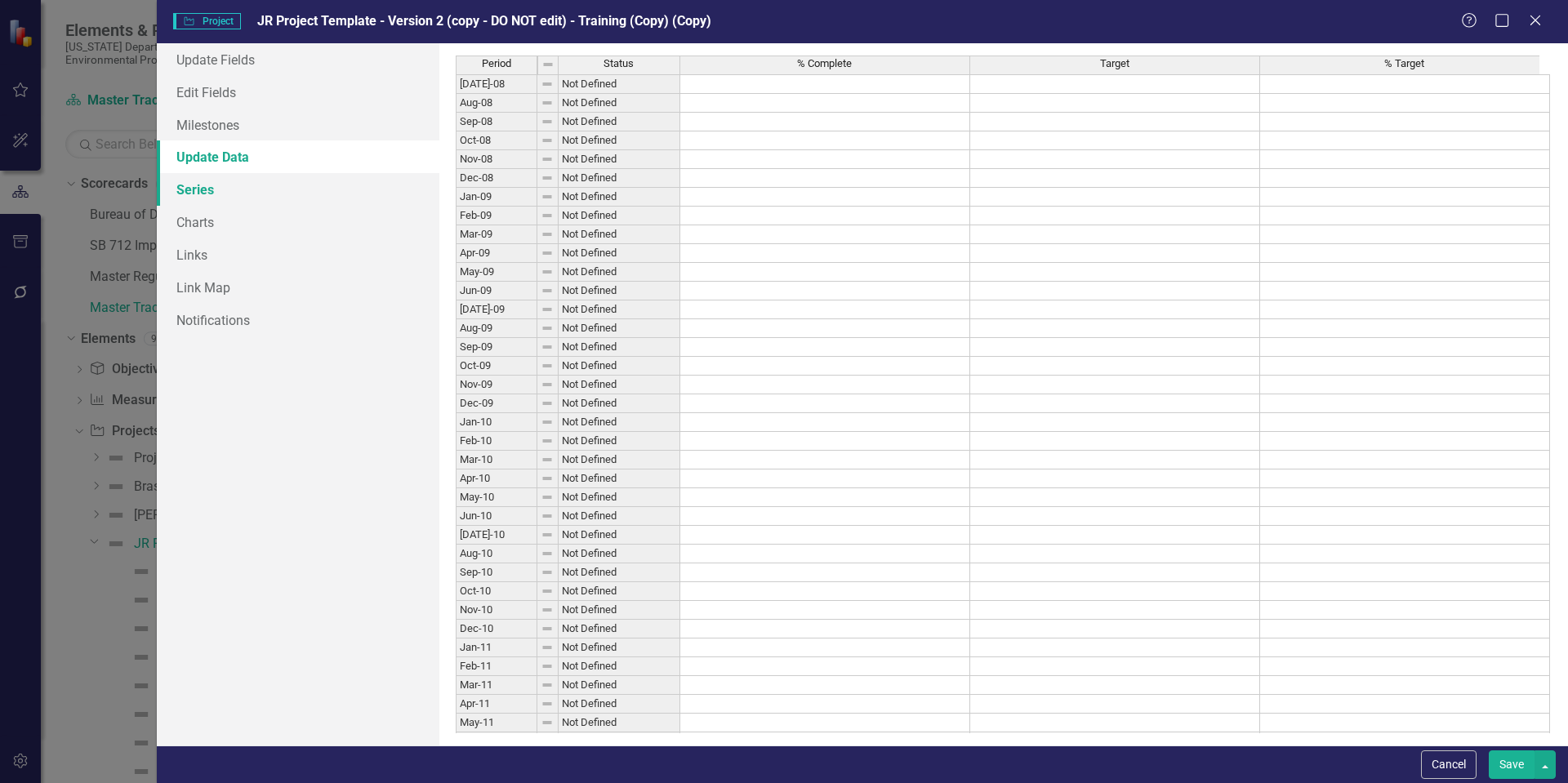
click at [235, 193] on link "Series" at bounding box center [297, 190] width 282 height 33
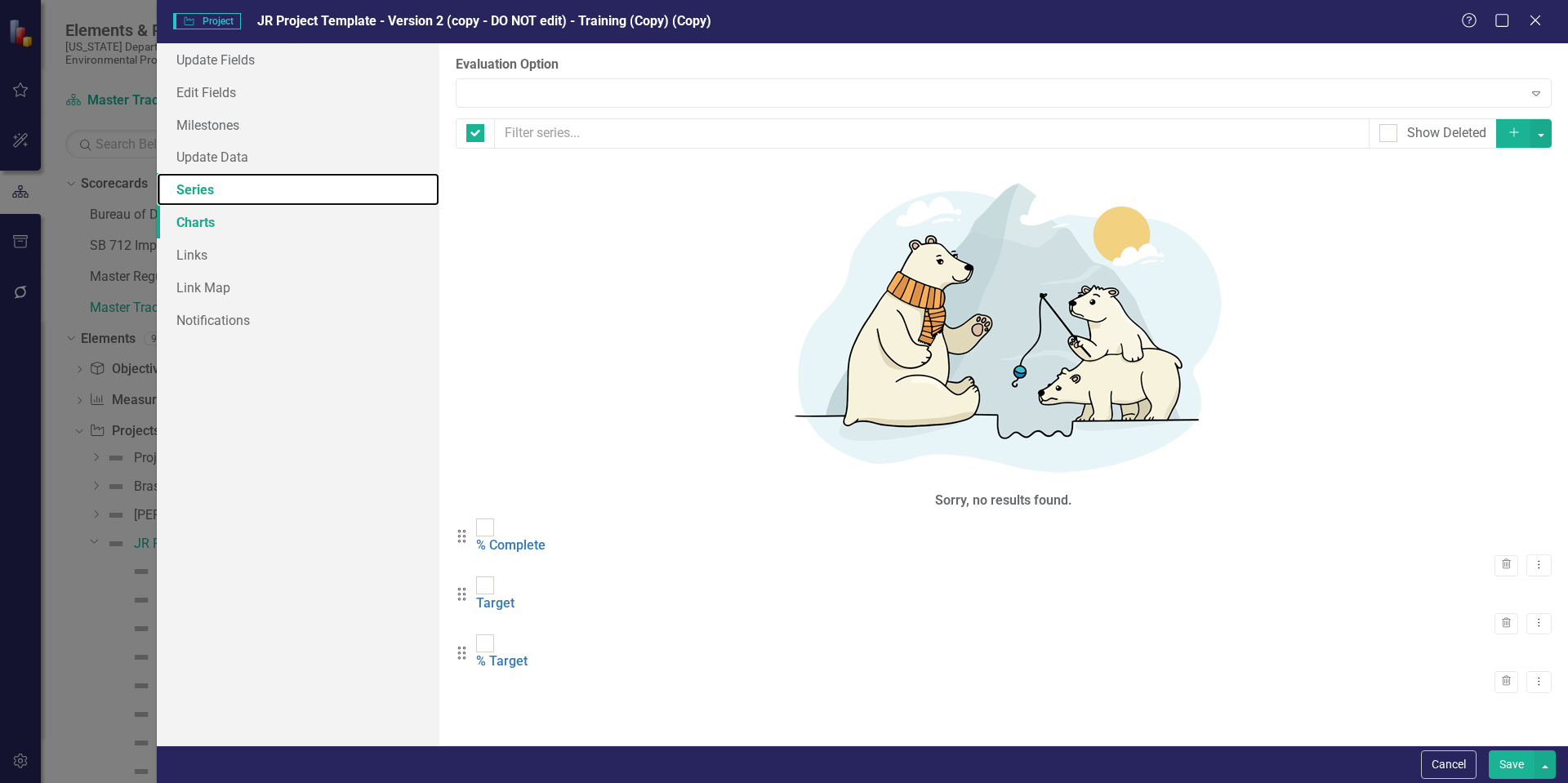
checkbox input "false"
click at [224, 222] on link "Charts" at bounding box center [297, 222] width 282 height 33
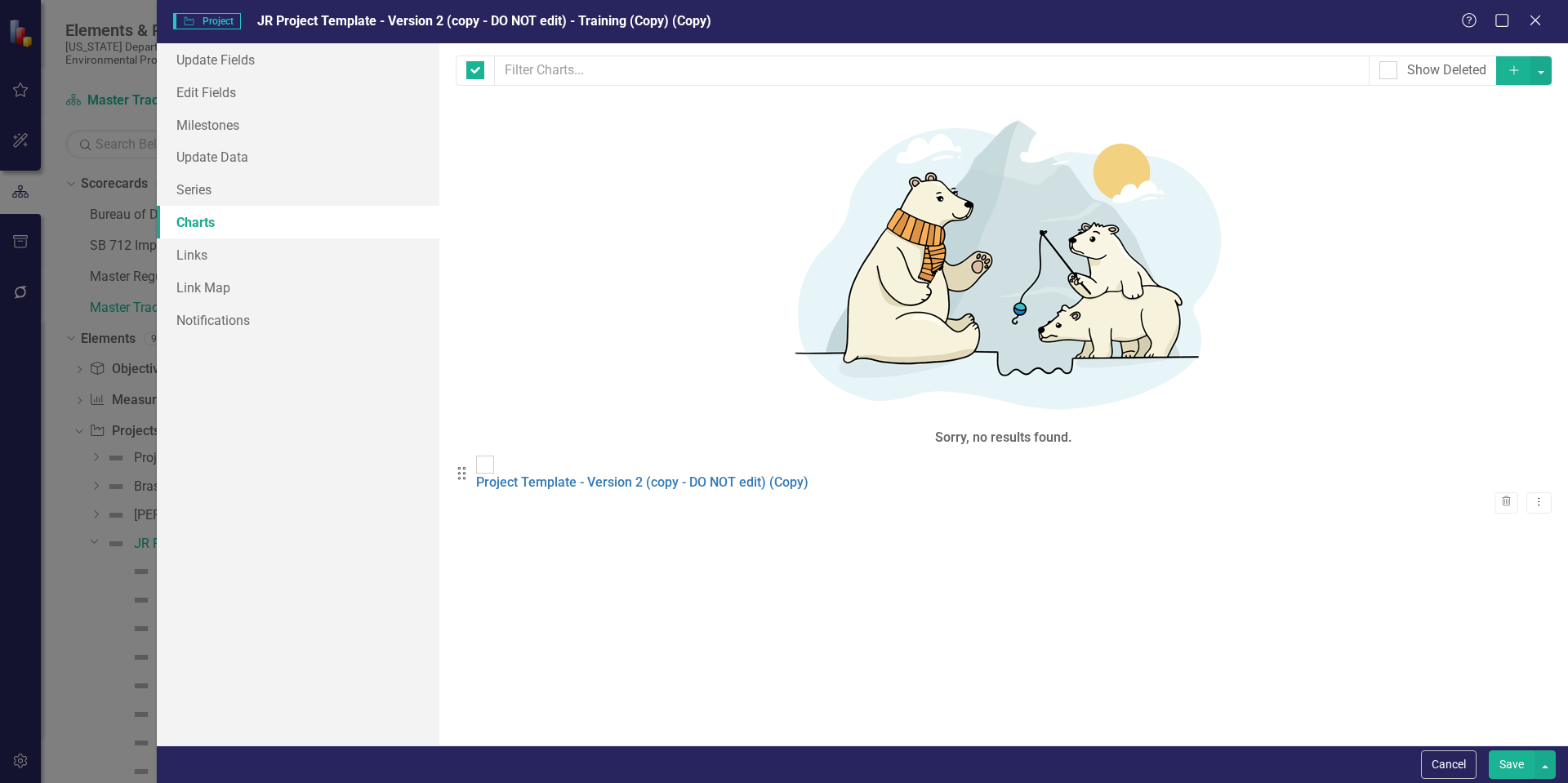
checkbox input "false"
click at [248, 64] on link "Update Fields" at bounding box center [297, 60] width 282 height 33
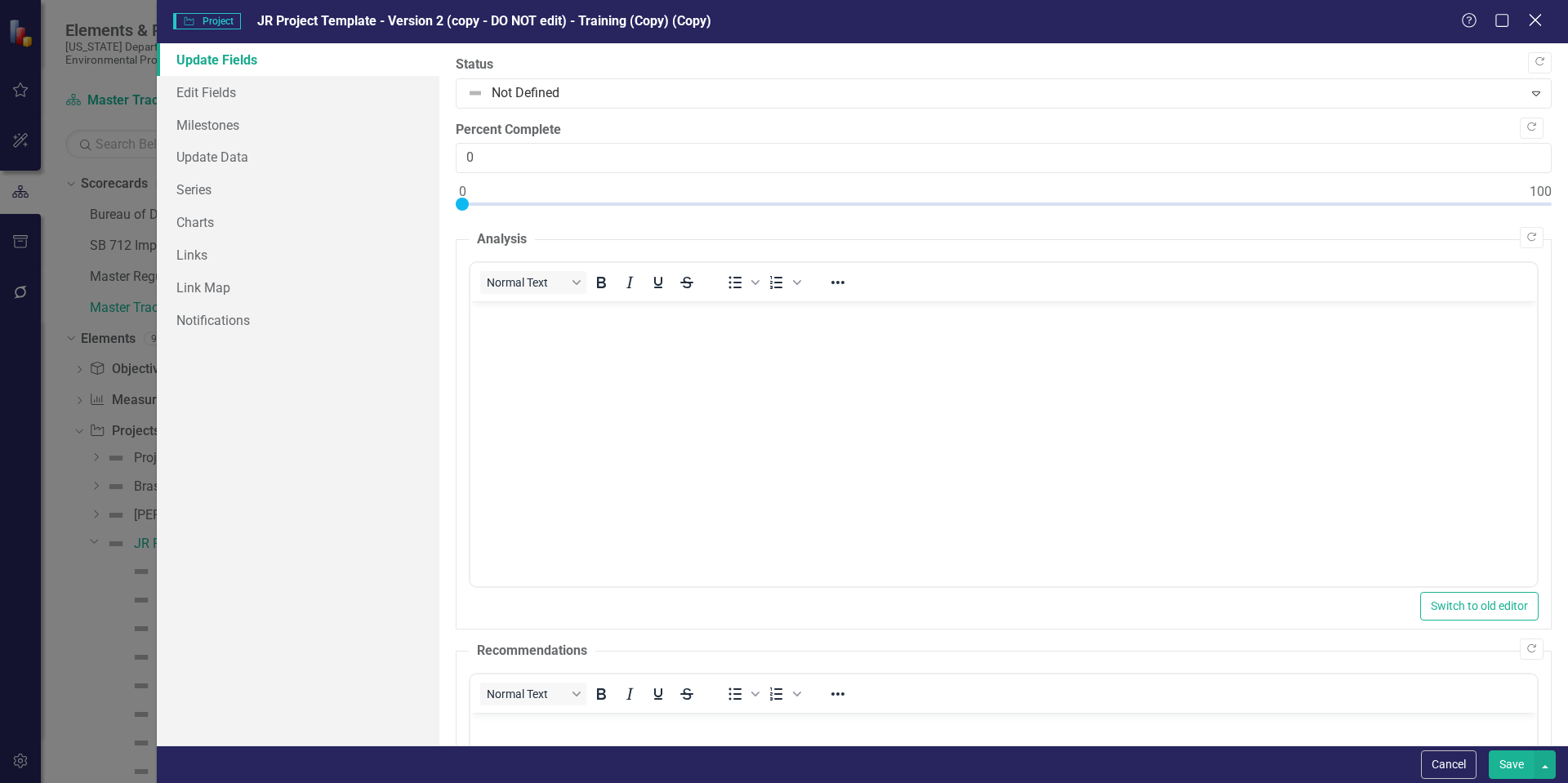
click at [1532, 24] on icon at bounding box center [1535, 20] width 12 height 12
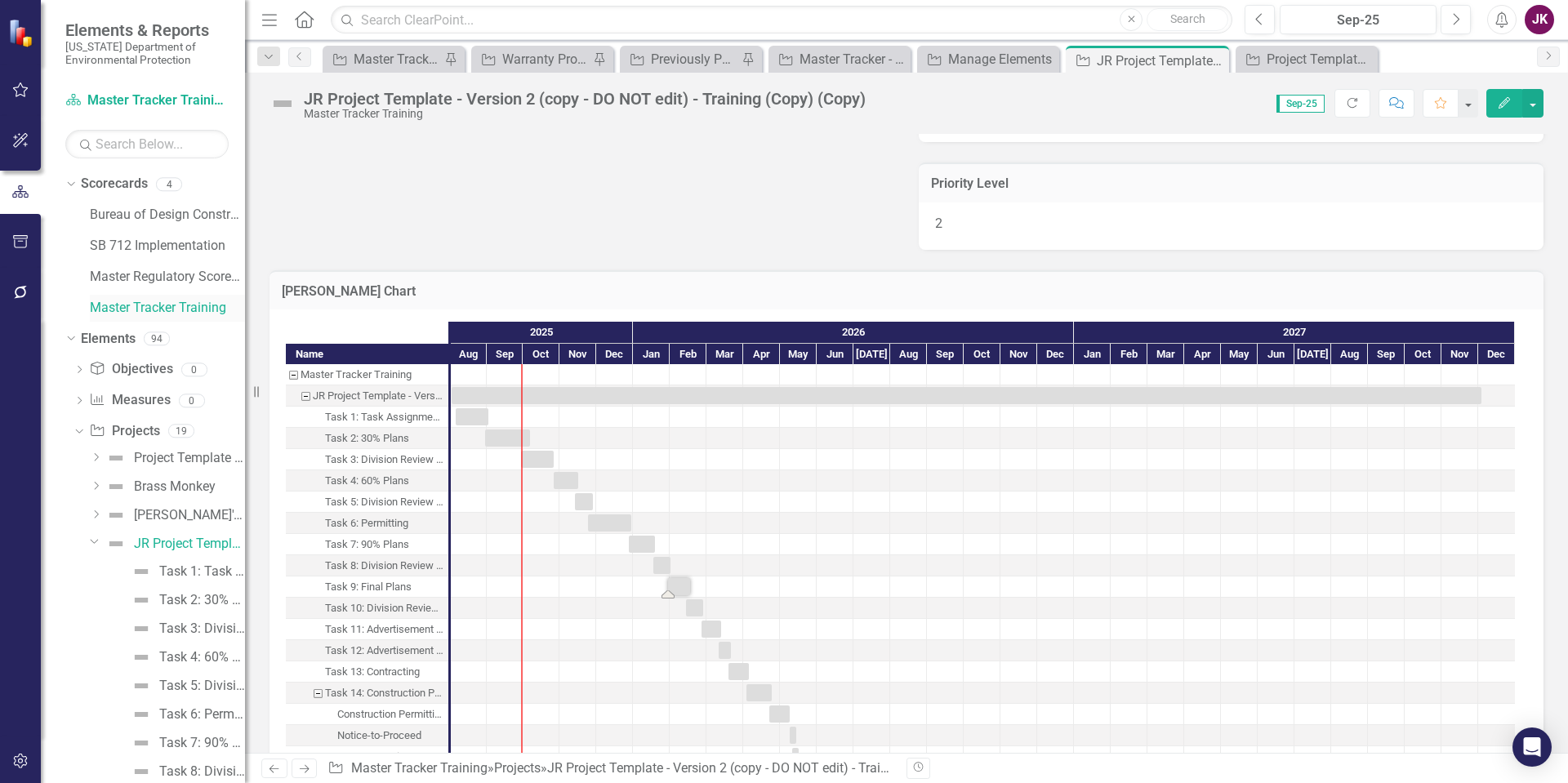
click at [162, 304] on link "Master Tracker Training" at bounding box center [167, 308] width 155 height 19
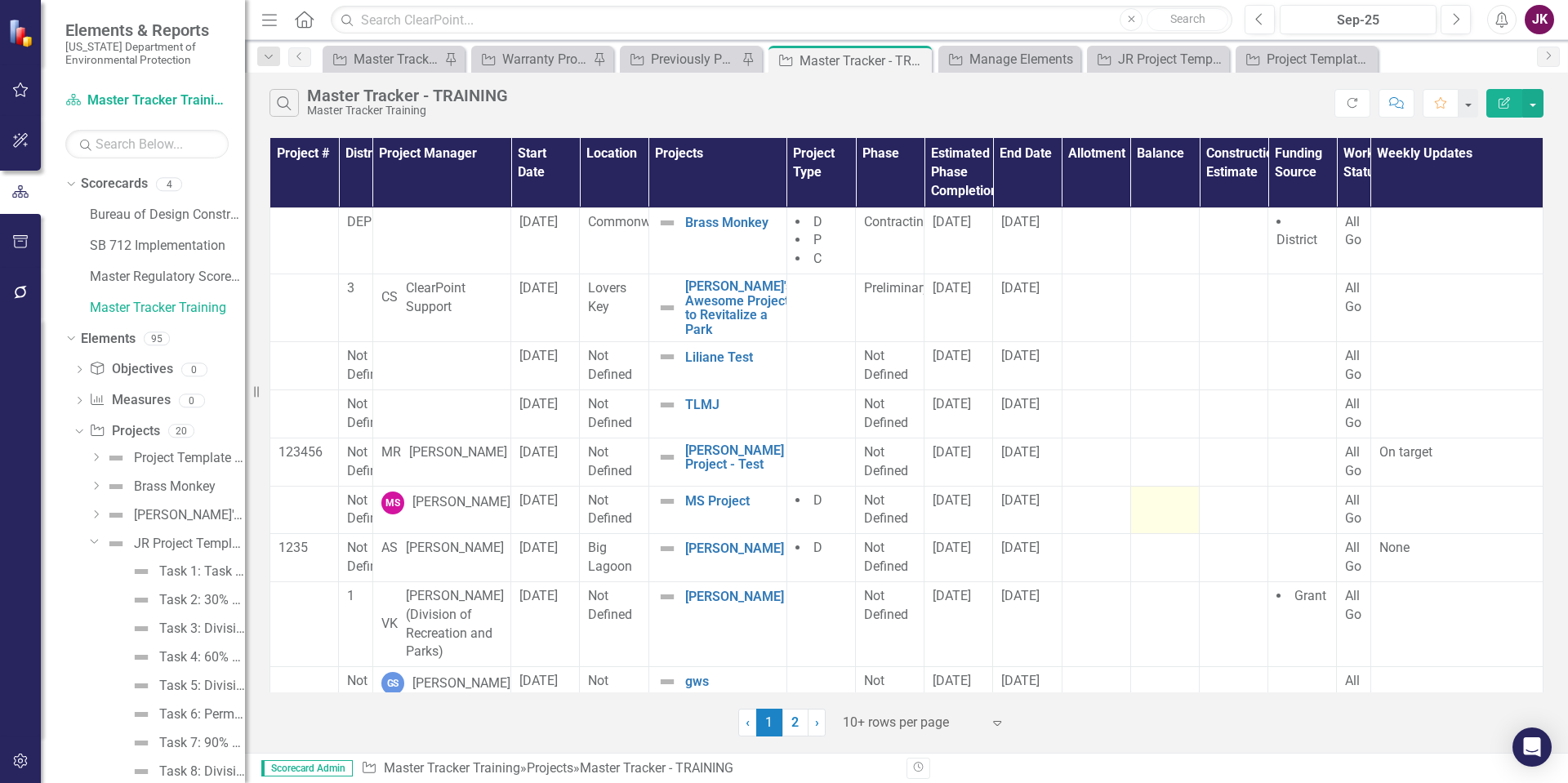
drag, startPoint x: 1473, startPoint y: 581, endPoint x: 1128, endPoint y: 500, distance: 354.4
click at [1130, 500] on td at bounding box center [1164, 510] width 69 height 48
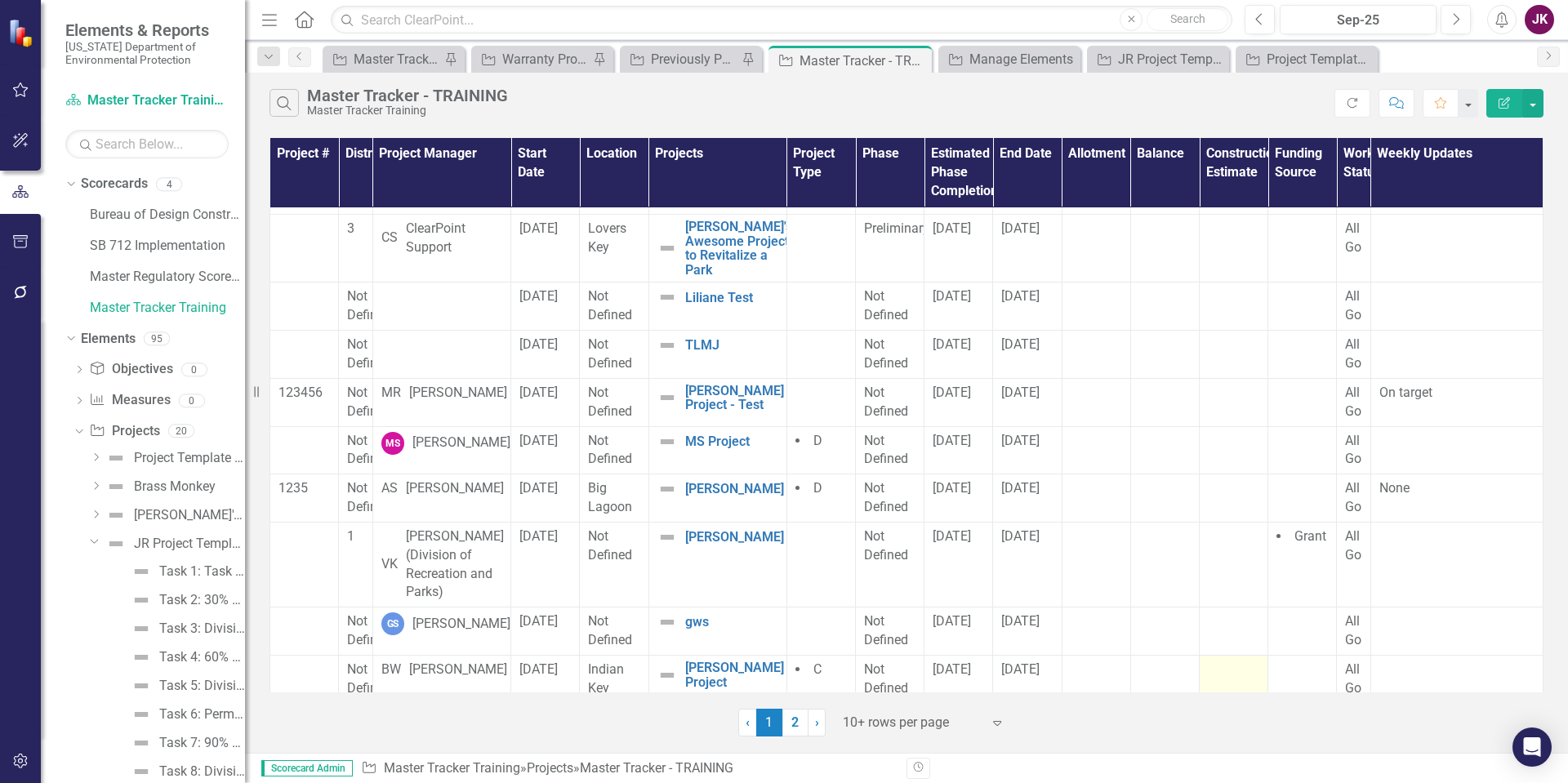
scroll to position [85, 0]
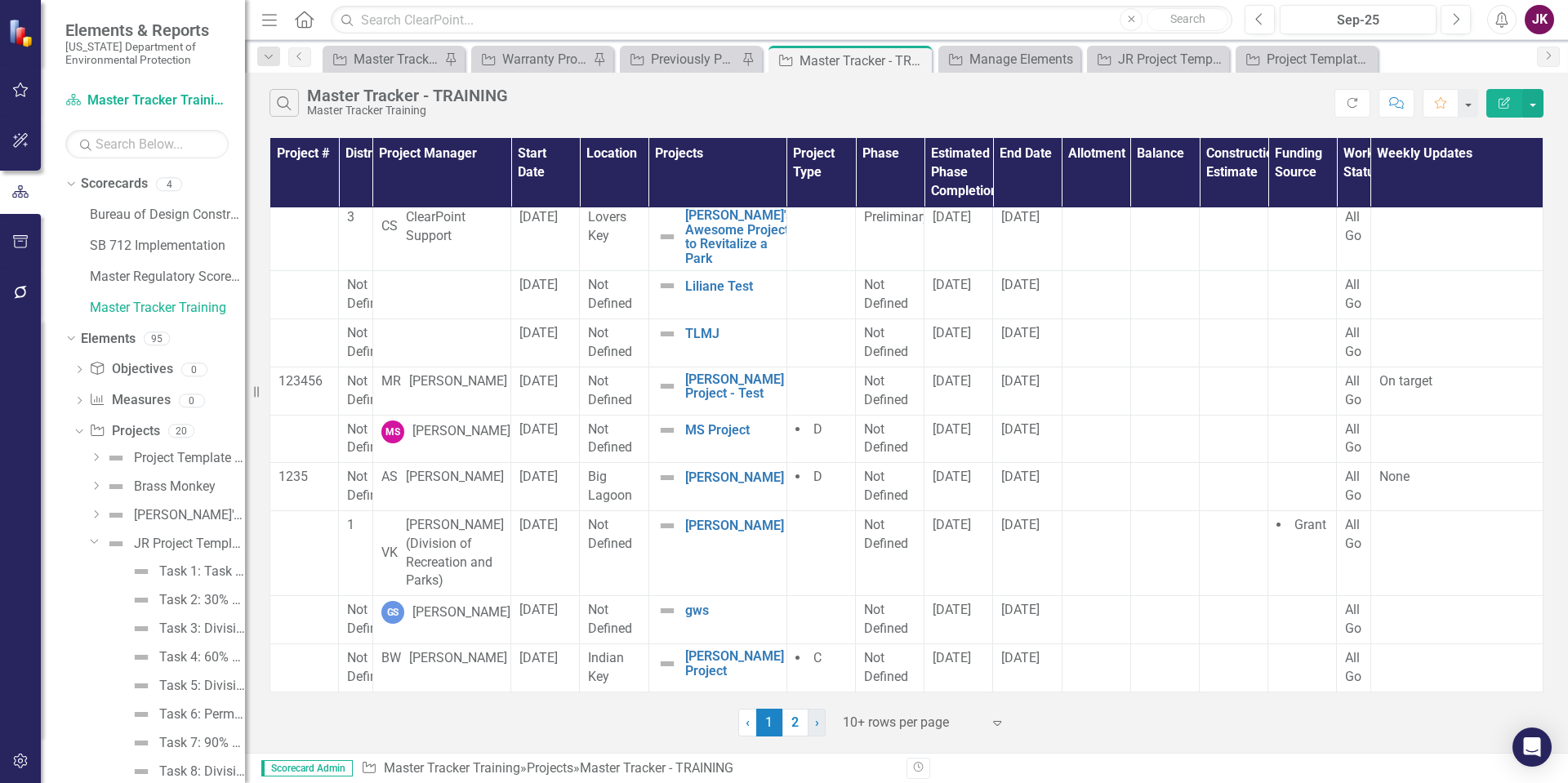
click at [818, 722] on span "›" at bounding box center [817, 722] width 4 height 15
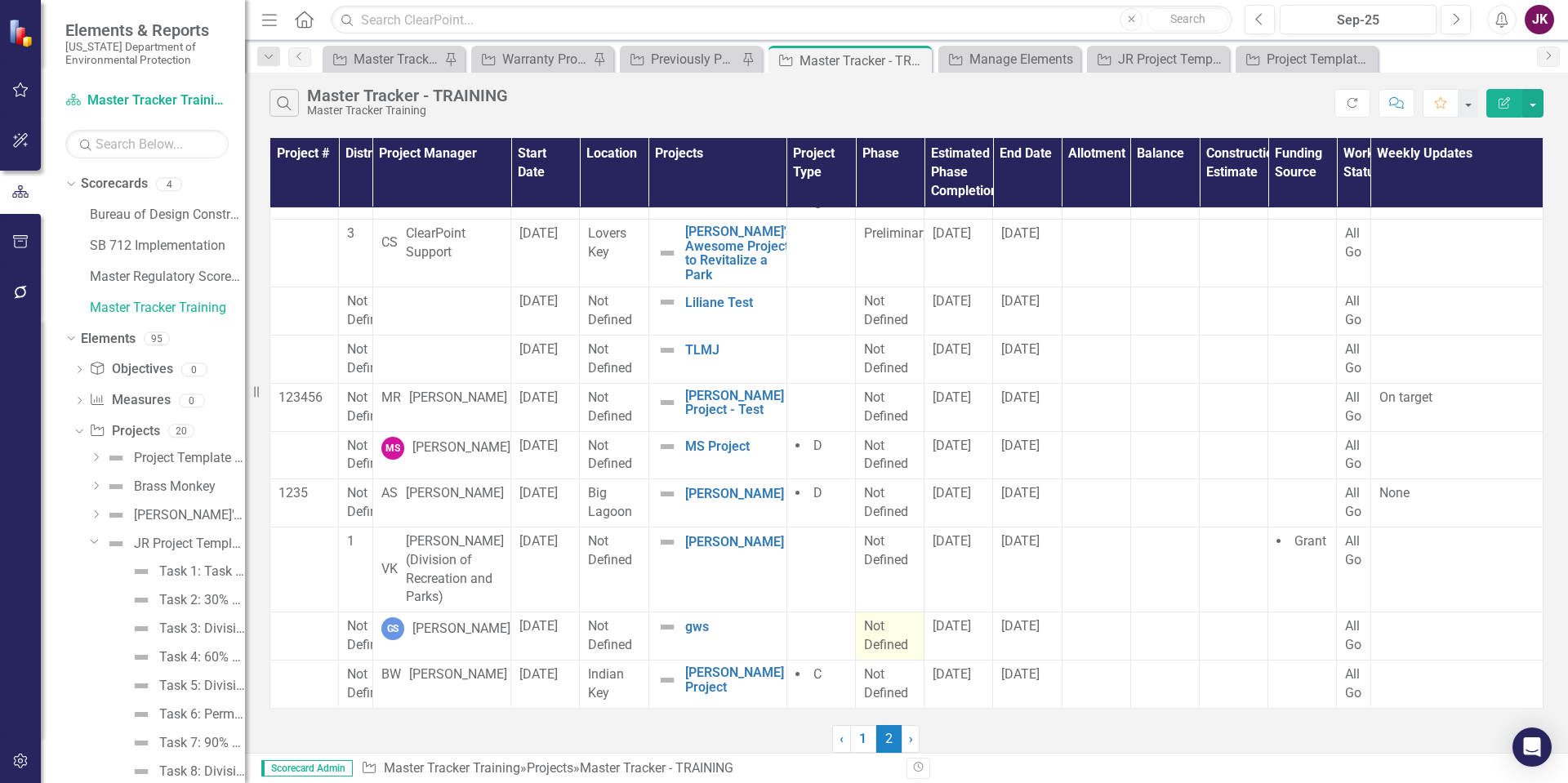
scroll to position [0, 0]
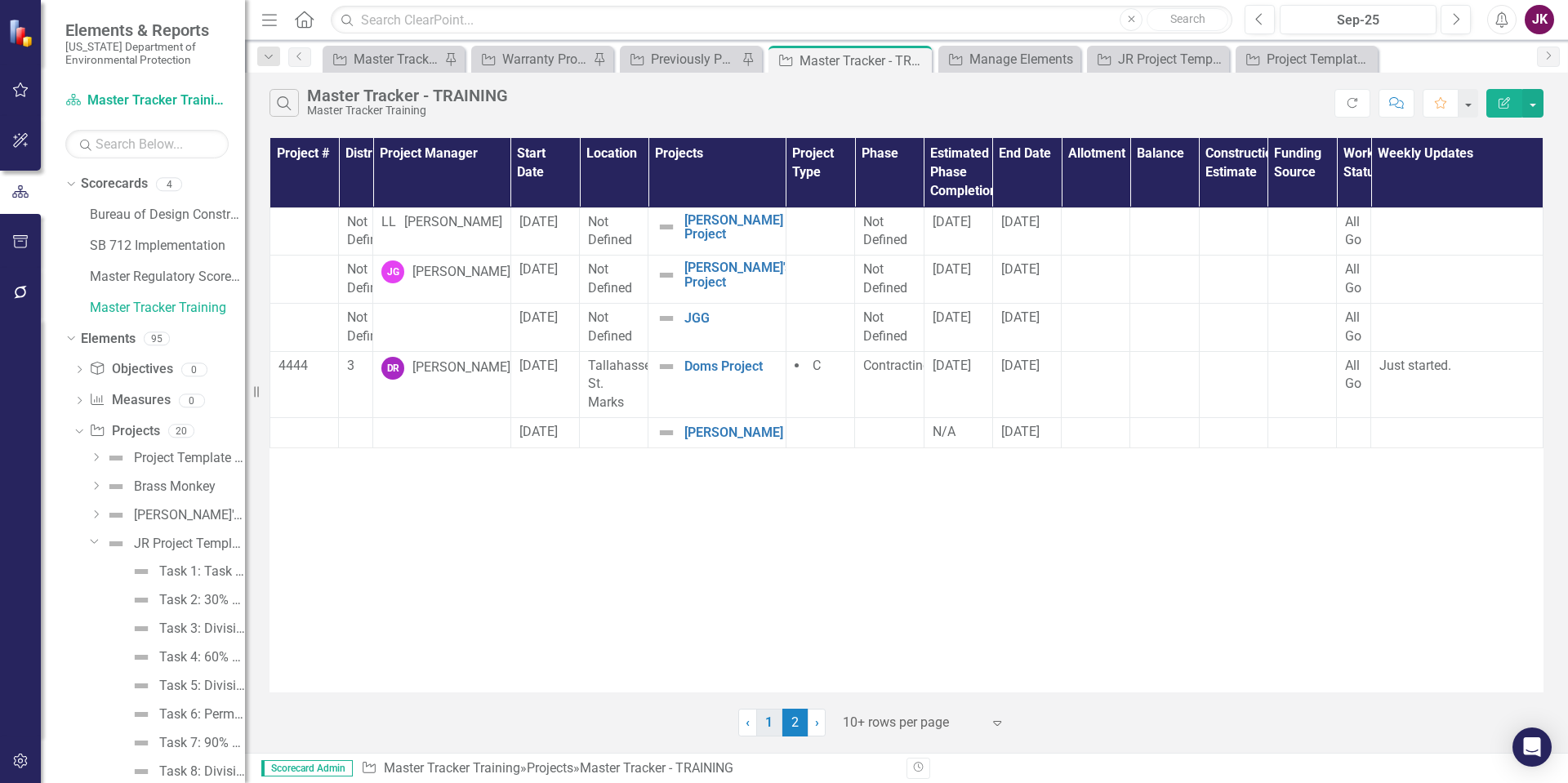
click at [772, 728] on link "1" at bounding box center [769, 722] width 26 height 28
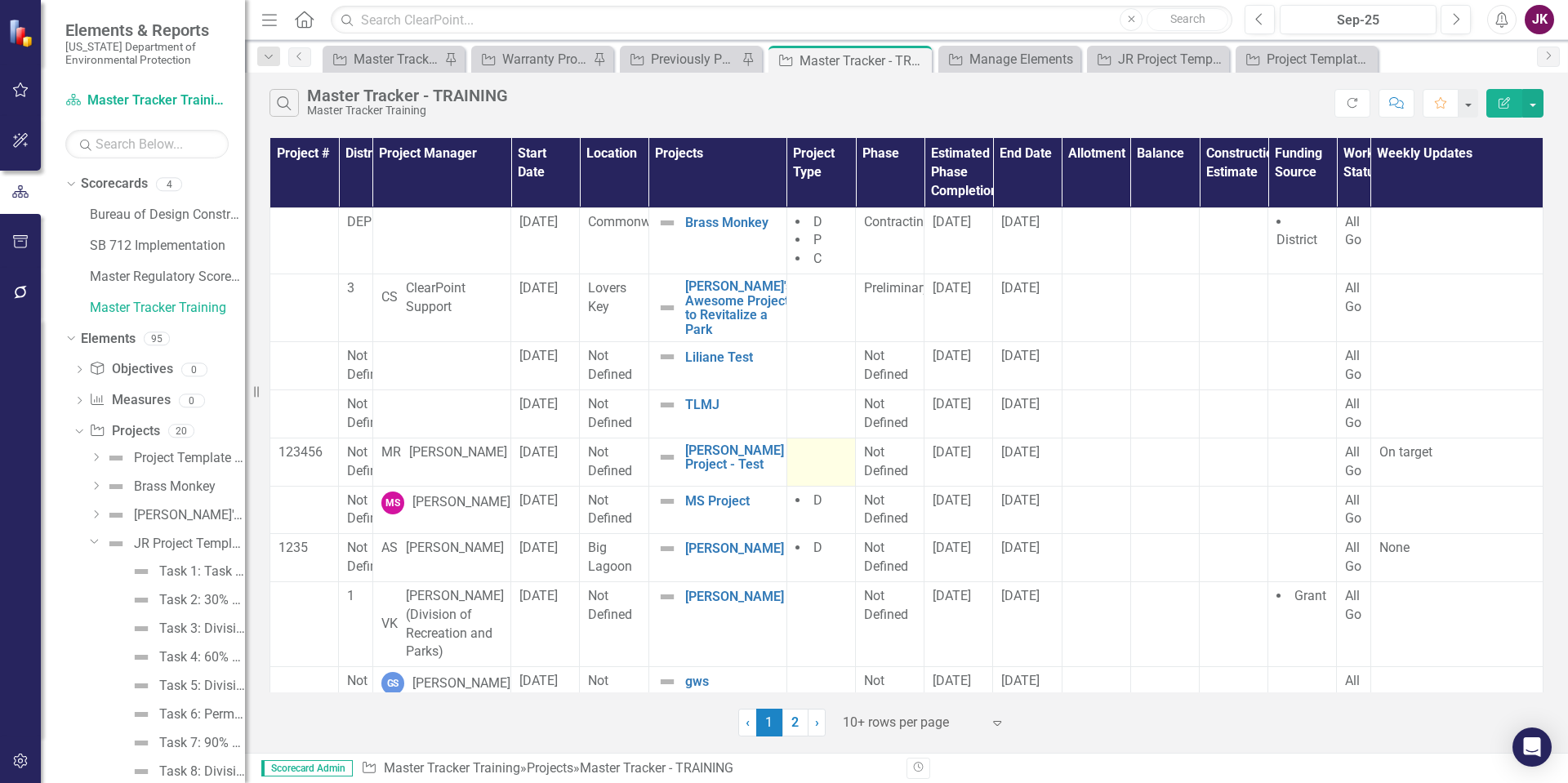
click at [841, 463] on div at bounding box center [821, 453] width 52 height 20
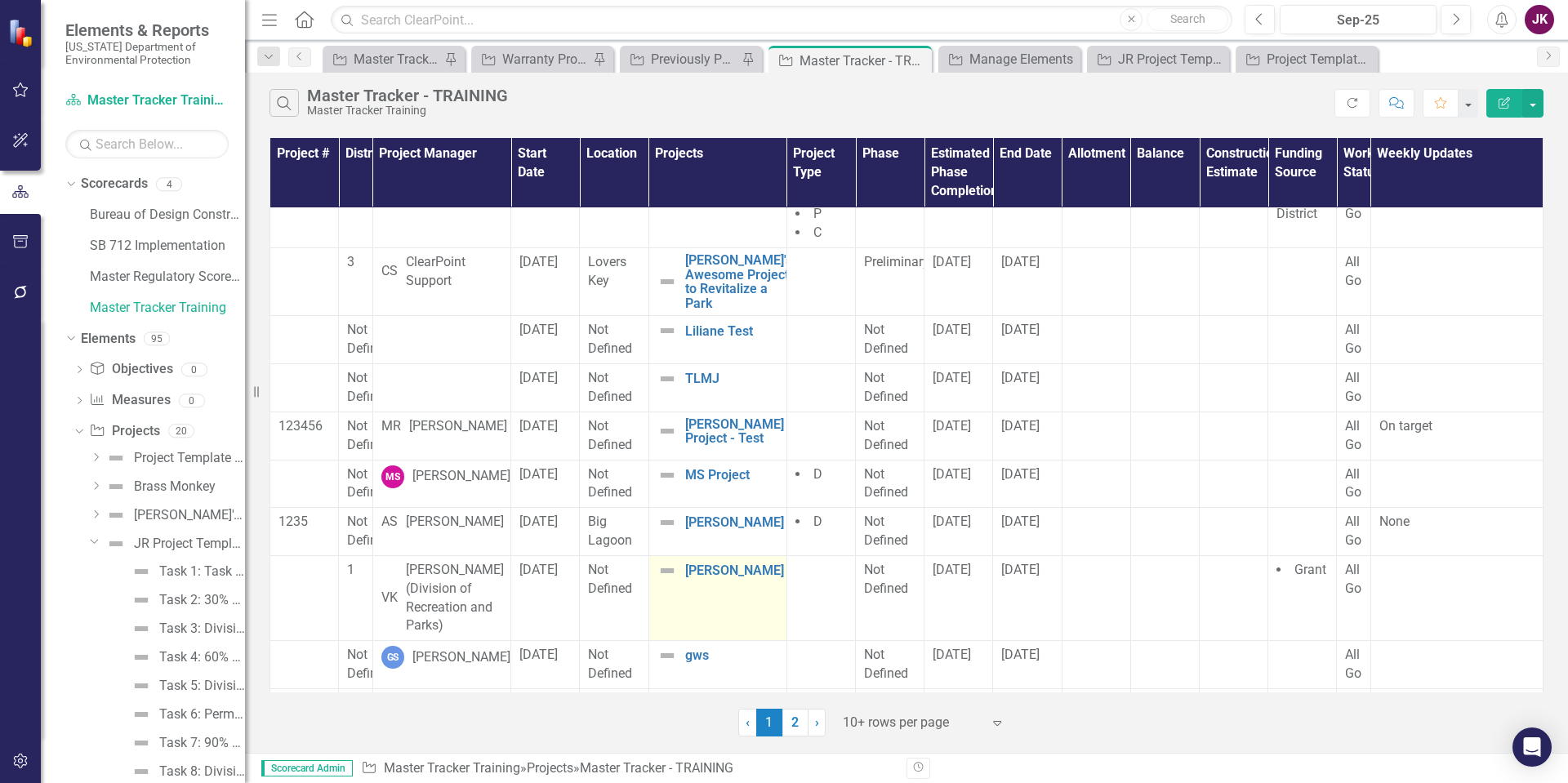
scroll to position [85, 0]
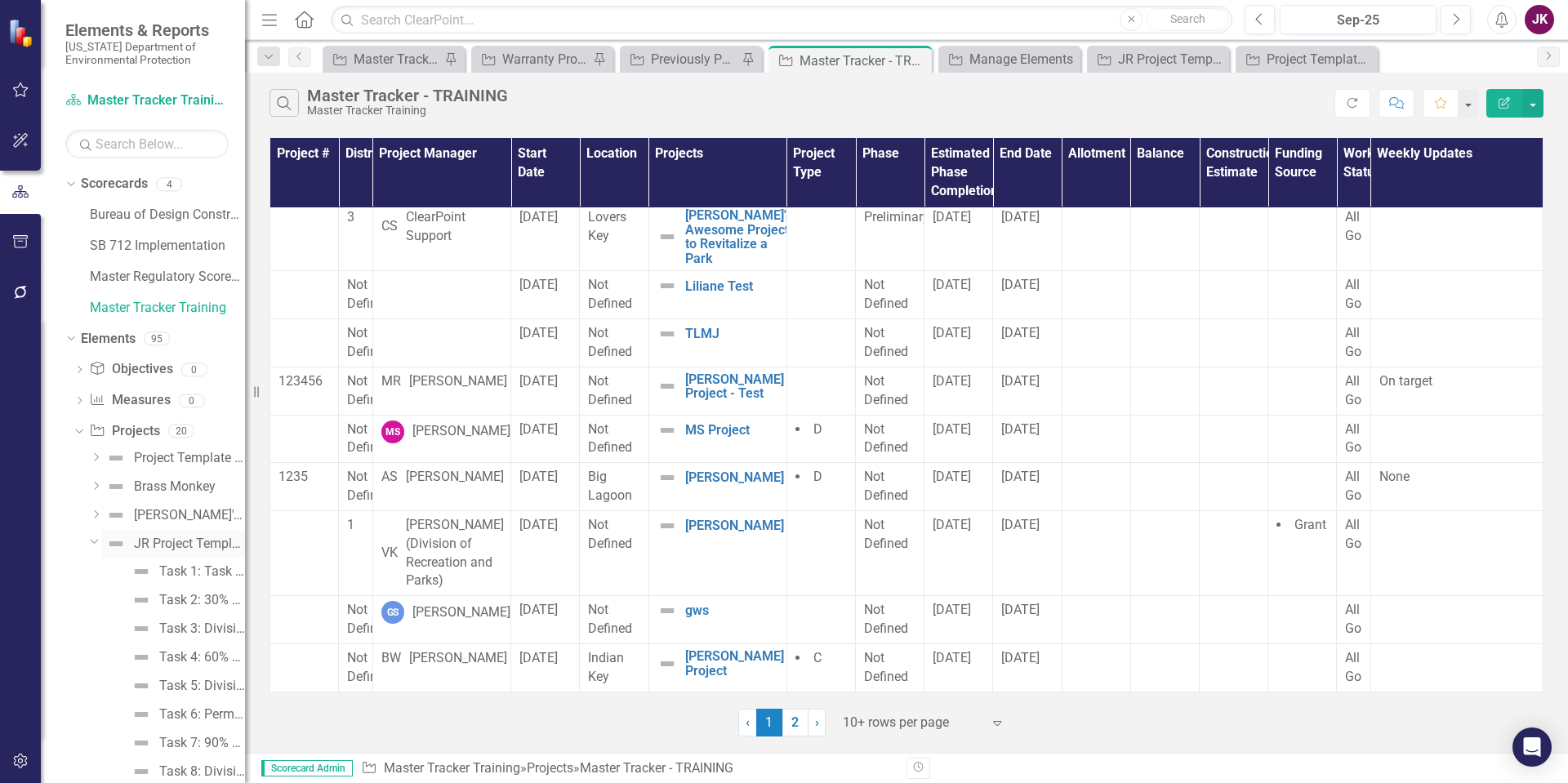
click at [202, 540] on div "JR Project Template - Version 2 (copy - DO NOT edit) - Training (Copy) (Copy)" at bounding box center [189, 544] width 111 height 15
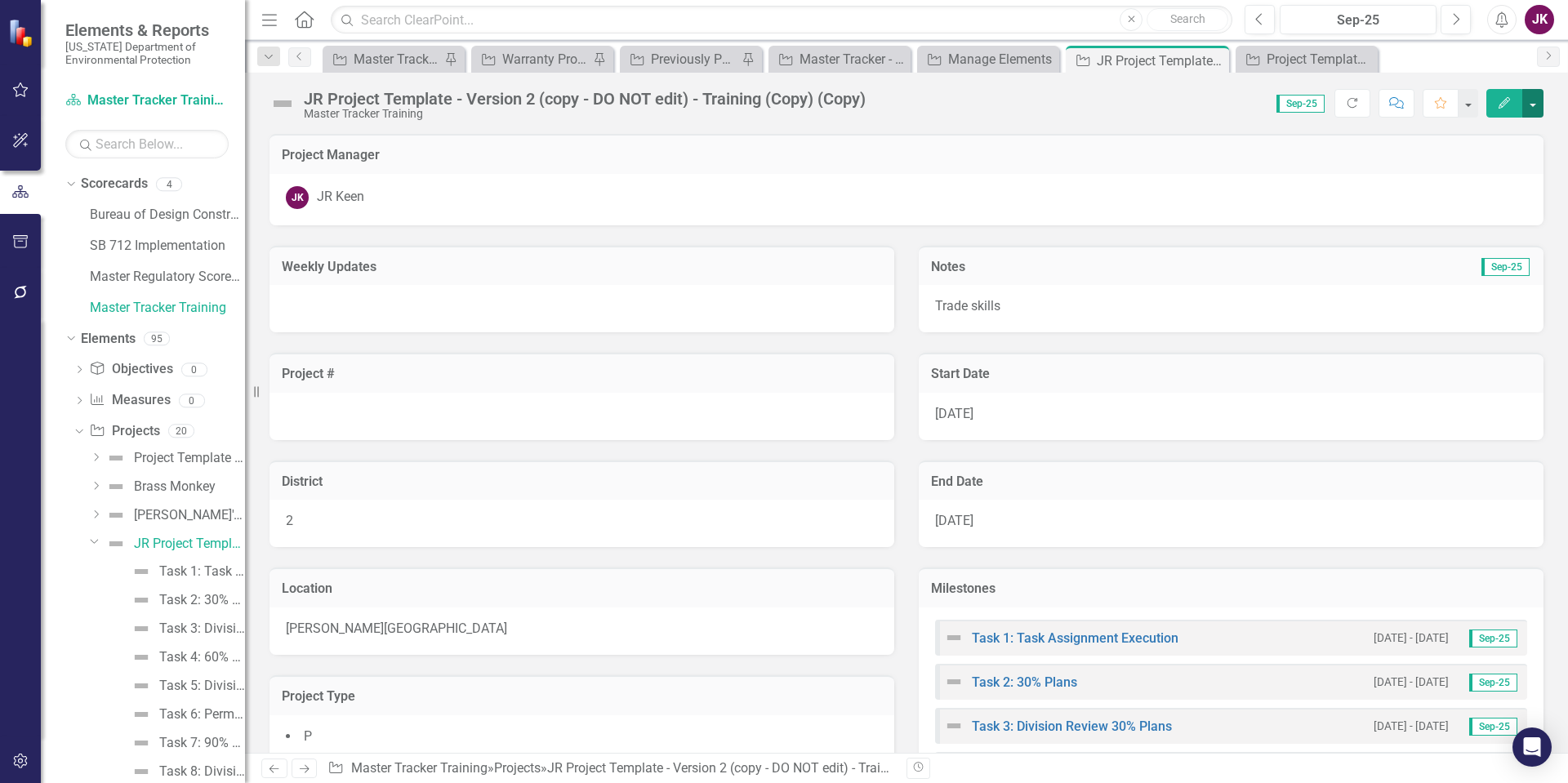
click at [1533, 106] on button "button" at bounding box center [1532, 103] width 21 height 28
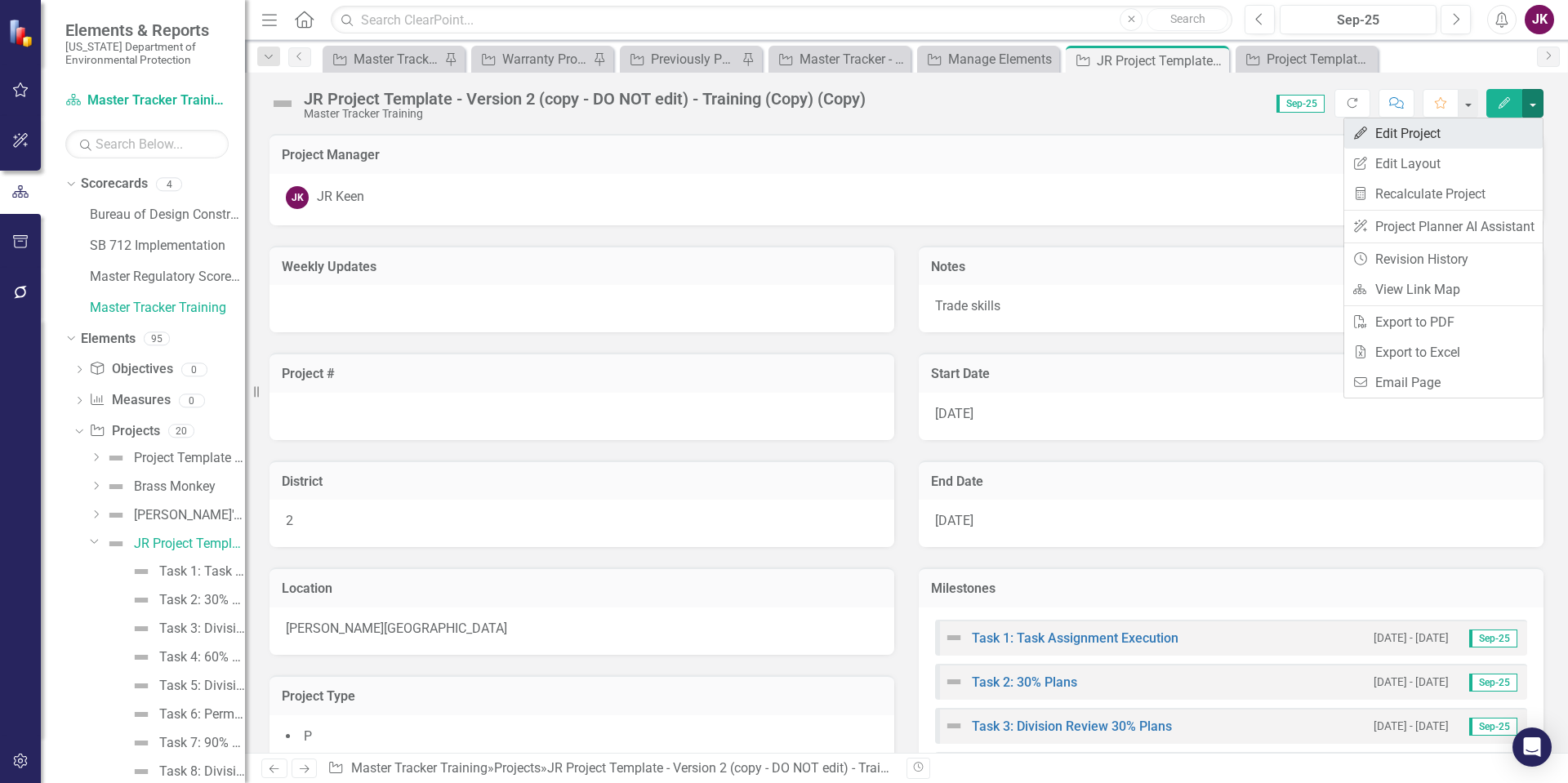
click at [1430, 124] on link "Edit Edit Project" at bounding box center [1443, 133] width 198 height 30
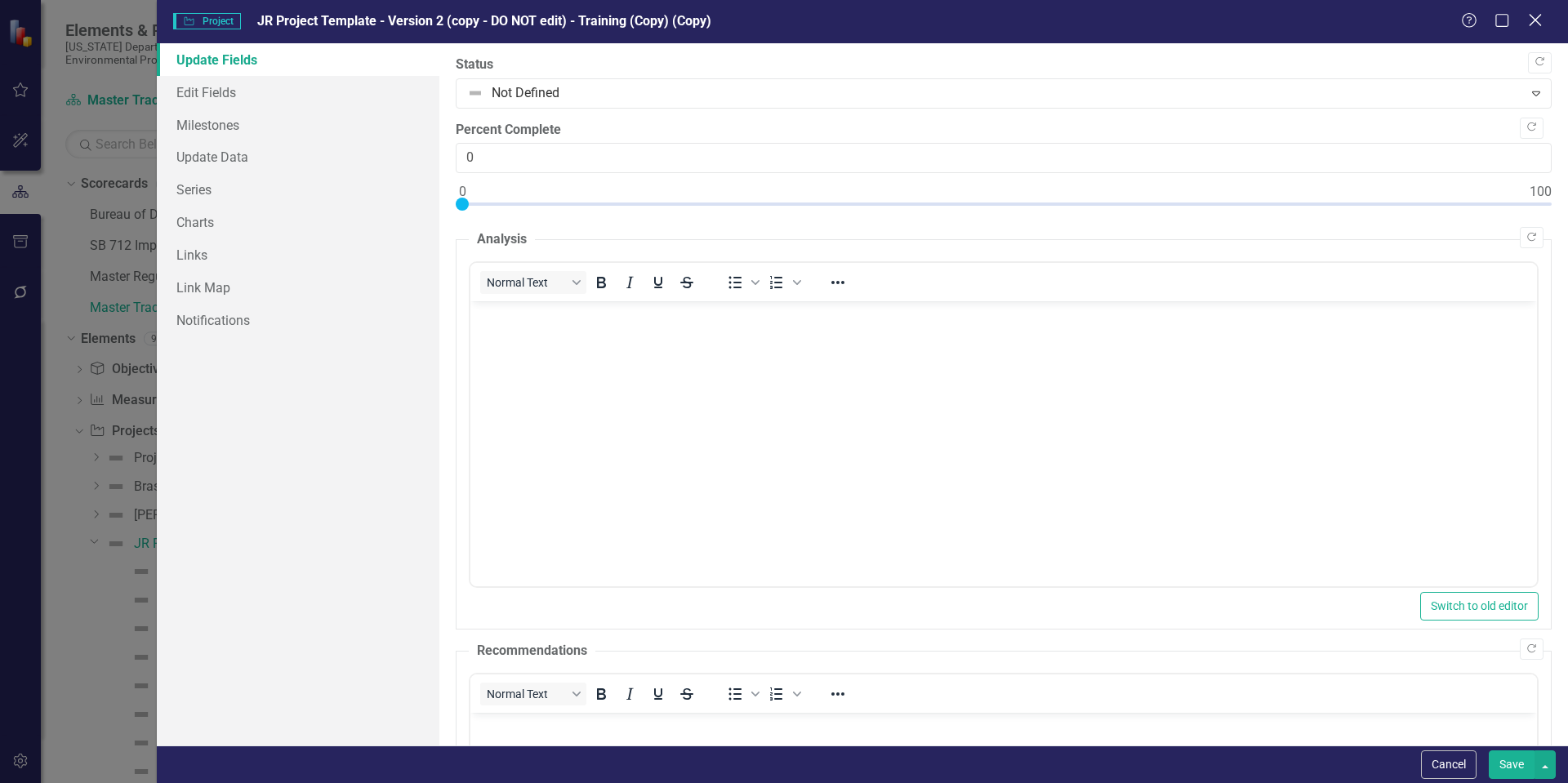
click at [1536, 29] on div "Close" at bounding box center [1534, 21] width 20 height 22
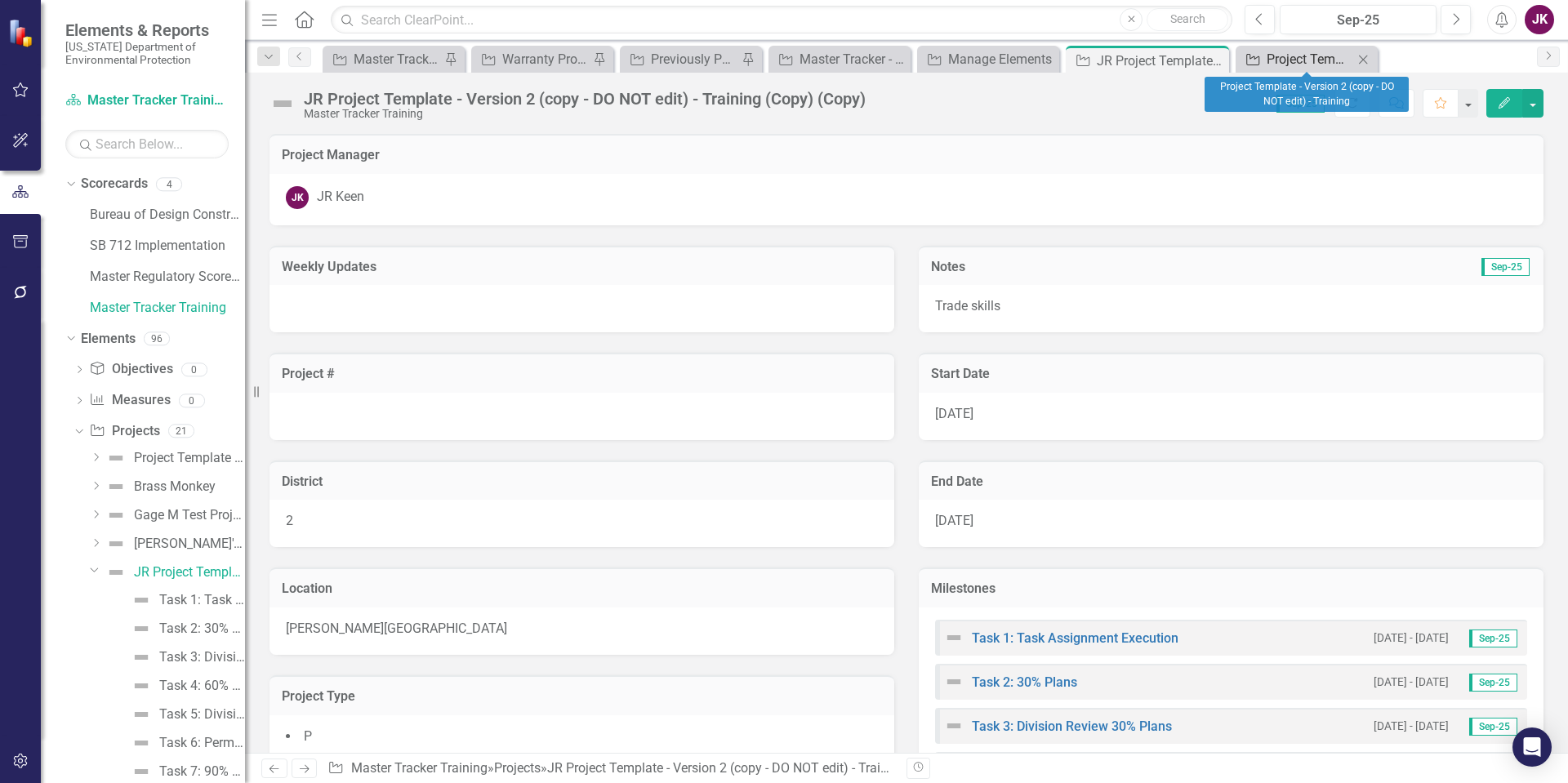
click at [1315, 57] on div "Project Template - Version 2 (copy - DO NOT edit) - Training" at bounding box center [1309, 59] width 86 height 20
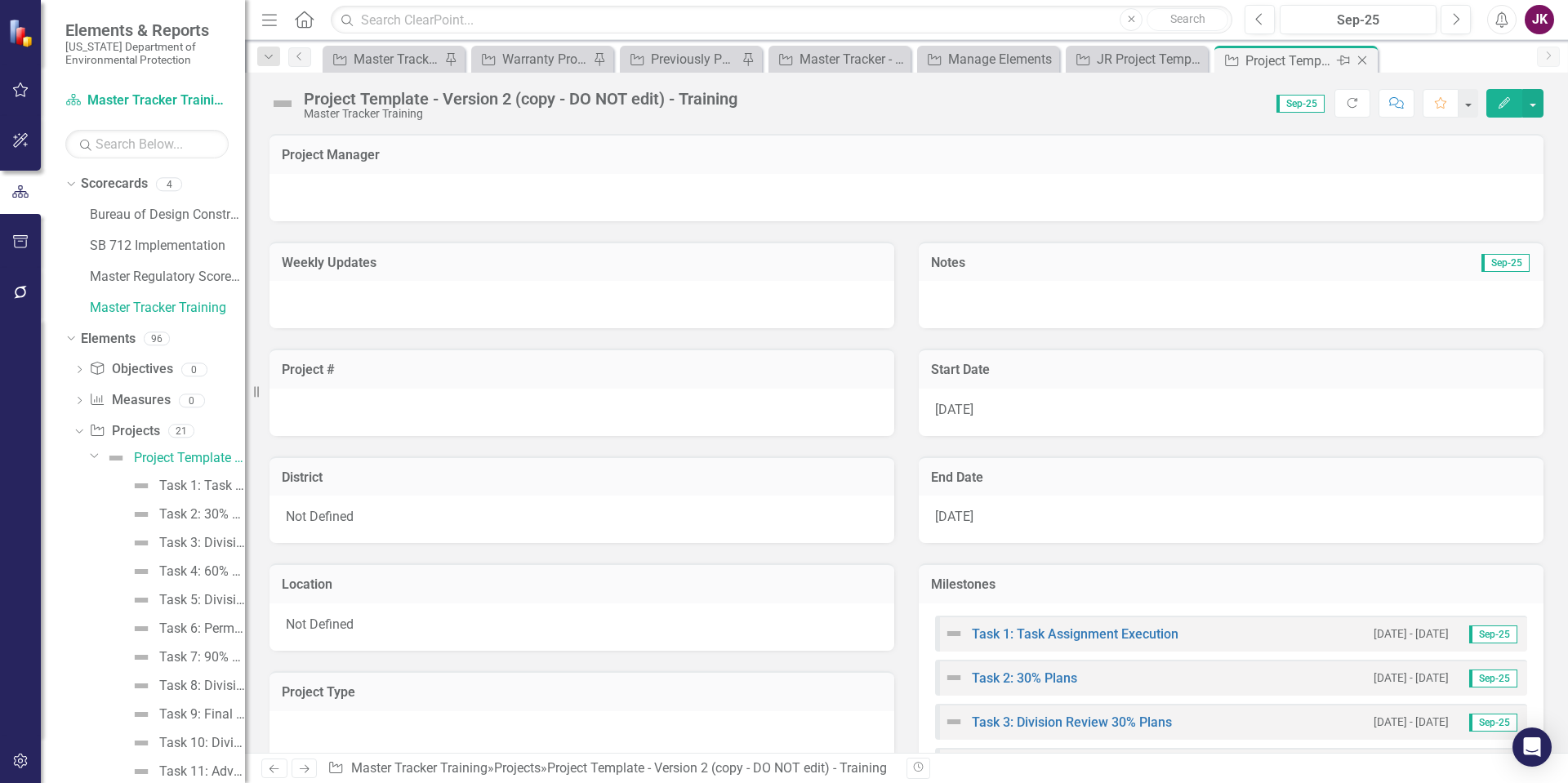
click at [1364, 57] on icon "Close" at bounding box center [1362, 61] width 16 height 13
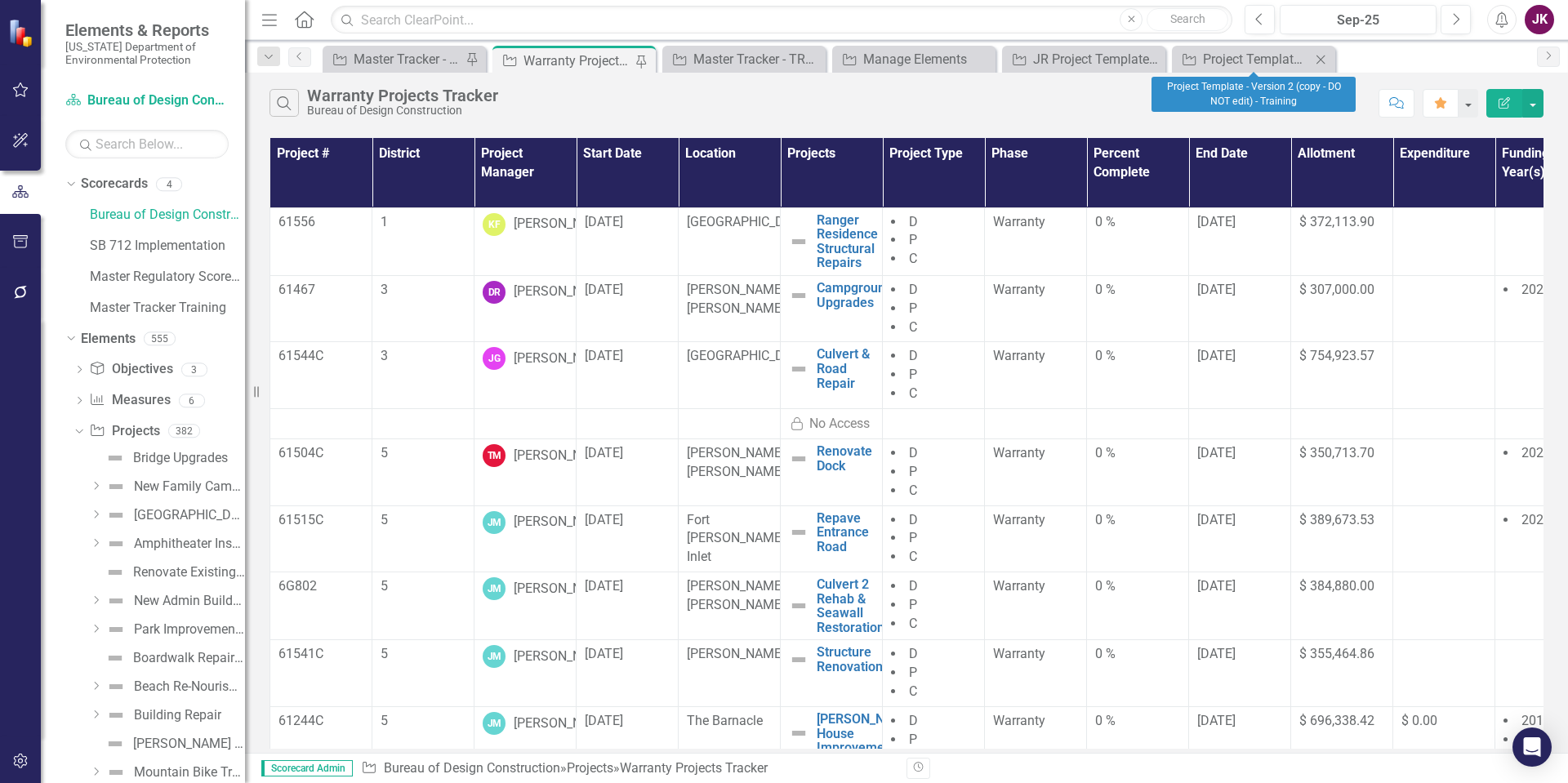
click at [1325, 52] on div "Close" at bounding box center [1321, 59] width 20 height 20
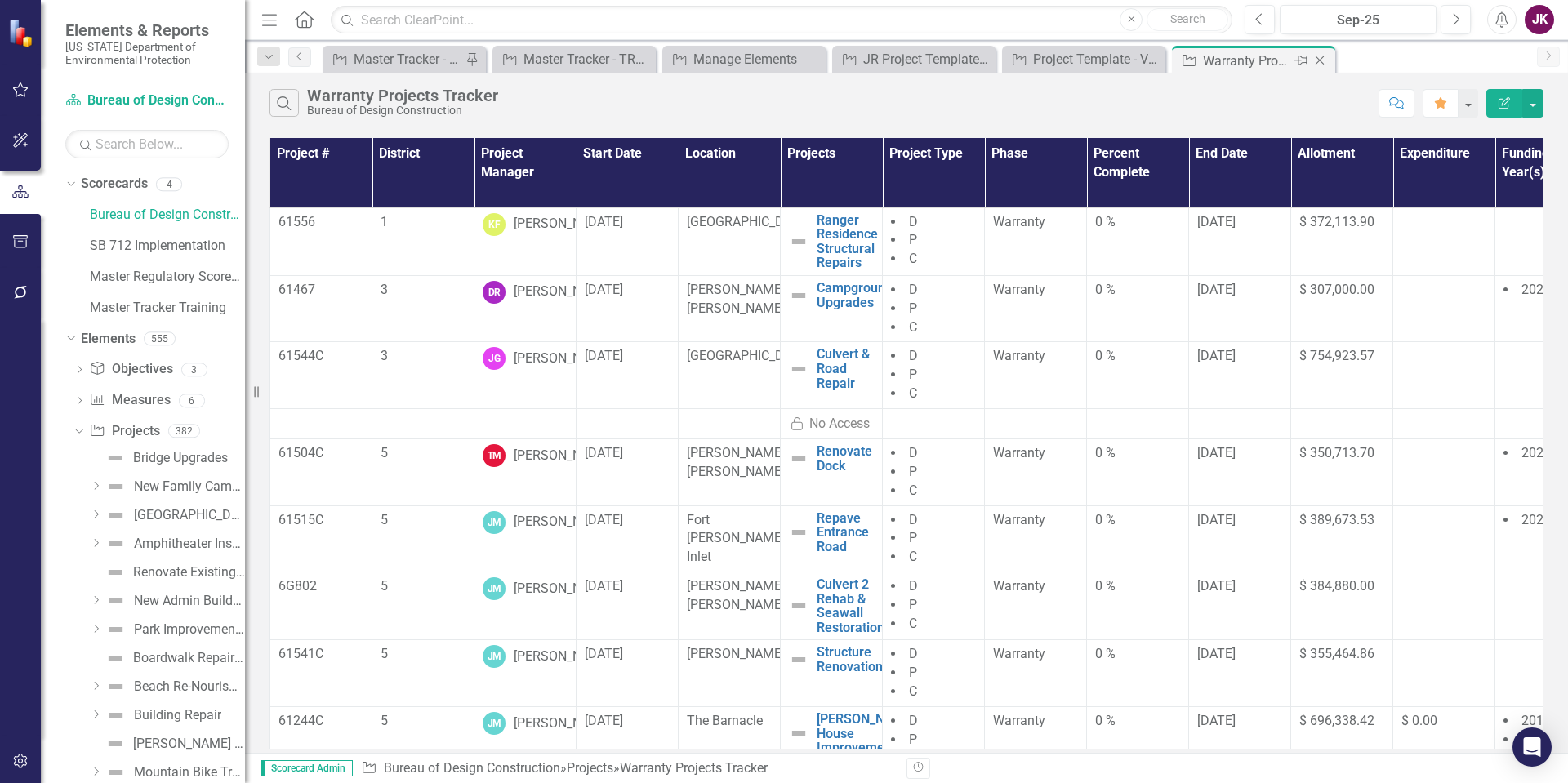
click at [1321, 60] on icon "Close" at bounding box center [1320, 61] width 16 height 13
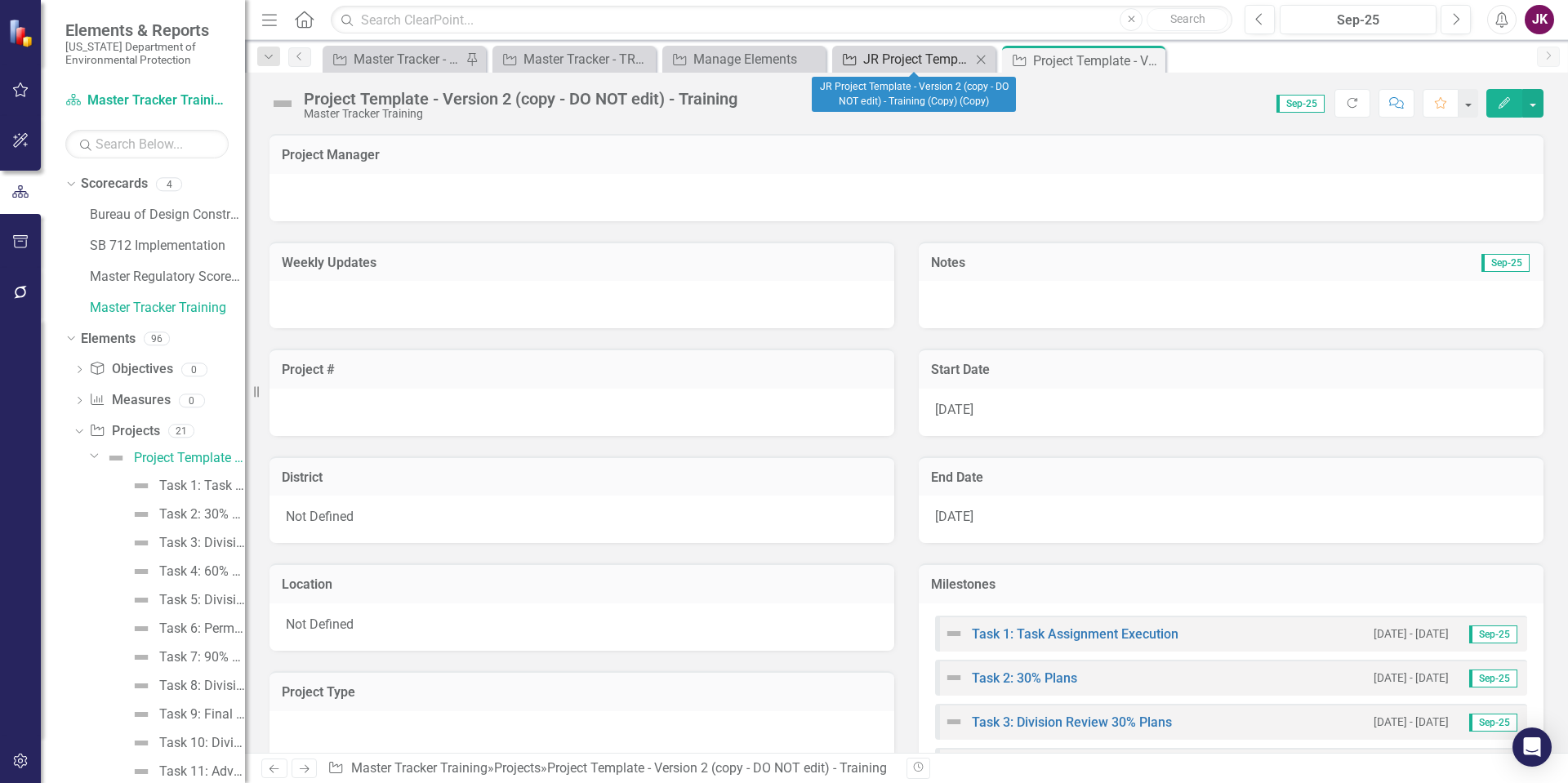
click at [922, 61] on div "JR Project Template - Version 2 (copy - DO NOT edit) - Training (Copy) (Copy)" at bounding box center [917, 59] width 108 height 20
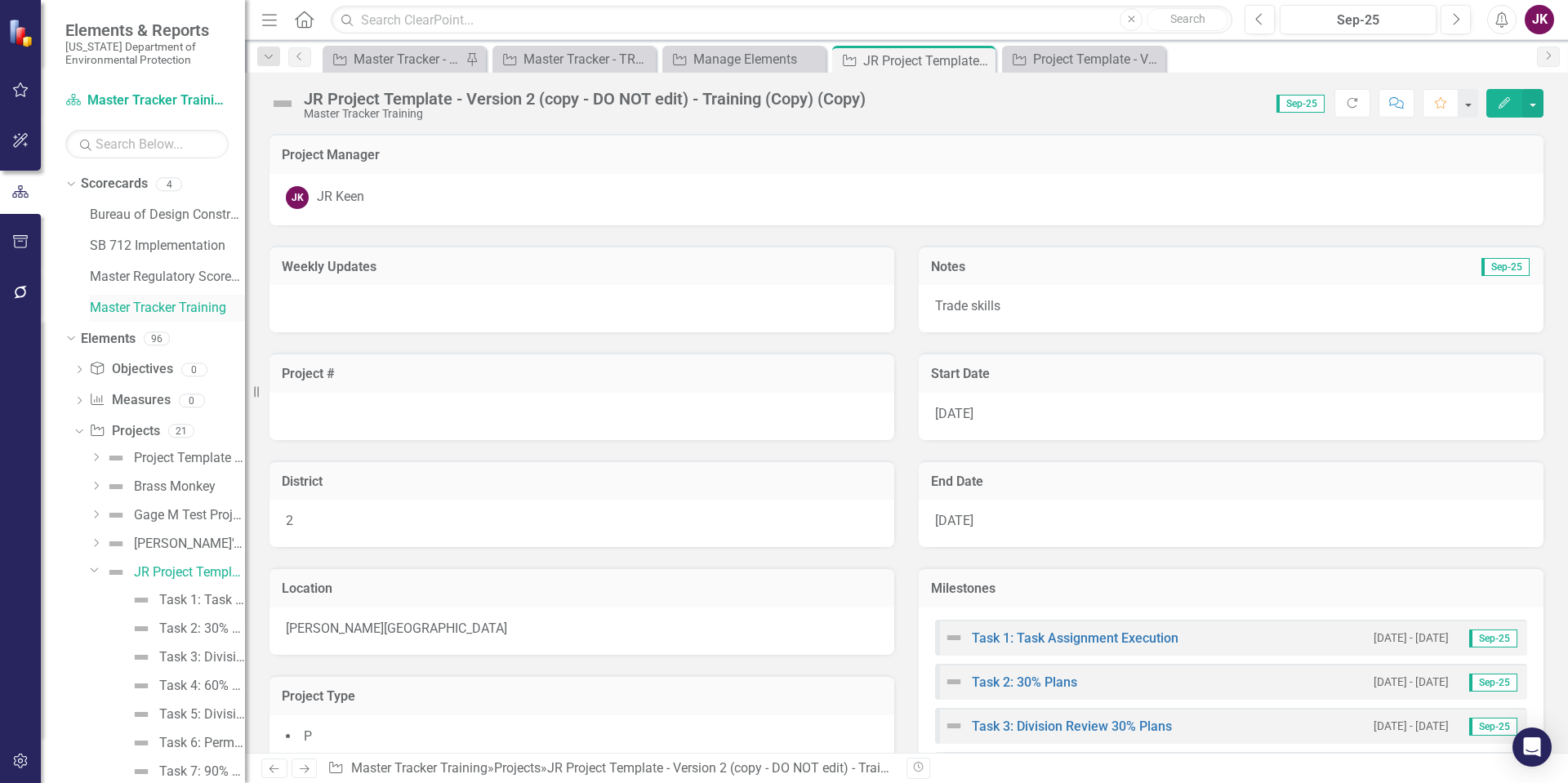
click at [156, 307] on link "Master Tracker Training" at bounding box center [167, 308] width 155 height 19
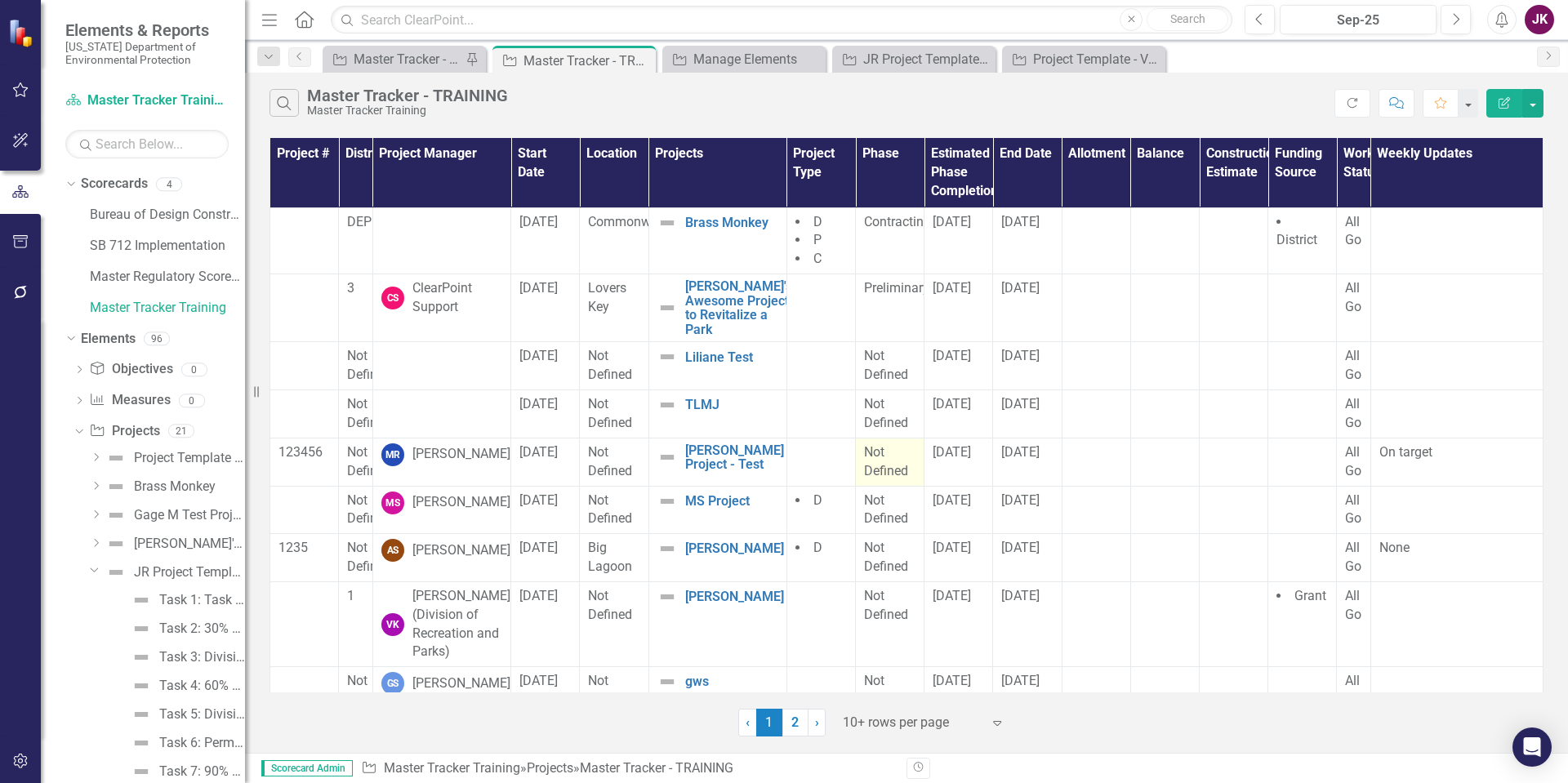
click at [885, 456] on td "Not Defined" at bounding box center [890, 462] width 69 height 48
click at [726, 486] on td "Macey Project - Test Edit Edit Project Link Open Element" at bounding box center [717, 462] width 138 height 48
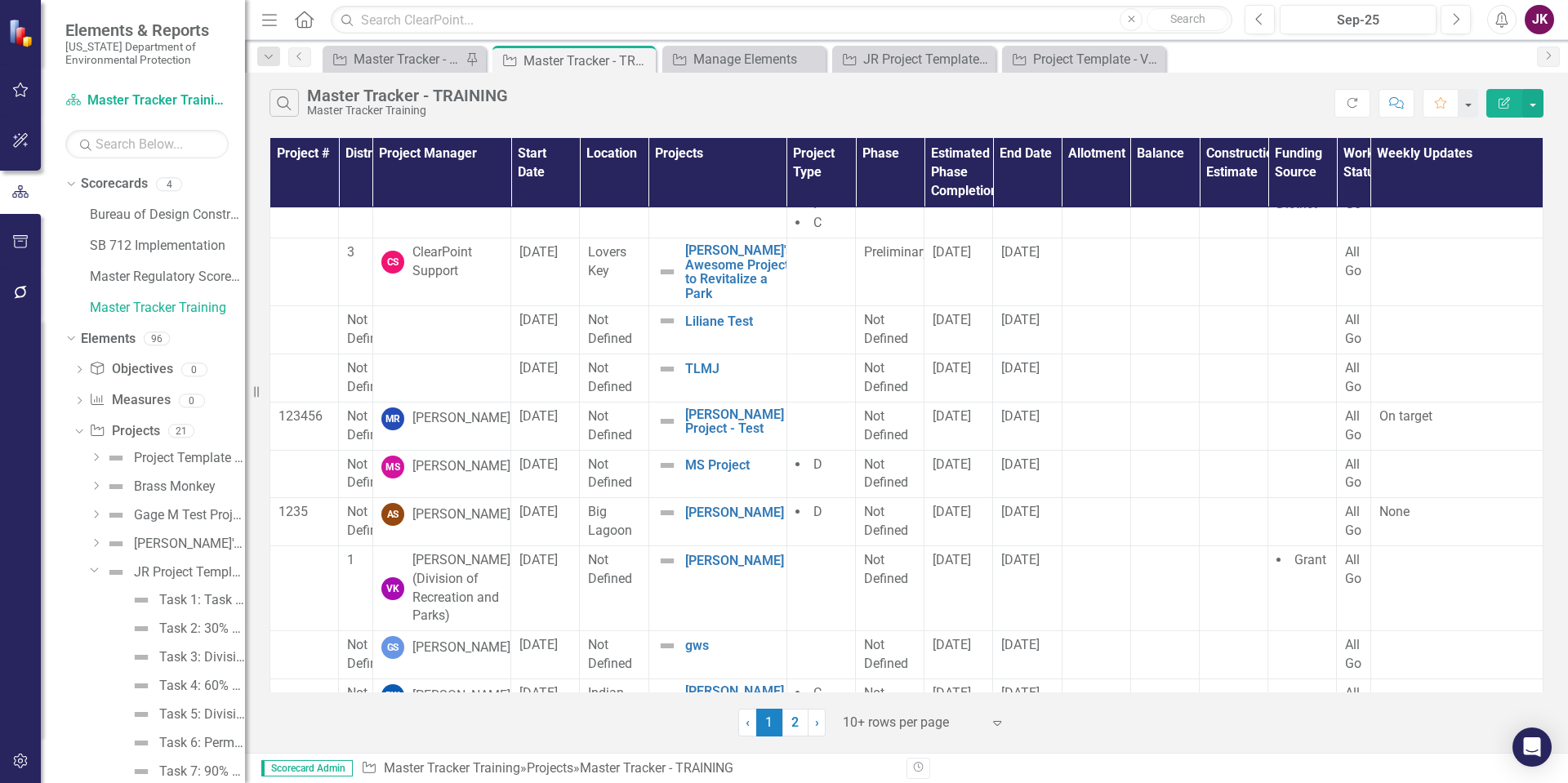
scroll to position [85, 0]
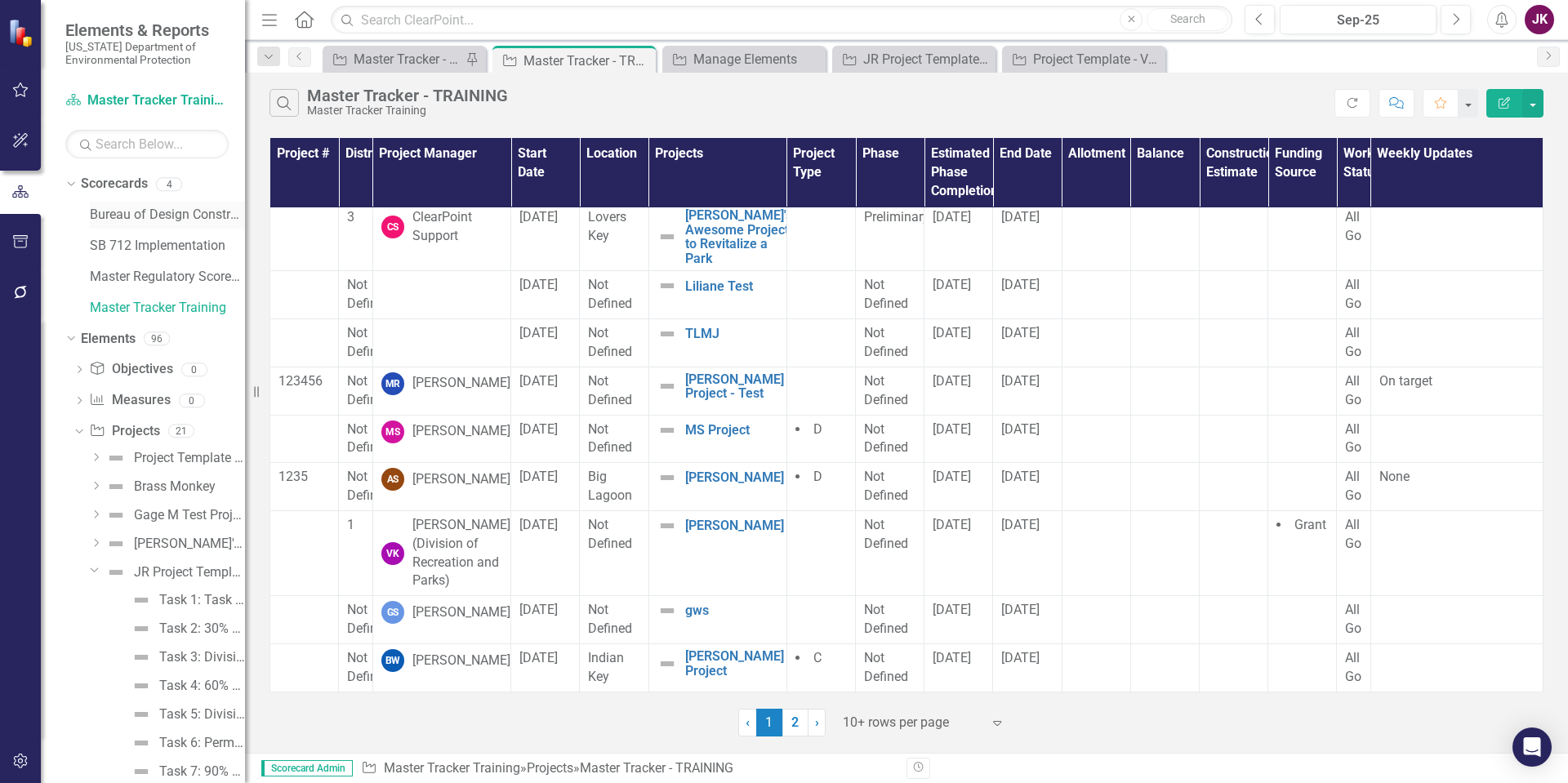
click at [114, 217] on link "Bureau of Design Construction" at bounding box center [167, 214] width 155 height 19
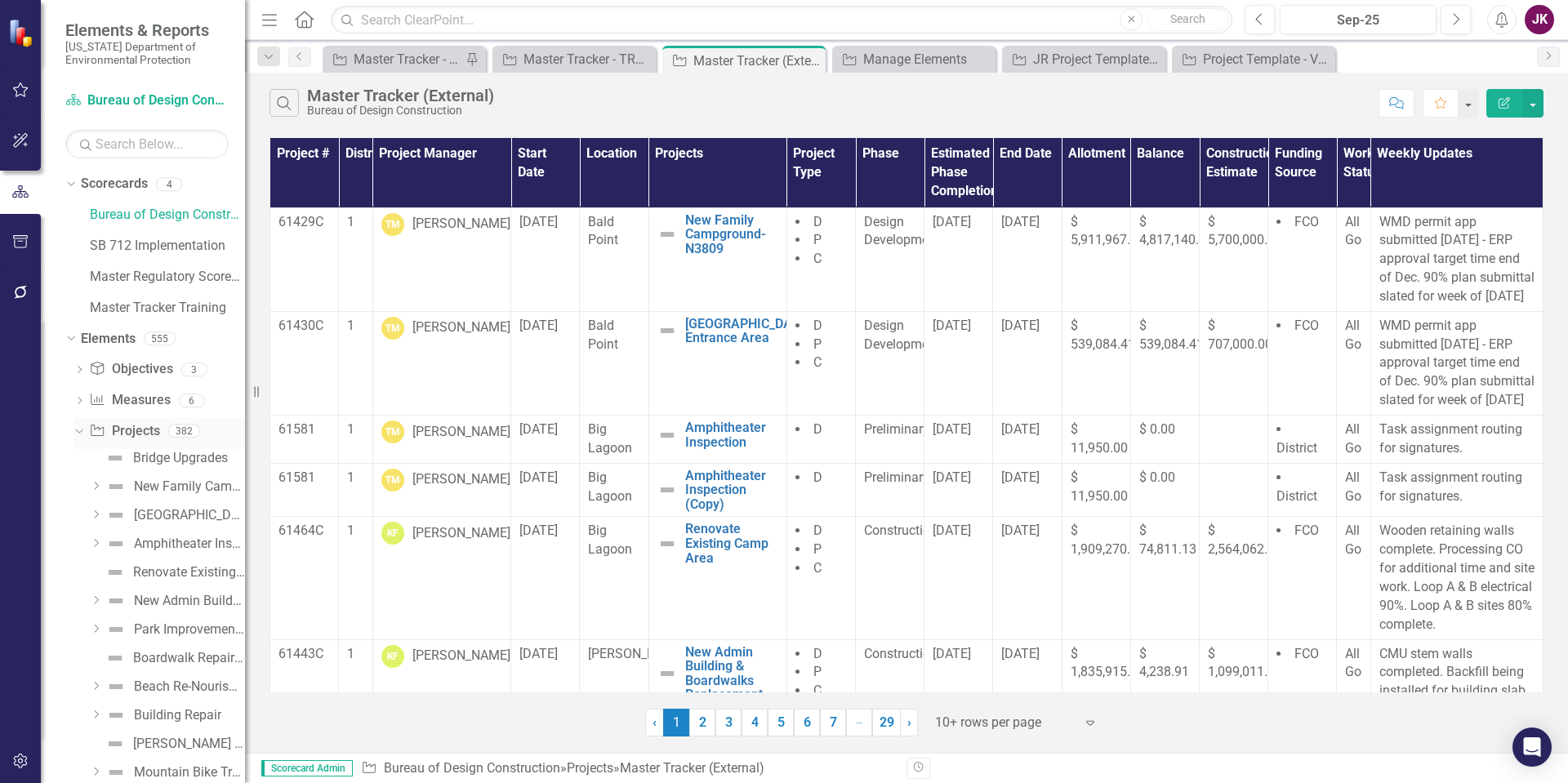
click at [76, 431] on icon at bounding box center [78, 432] width 7 height 4
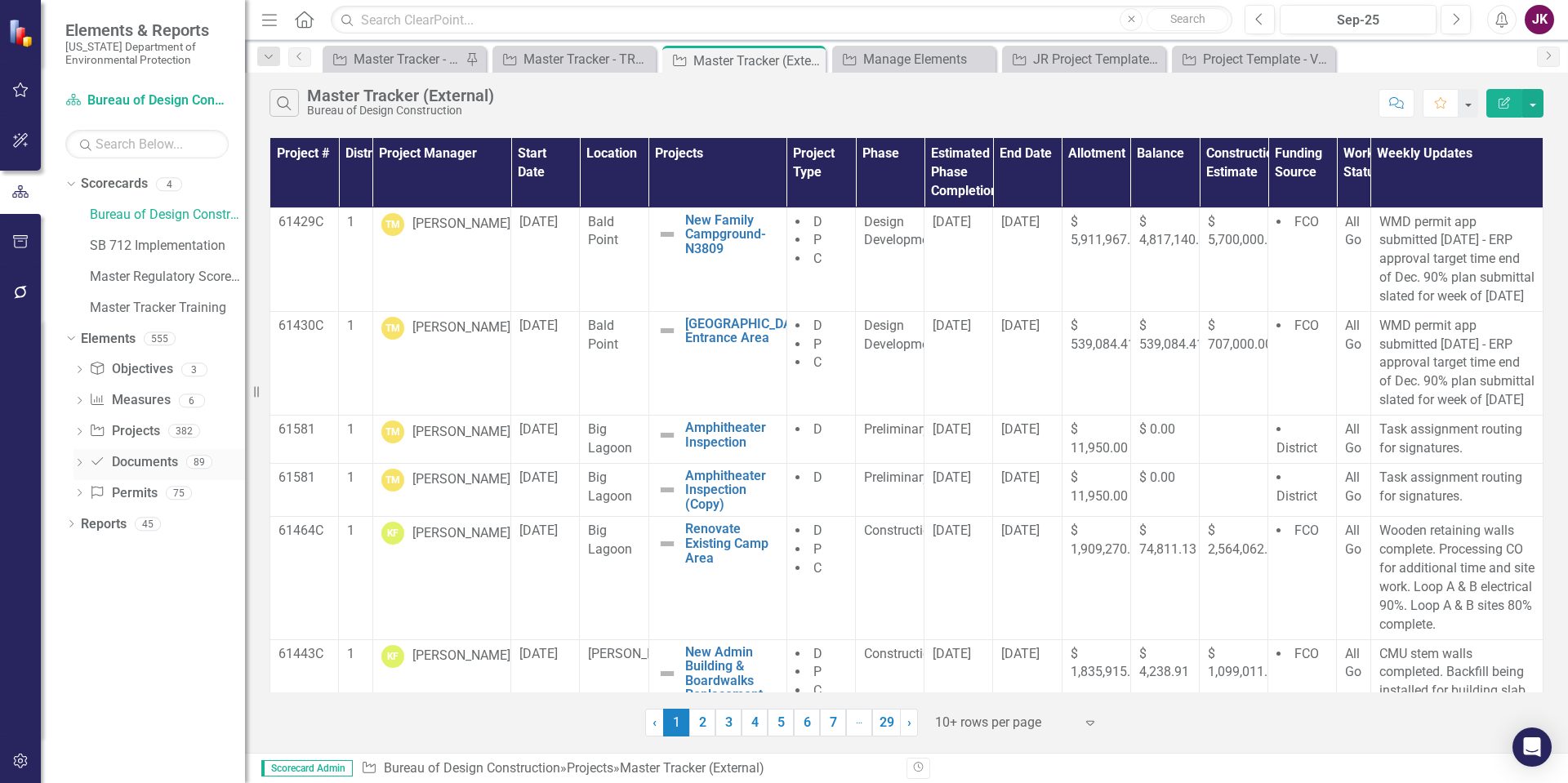
click at [80, 464] on icon at bounding box center [79, 463] width 4 height 7
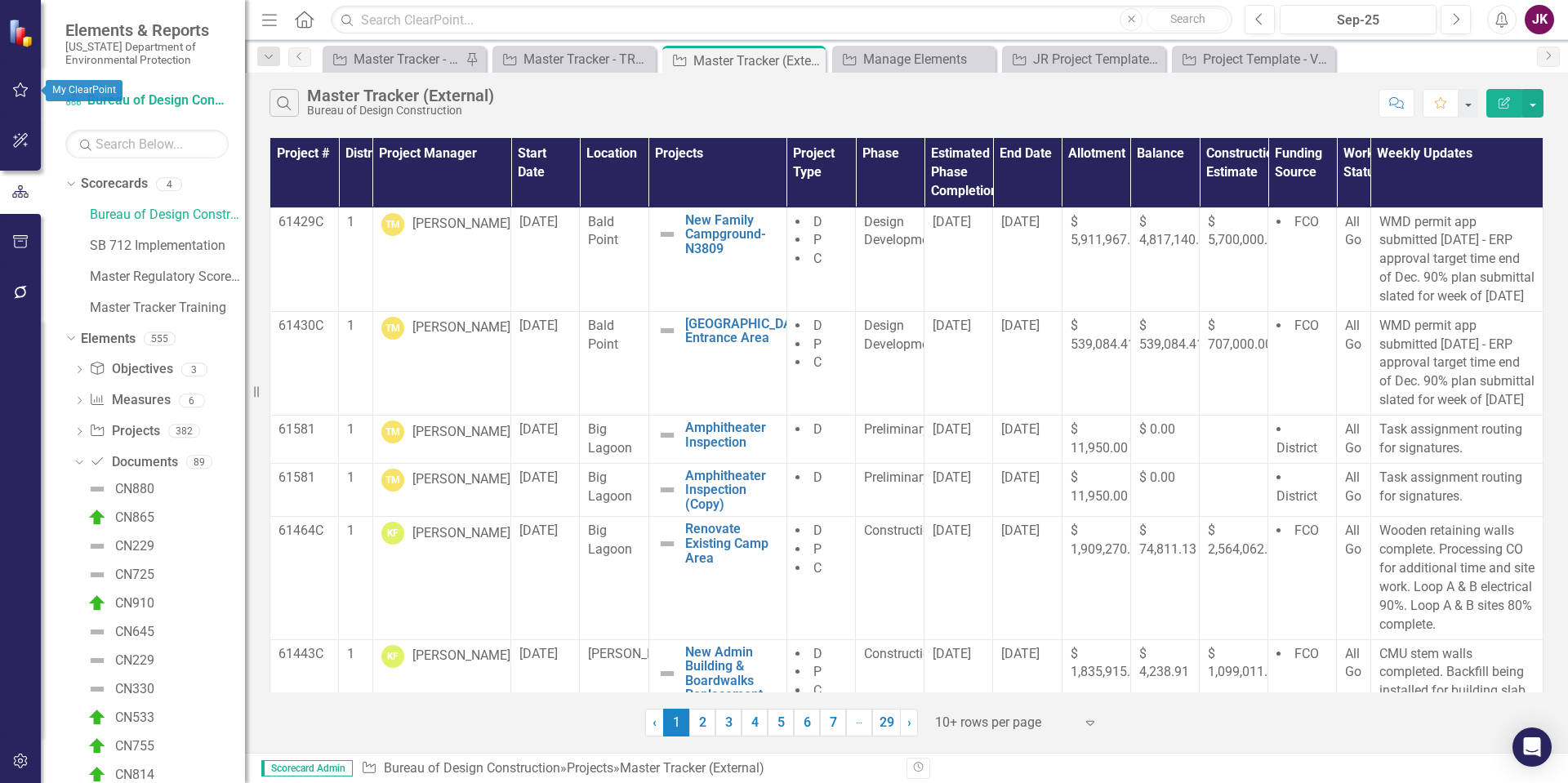
click at [19, 83] on button "button" at bounding box center [20, 91] width 36 height 35
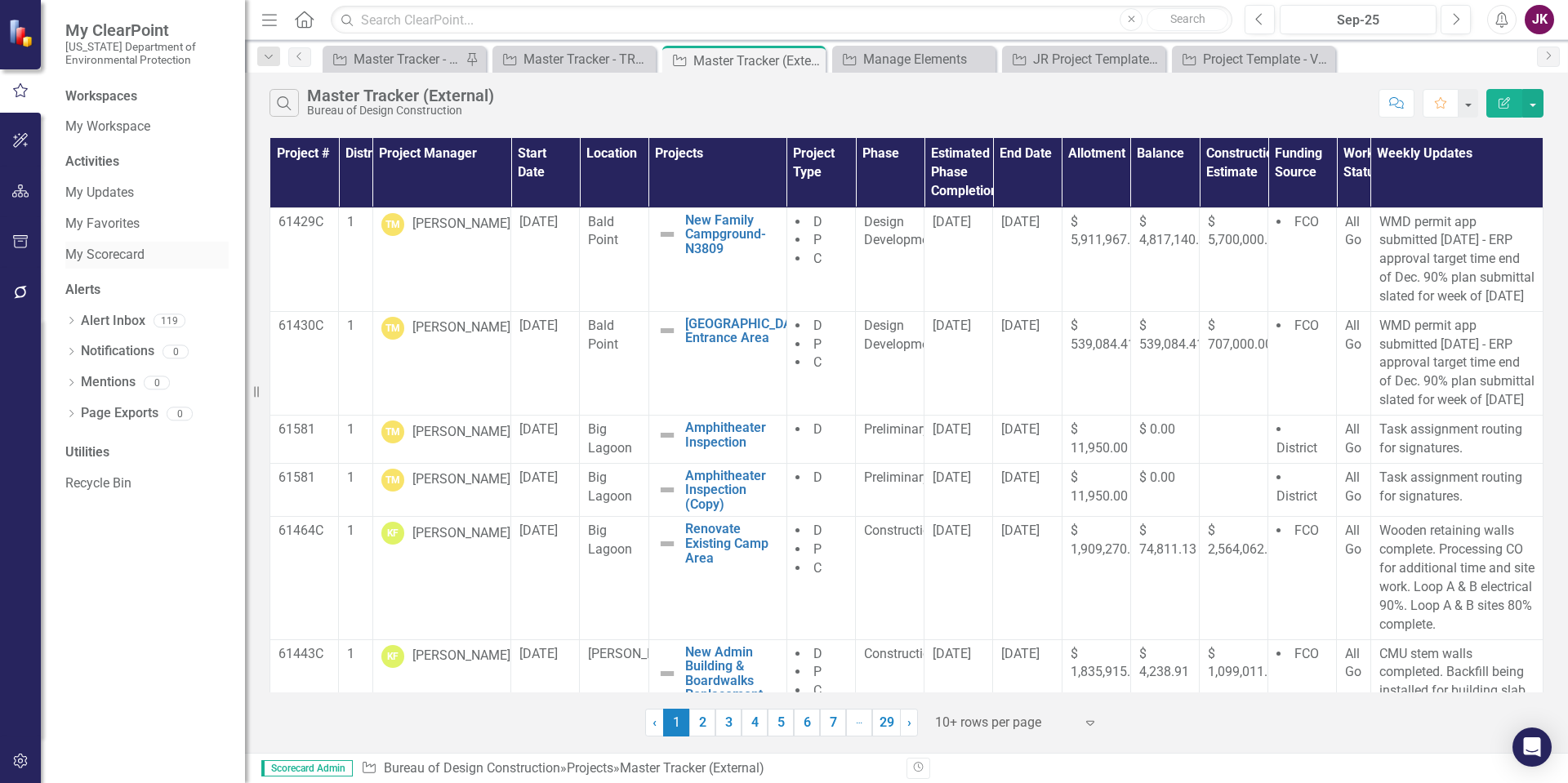
click at [89, 250] on link "My Scorecard" at bounding box center [147, 254] width 164 height 19
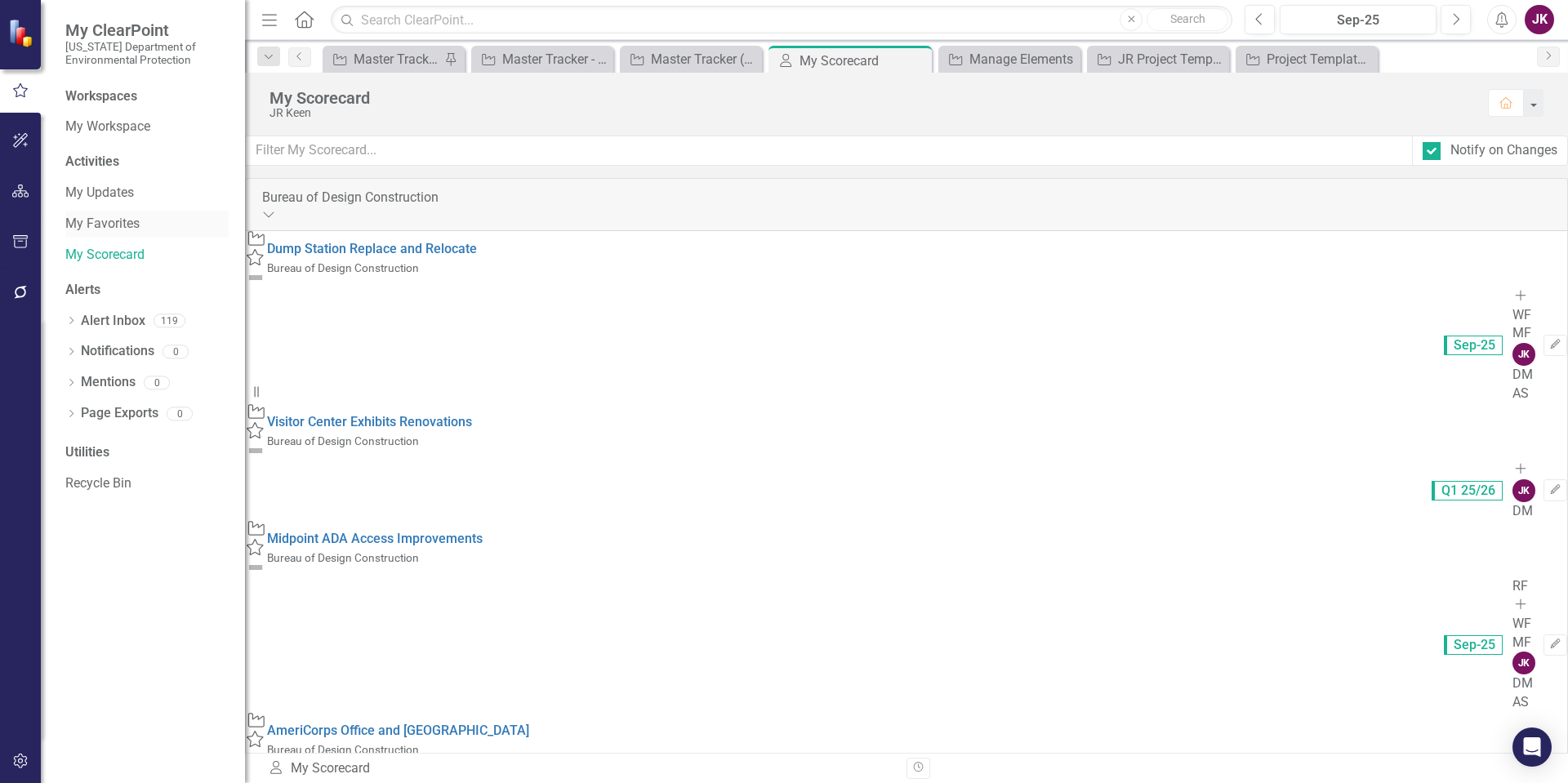
click at [93, 222] on link "My Favorites" at bounding box center [147, 223] width 164 height 19
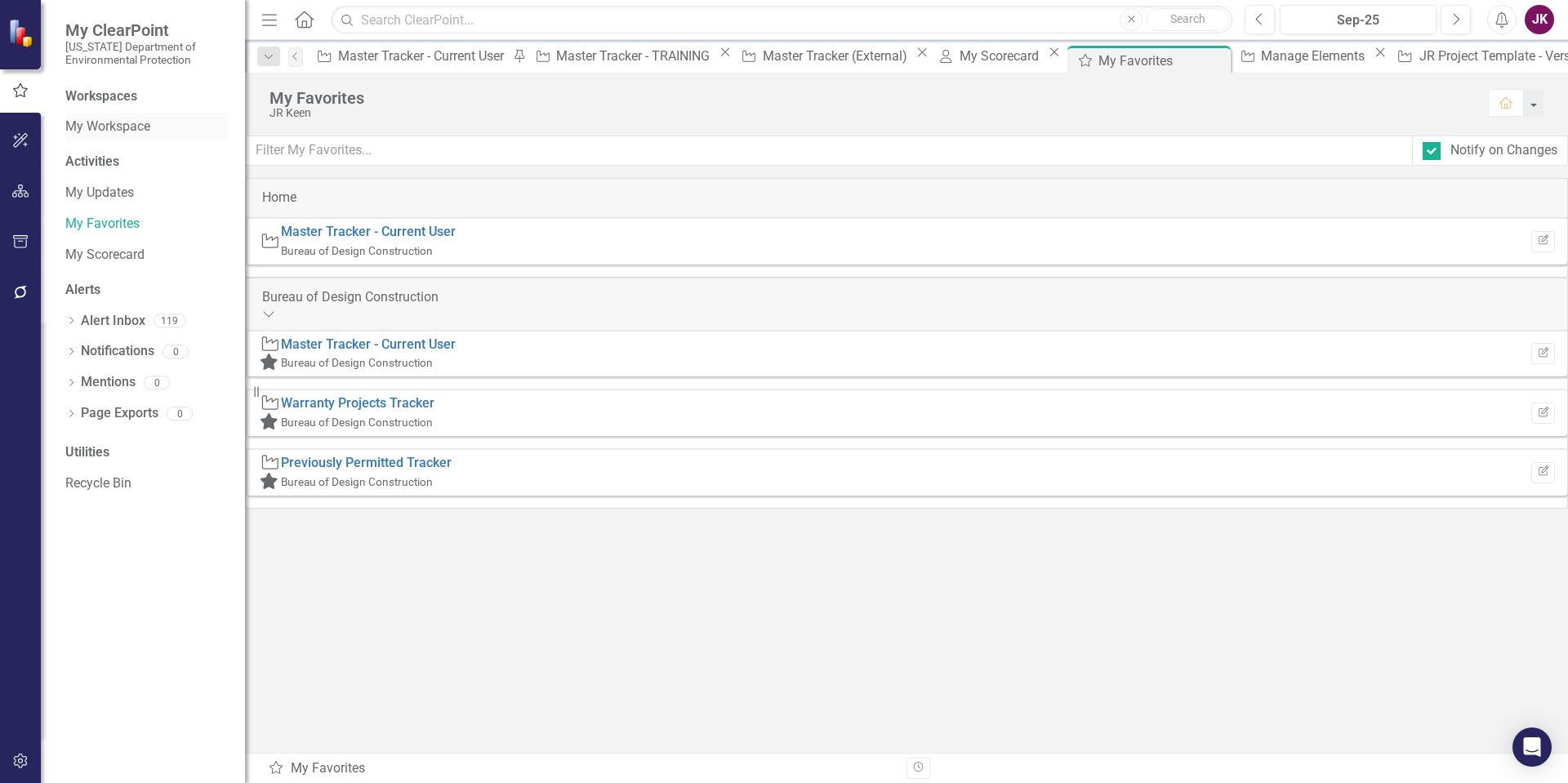
click at [101, 129] on link "My Workspace" at bounding box center [147, 126] width 164 height 19
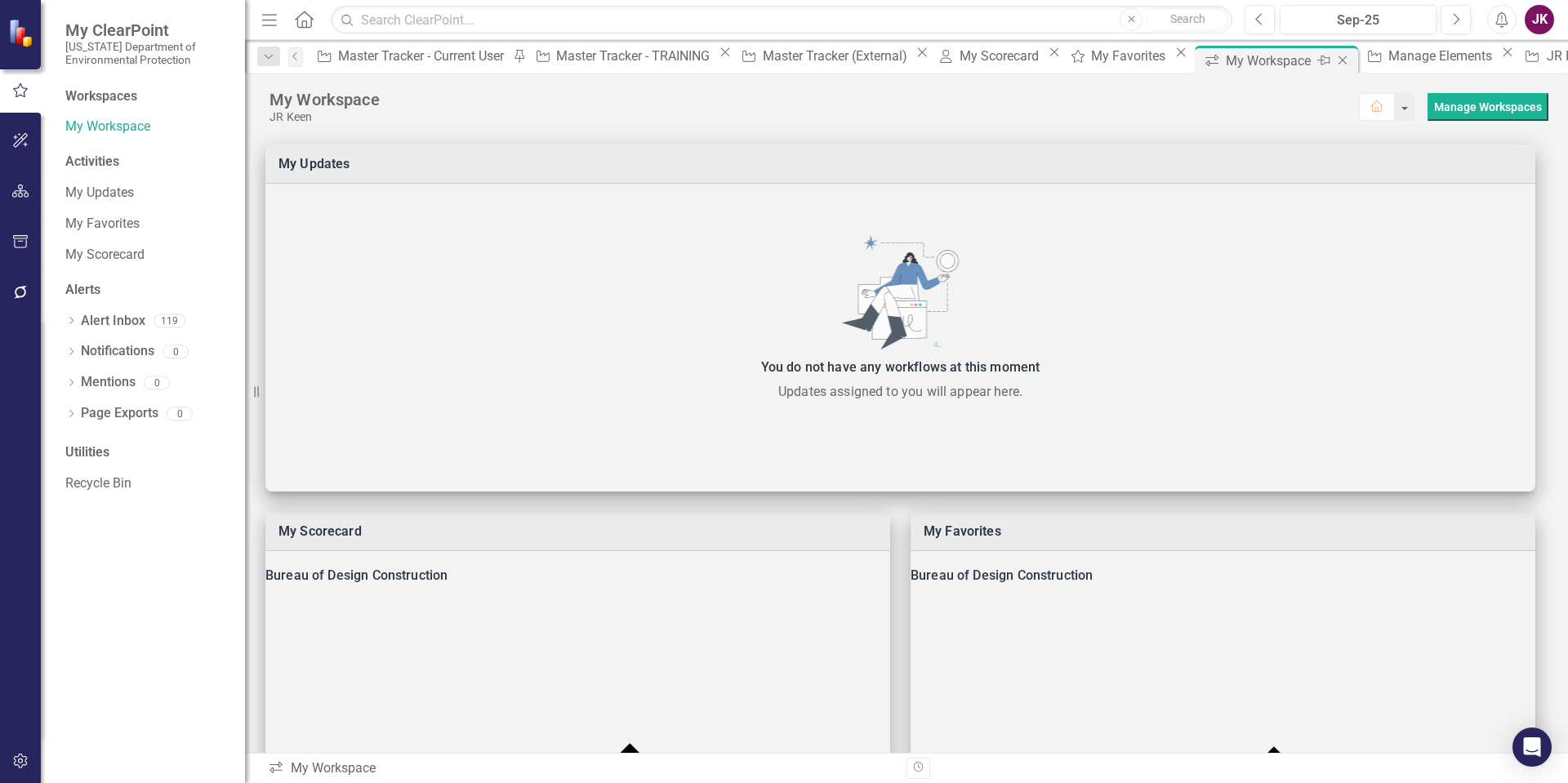
click at [1334, 57] on icon "Close" at bounding box center [1342, 61] width 16 height 13
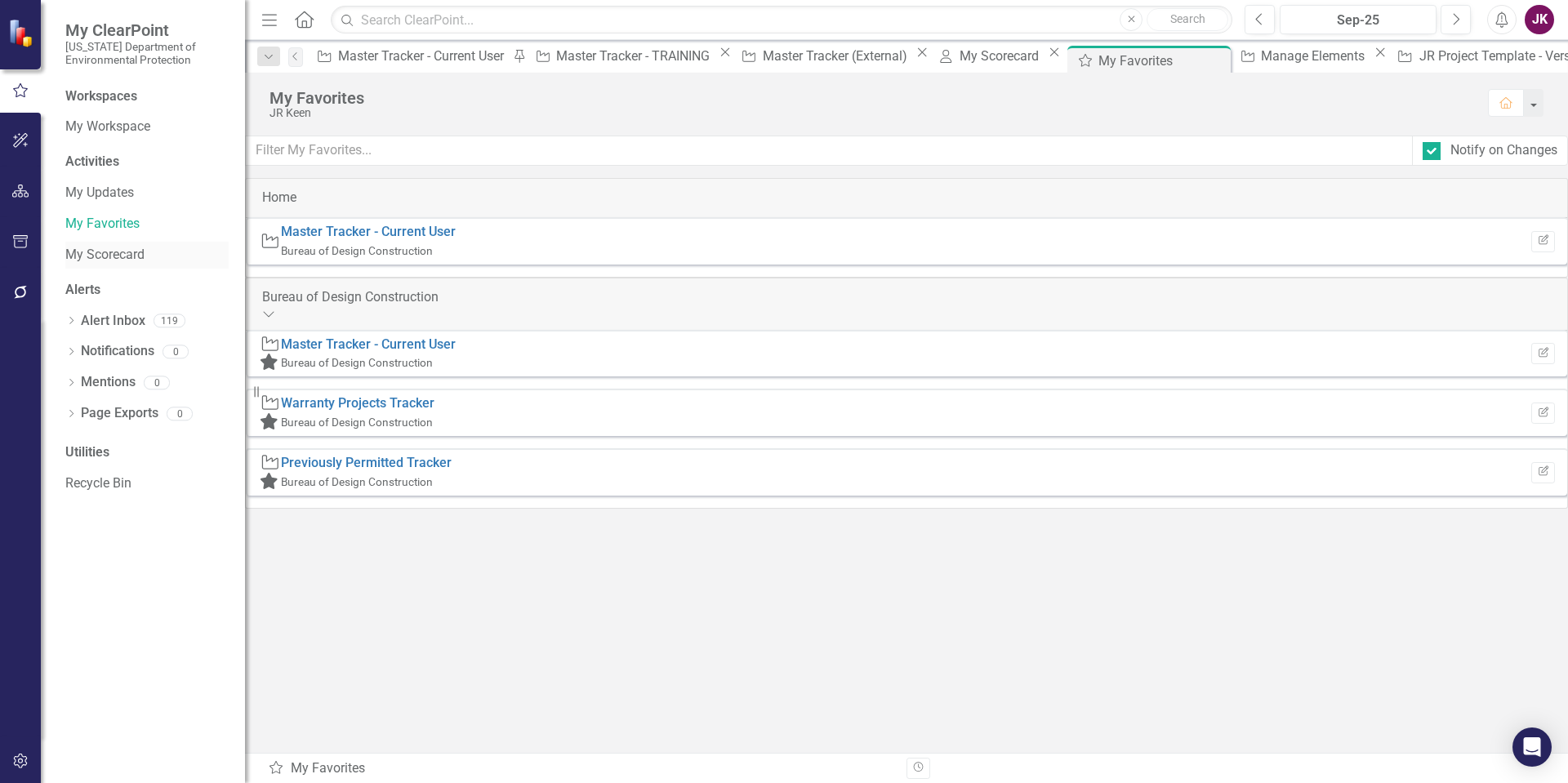
click at [85, 248] on link "My Scorecard" at bounding box center [147, 254] width 164 height 19
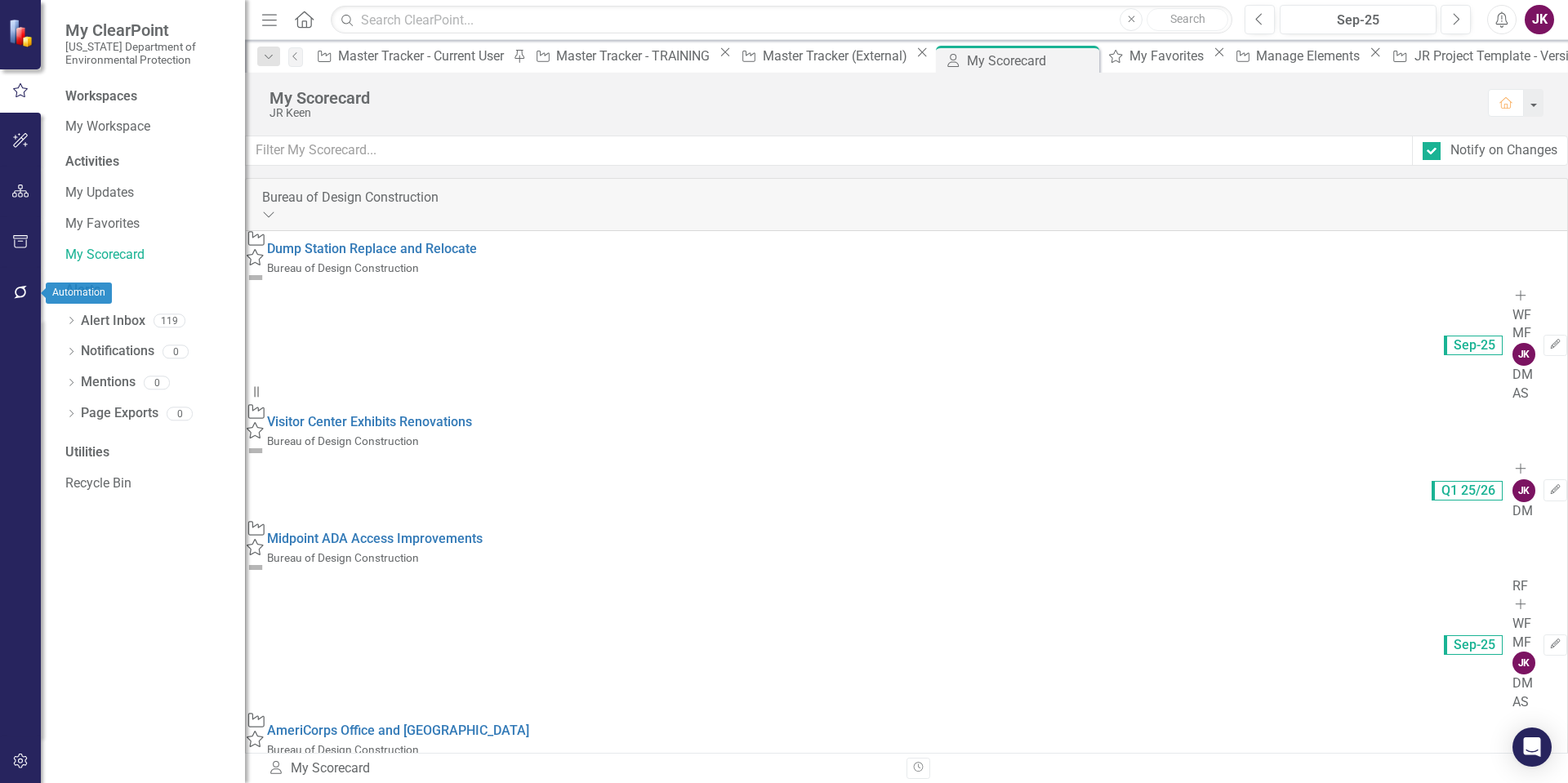
click at [16, 281] on button "button" at bounding box center [20, 293] width 36 height 35
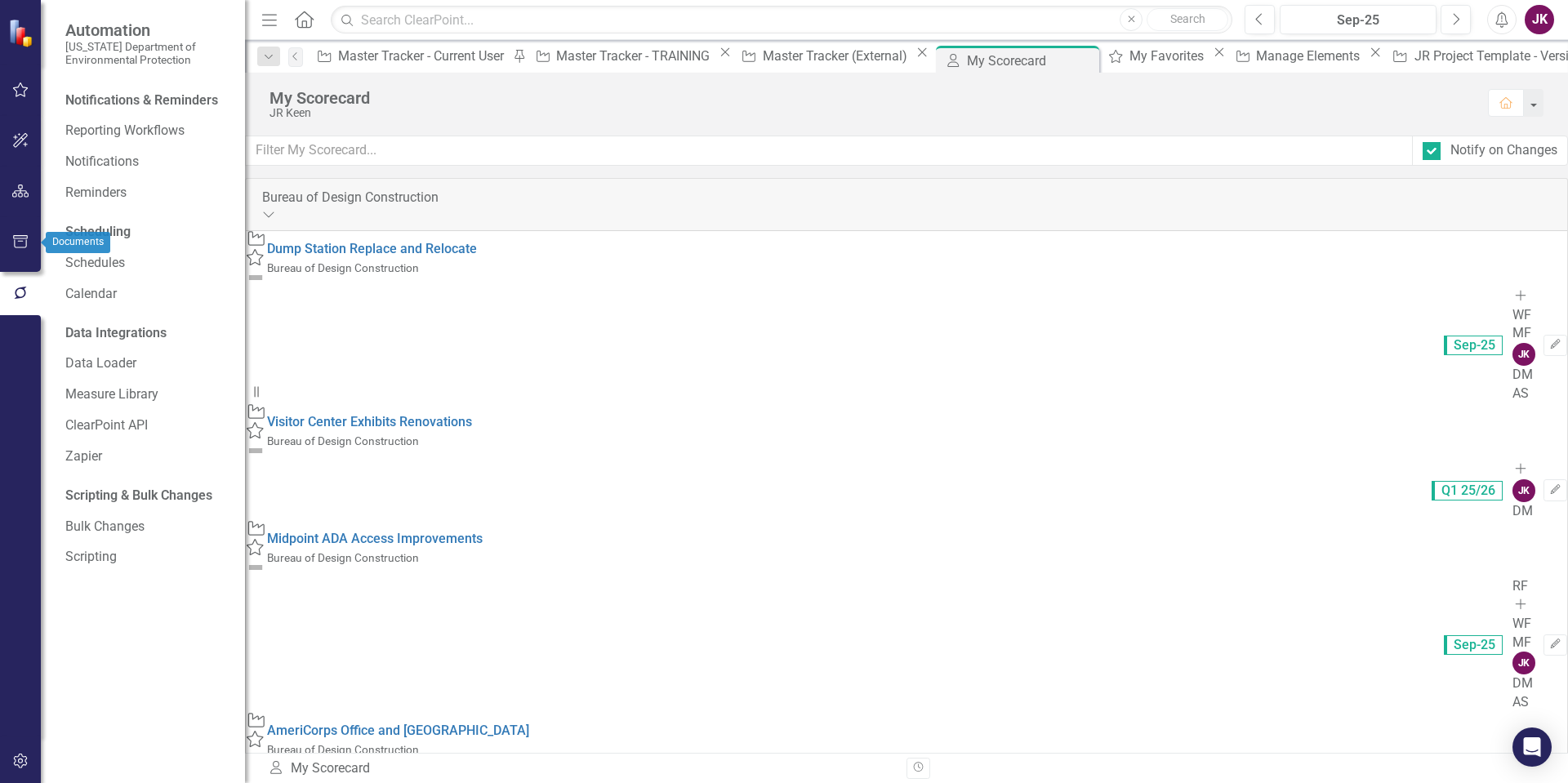
click at [12, 246] on icon "button" at bounding box center [20, 241] width 17 height 13
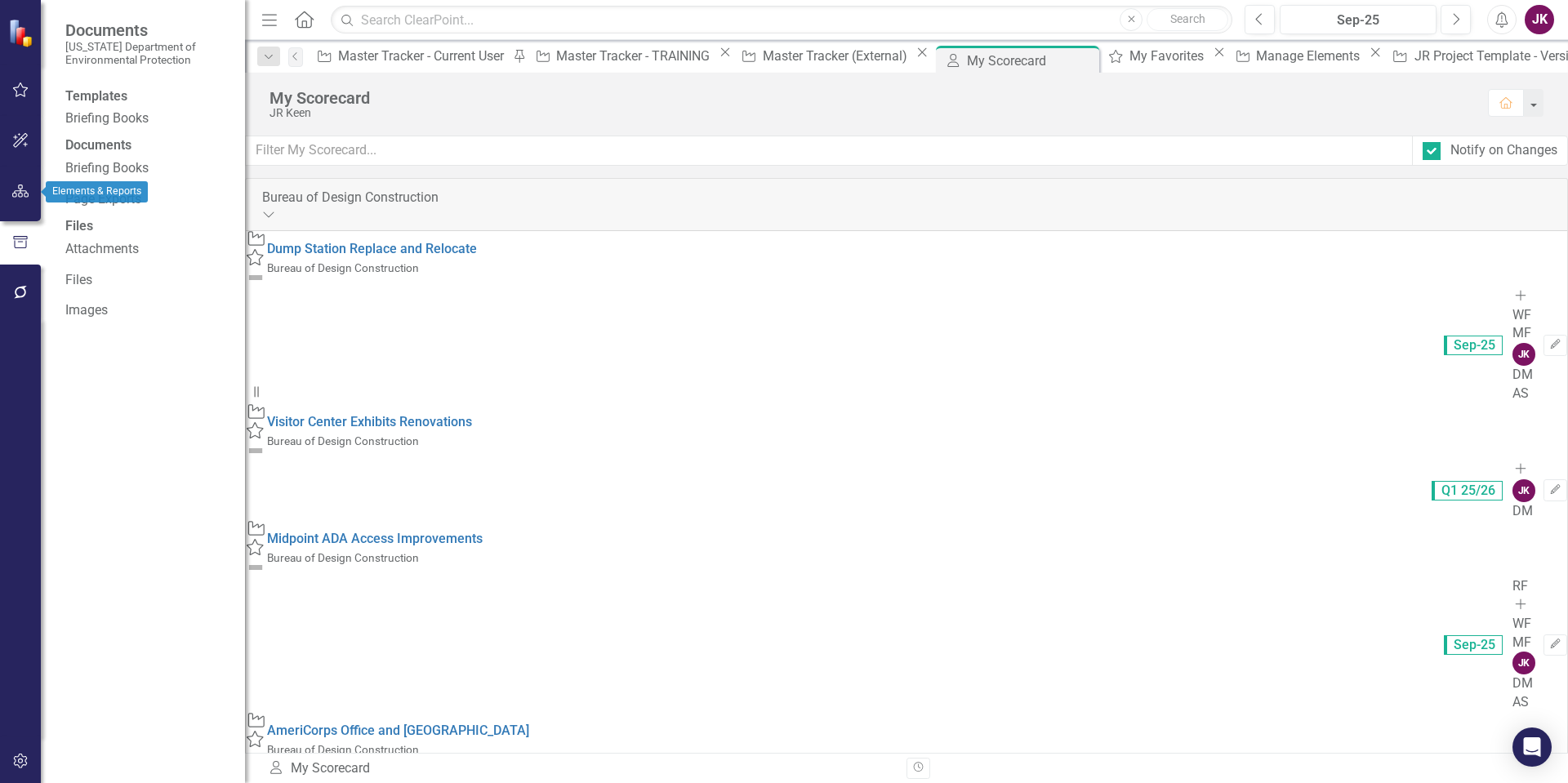
click at [18, 204] on button "button" at bounding box center [20, 191] width 36 height 35
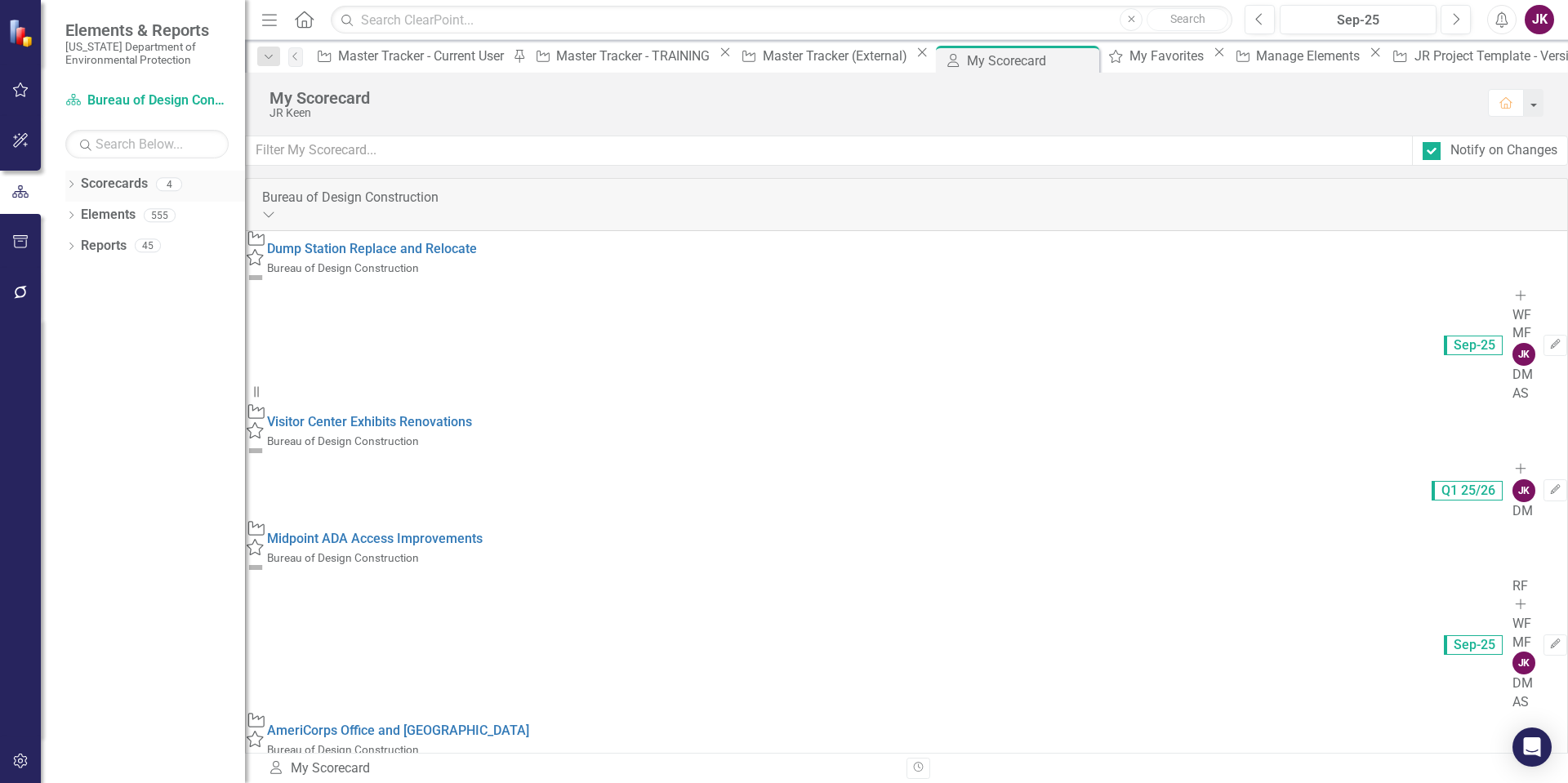
click at [74, 182] on icon "Dropdown" at bounding box center [70, 186] width 12 height 9
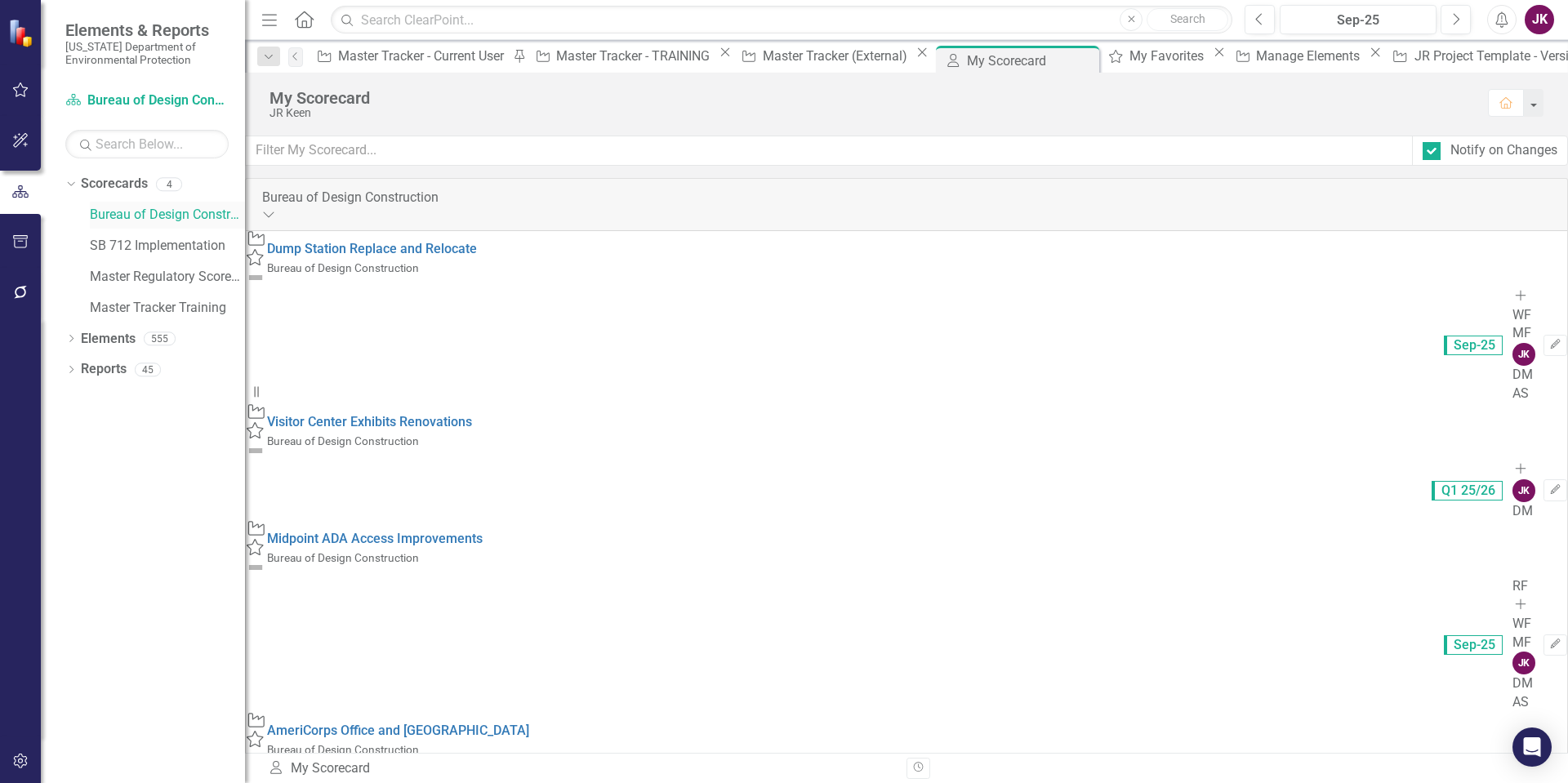
click at [109, 206] on link "Bureau of Design Construction" at bounding box center [167, 214] width 155 height 19
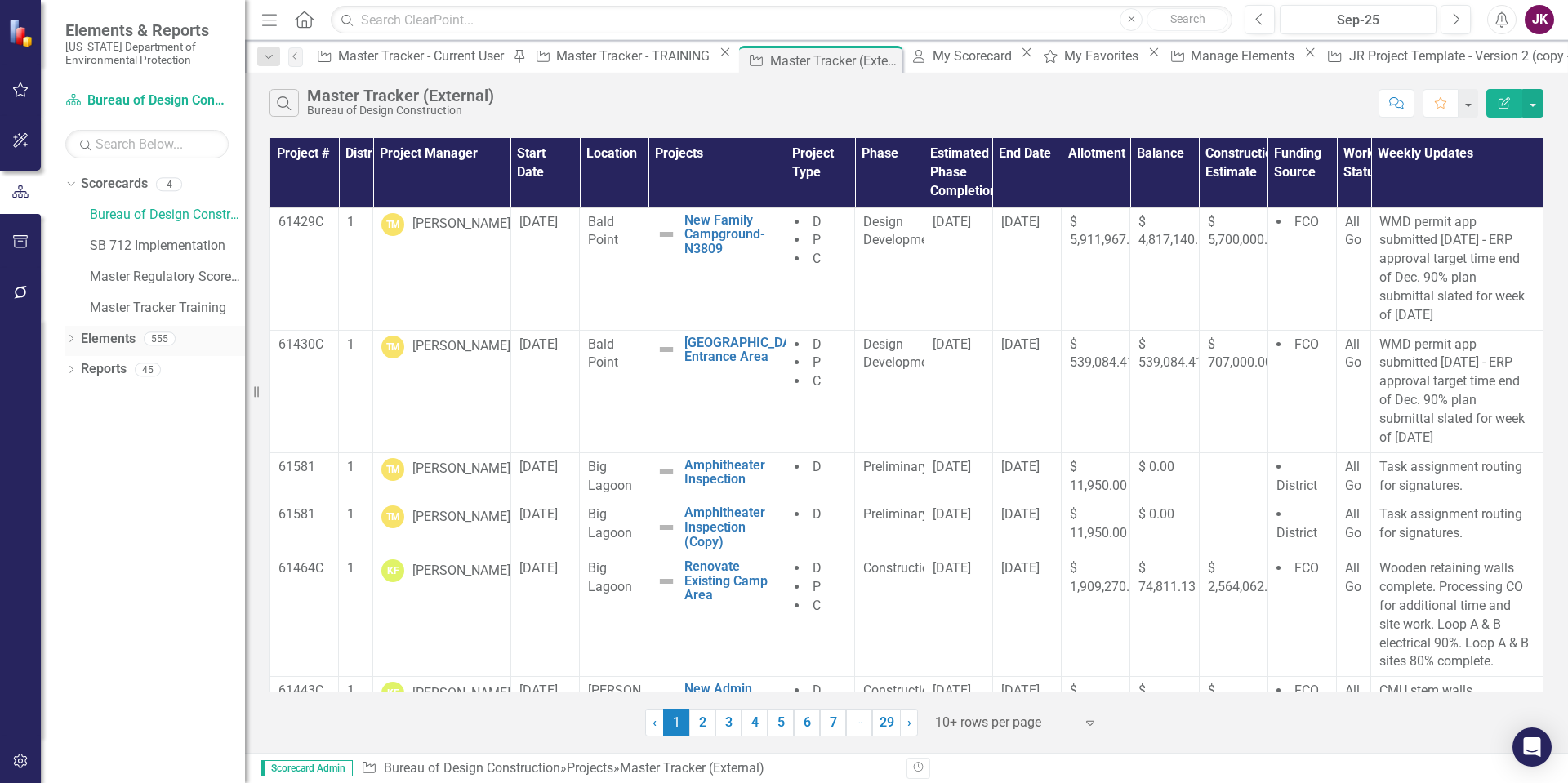
click at [72, 341] on icon "Dropdown" at bounding box center [70, 340] width 12 height 9
click at [84, 433] on icon "Dropdown" at bounding box center [79, 433] width 12 height 9
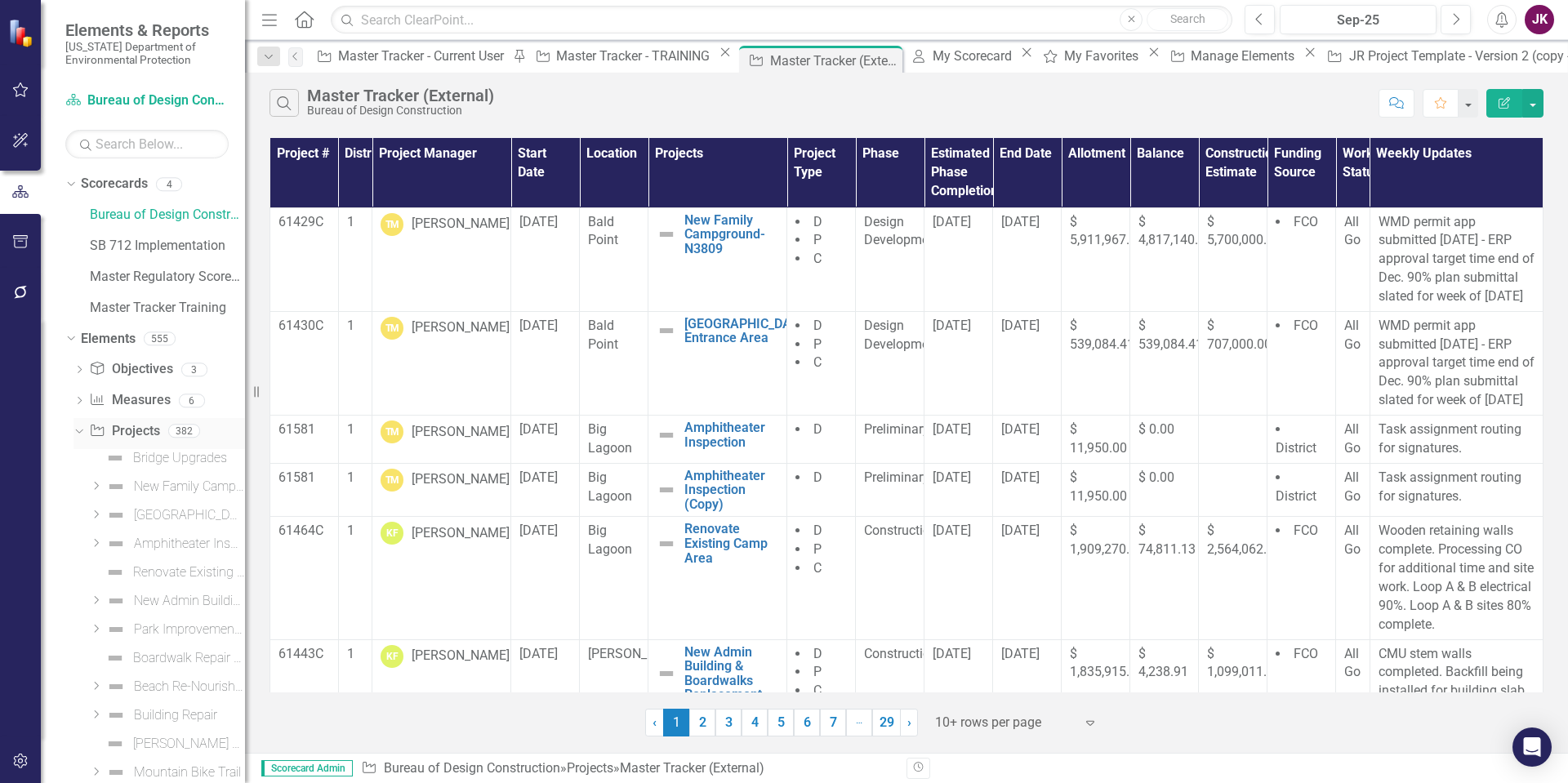
click at [81, 432] on icon "Dropdown" at bounding box center [77, 430] width 9 height 12
click at [77, 460] on icon "Dropdown" at bounding box center [79, 464] width 12 height 9
click at [79, 461] on icon "Dropdown" at bounding box center [77, 461] width 9 height 12
click at [69, 180] on icon "Dropdown" at bounding box center [69, 183] width 9 height 12
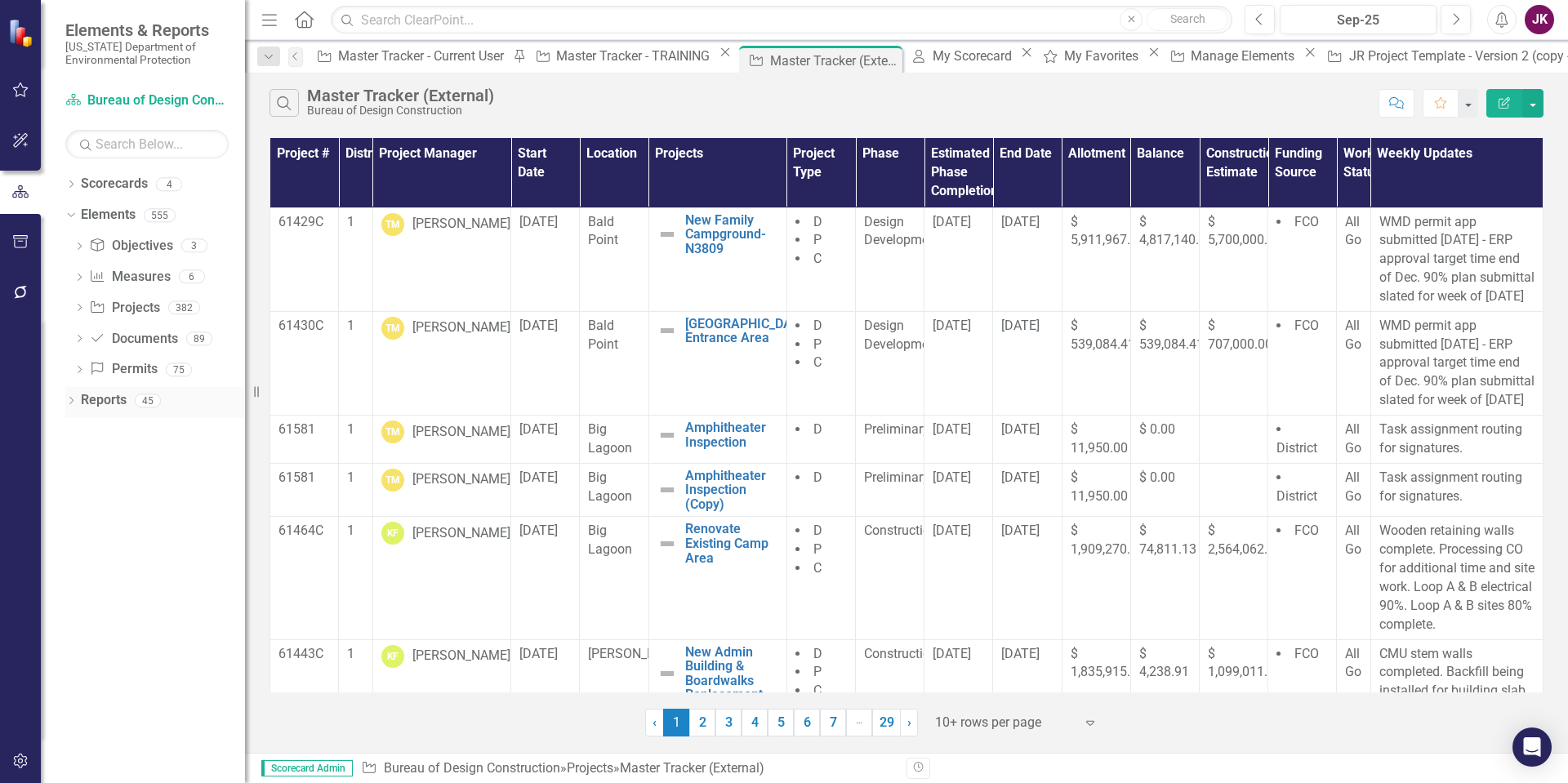
click at [67, 401] on icon "Dropdown" at bounding box center [70, 402] width 12 height 9
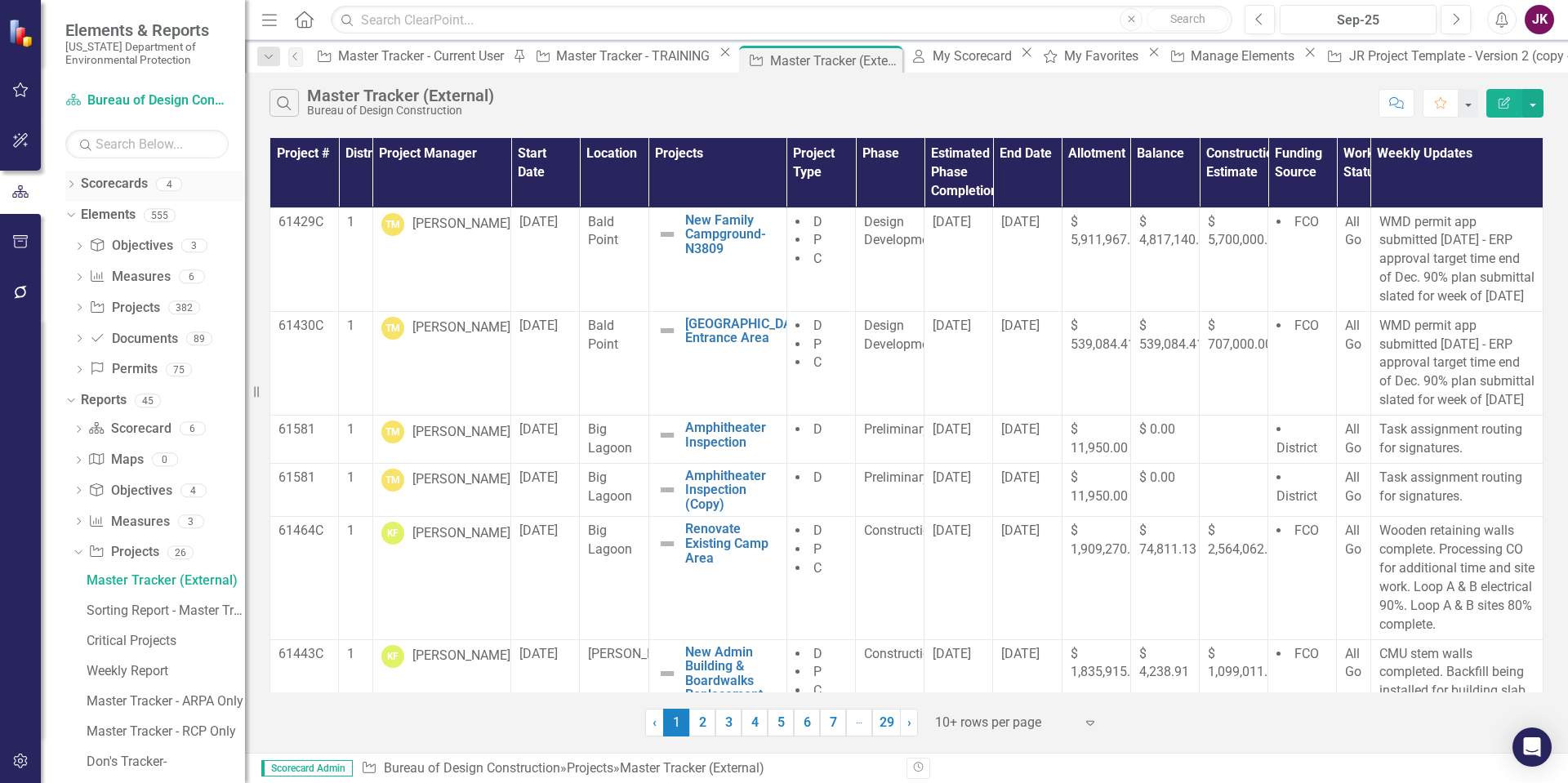
click at [69, 182] on icon "Dropdown" at bounding box center [70, 186] width 12 height 9
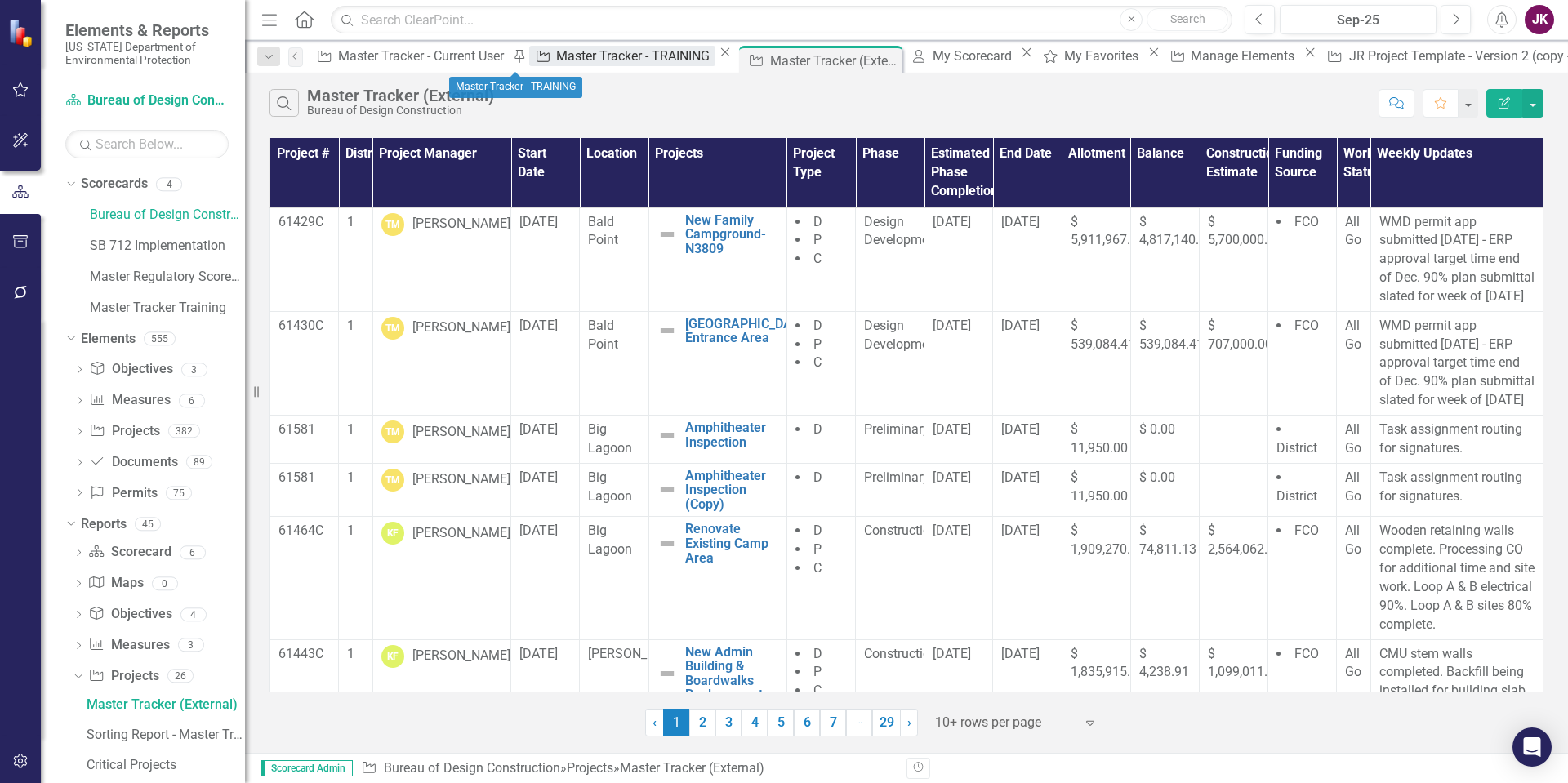
click at [556, 58] on div "Master Tracker - TRAINING" at bounding box center [635, 55] width 158 height 20
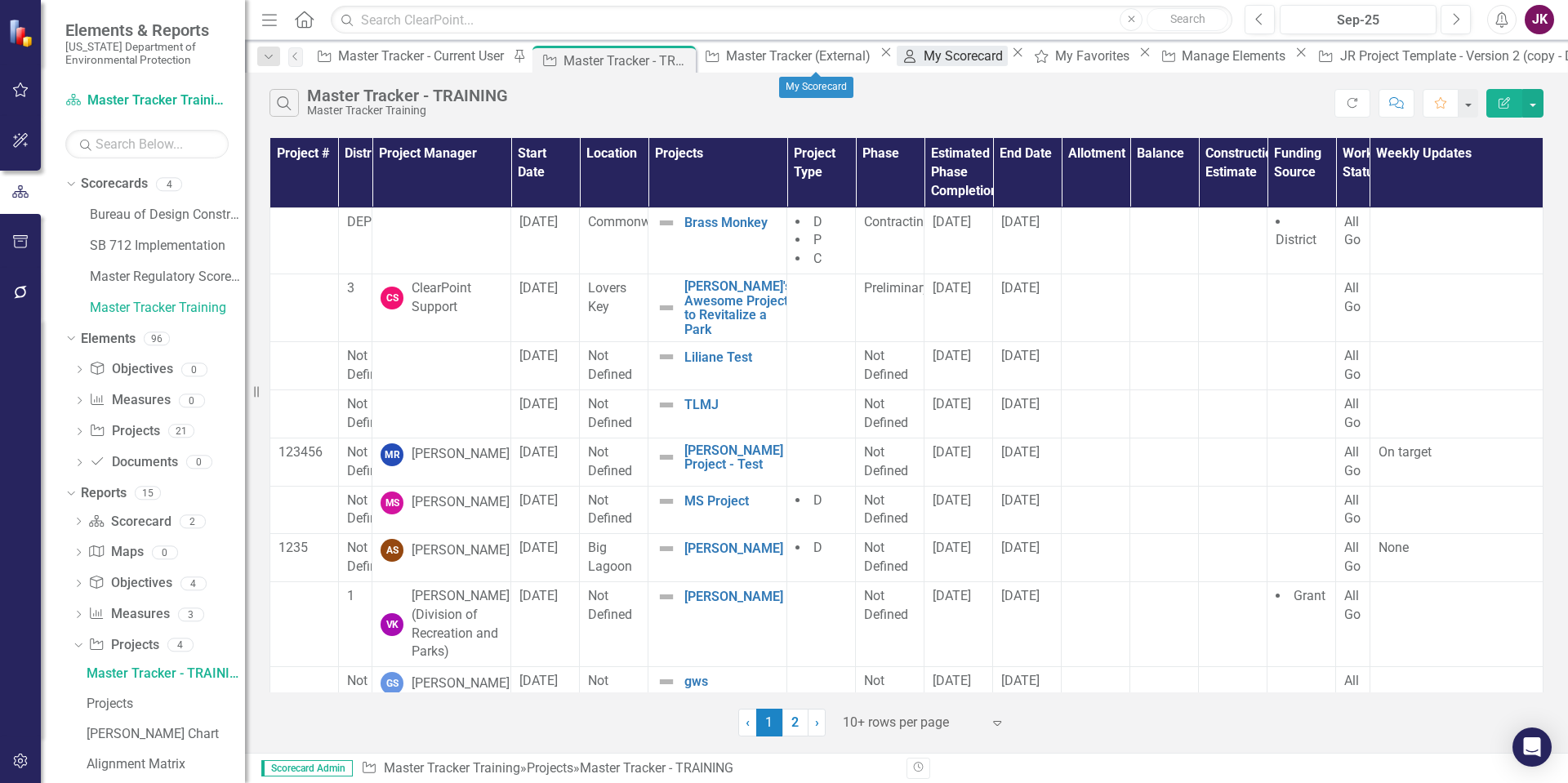
click at [924, 55] on div "My Scorecard" at bounding box center [966, 55] width 85 height 20
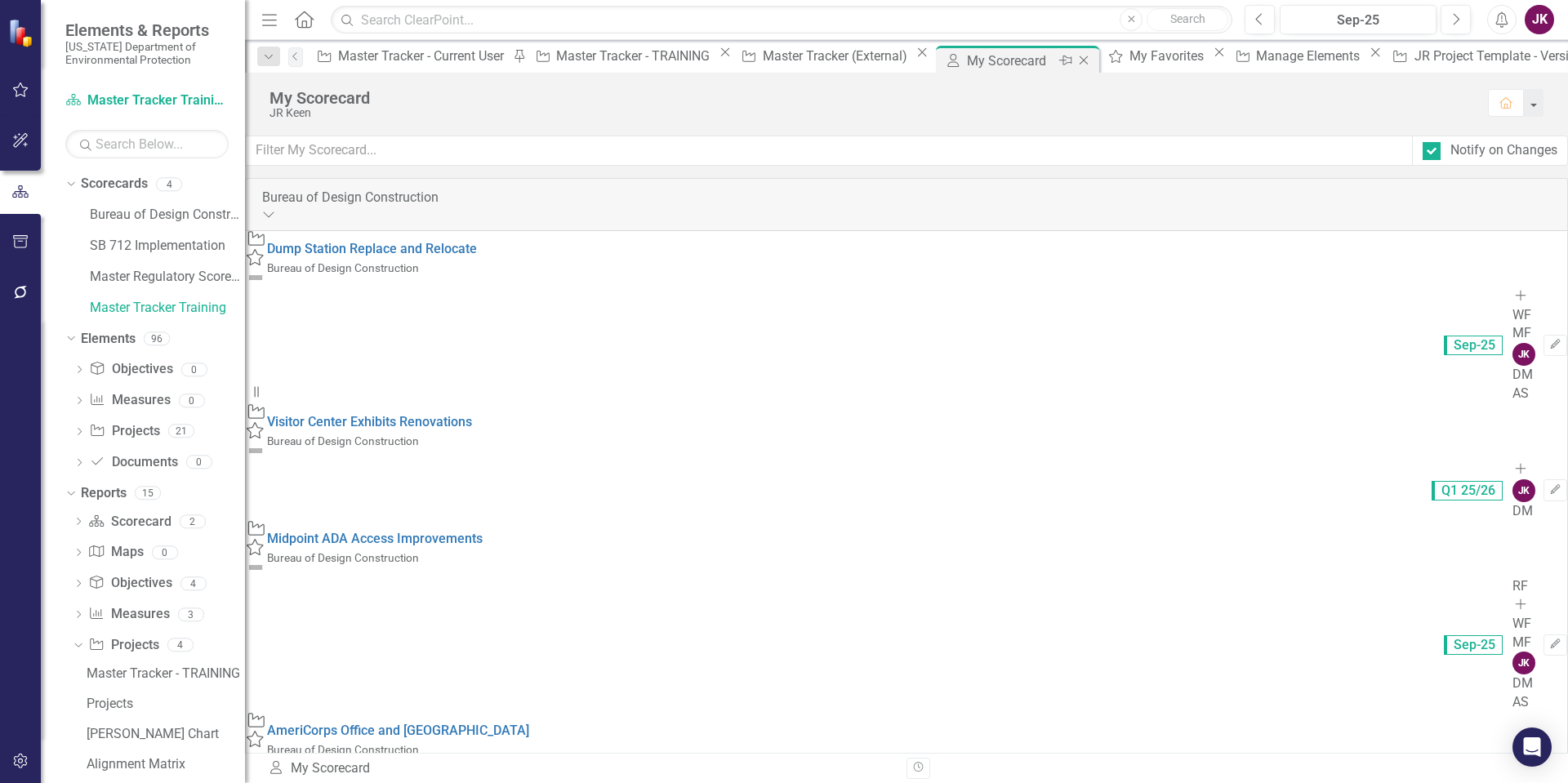
click at [1075, 61] on icon "Close" at bounding box center [1083, 61] width 16 height 13
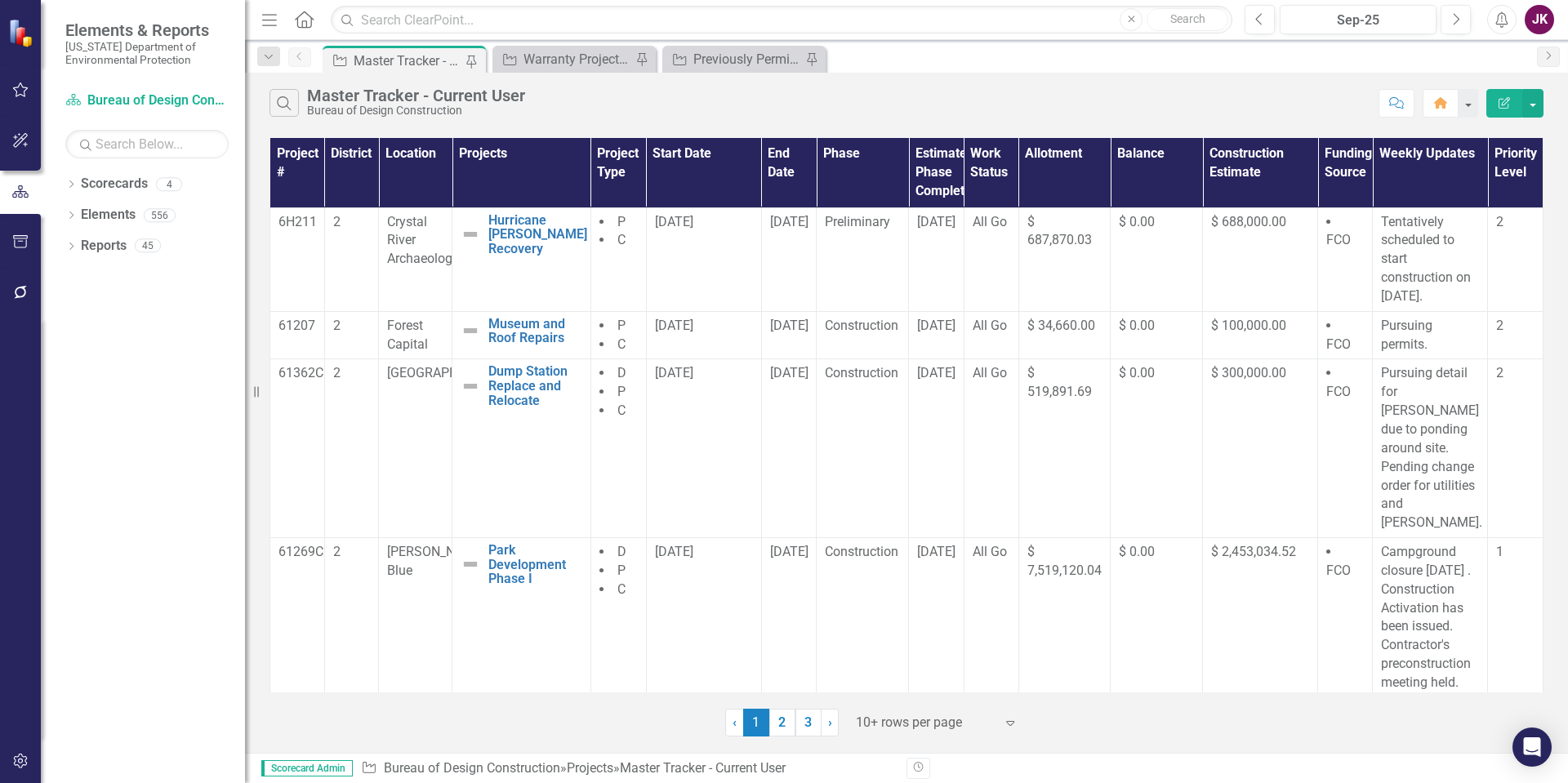
click at [441, 59] on div "Master Tracker - Current User" at bounding box center [407, 61] width 108 height 20
click at [586, 68] on div "Warranty Projects Tracker" at bounding box center [577, 59] width 108 height 20
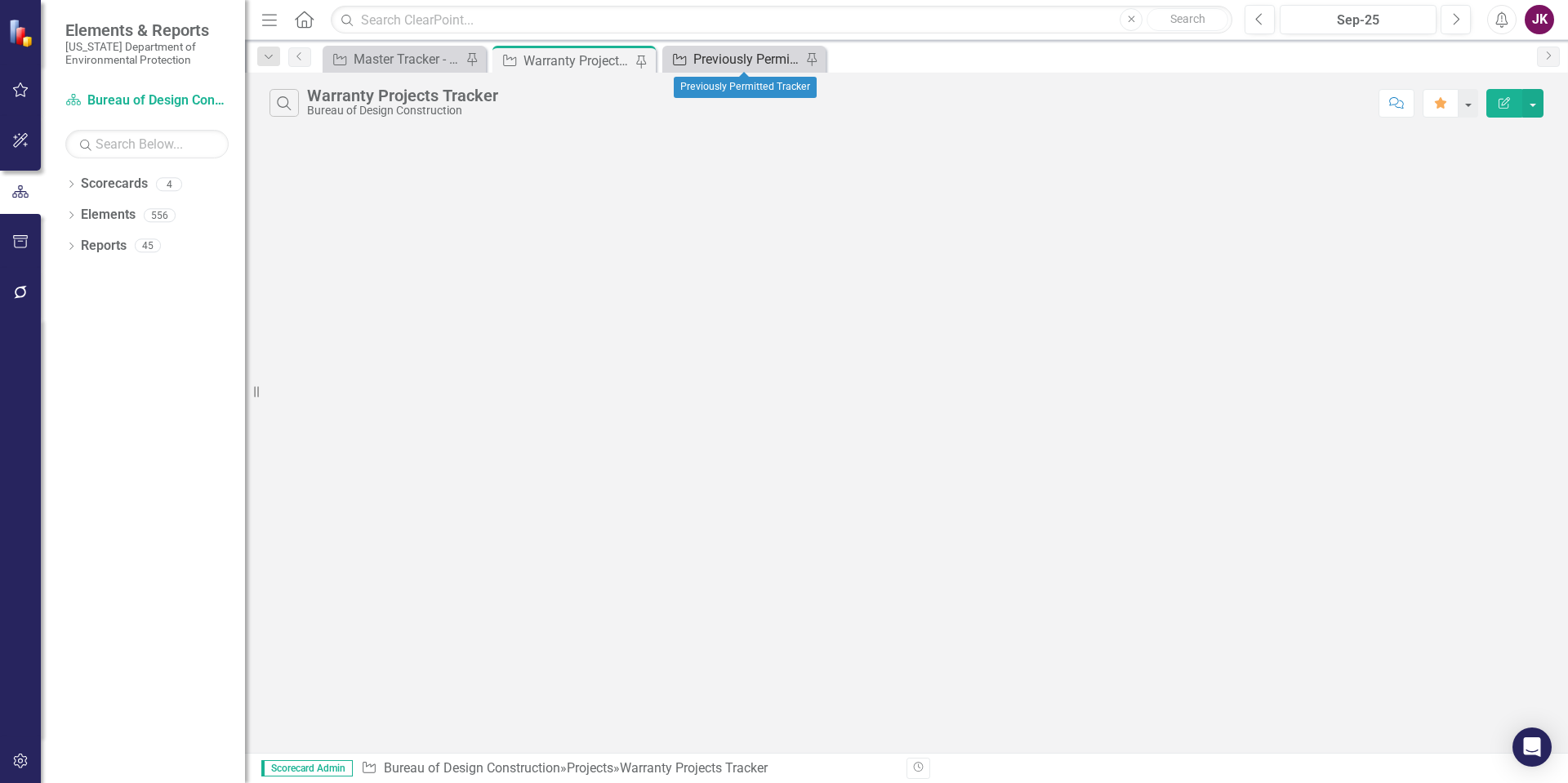
click at [730, 55] on div "Previously Permitted Tracker" at bounding box center [747, 59] width 108 height 20
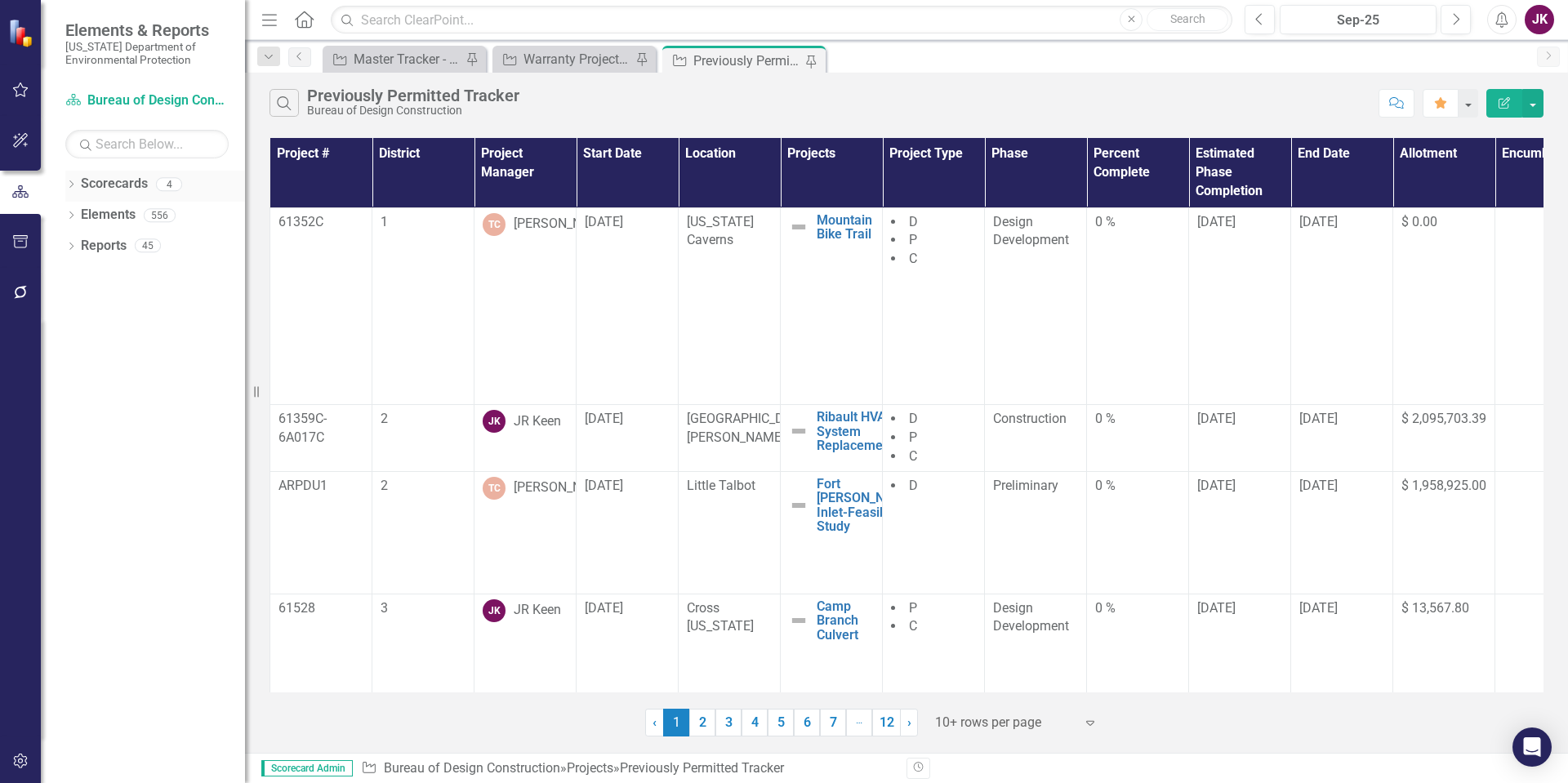
click at [71, 180] on div "Dropdown" at bounding box center [70, 187] width 12 height 14
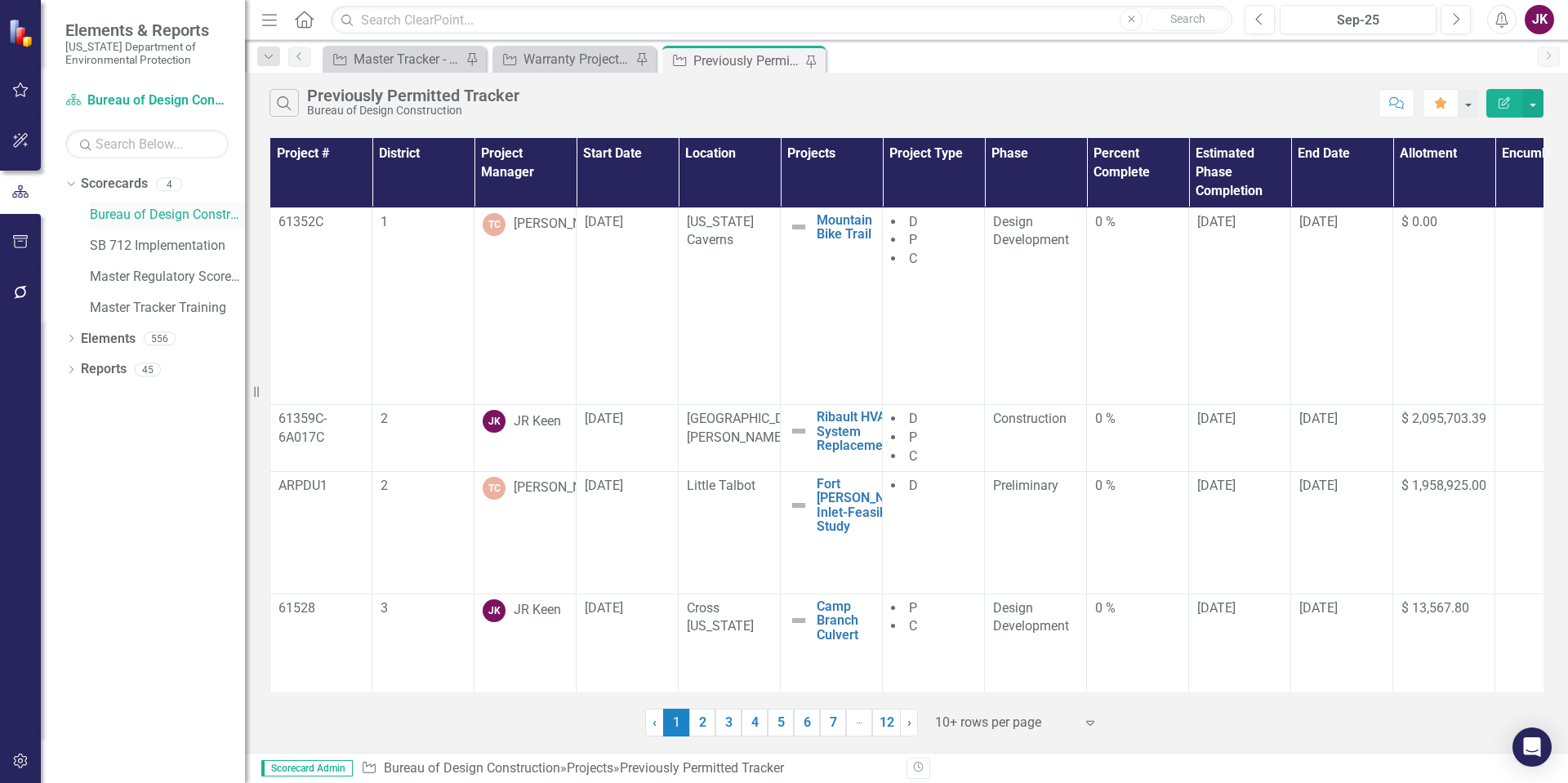
click at [113, 217] on link "Bureau of Design Construction" at bounding box center [167, 214] width 155 height 19
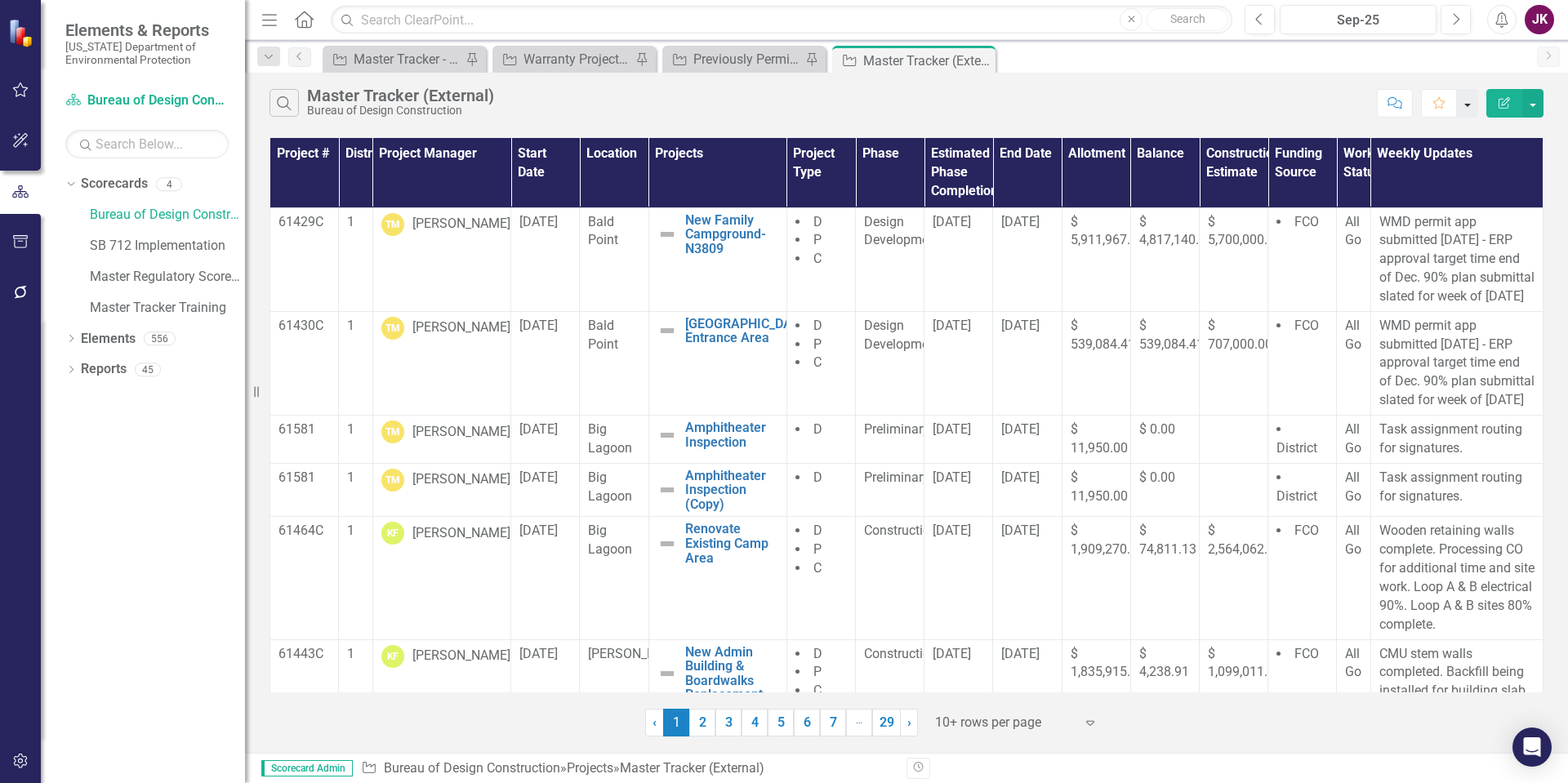
click at [1466, 101] on button "button" at bounding box center [1467, 103] width 21 height 28
click at [1393, 133] on link "Favorite Add Favorite" at bounding box center [1412, 133] width 129 height 30
click at [382, 61] on div "Master Tracker - Current User" at bounding box center [407, 59] width 108 height 20
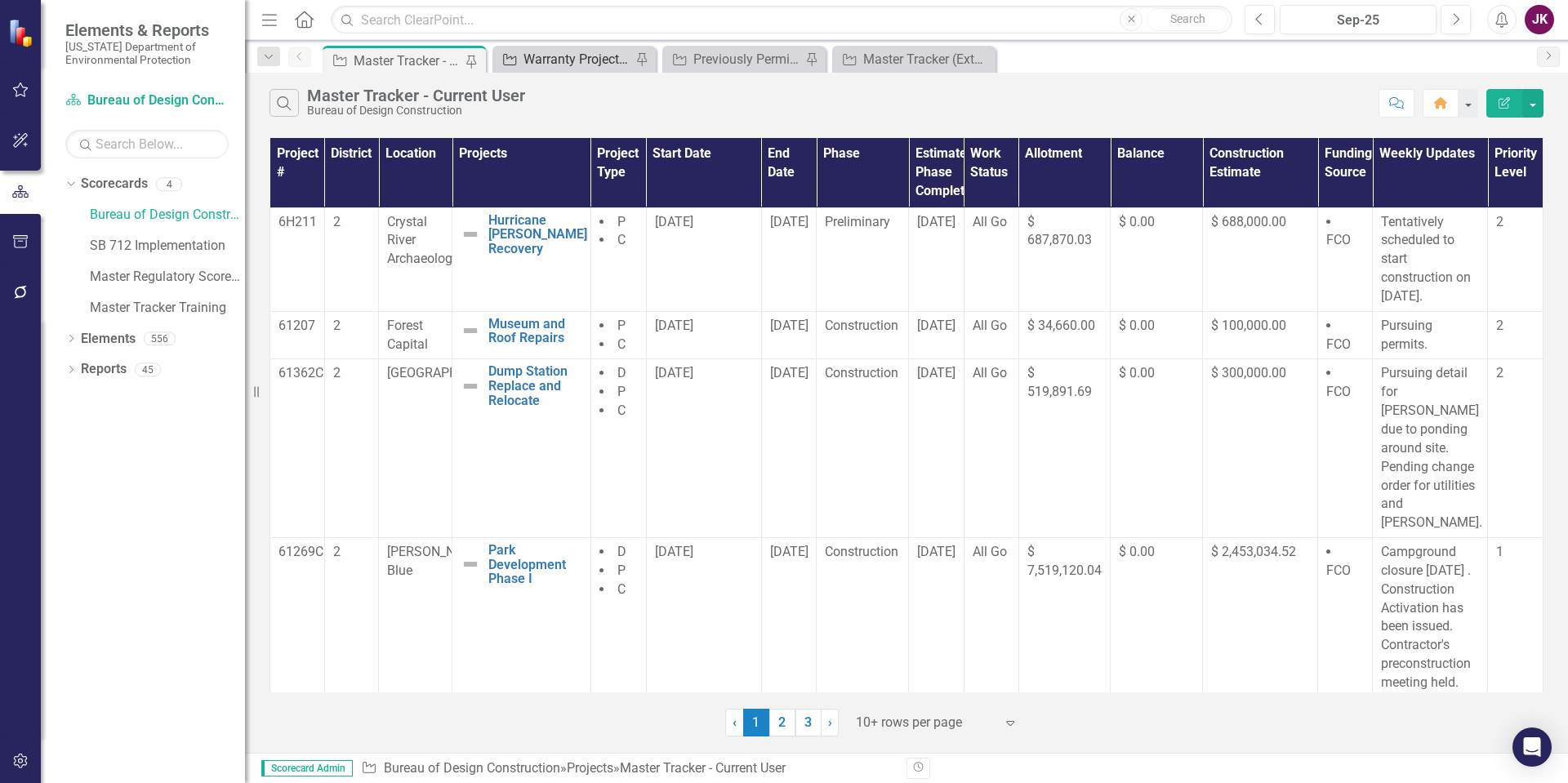
click at [603, 61] on div "Warranty Projects Tracker" at bounding box center [577, 59] width 108 height 20
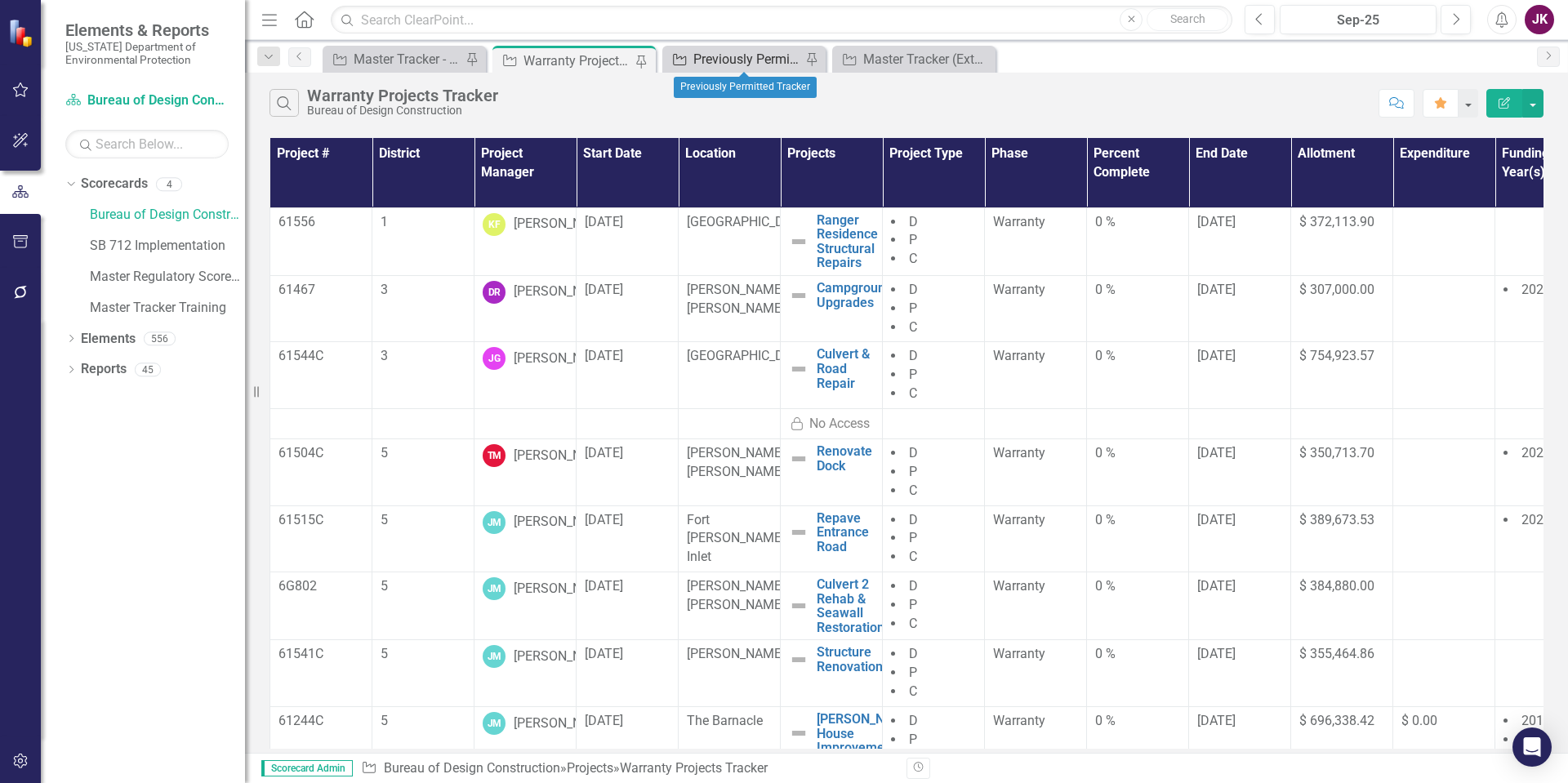
click at [730, 61] on div "Previously Permitted Tracker" at bounding box center [747, 59] width 108 height 20
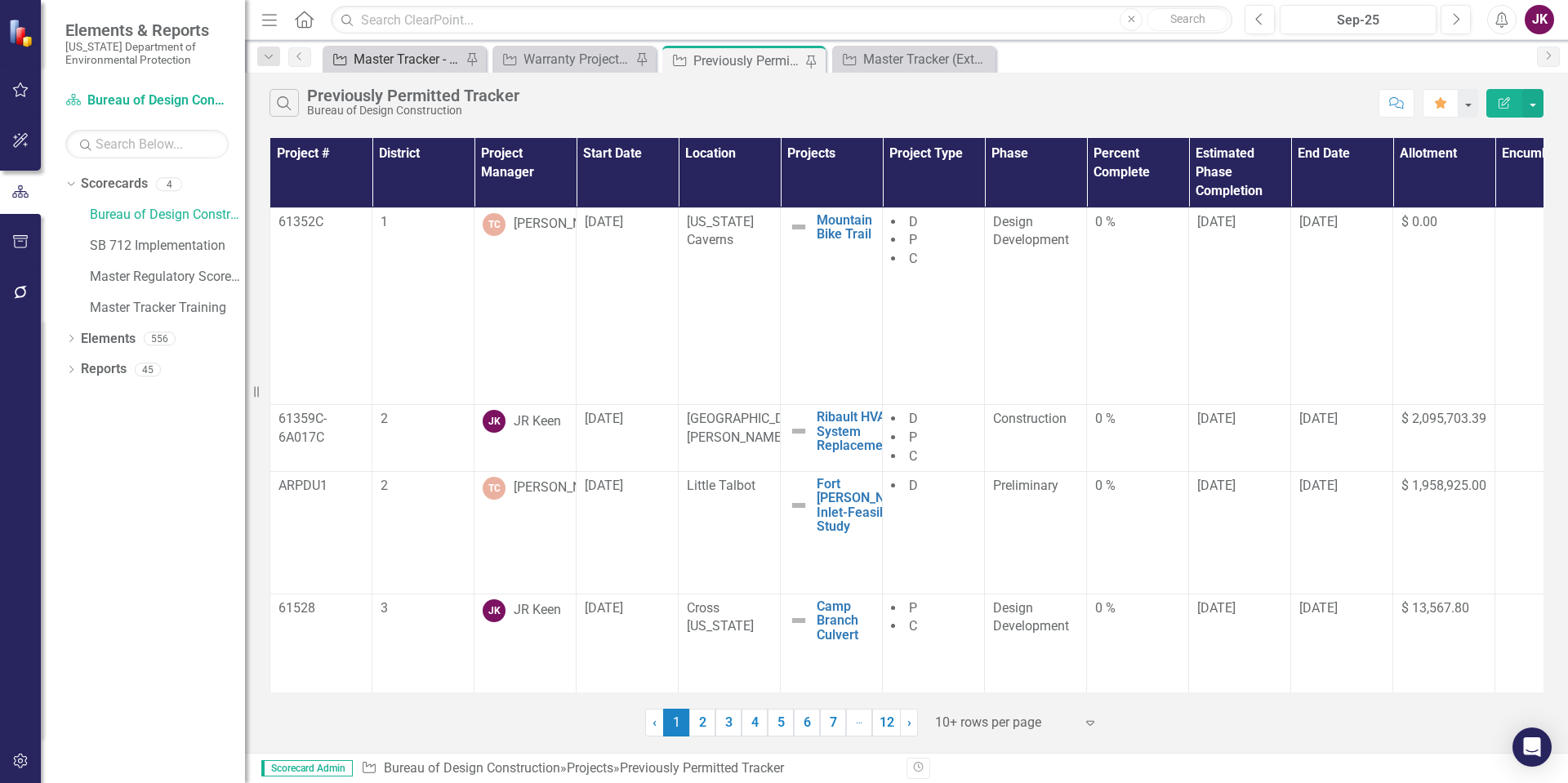
click at [410, 61] on div "Master Tracker - Current User" at bounding box center [407, 59] width 108 height 20
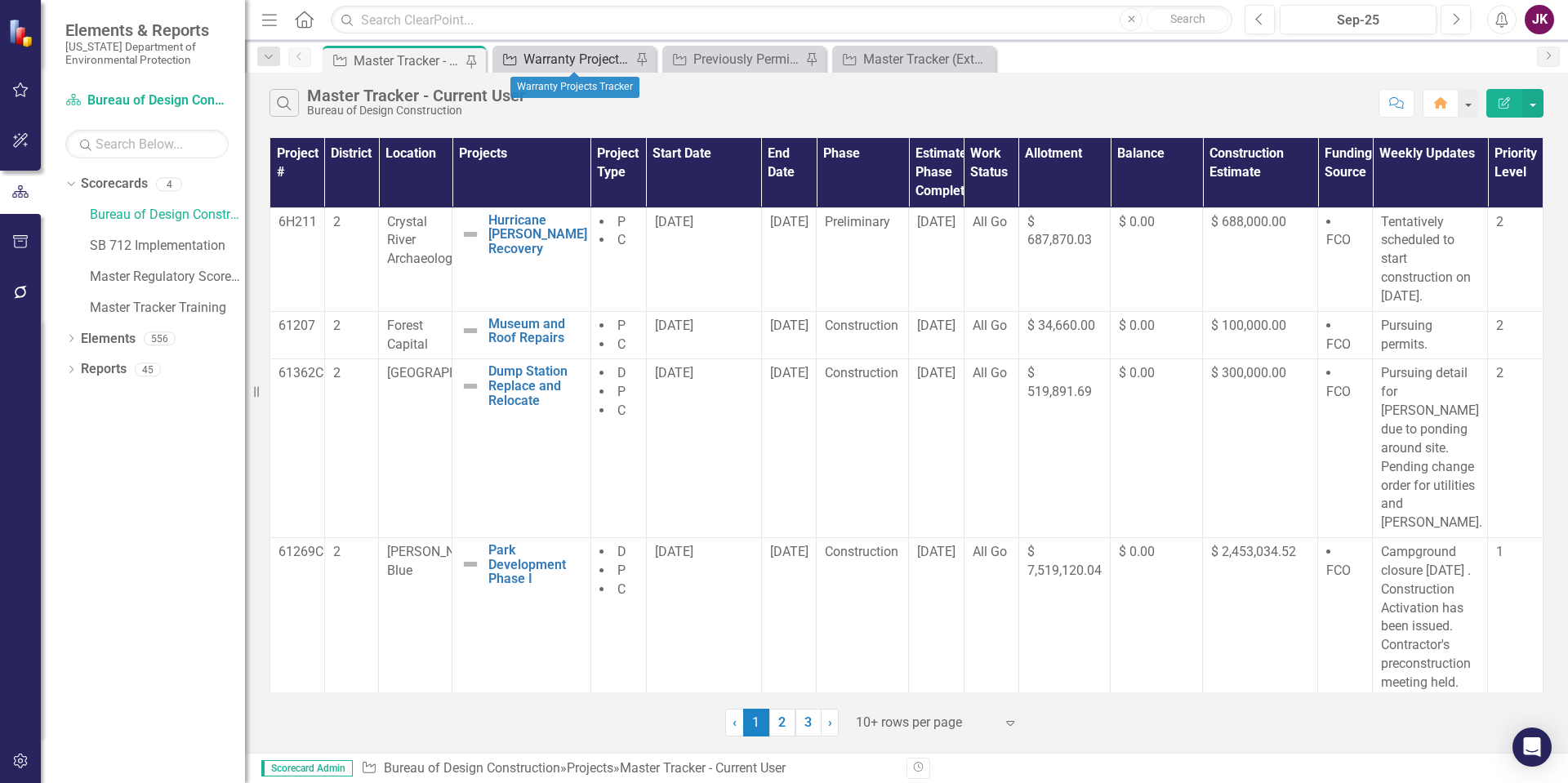
click at [586, 54] on div "Warranty Projects Tracker" at bounding box center [577, 59] width 108 height 20
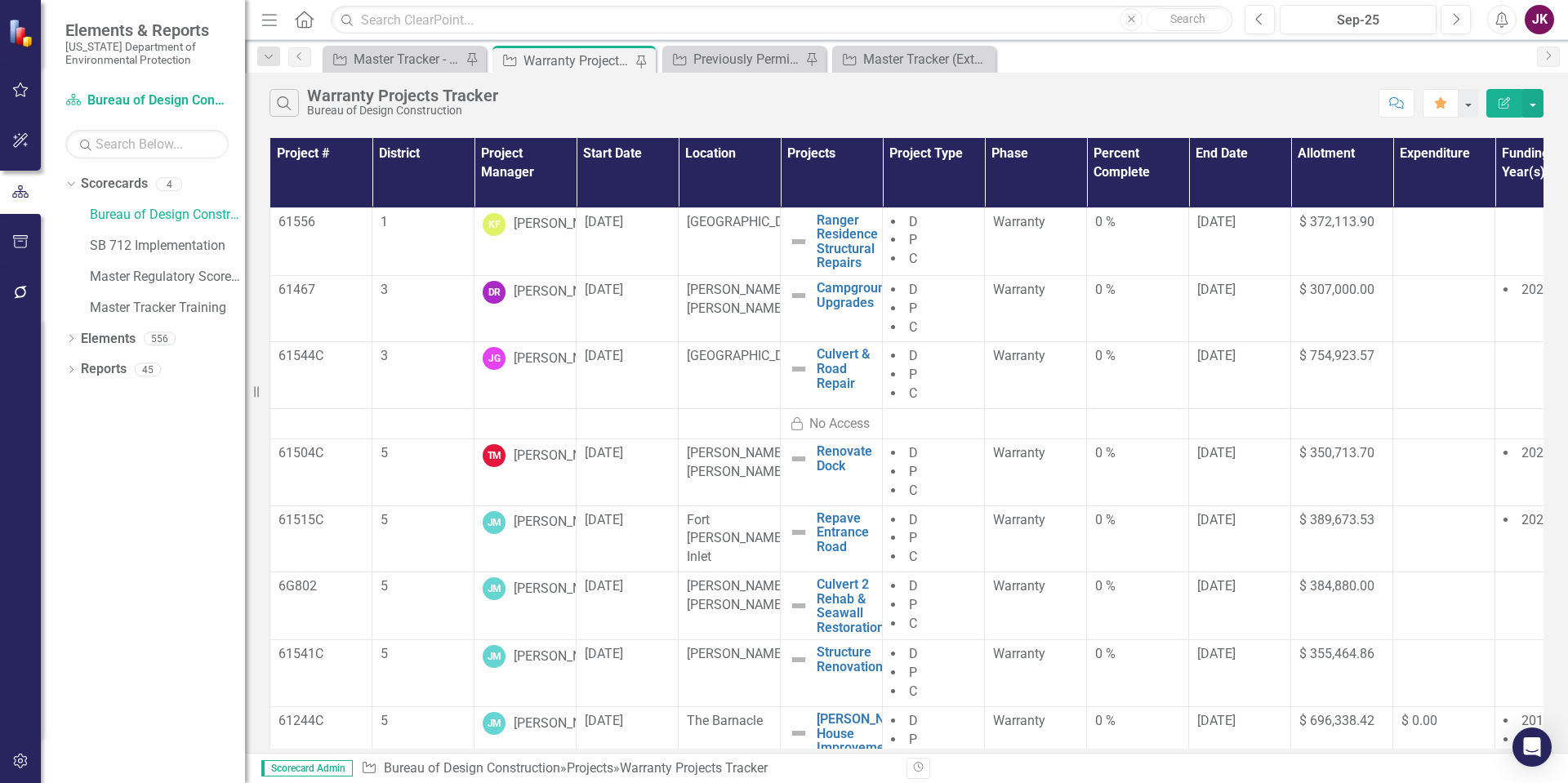
click at [512, 167] on th "Project Manager" at bounding box center [525, 173] width 102 height 69
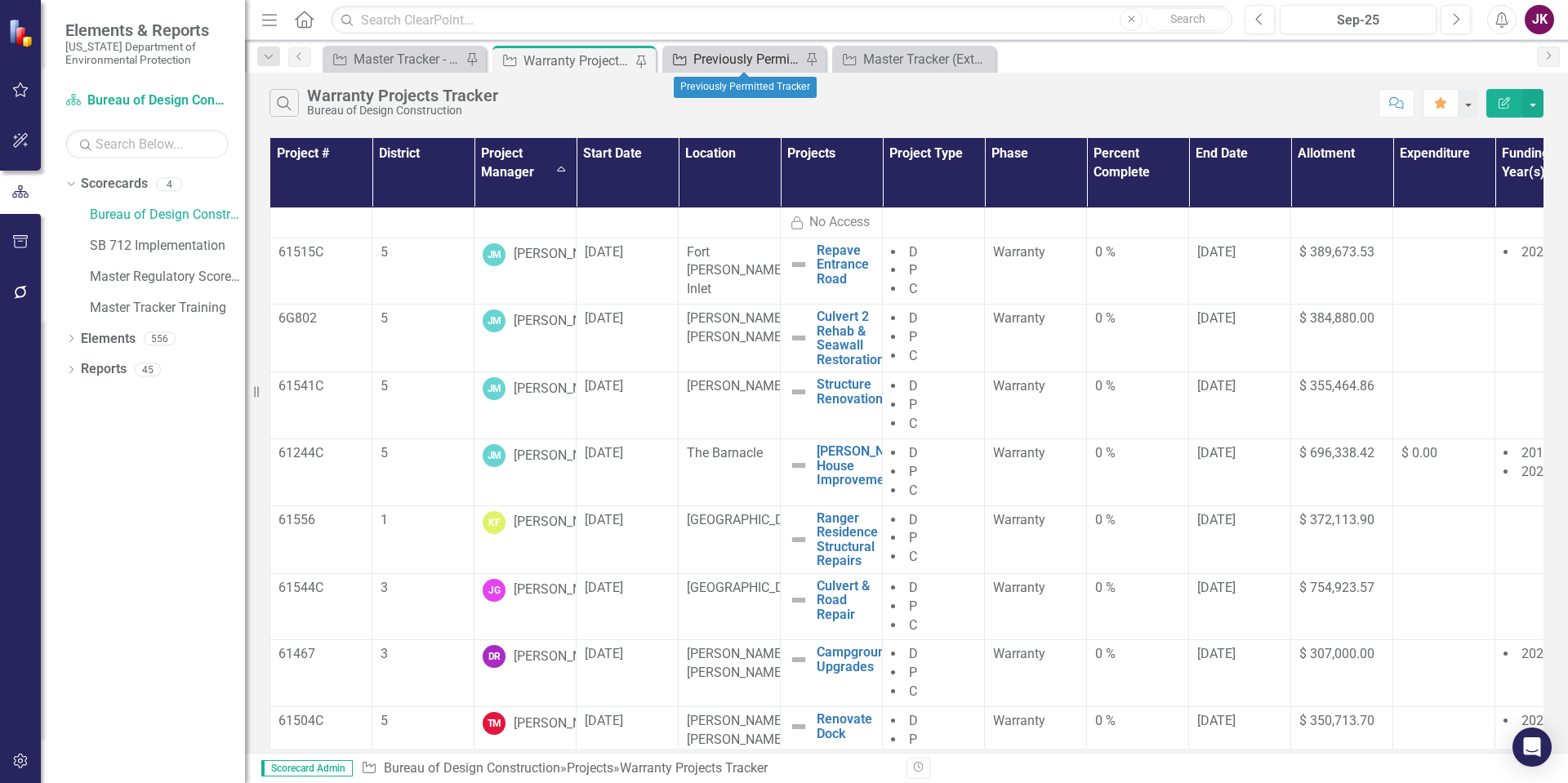
click at [715, 52] on div "Previously Permitted Tracker" at bounding box center [747, 59] width 108 height 20
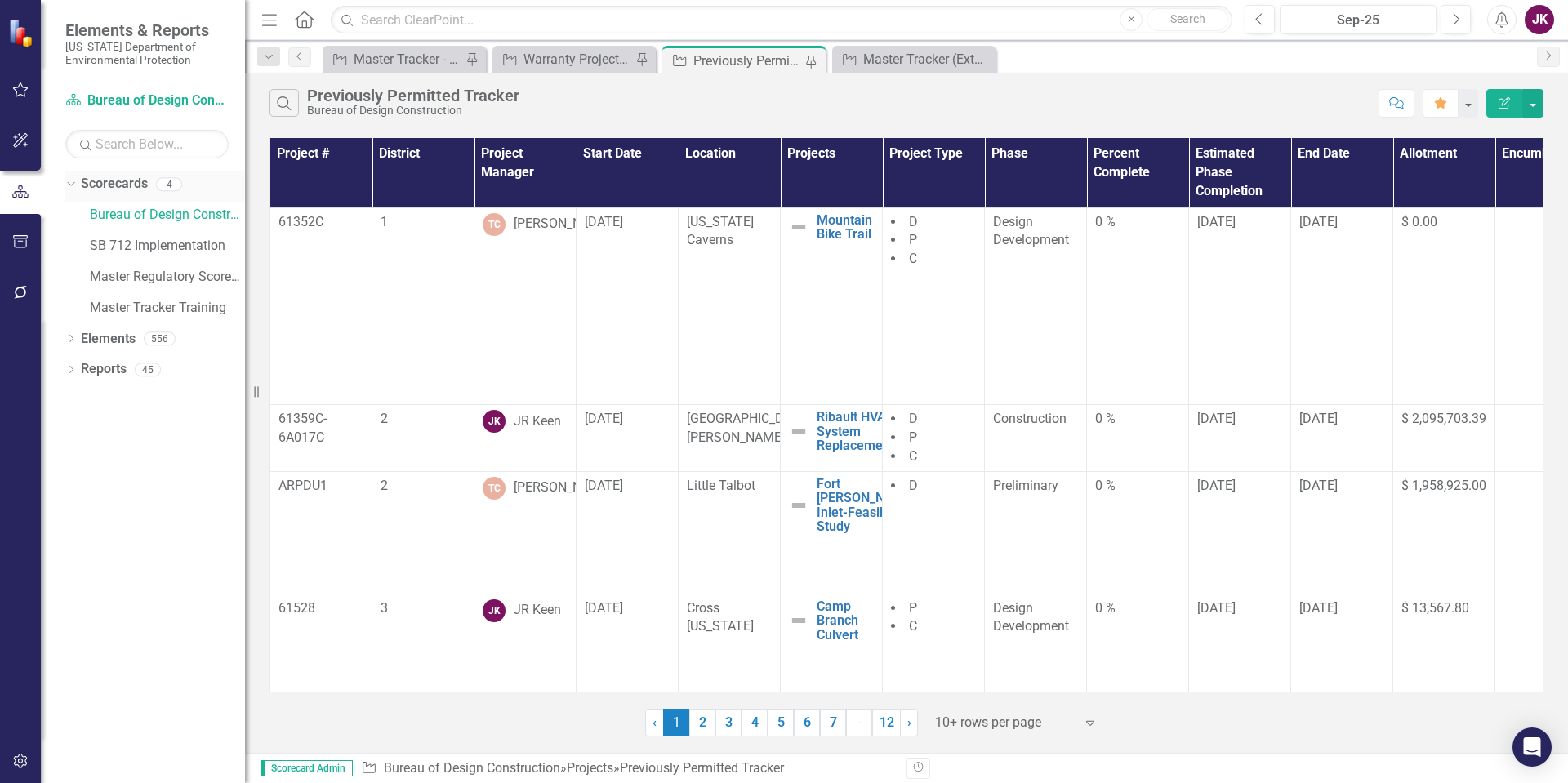
click at [74, 187] on icon "Dropdown" at bounding box center [69, 183] width 9 height 12
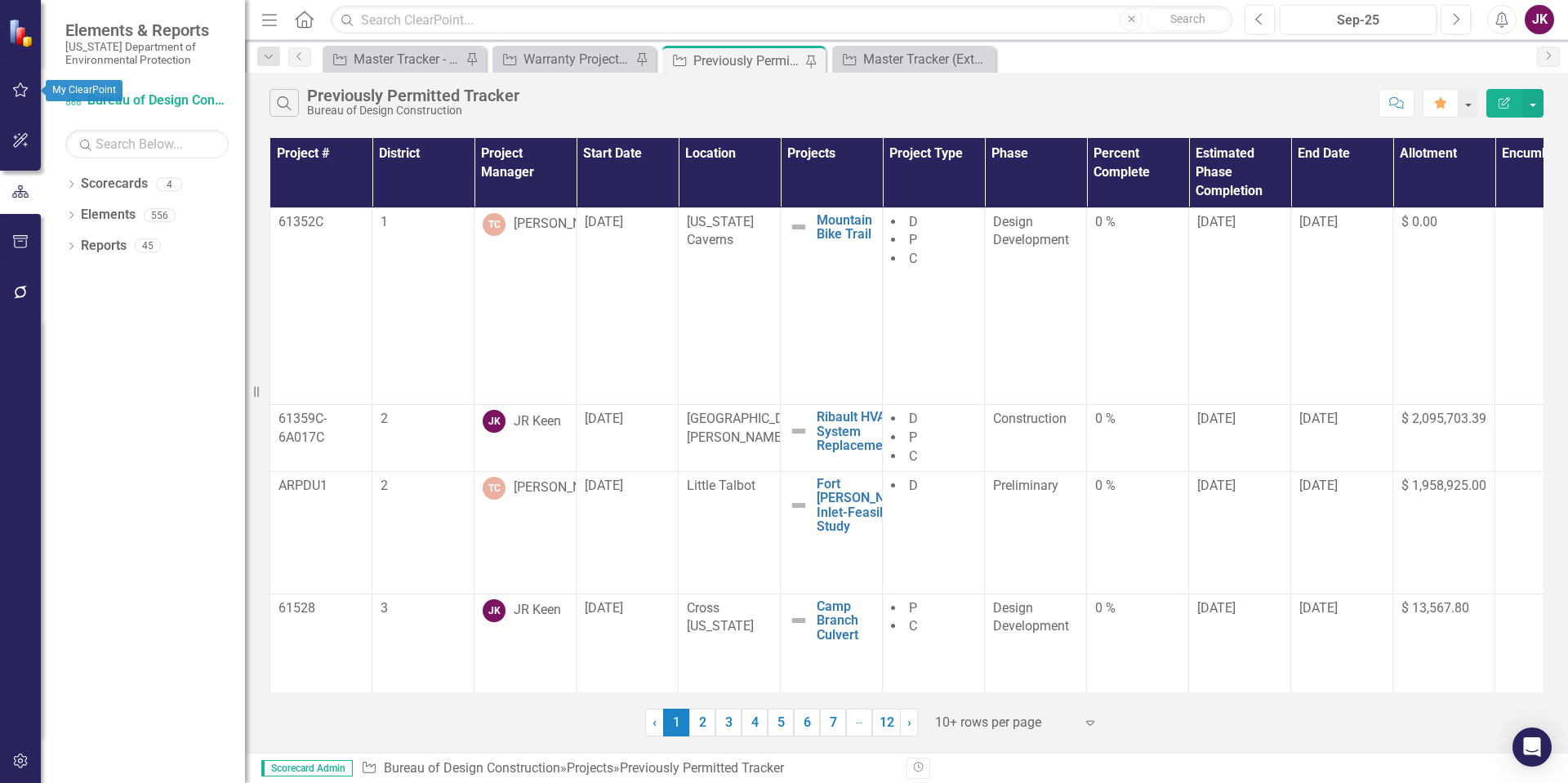
click at [17, 92] on icon "button" at bounding box center [20, 90] width 17 height 13
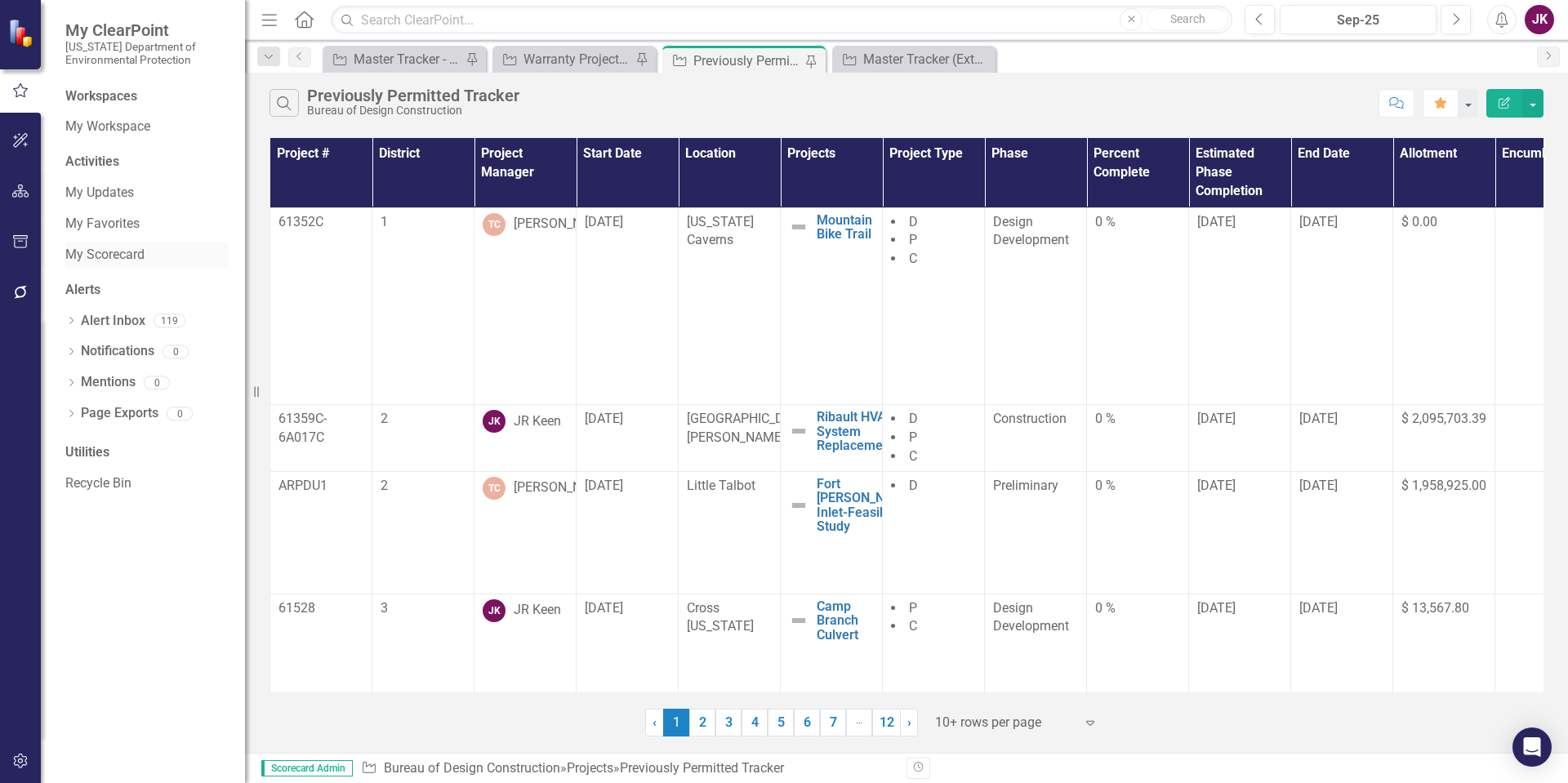
click at [72, 247] on link "My Scorecard" at bounding box center [147, 254] width 164 height 19
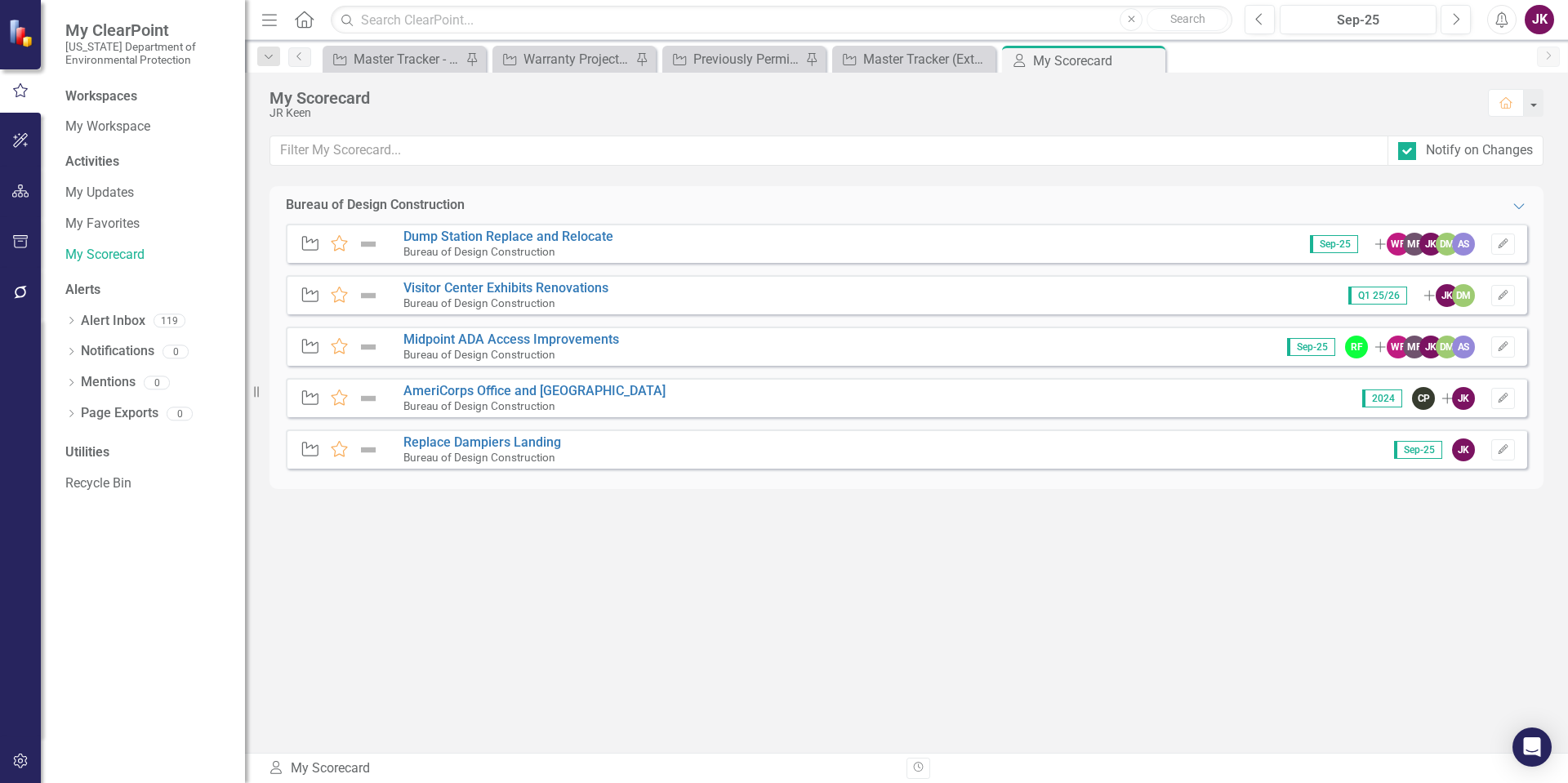
click at [12, 240] on icon "button" at bounding box center [20, 241] width 17 height 13
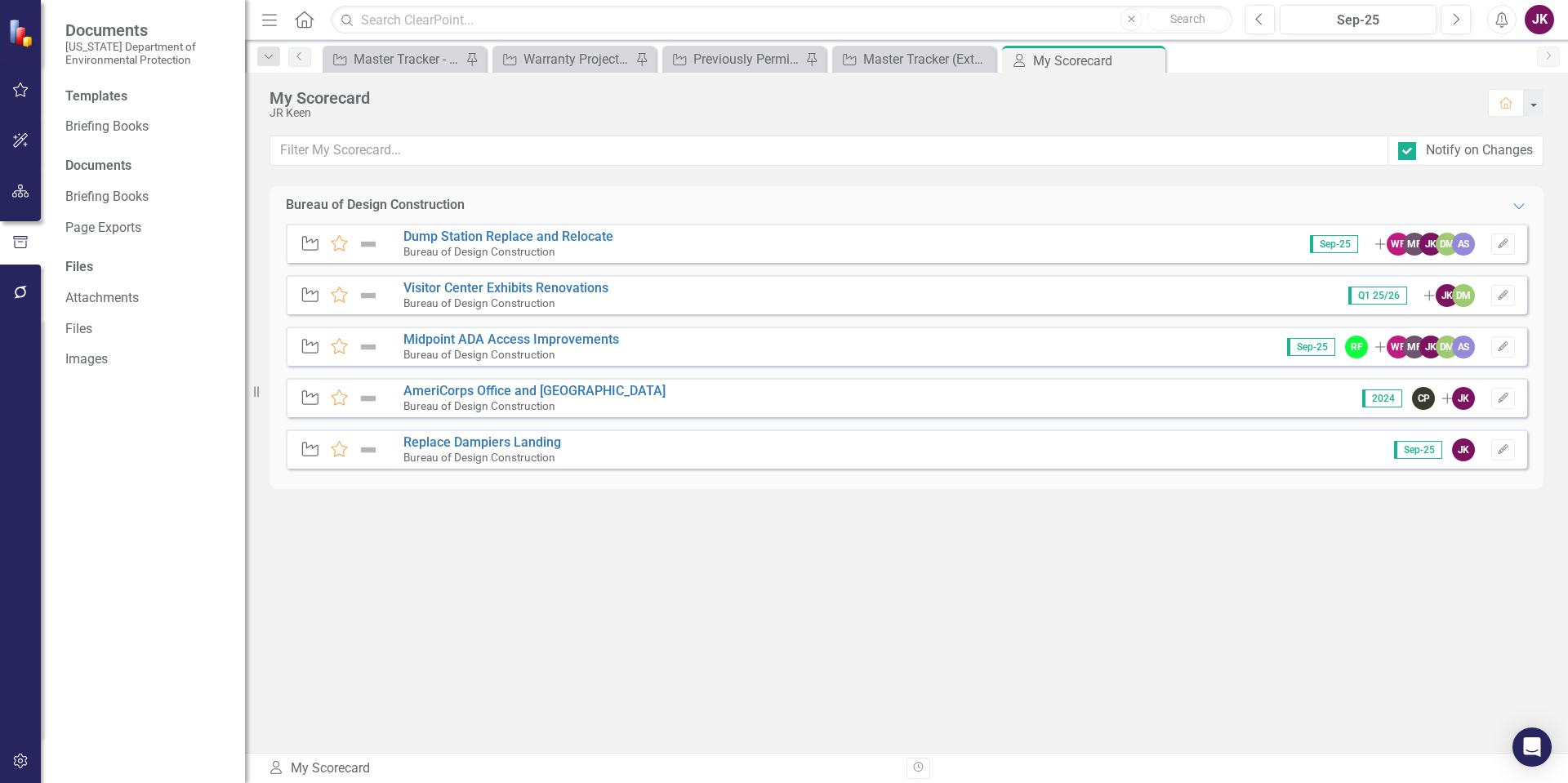
click at [121, 165] on div "Documents" at bounding box center [147, 165] width 164 height 19
click at [109, 162] on div "Documents" at bounding box center [147, 165] width 164 height 19
click at [85, 162] on div "Documents" at bounding box center [147, 165] width 164 height 19
click at [103, 125] on link "Briefing Books" at bounding box center [147, 126] width 164 height 19
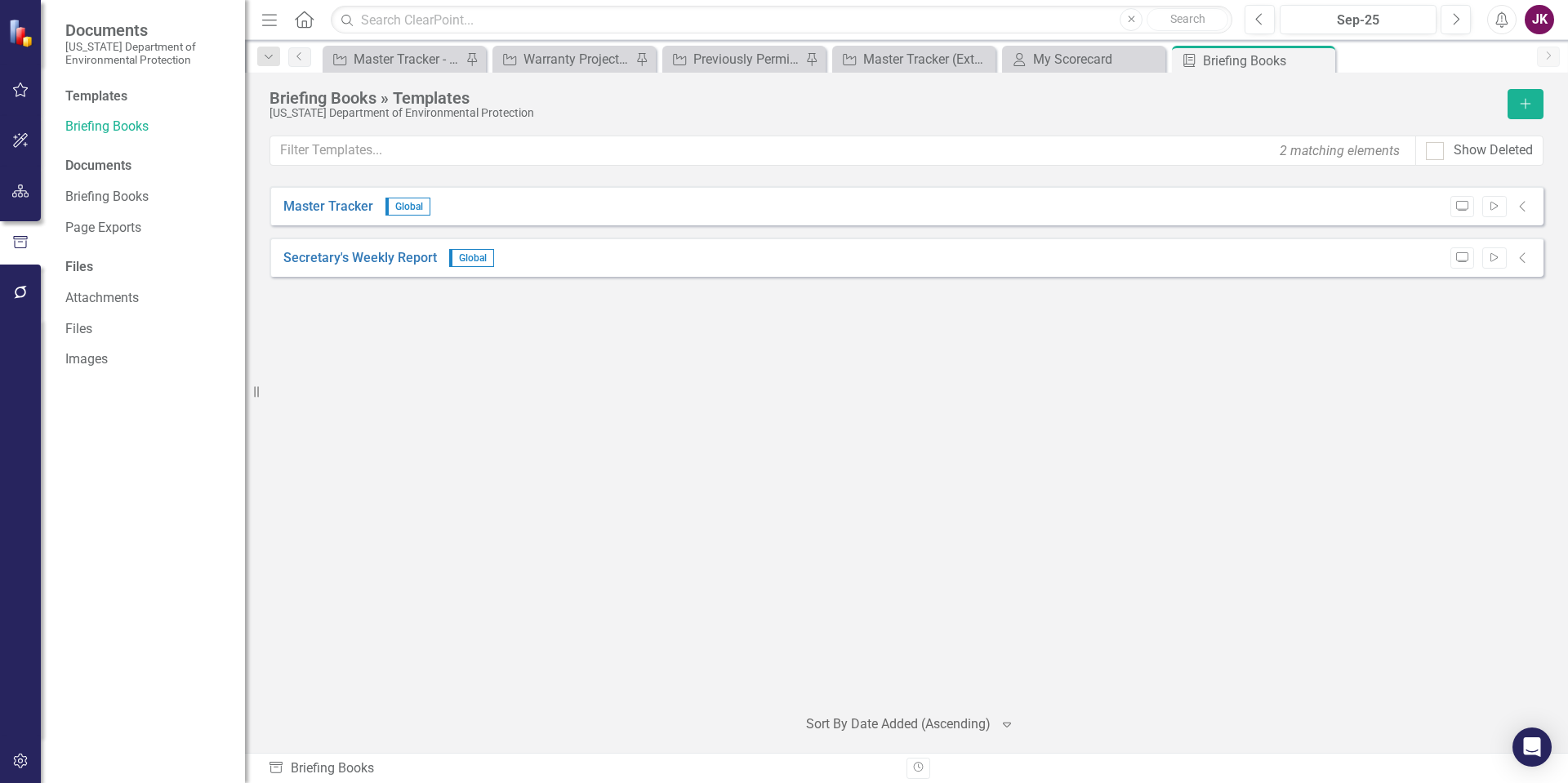
click at [272, 13] on icon "Menu" at bounding box center [270, 19] width 21 height 17
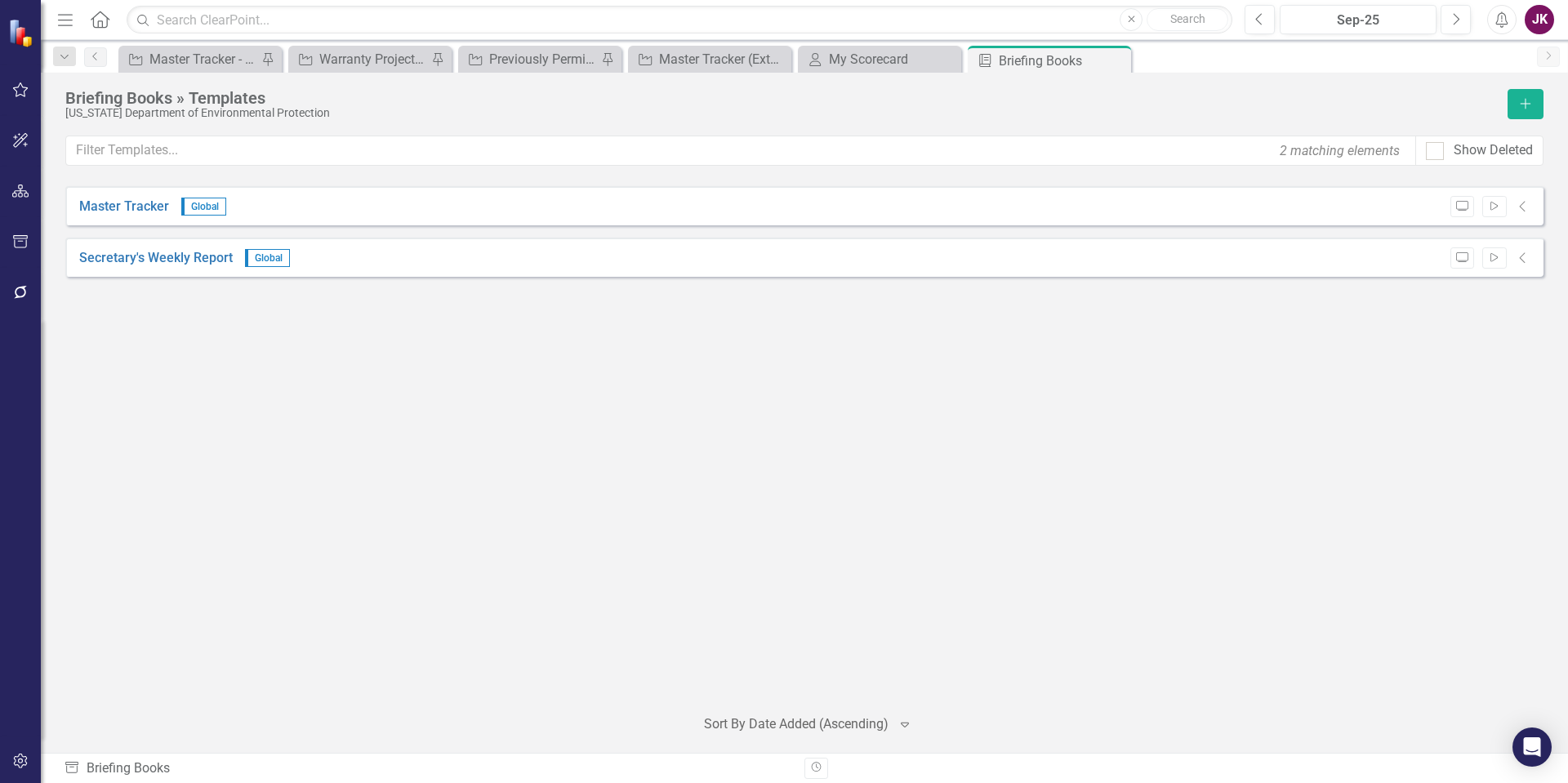
click at [73, 22] on icon "Menu" at bounding box center [65, 19] width 21 height 17
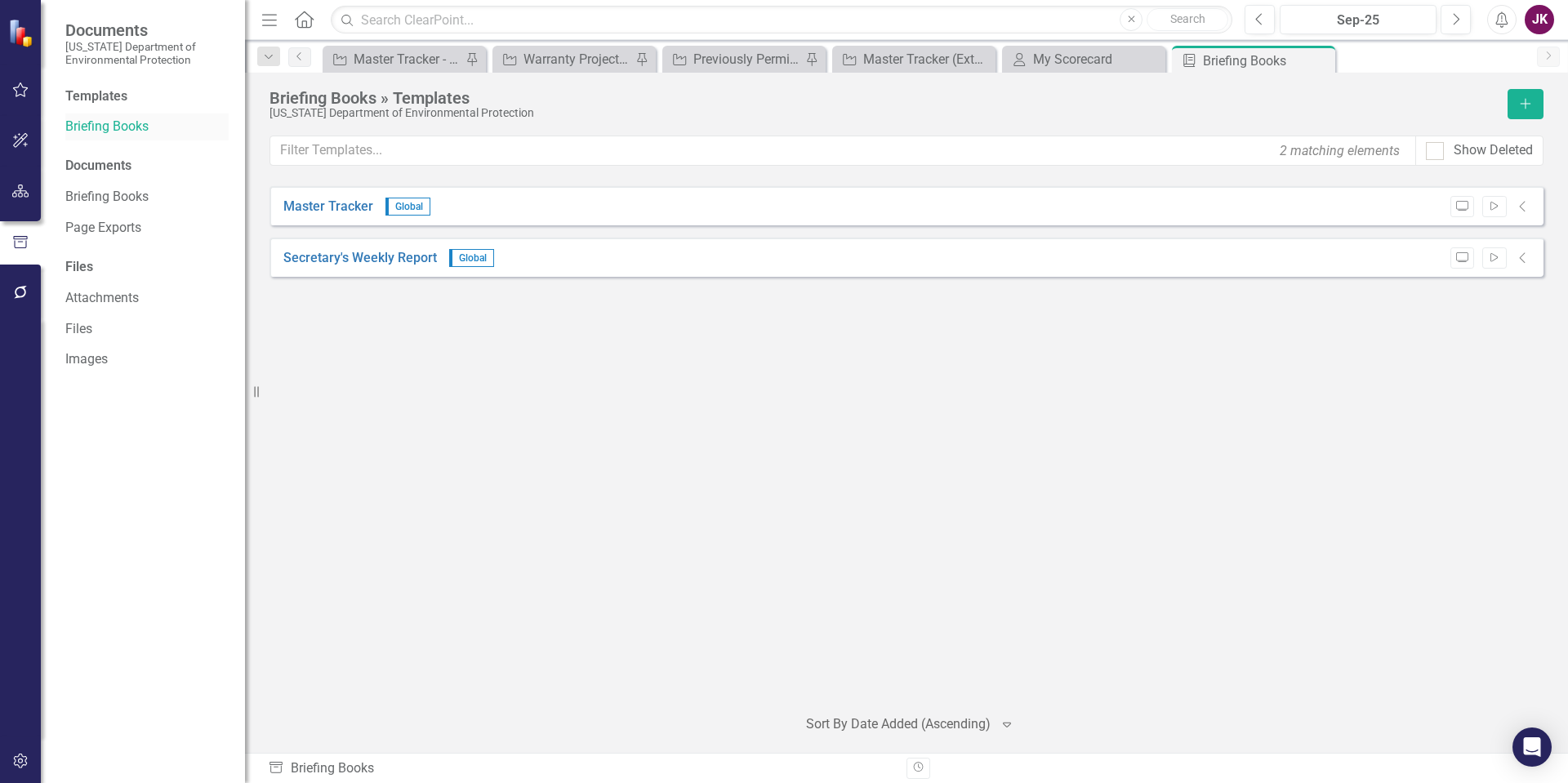
click at [107, 124] on link "Briefing Books" at bounding box center [147, 126] width 164 height 19
click at [25, 139] on icon "button" at bounding box center [20, 141] width 15 height 15
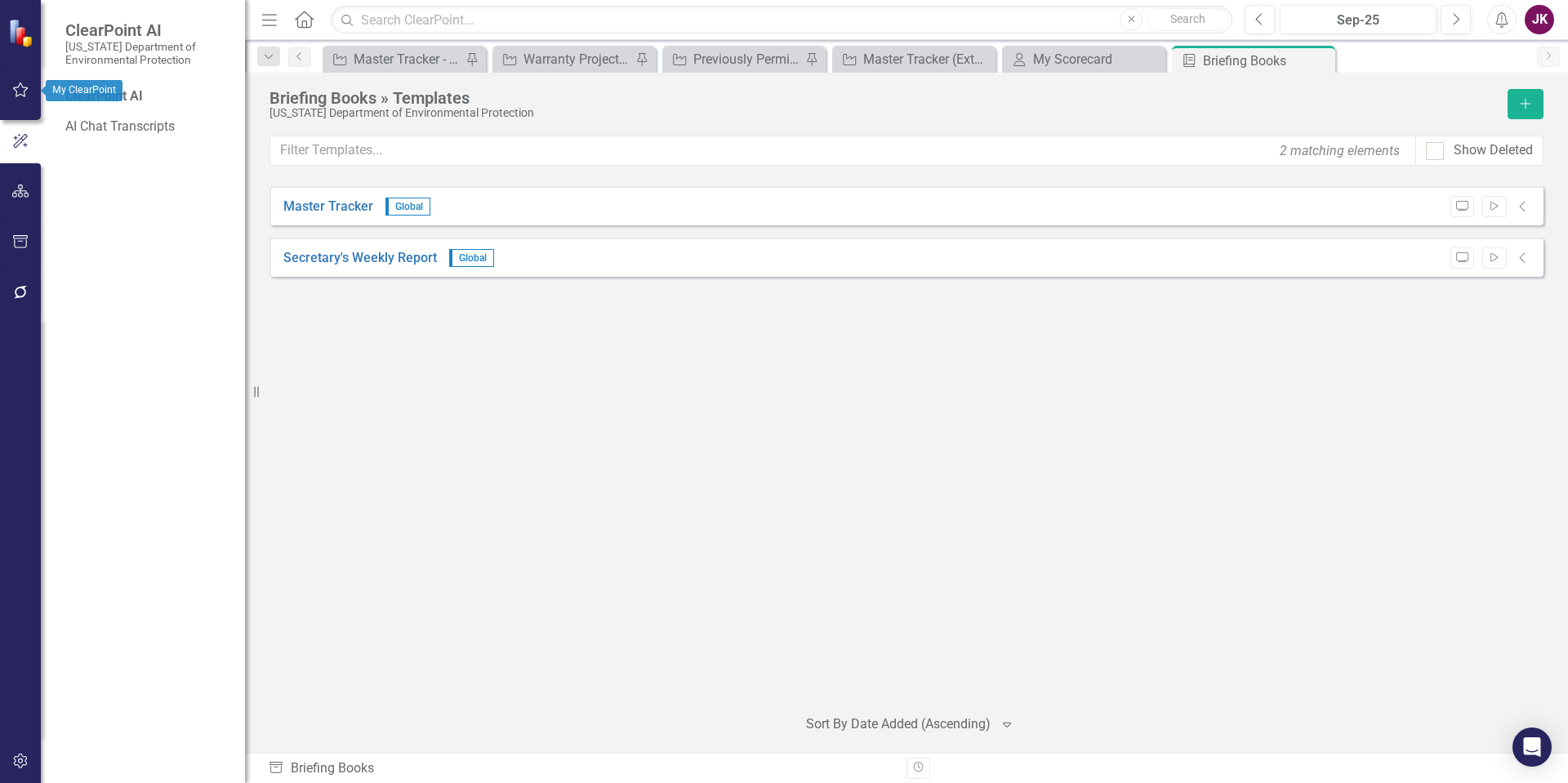
click at [27, 84] on icon "button" at bounding box center [20, 90] width 17 height 13
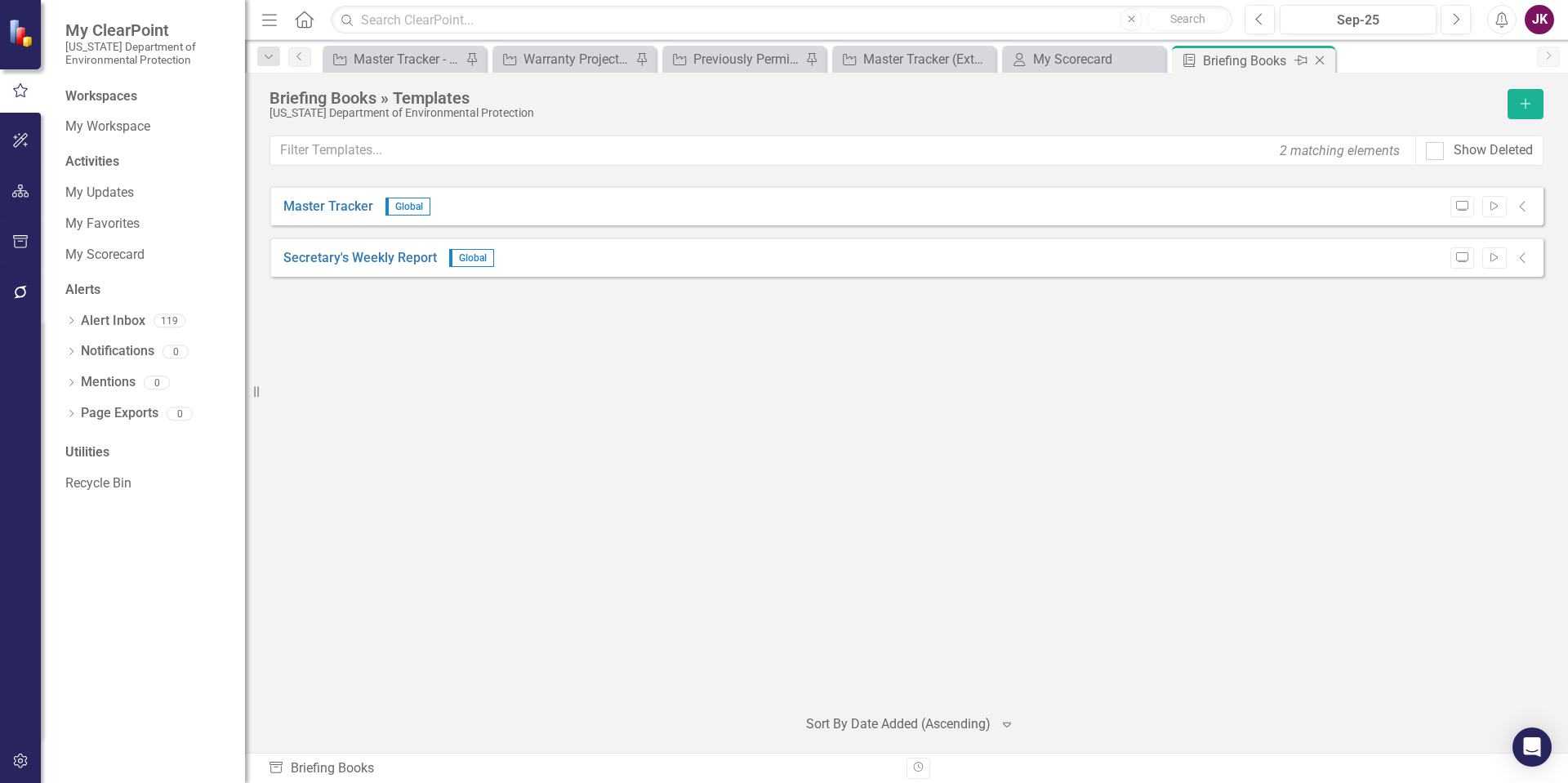
click at [1318, 56] on icon "Close" at bounding box center [1320, 61] width 16 height 13
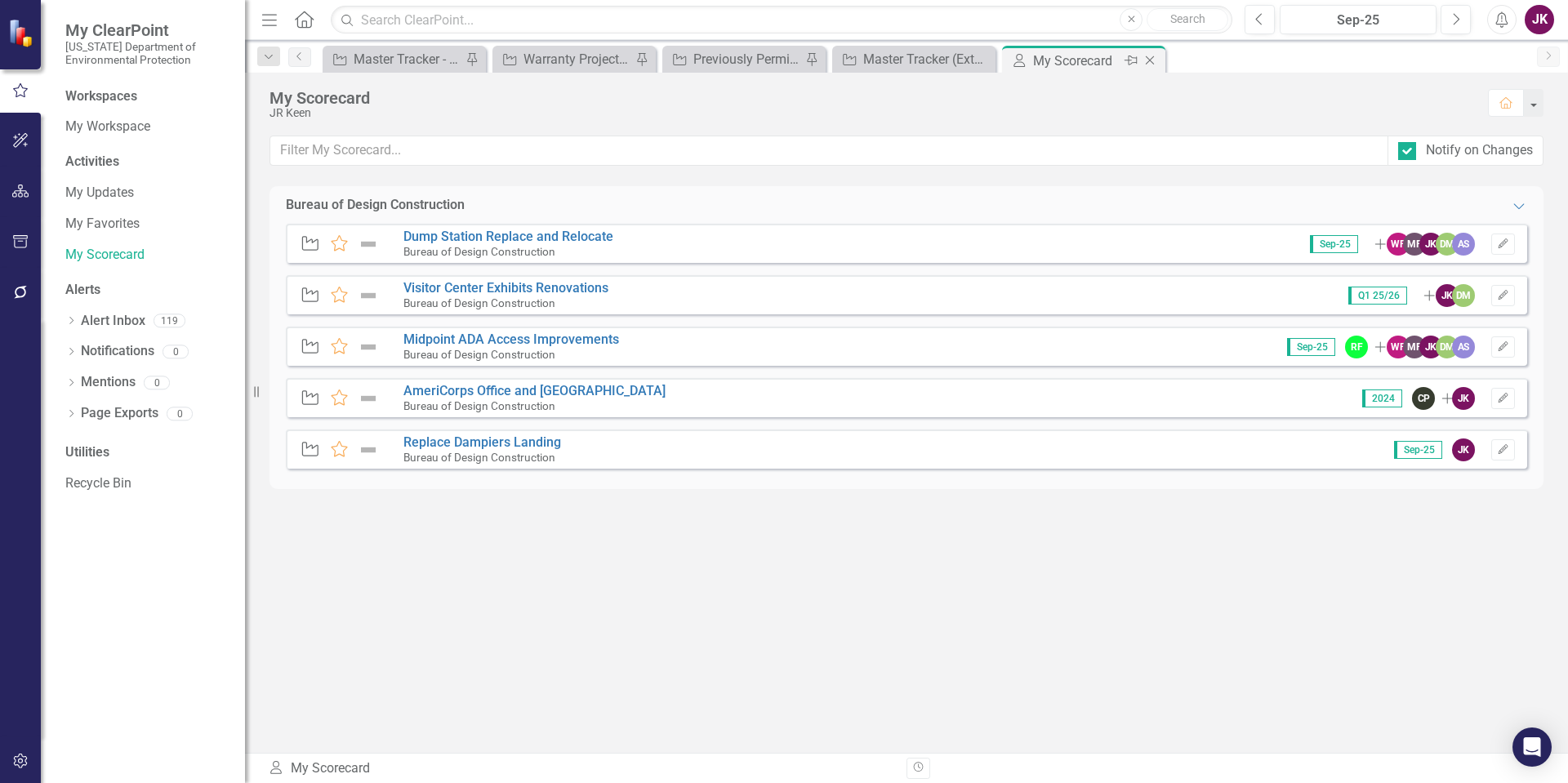
click at [1154, 61] on icon "Close" at bounding box center [1150, 61] width 16 height 13
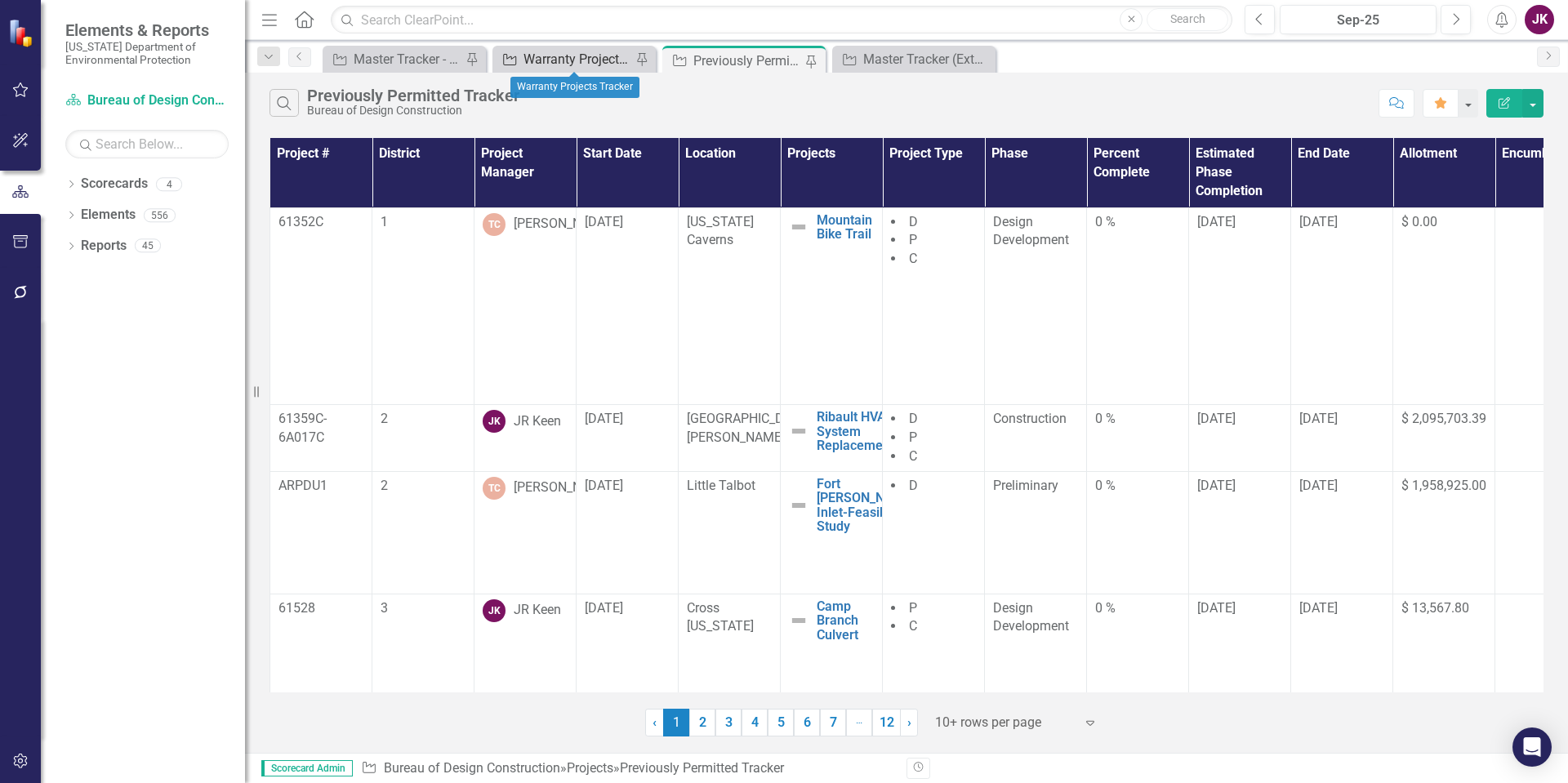
click at [582, 60] on div "Warranty Projects Tracker" at bounding box center [577, 59] width 108 height 20
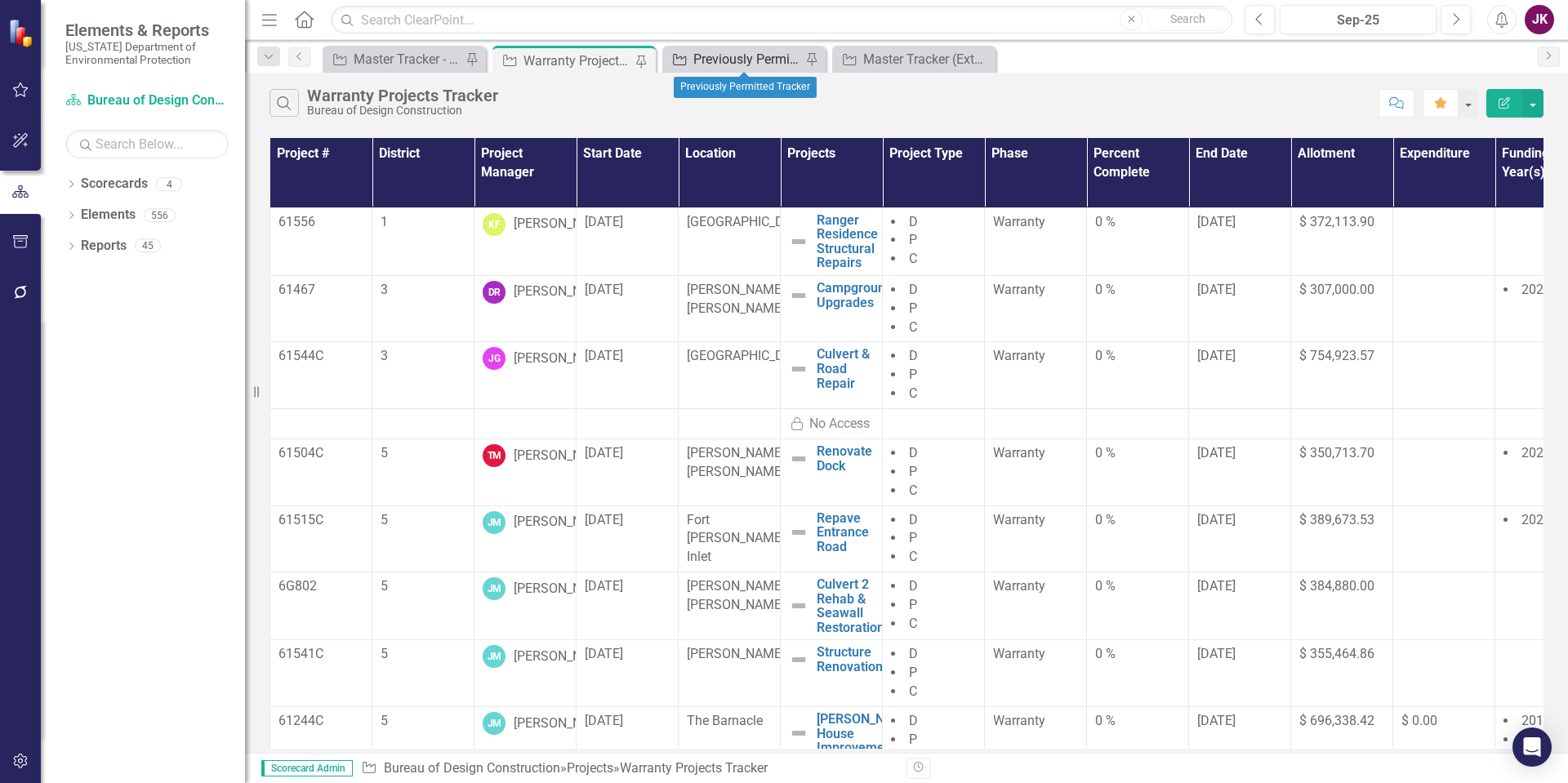
click at [748, 58] on div "Previously Permitted Tracker" at bounding box center [747, 59] width 108 height 20
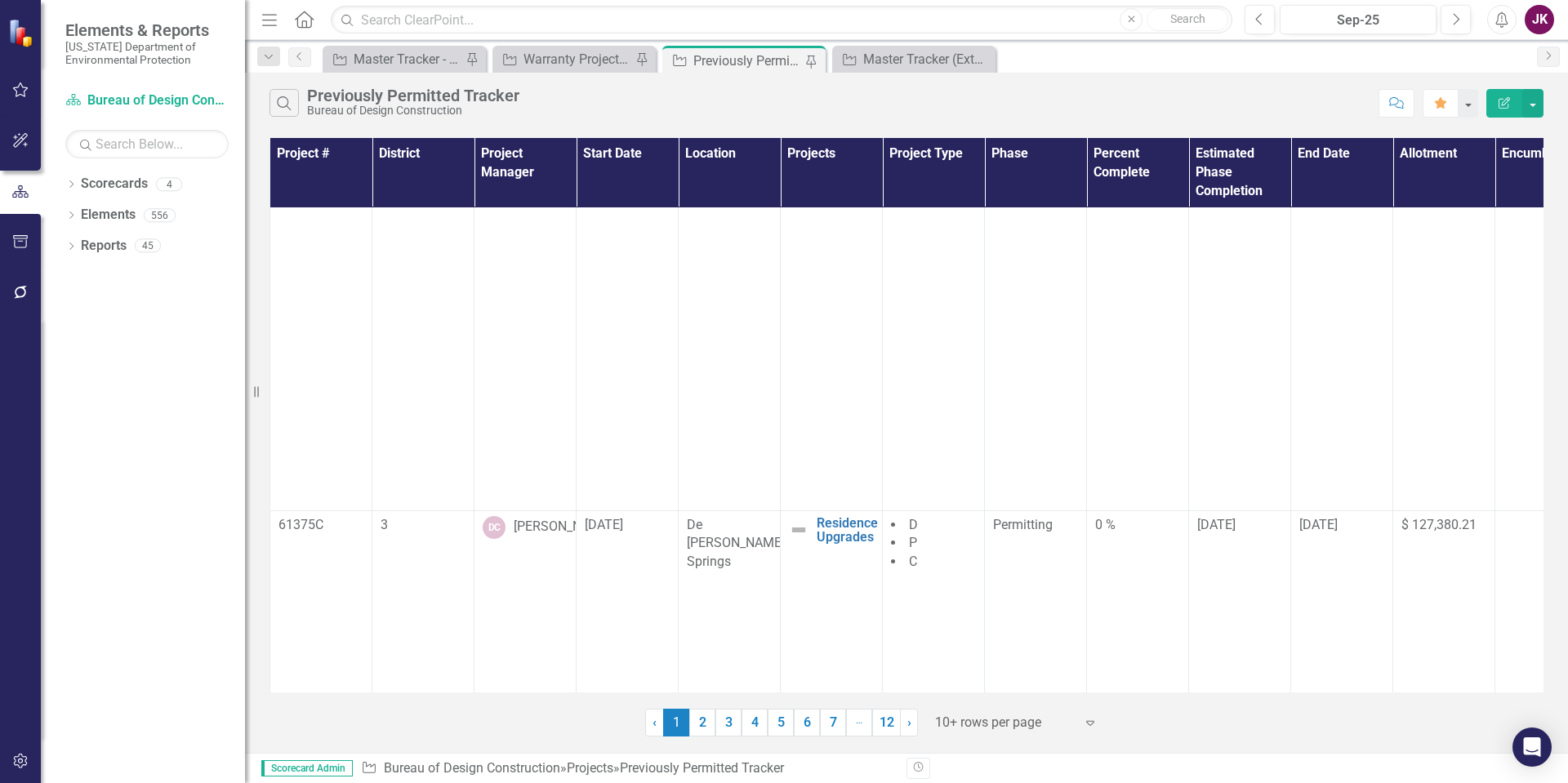
scroll to position [924, 0]
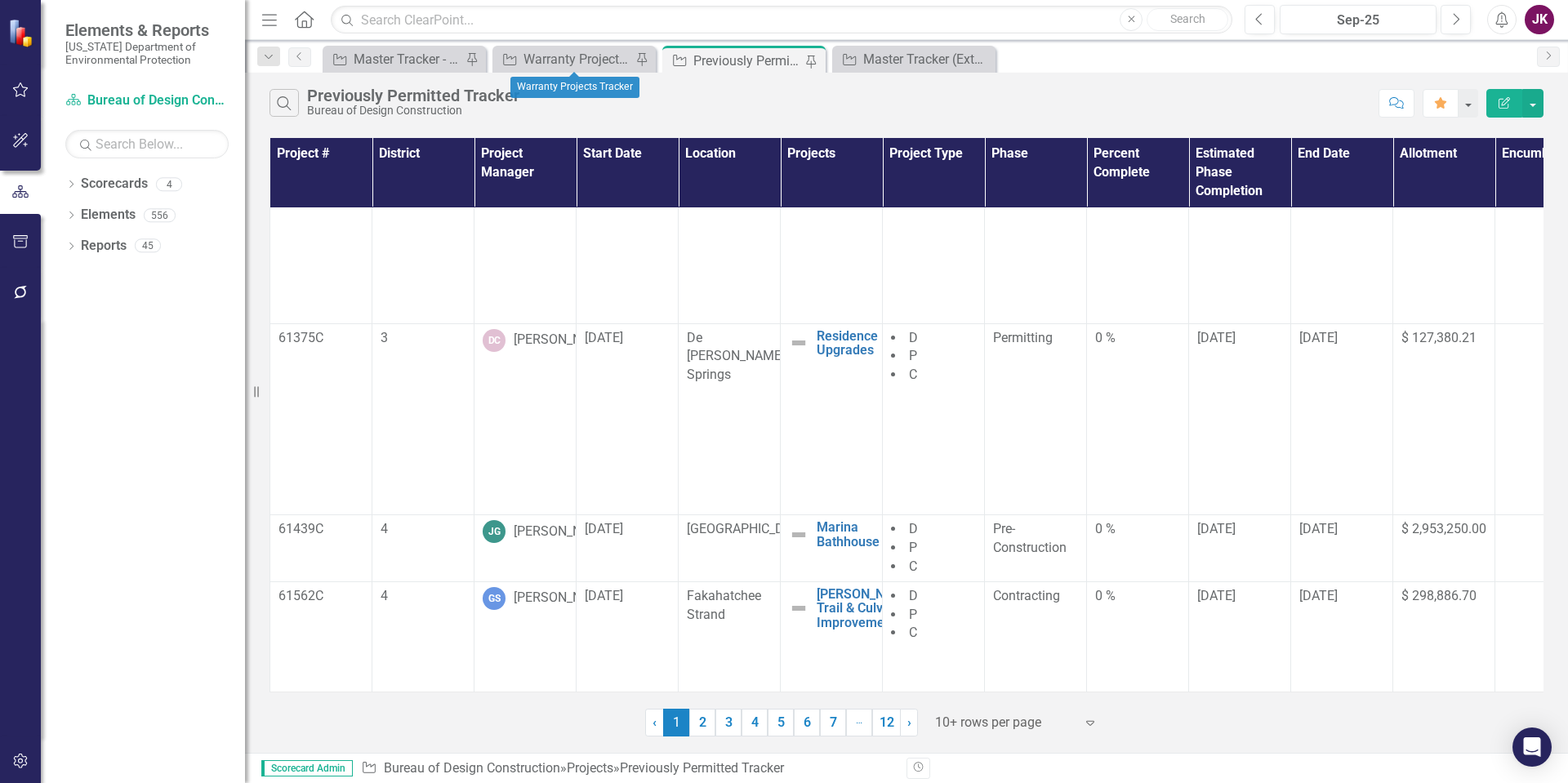
click at [585, 70] on div "Project Warranty Projects Tracker Pin" at bounding box center [574, 59] width 164 height 27
click at [592, 64] on div "Warranty Projects Tracker" at bounding box center [577, 59] width 108 height 20
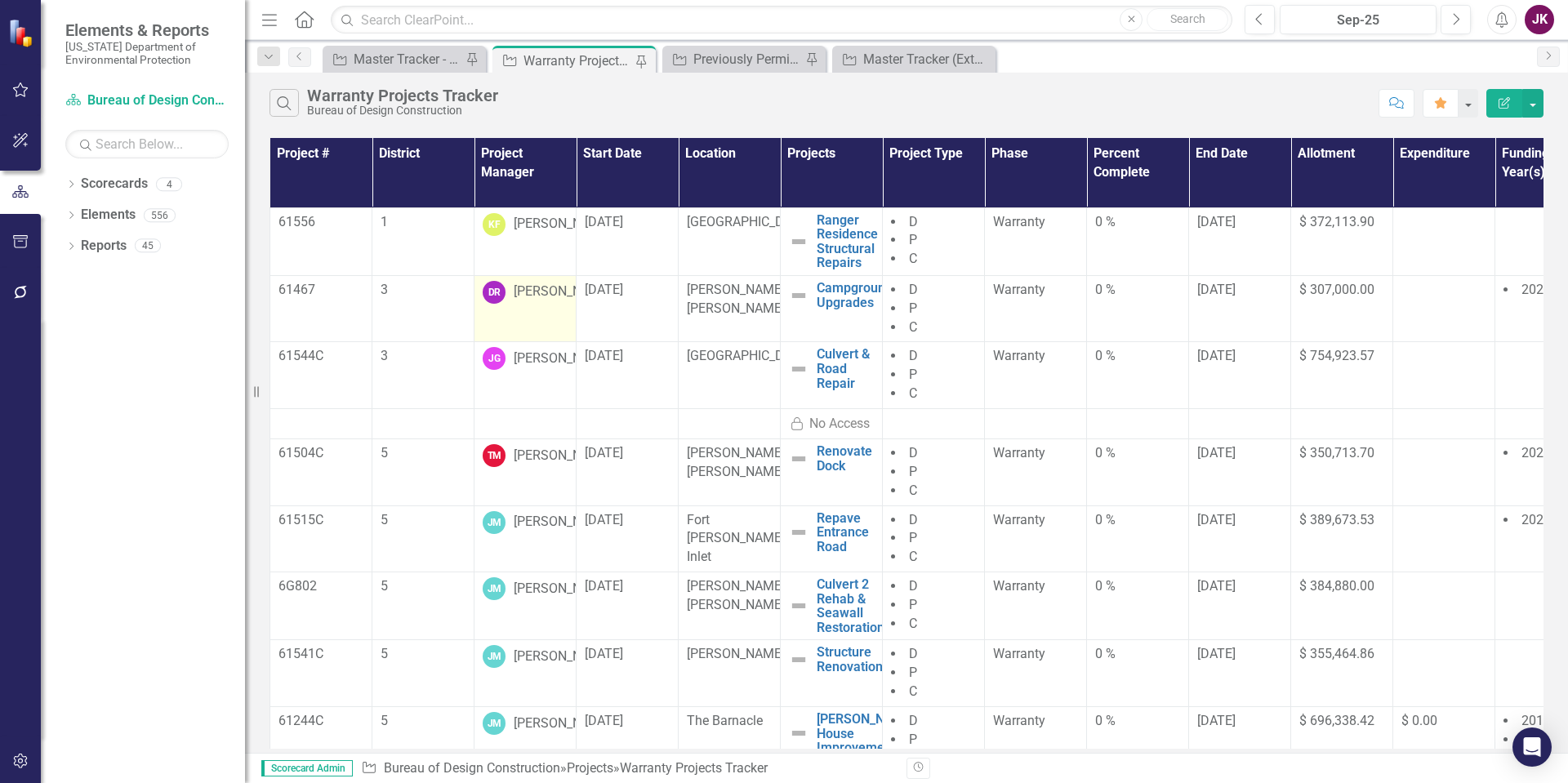
scroll to position [53, 0]
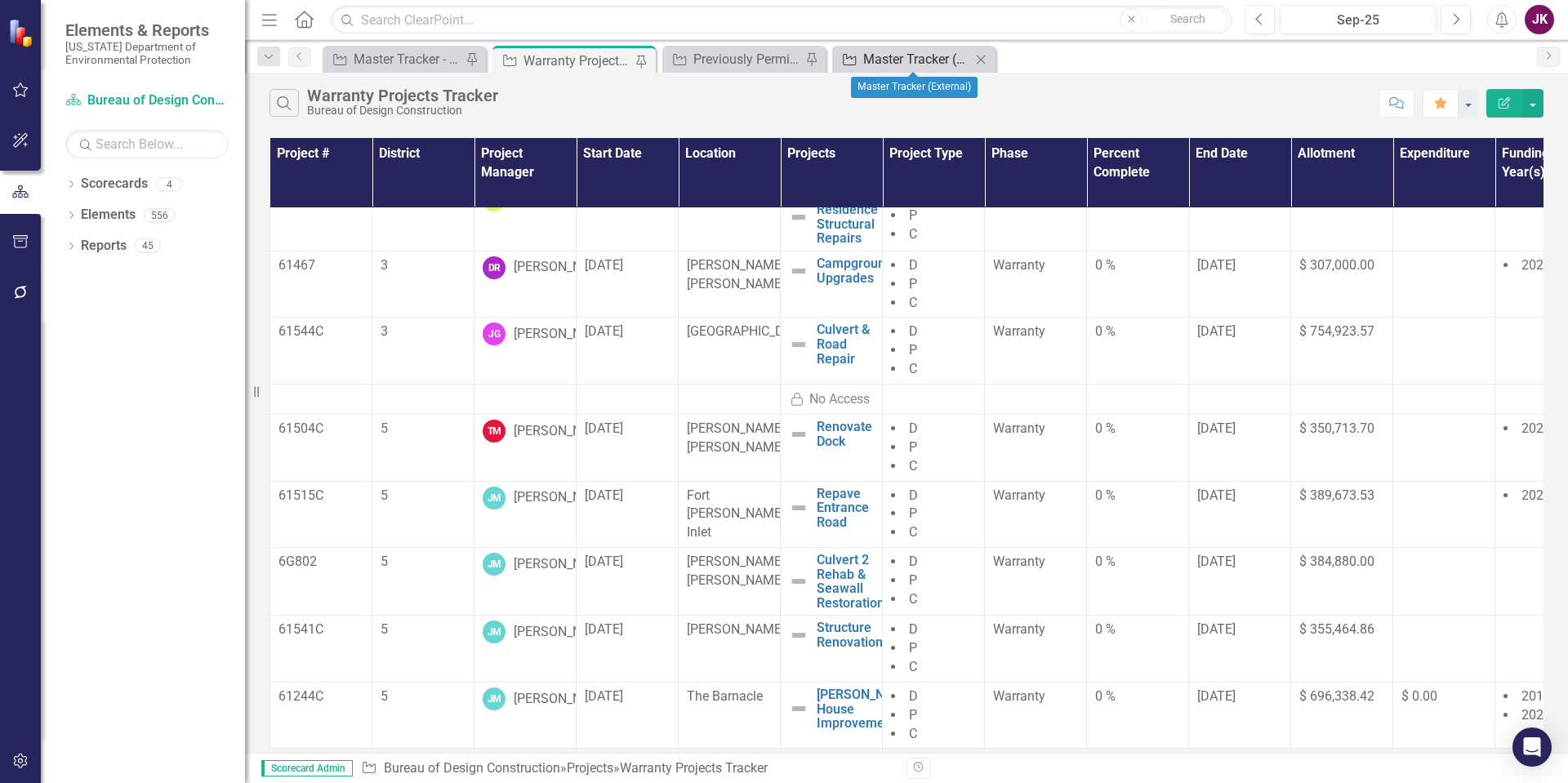
click at [883, 59] on div "Master Tracker (External)" at bounding box center [917, 59] width 108 height 20
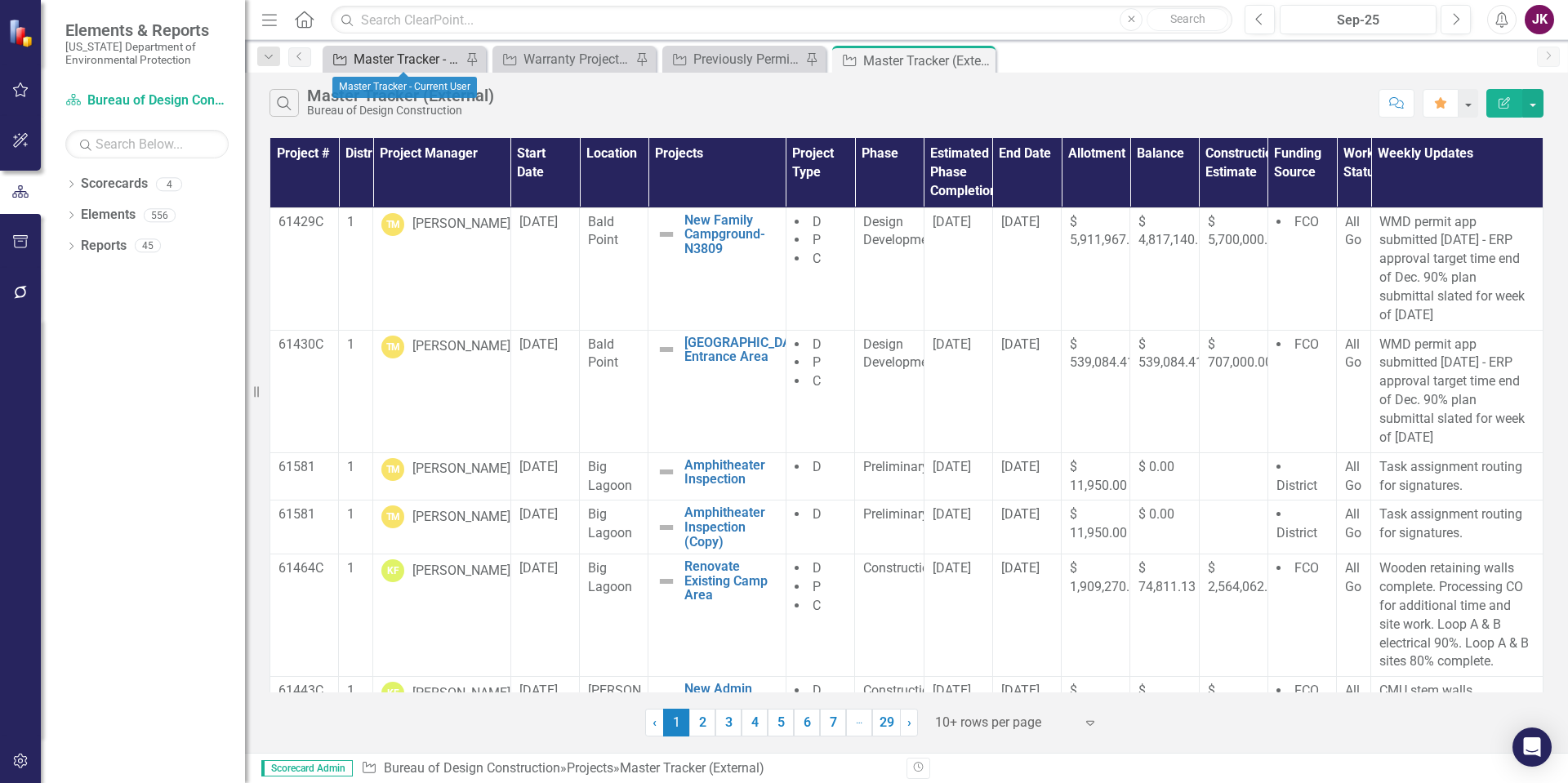
click at [423, 64] on div "Master Tracker - Current User" at bounding box center [407, 59] width 108 height 20
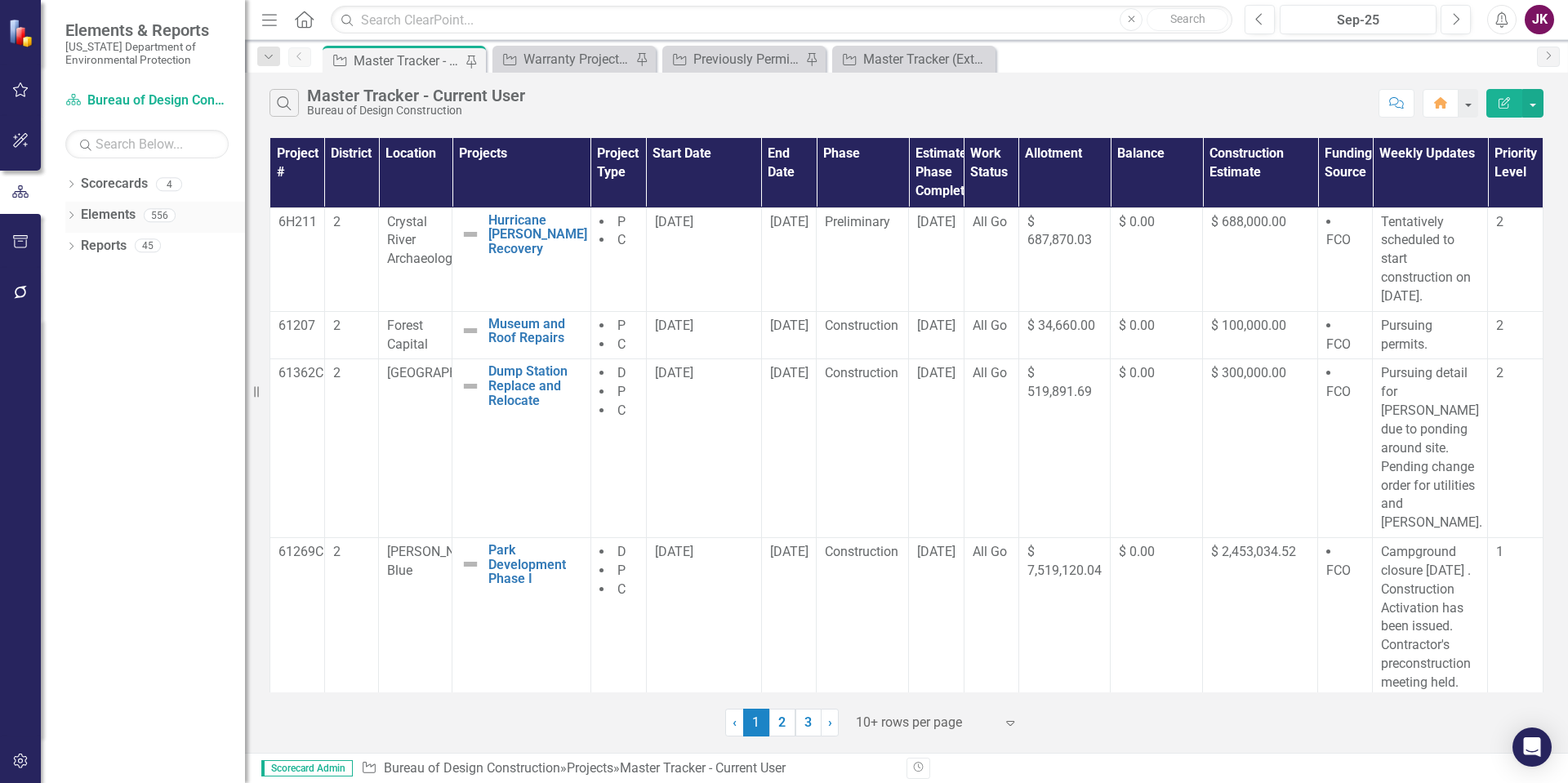
click at [100, 211] on link "Elements" at bounding box center [108, 214] width 54 height 19
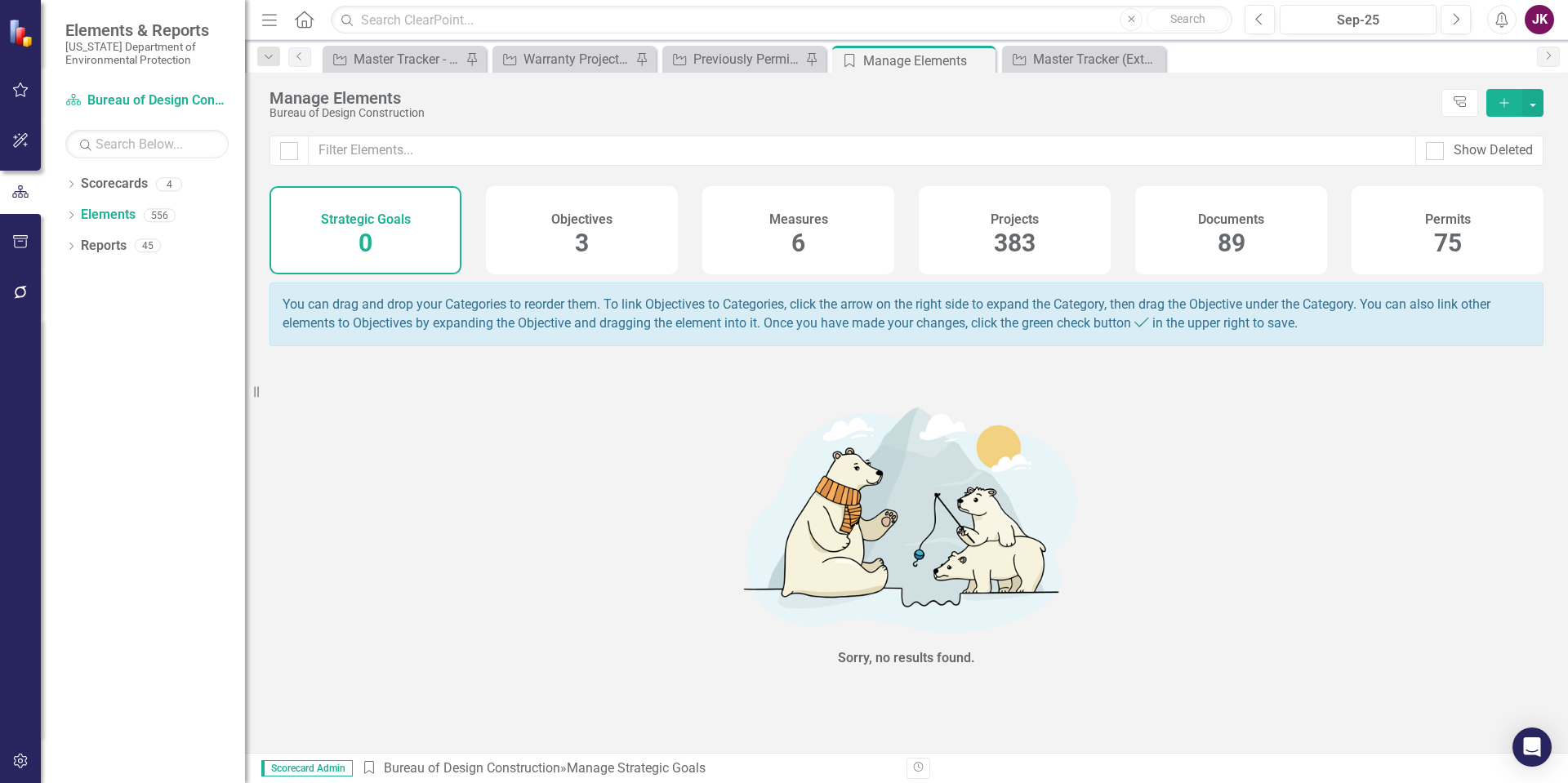
click at [1026, 229] on span "383" at bounding box center [1014, 243] width 42 height 28
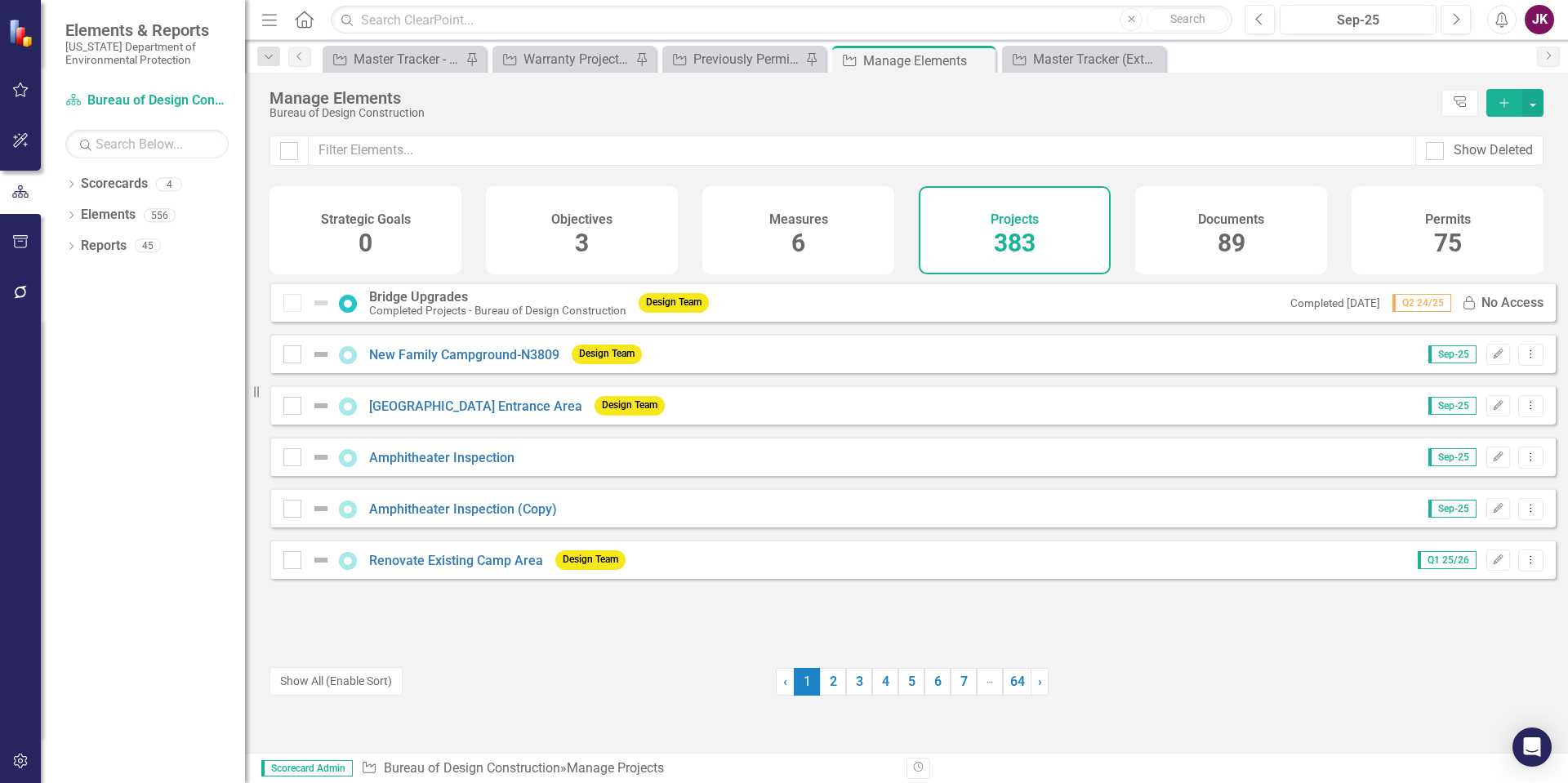
click at [1420, 220] on div "Permits 75" at bounding box center [1448, 230] width 192 height 88
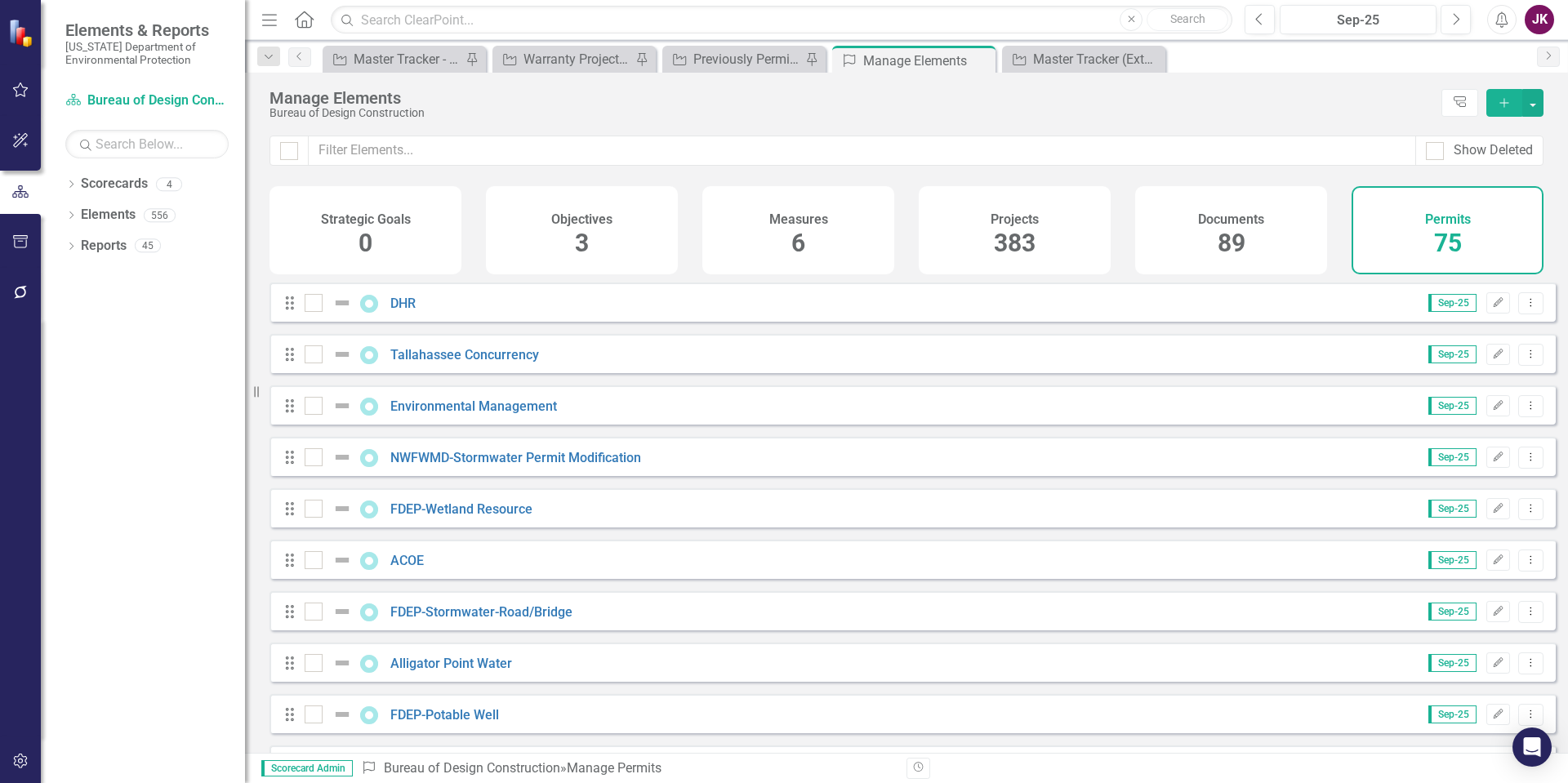
click at [1273, 230] on div "Documents 89" at bounding box center [1231, 230] width 192 height 88
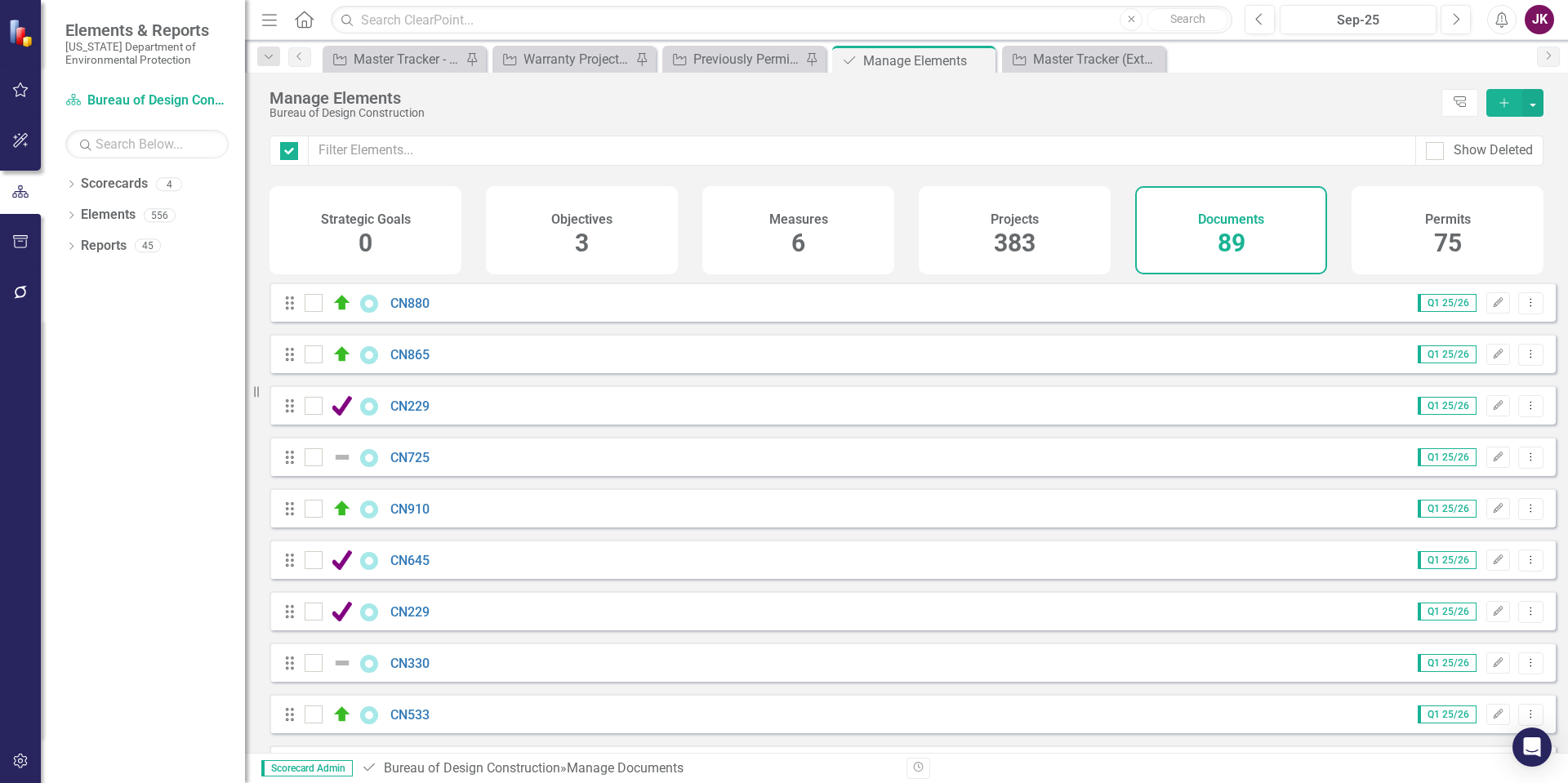
checkbox input "false"
click at [984, 61] on icon "Close" at bounding box center [980, 61] width 16 height 13
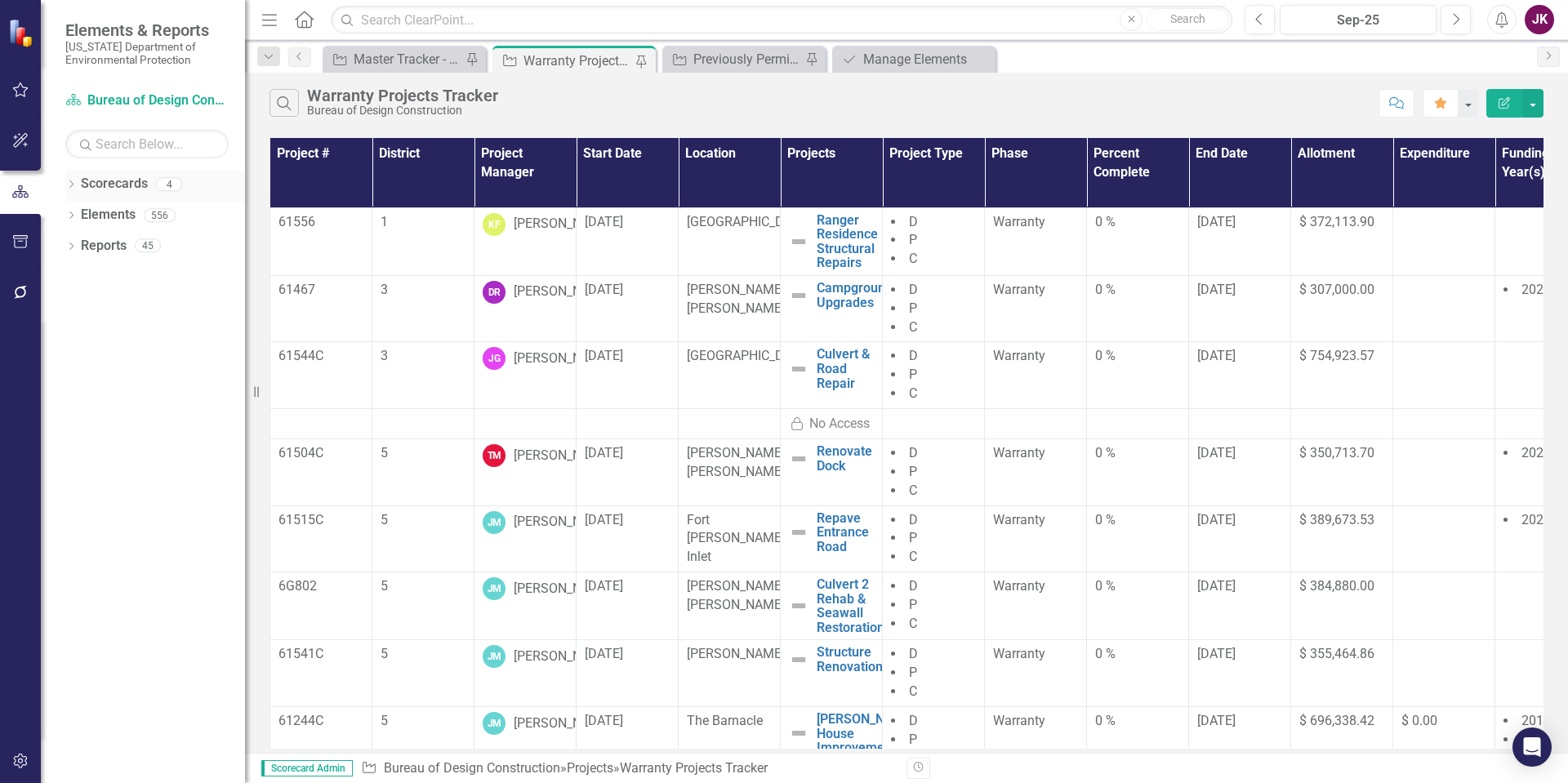
click at [141, 186] on link "Scorecards" at bounding box center [114, 183] width 67 height 19
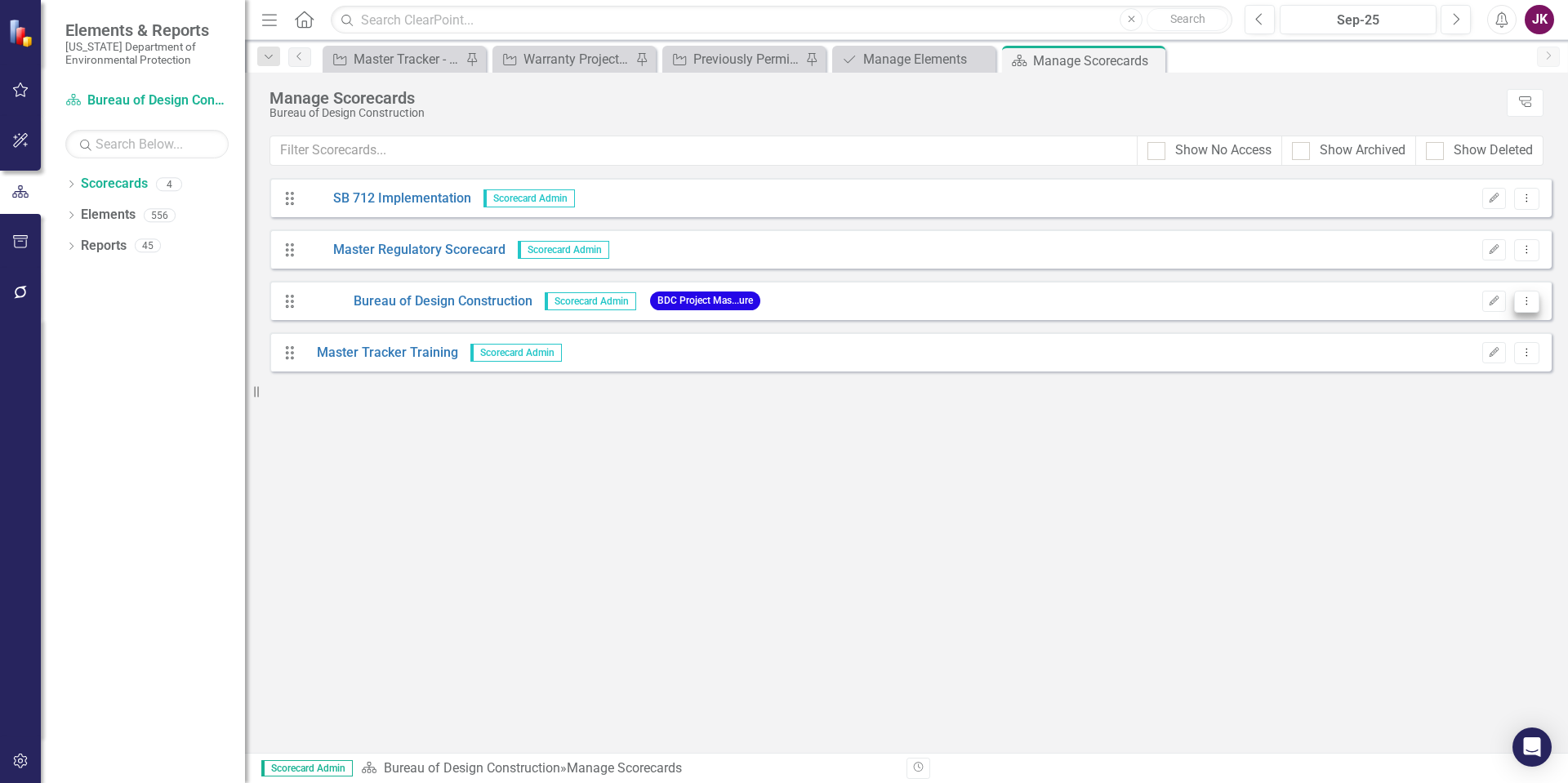
click at [1526, 303] on icon at bounding box center [1527, 300] width 2 height 8
click at [344, 347] on link "Master Tracker Training" at bounding box center [381, 352] width 154 height 19
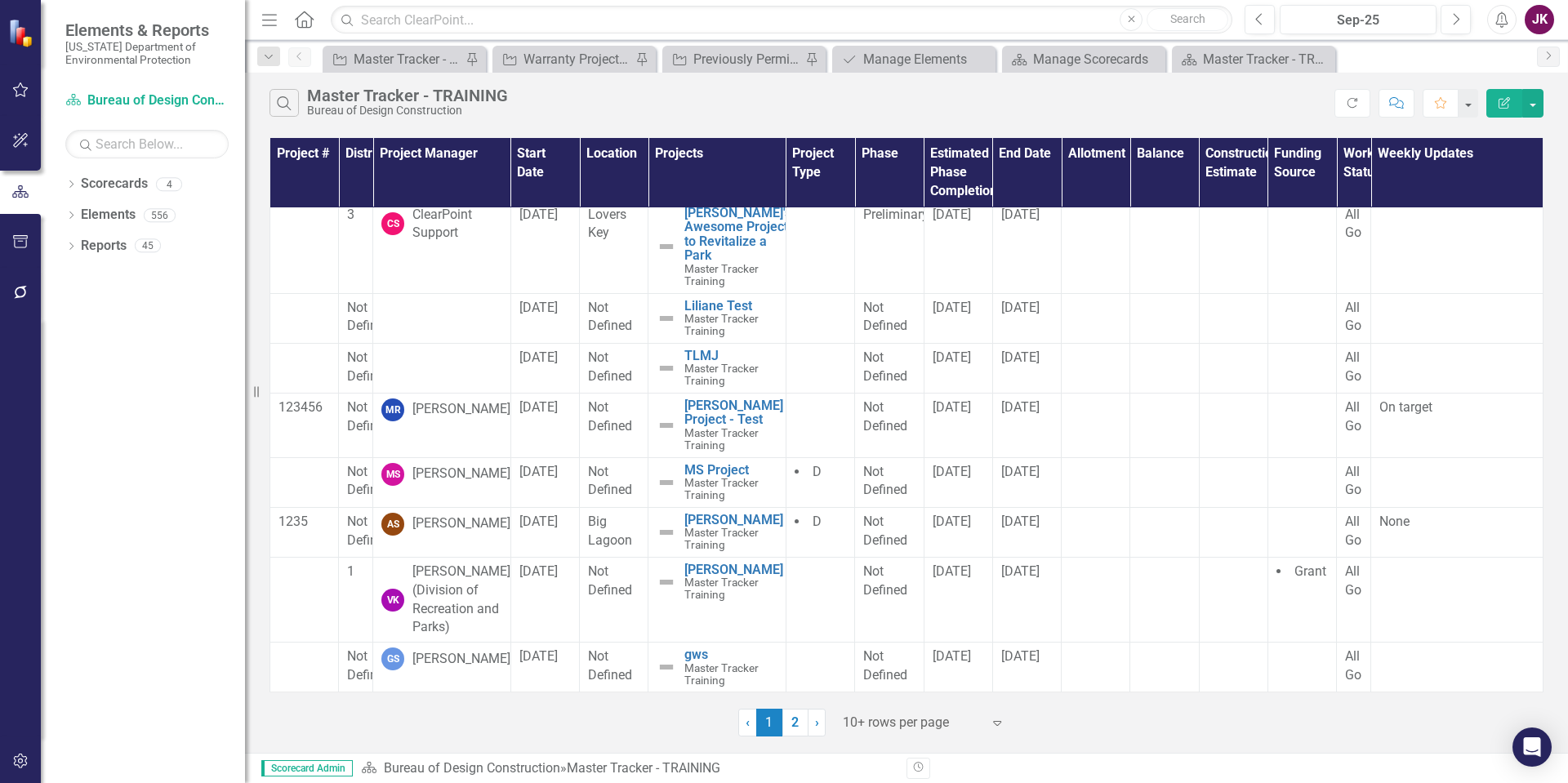
scroll to position [172, 0]
click at [789, 723] on link "2" at bounding box center [795, 722] width 26 height 28
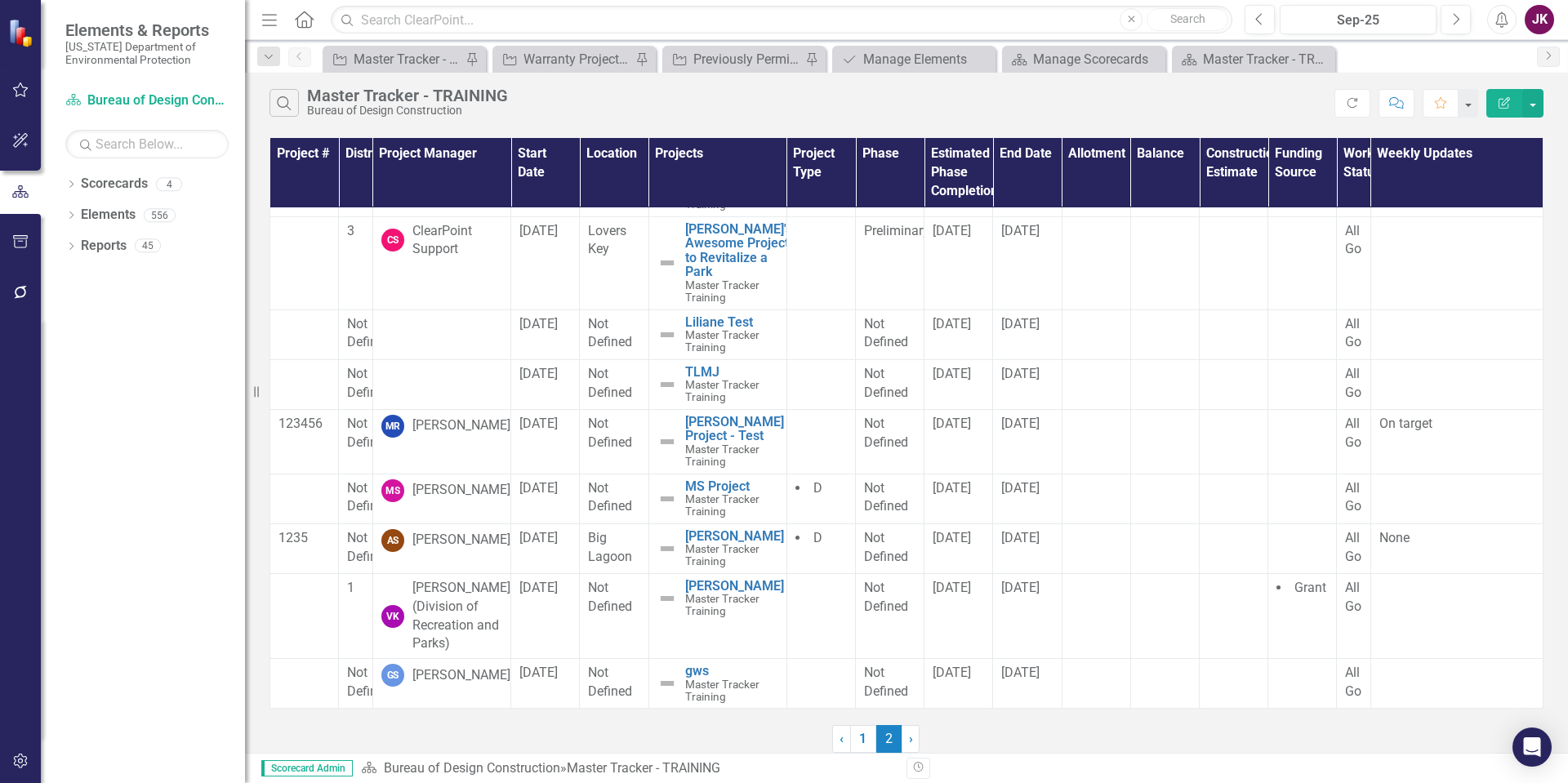
scroll to position [0, 0]
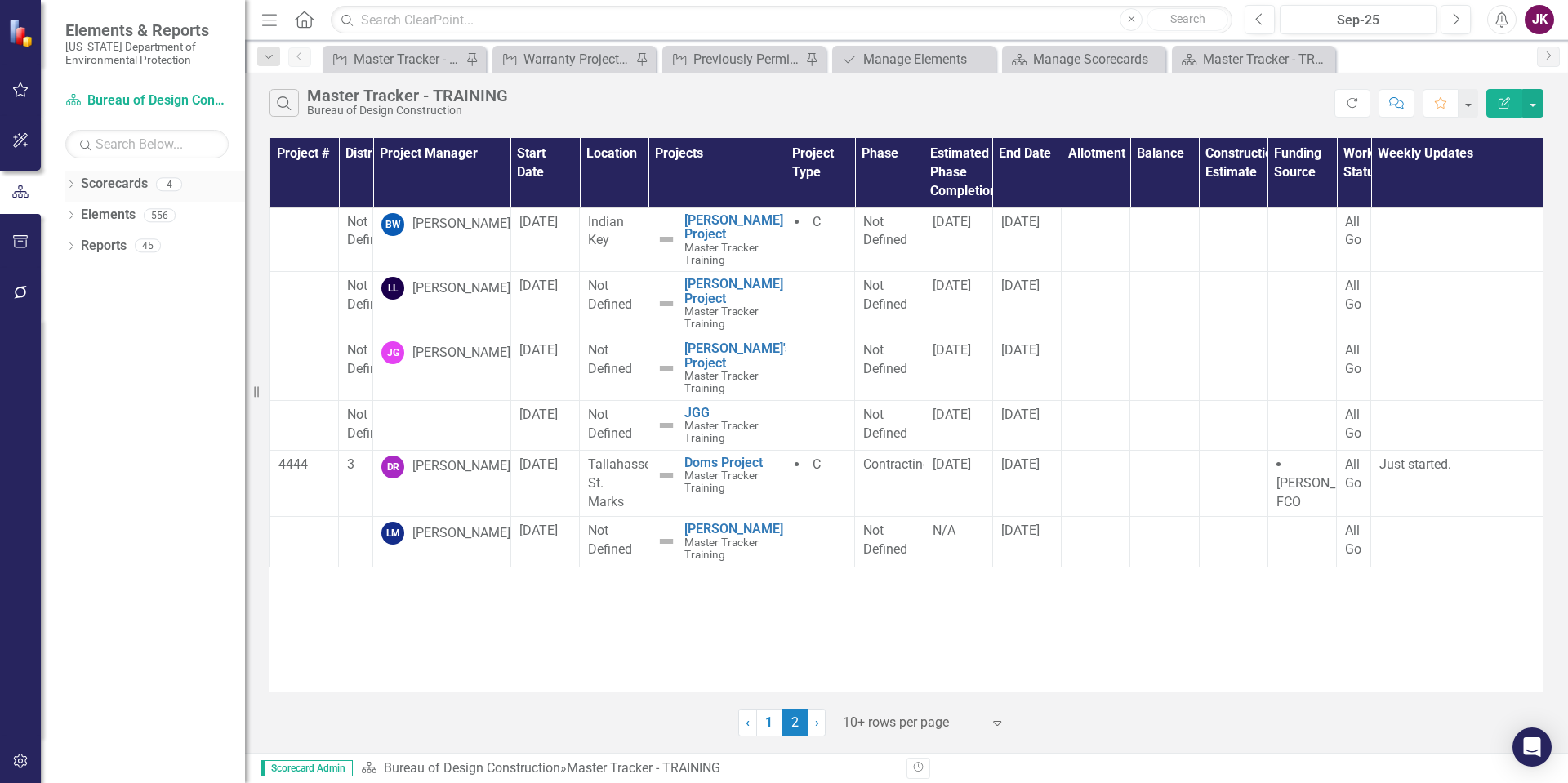
click at [71, 185] on icon "Dropdown" at bounding box center [70, 186] width 12 height 9
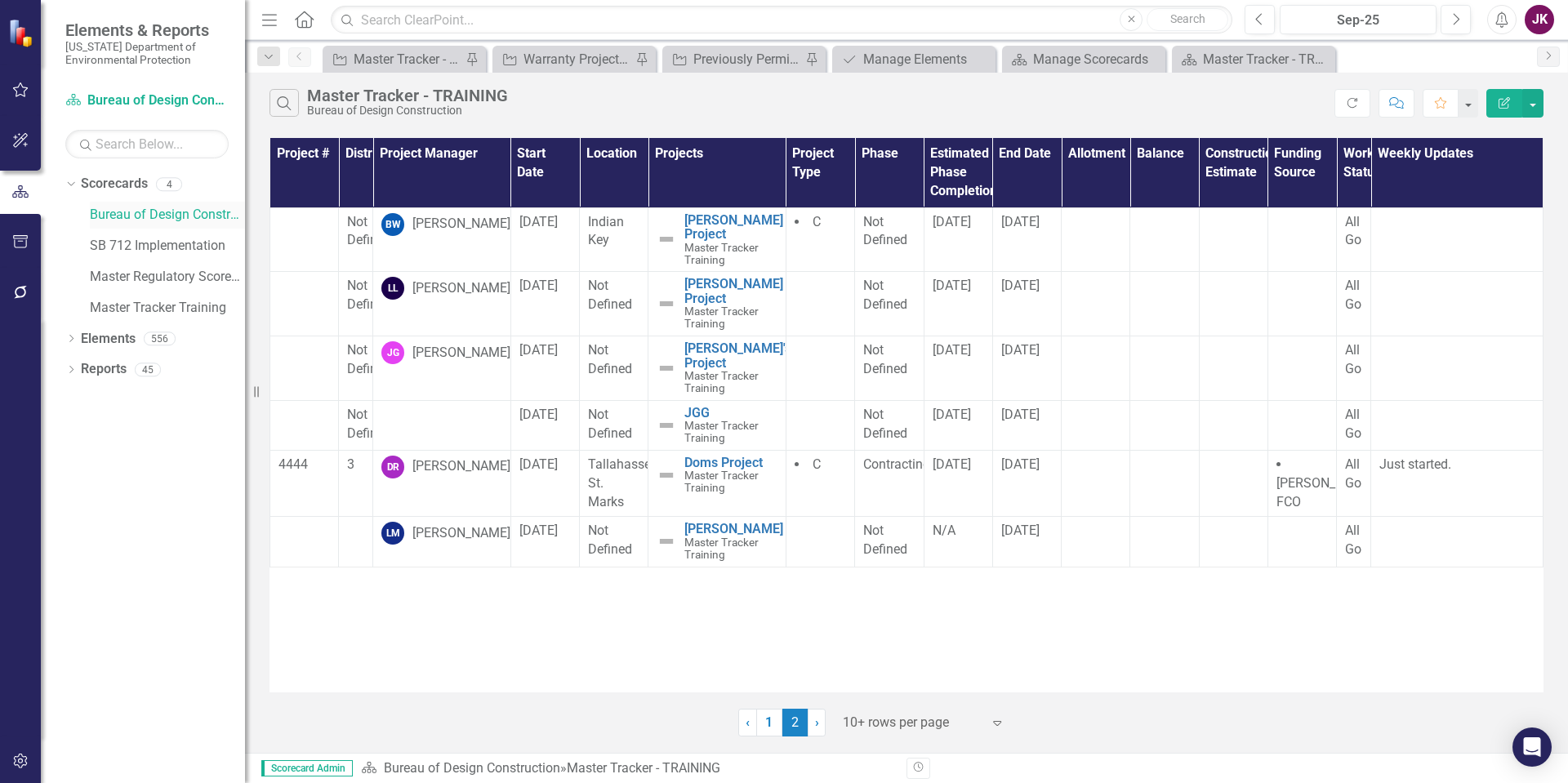
click at [115, 215] on link "Bureau of Design Construction" at bounding box center [167, 214] width 155 height 19
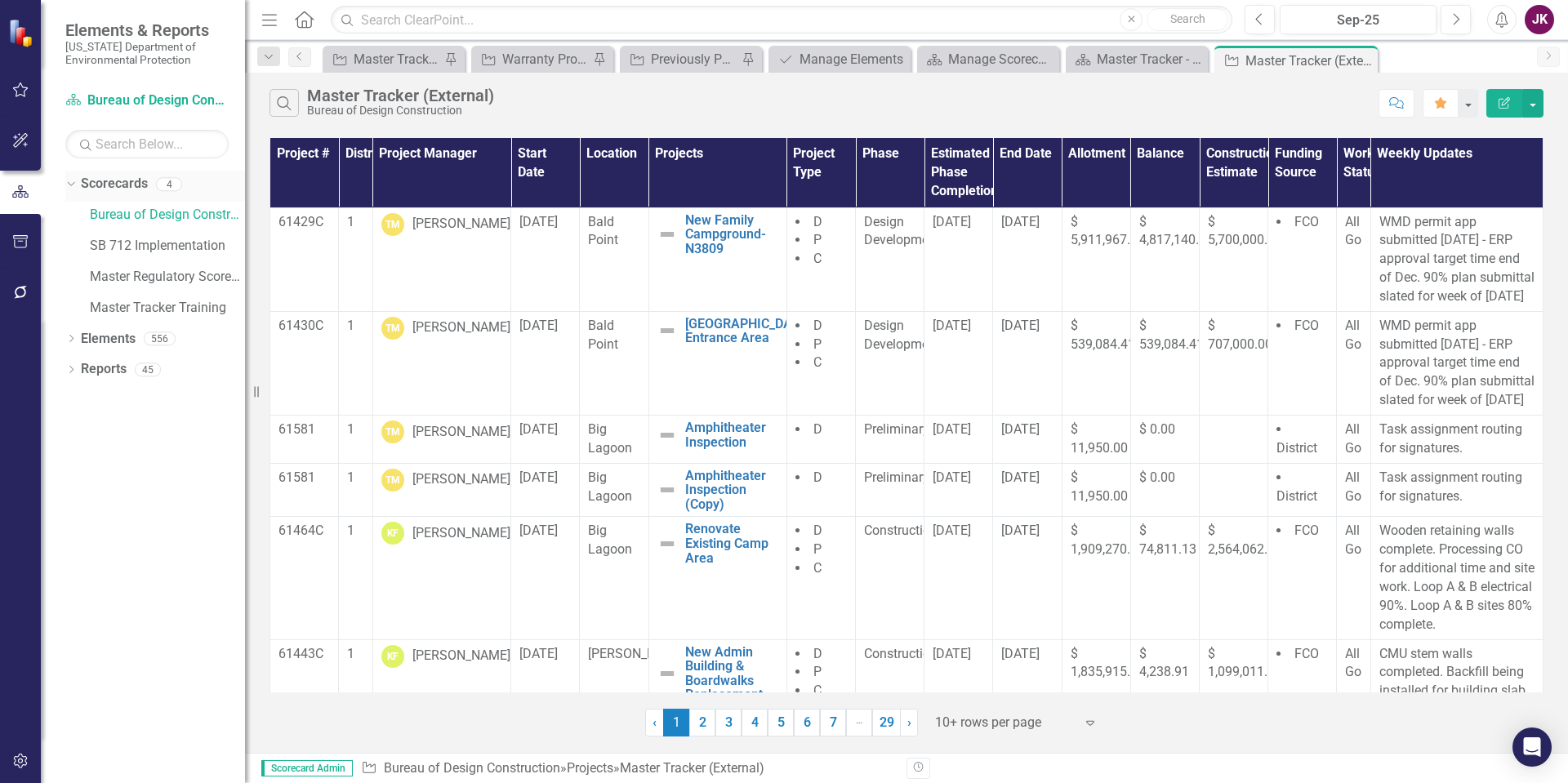
click at [76, 183] on div "Dropdown" at bounding box center [70, 186] width 12 height 8
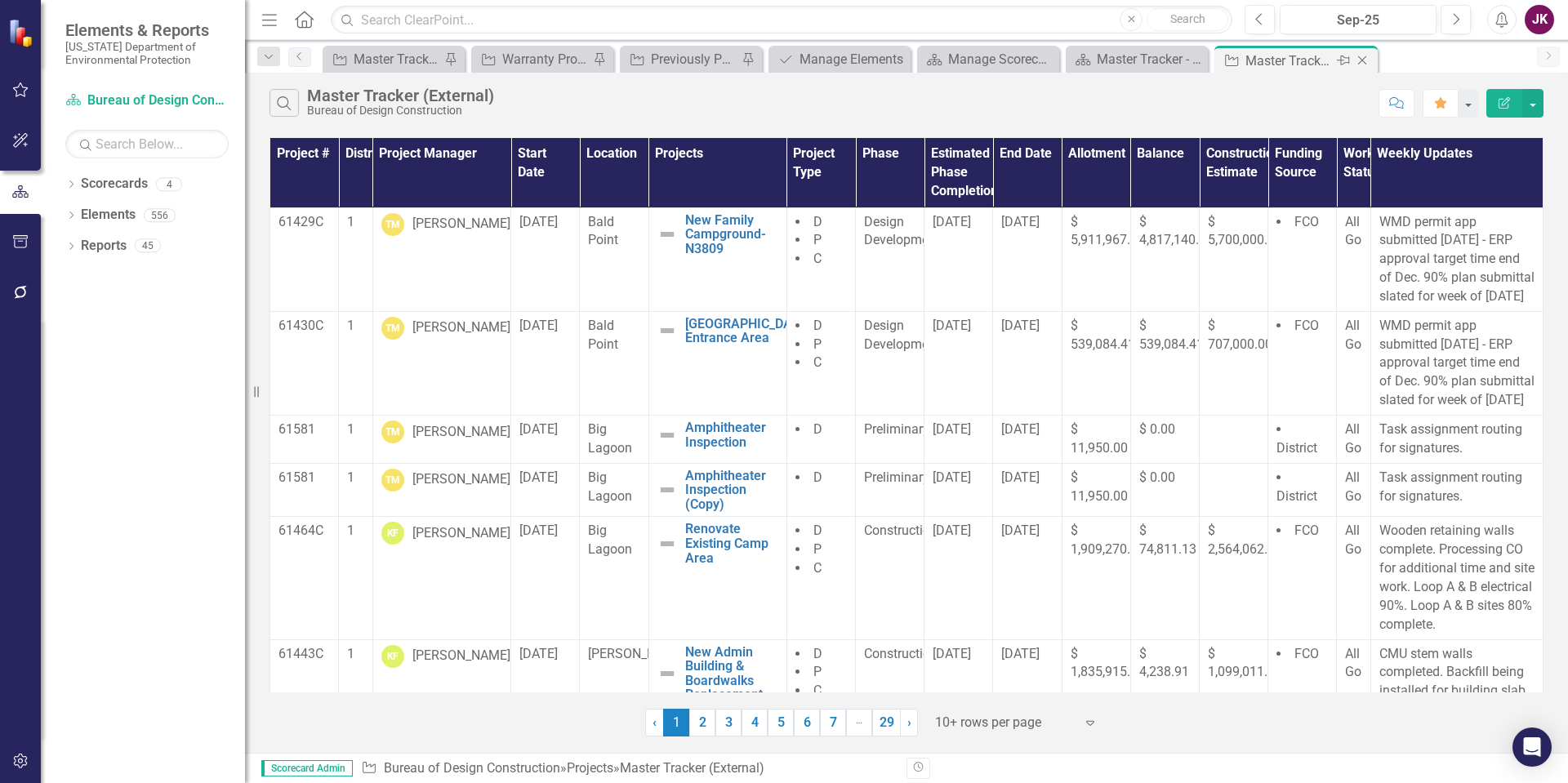
click at [1372, 62] on div "Close" at bounding box center [1362, 61] width 20 height 20
click at [1320, 62] on icon "Close" at bounding box center [1320, 61] width 16 height 13
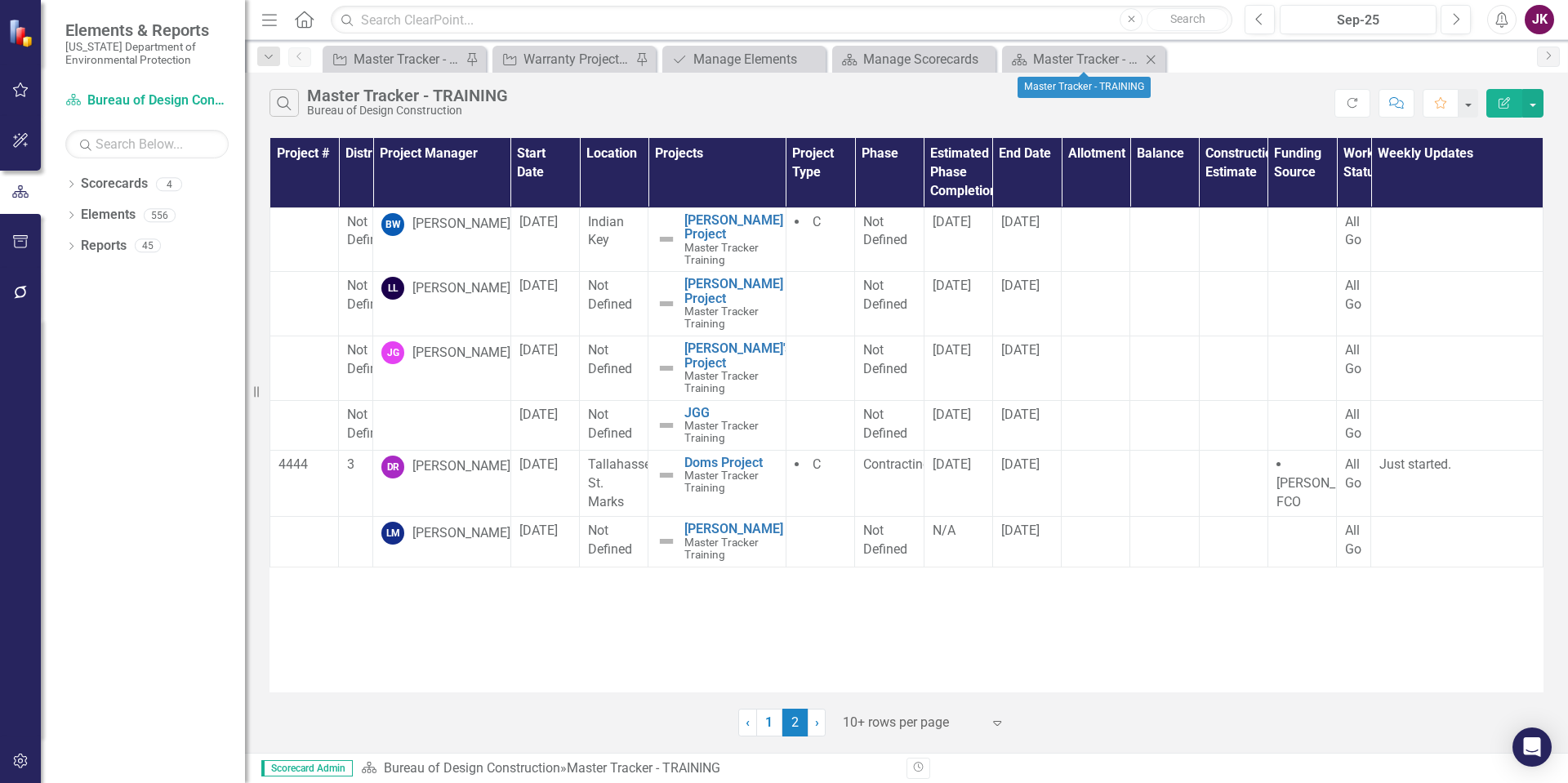
click at [1154, 54] on icon "Close" at bounding box center [1151, 60] width 16 height 13
click at [1152, 58] on icon "Close" at bounding box center [1151, 60] width 16 height 13
click at [984, 57] on icon "Close" at bounding box center [981, 60] width 16 height 13
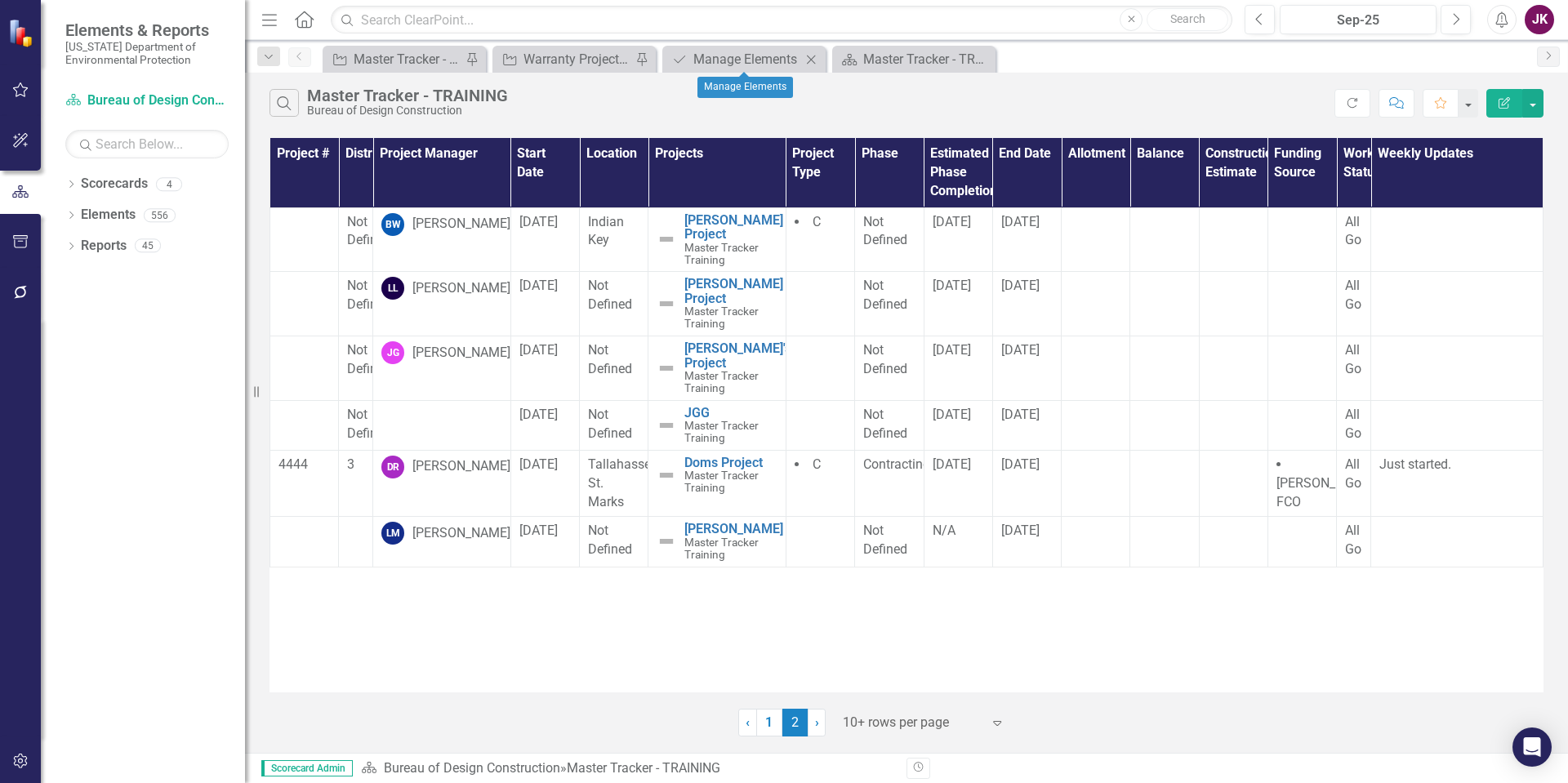
click at [819, 59] on icon "Close" at bounding box center [811, 60] width 16 height 13
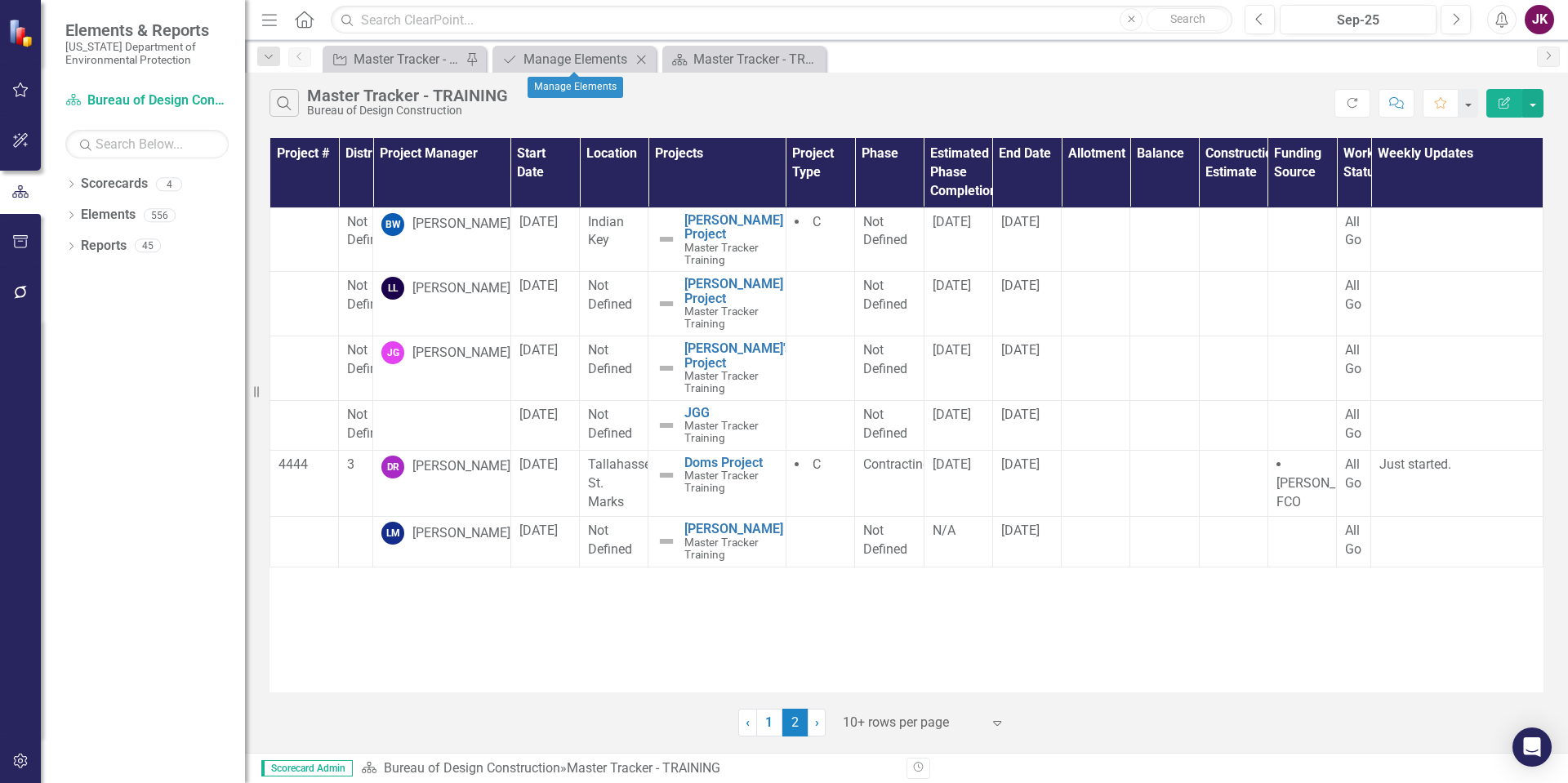
click at [636, 58] on icon "Close" at bounding box center [641, 60] width 16 height 13
click at [23, 90] on icon "button" at bounding box center [20, 90] width 17 height 13
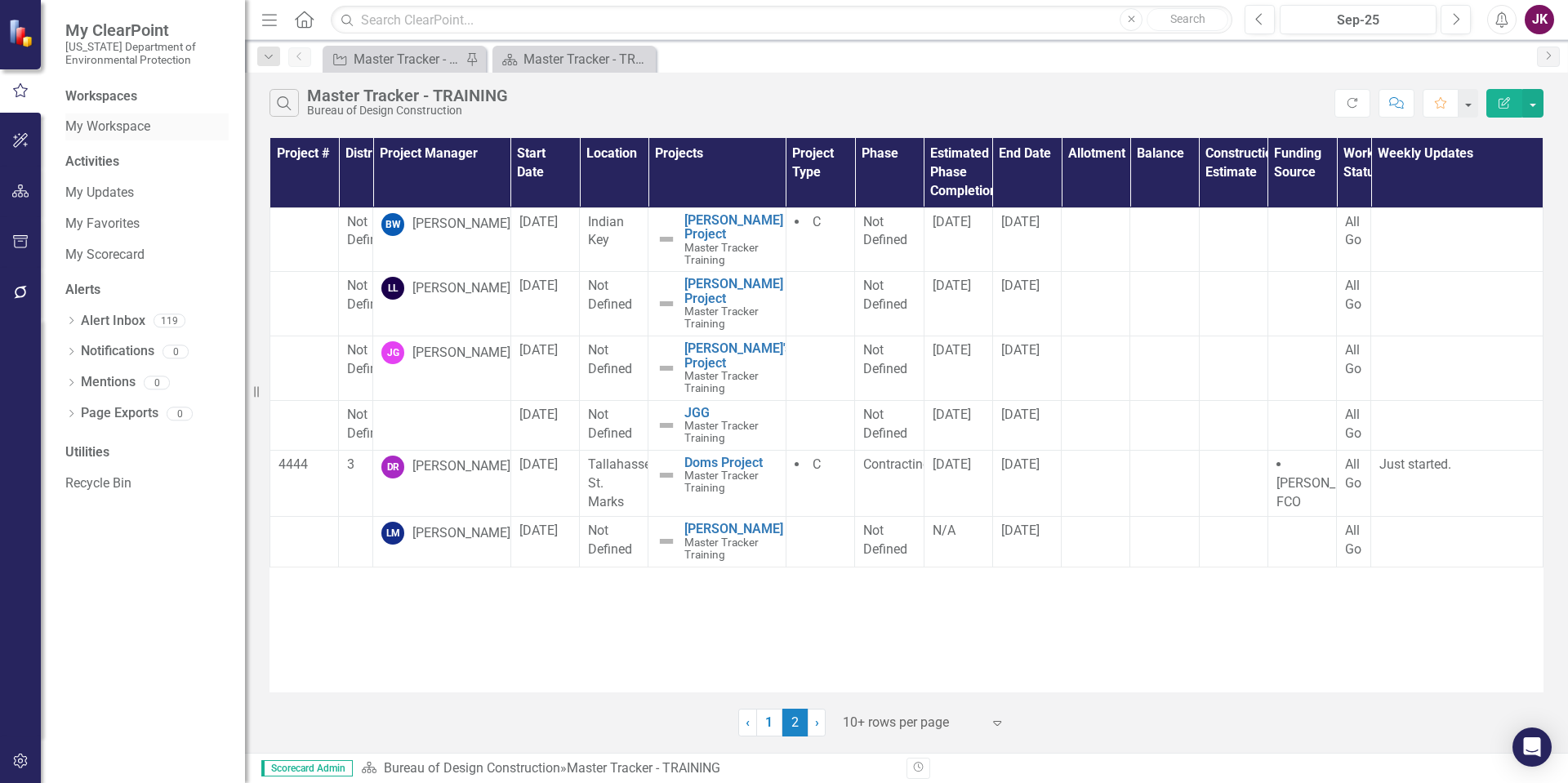
click at [111, 125] on link "My Workspace" at bounding box center [147, 126] width 164 height 19
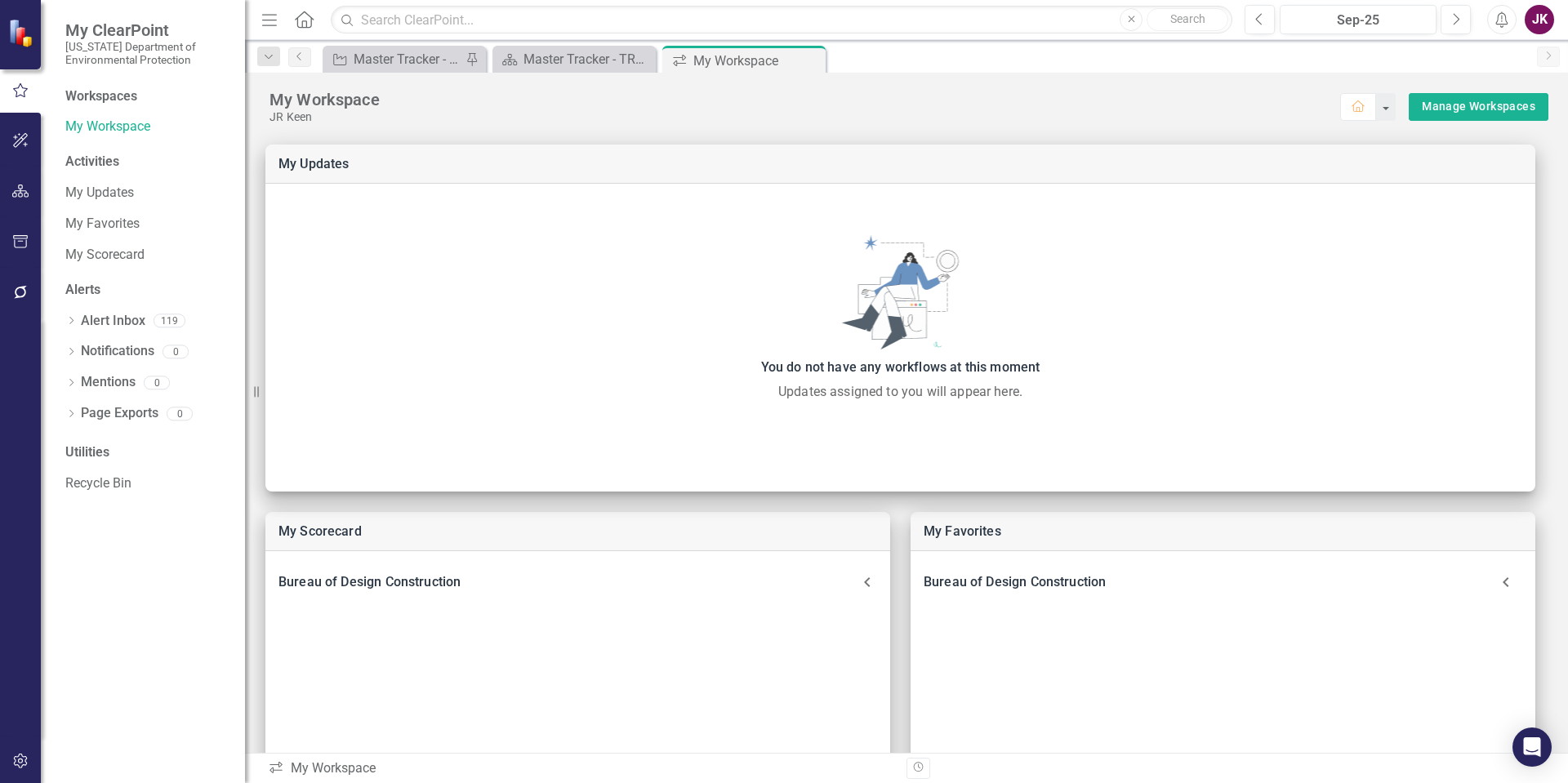
click at [311, 18] on icon "Home" at bounding box center [303, 19] width 21 height 17
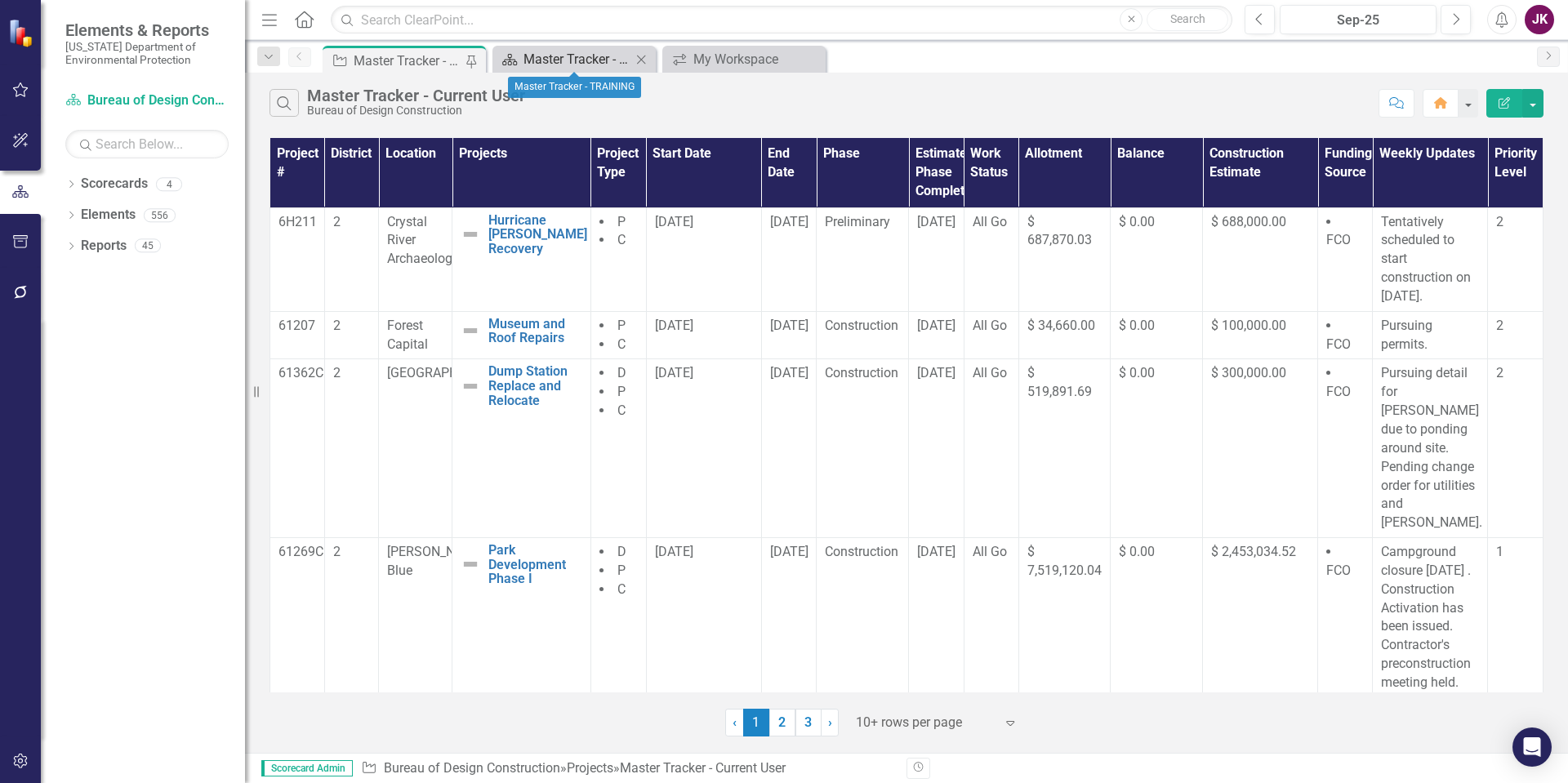
click at [552, 55] on div "Master Tracker - TRAINING" at bounding box center [577, 59] width 108 height 20
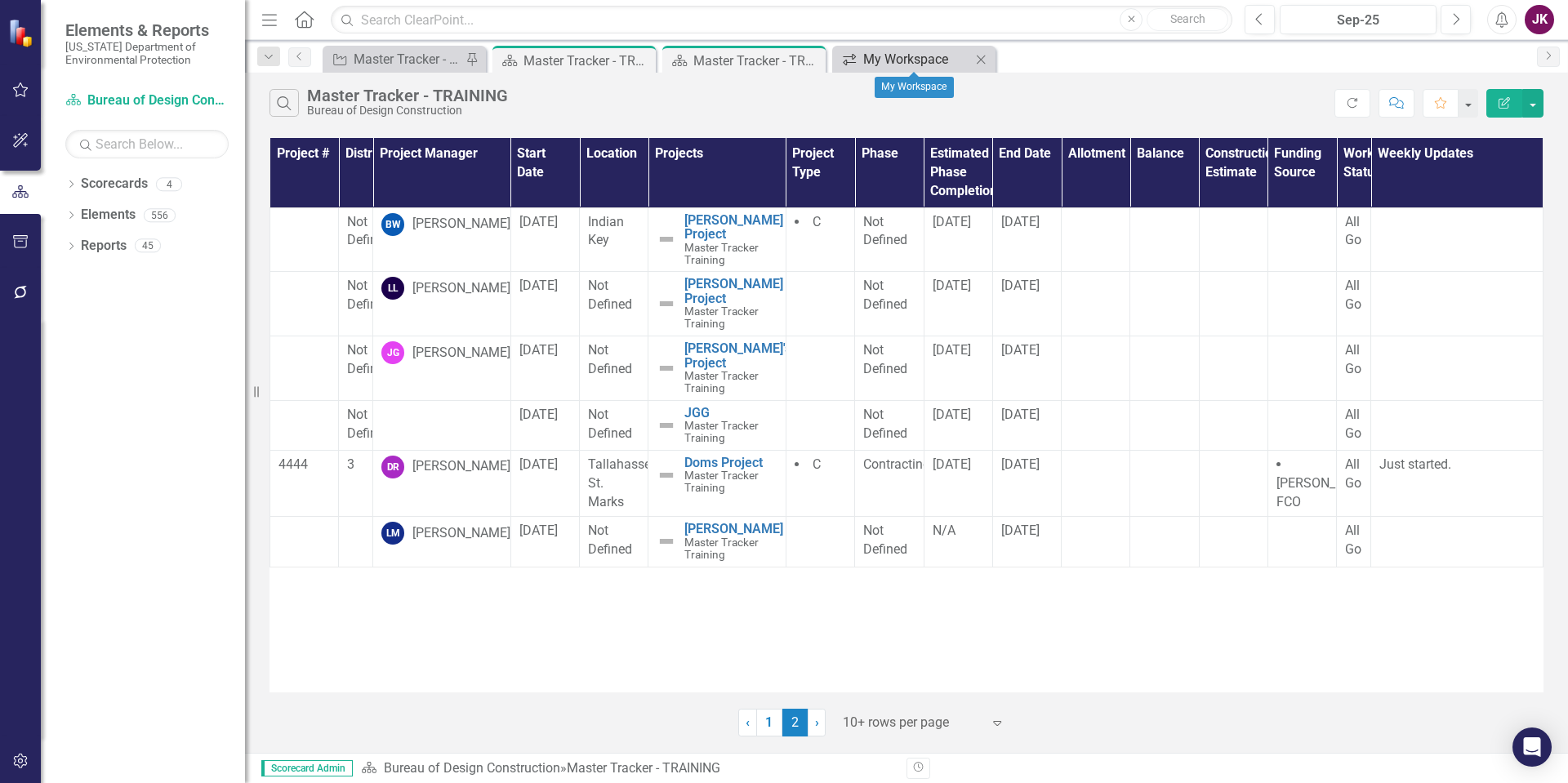
click at [940, 54] on div "My Workspace" at bounding box center [917, 59] width 108 height 20
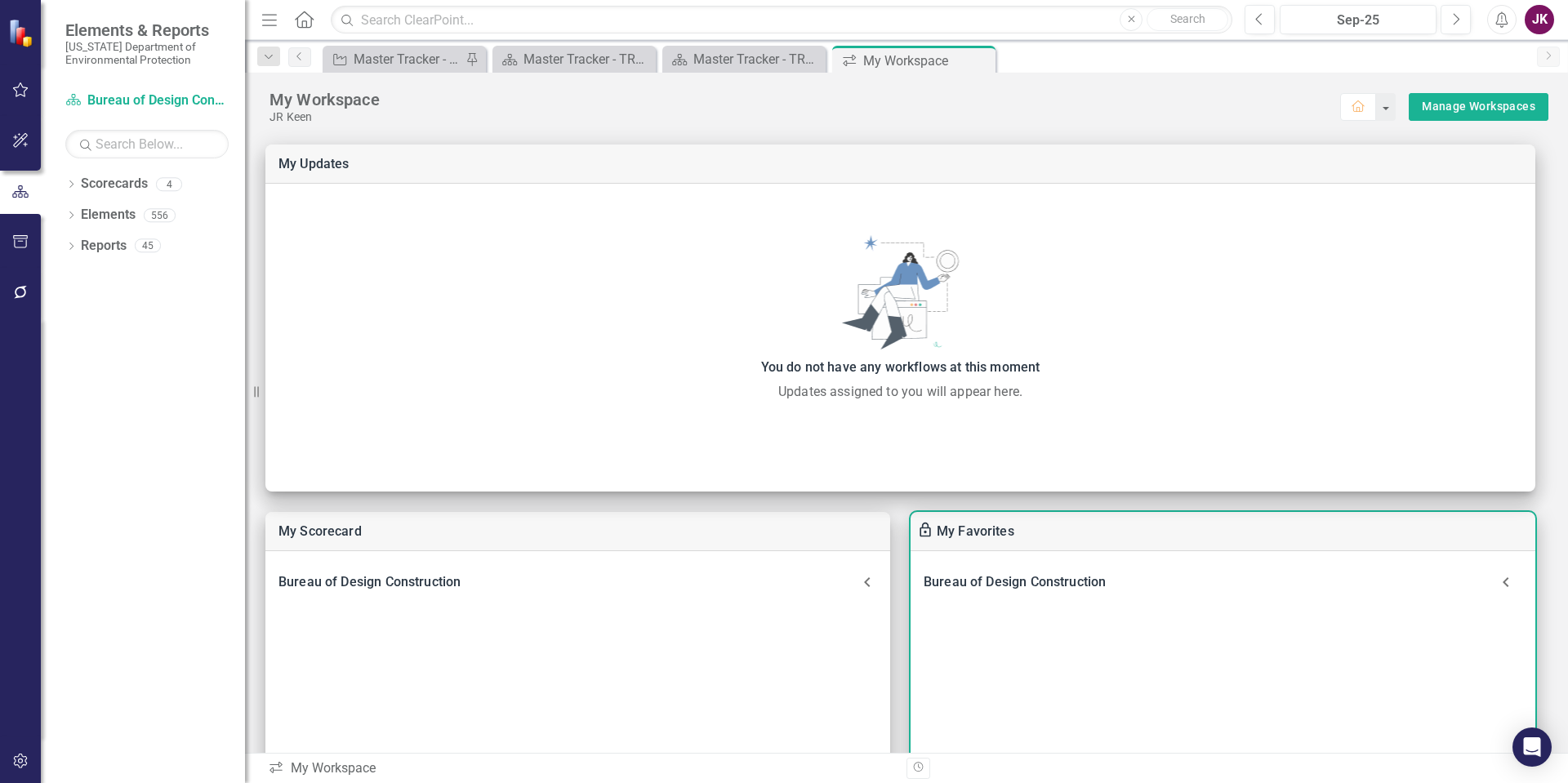
click at [1506, 580] on icon at bounding box center [1505, 582] width 5 height 10
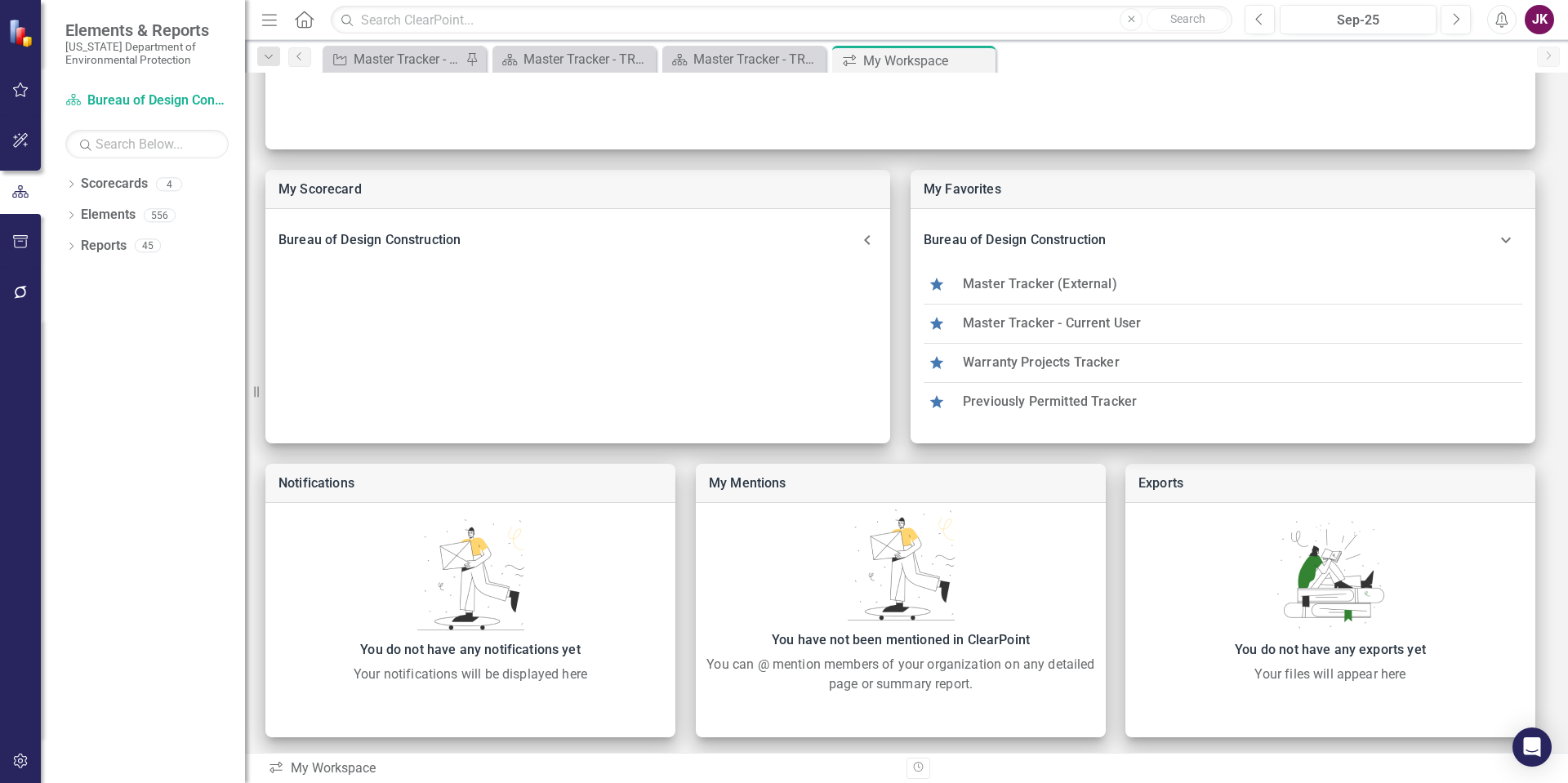
scroll to position [347, 0]
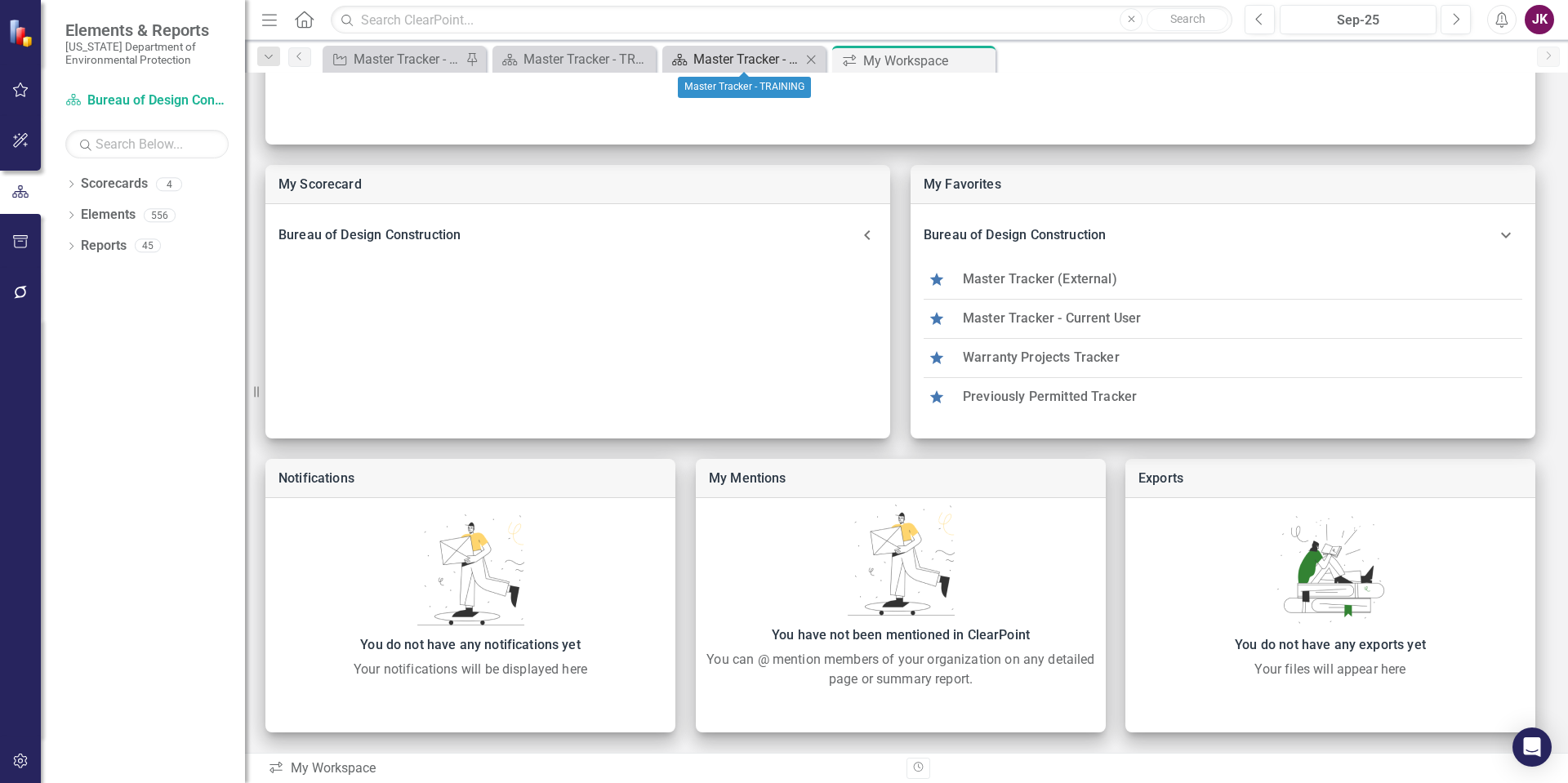
click at [735, 53] on div "Master Tracker - TRAINING" at bounding box center [747, 59] width 108 height 20
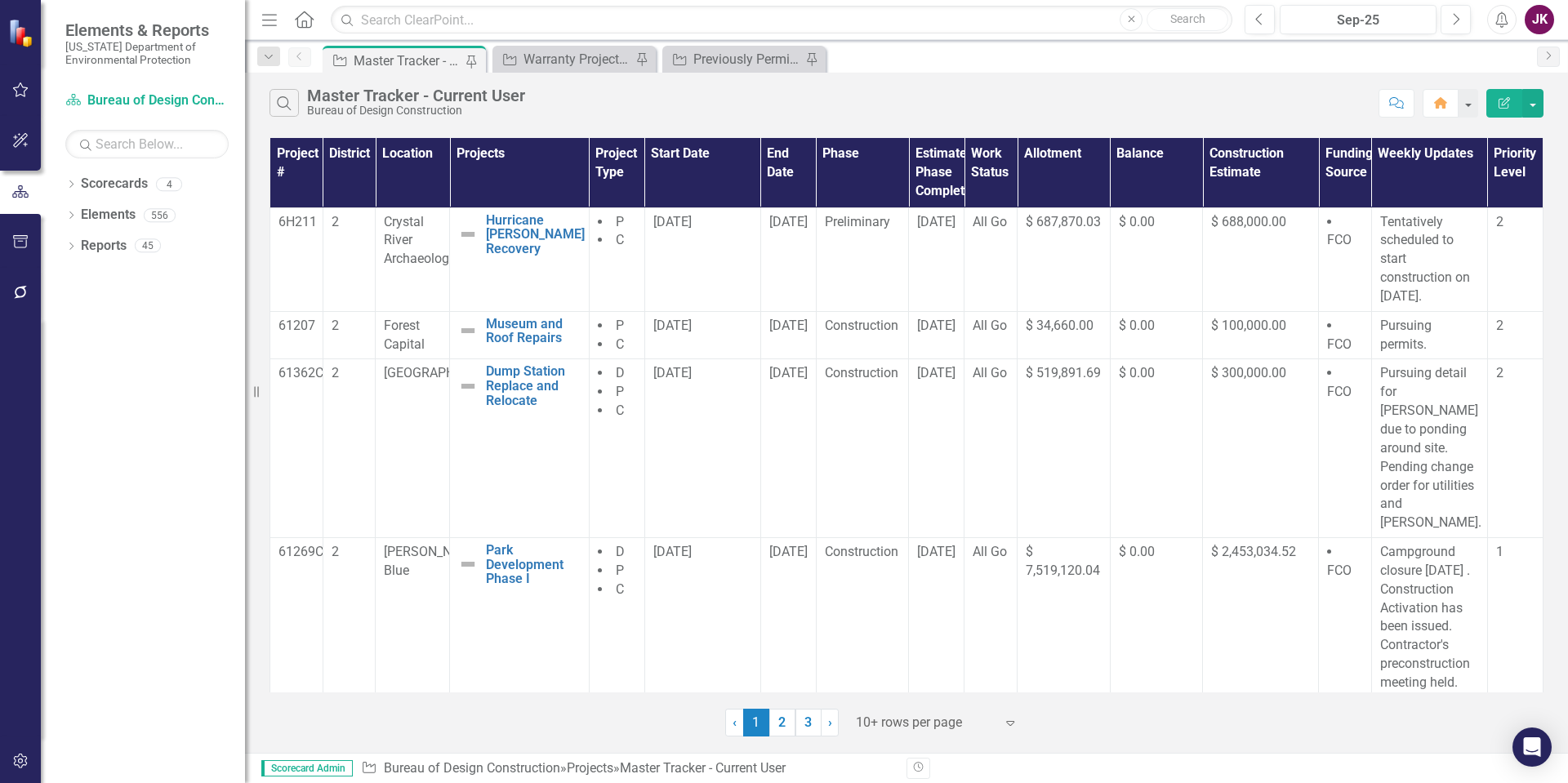
click at [306, 11] on icon "Home" at bounding box center [303, 19] width 21 height 17
click at [75, 182] on icon "Dropdown" at bounding box center [70, 186] width 12 height 9
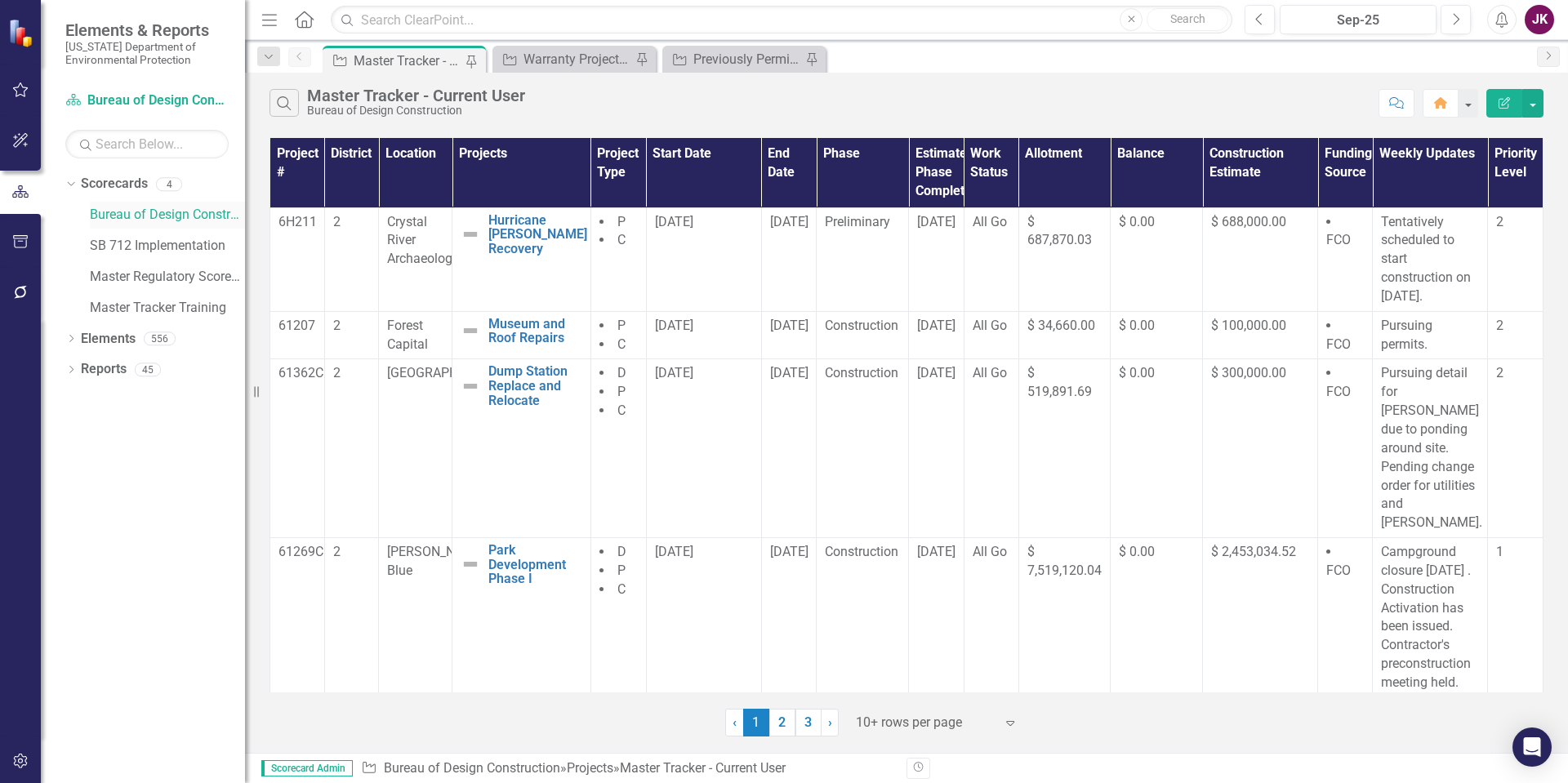
click at [147, 209] on link "Bureau of Design Construction" at bounding box center [167, 214] width 155 height 19
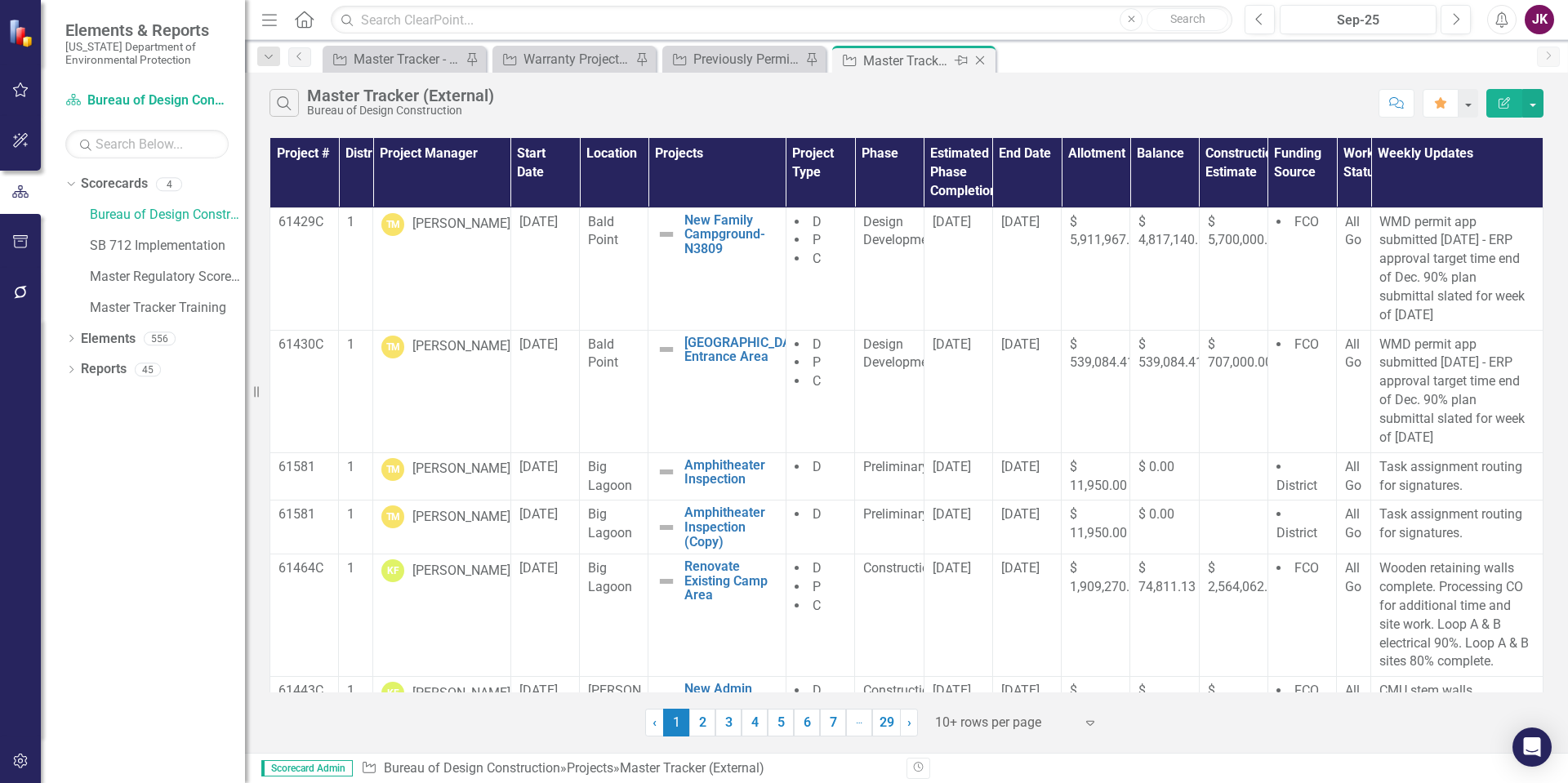
click at [961, 57] on icon at bounding box center [961, 60] width 13 height 10
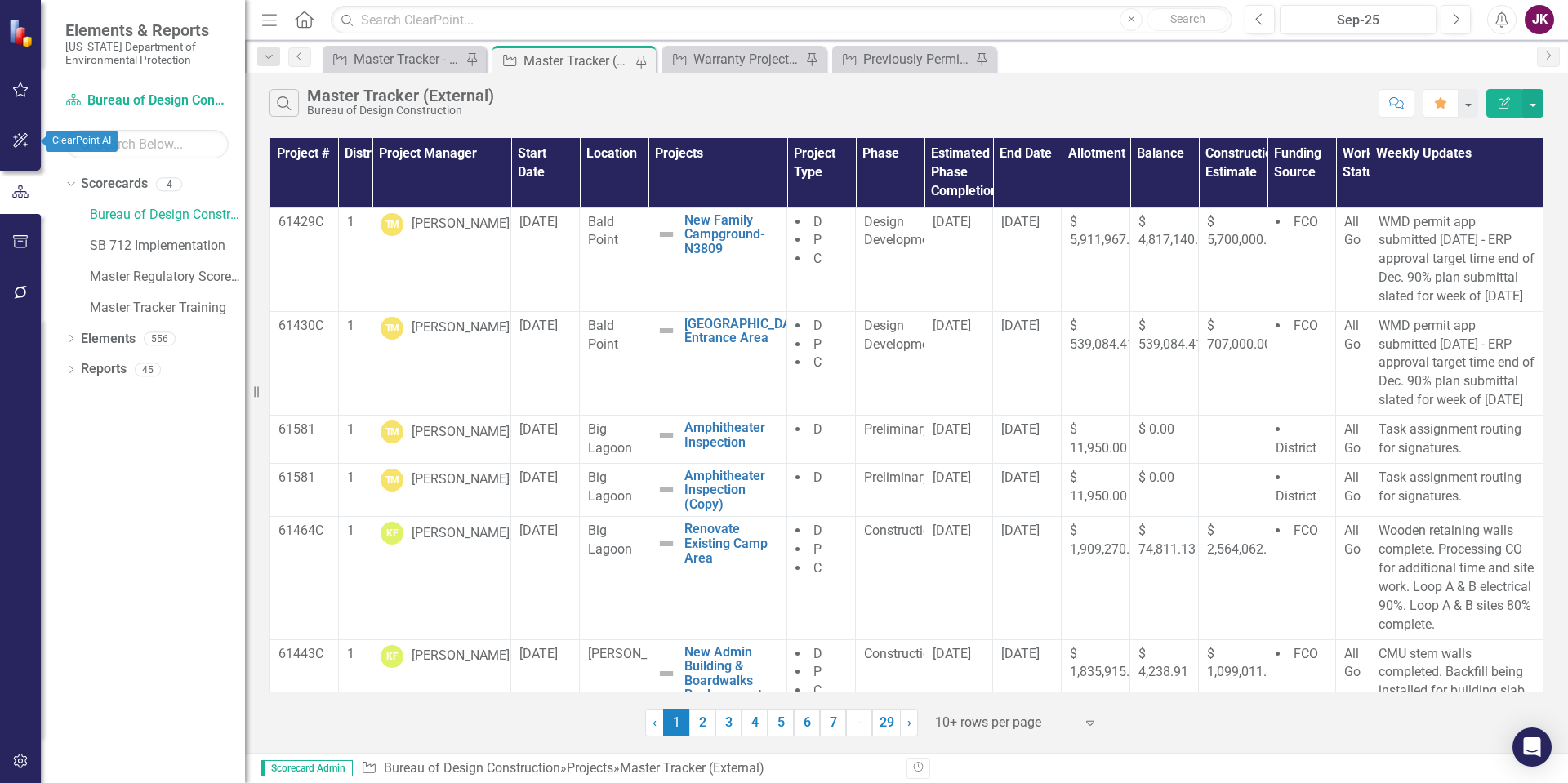
click at [21, 143] on icon "button" at bounding box center [20, 140] width 17 height 13
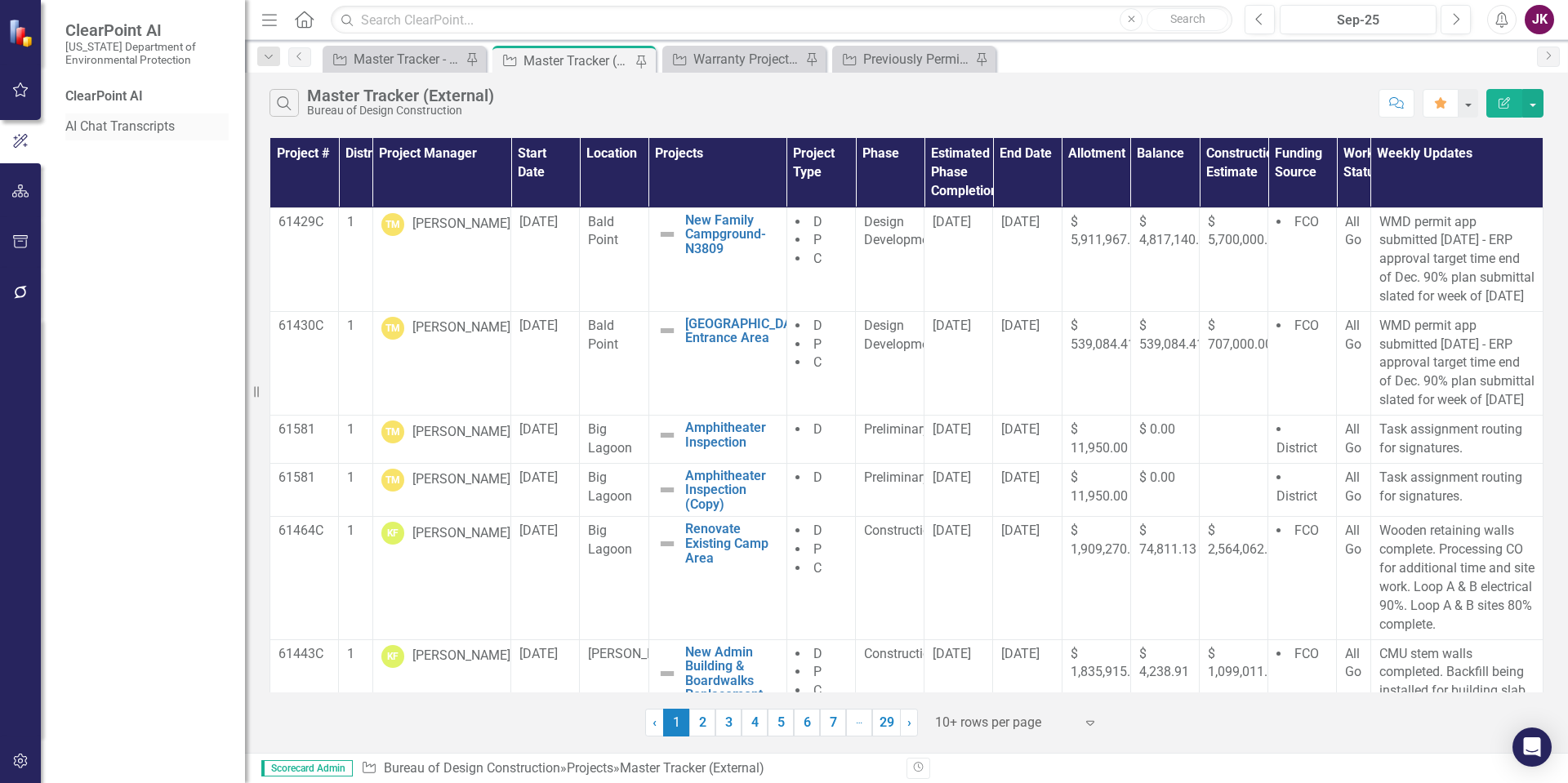
click at [125, 133] on link "AI Chat Transcripts" at bounding box center [147, 126] width 164 height 19
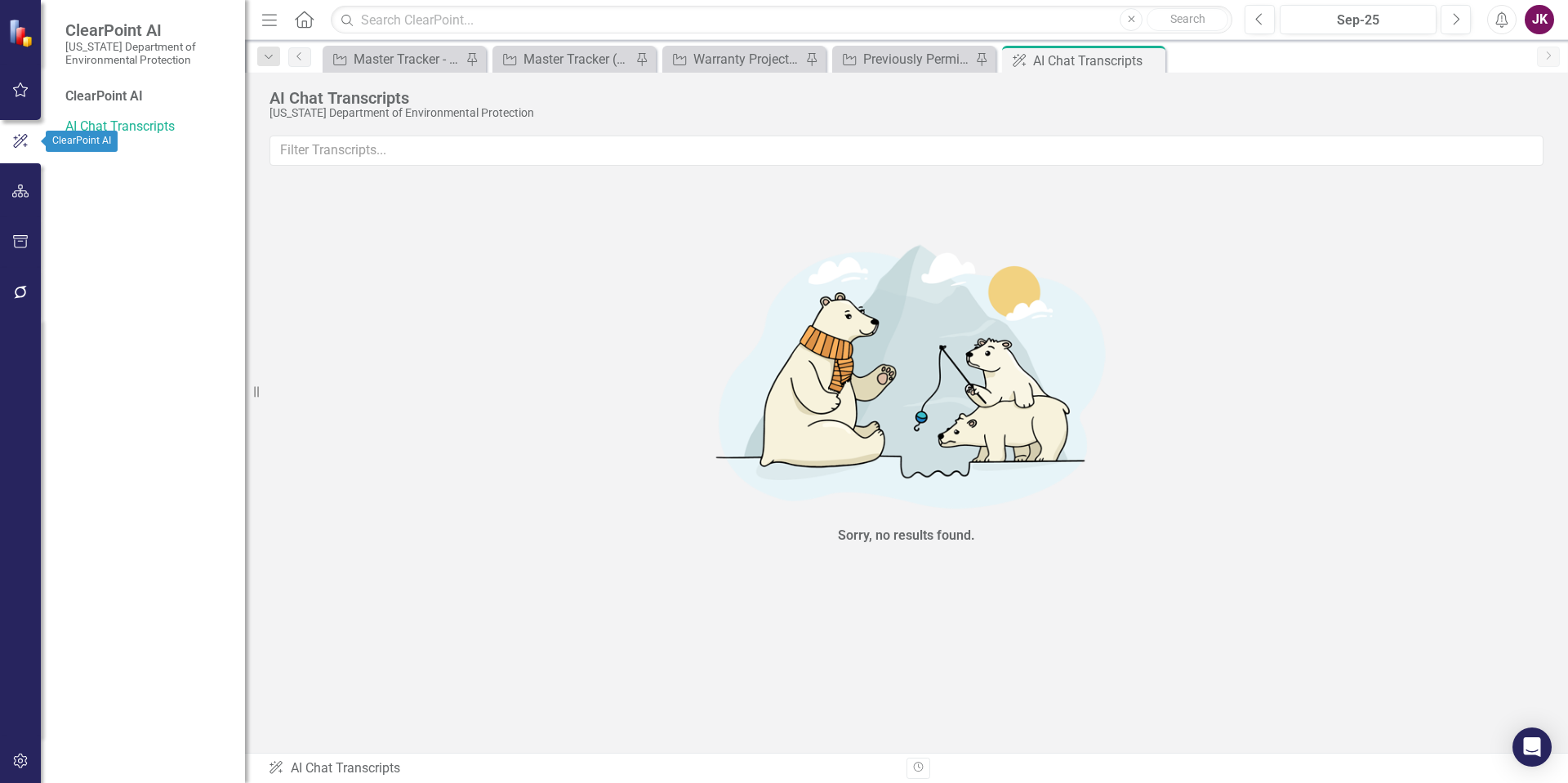
click at [22, 136] on icon "button" at bounding box center [20, 141] width 18 height 15
click at [20, 176] on button "button" at bounding box center [20, 191] width 36 height 35
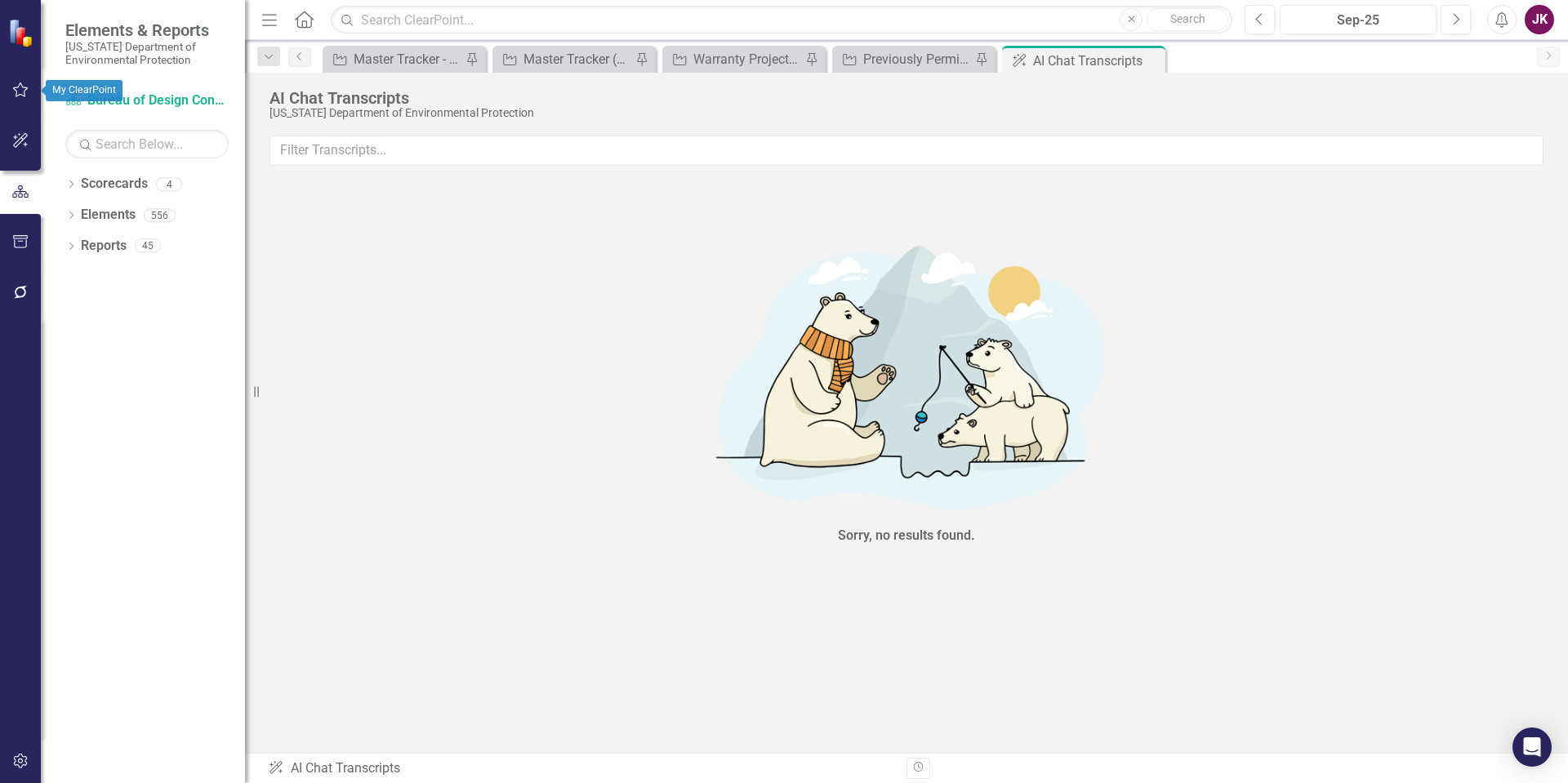
click at [23, 91] on icon "button" at bounding box center [20, 90] width 17 height 13
